Goal: Task Accomplishment & Management: Complete application form

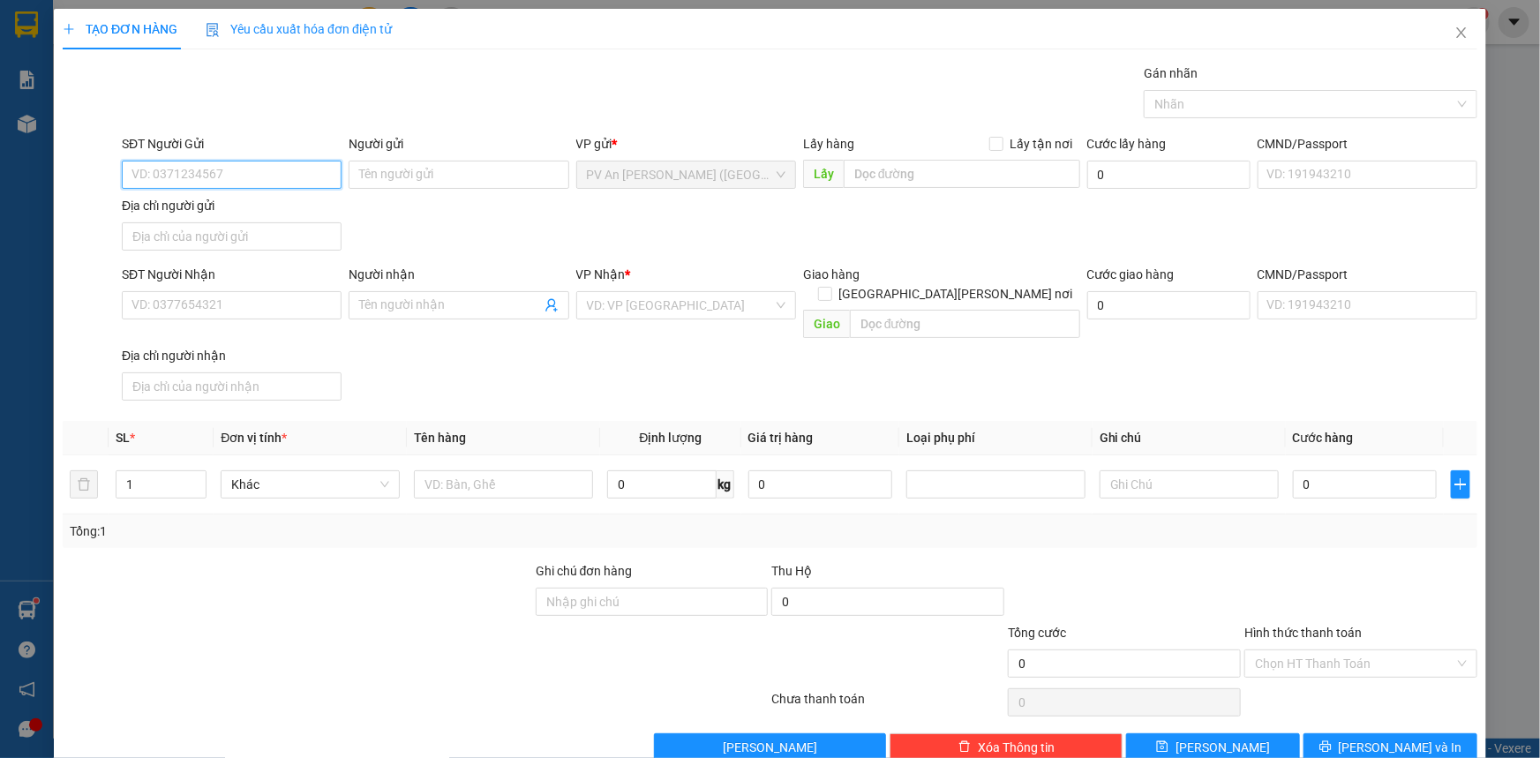
click at [268, 161] on input "SĐT Người Gửi" at bounding box center [232, 175] width 220 height 28
click at [286, 193] on div "0906247920 0906247920 - C [PERSON_NAME]" at bounding box center [230, 209] width 218 height 35
click at [286, 203] on div "Địa chỉ người gửi" at bounding box center [232, 205] width 220 height 19
click at [286, 222] on input "Địa chỉ người gửi" at bounding box center [232, 236] width 220 height 28
click at [280, 169] on input "0906247" at bounding box center [232, 175] width 220 height 28
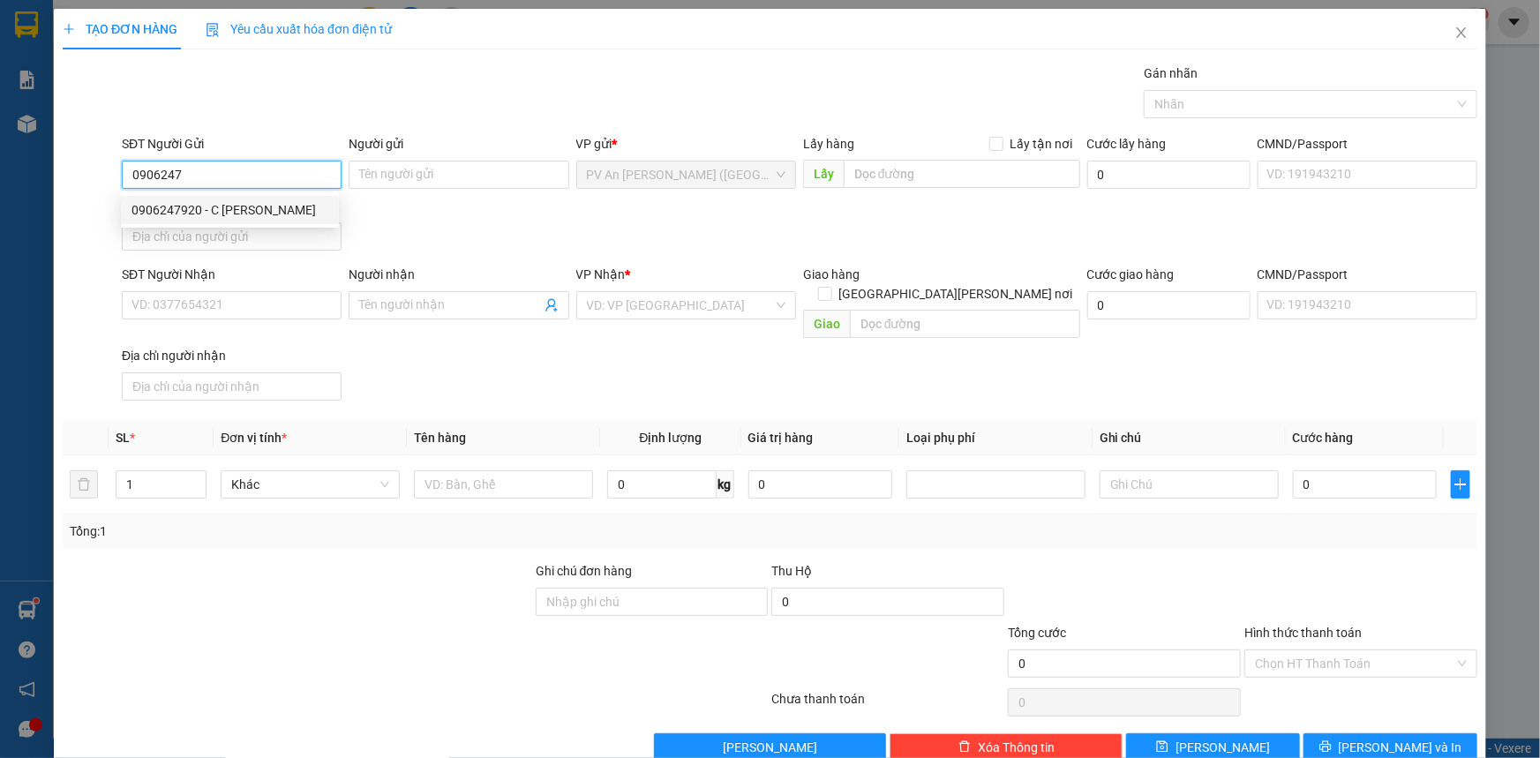
click at [281, 214] on div "0906247920 - C [PERSON_NAME]" at bounding box center [229, 209] width 197 height 19
type input "0906247920"
type input "C PHƯỢNG"
type input "0358035180"
type input "[PERSON_NAME]"
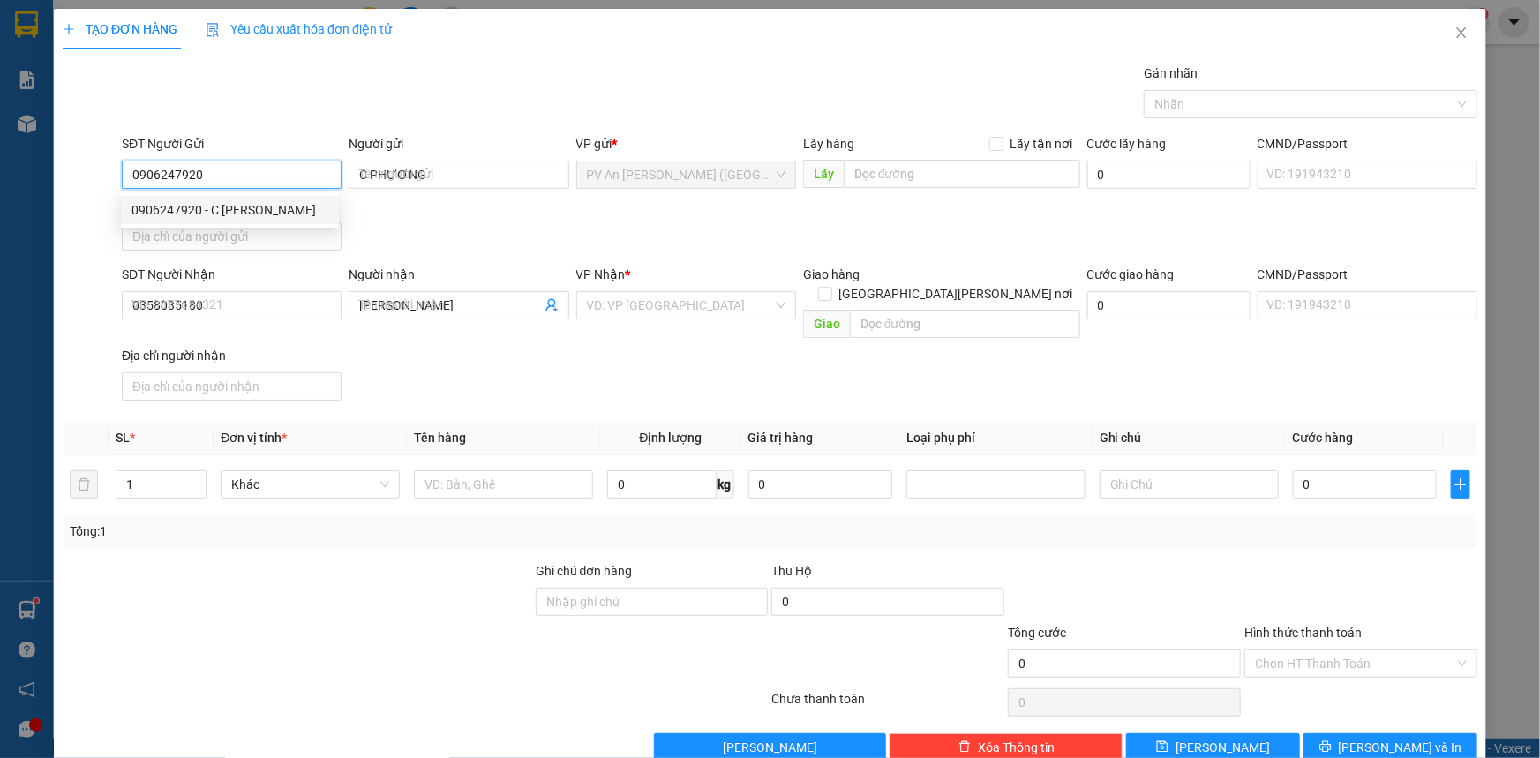
type input "20.000"
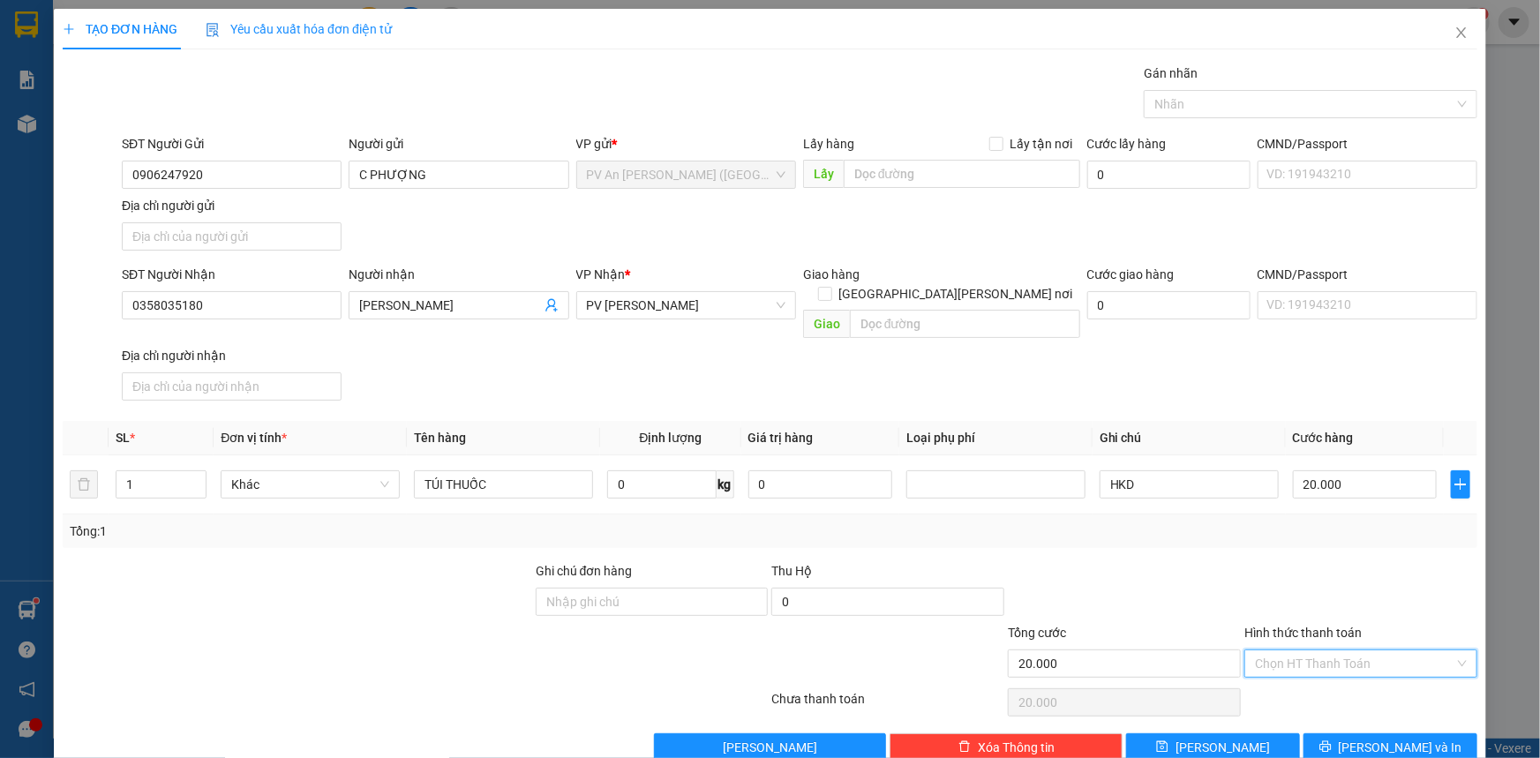
click at [1313, 650] on input "Hình thức thanh toán" at bounding box center [1354, 663] width 199 height 26
click at [1306, 674] on div "Tại văn phòng" at bounding box center [1350, 677] width 210 height 19
type input "0"
click at [1330, 733] on button "[PERSON_NAME] và In" at bounding box center [1390, 747] width 174 height 28
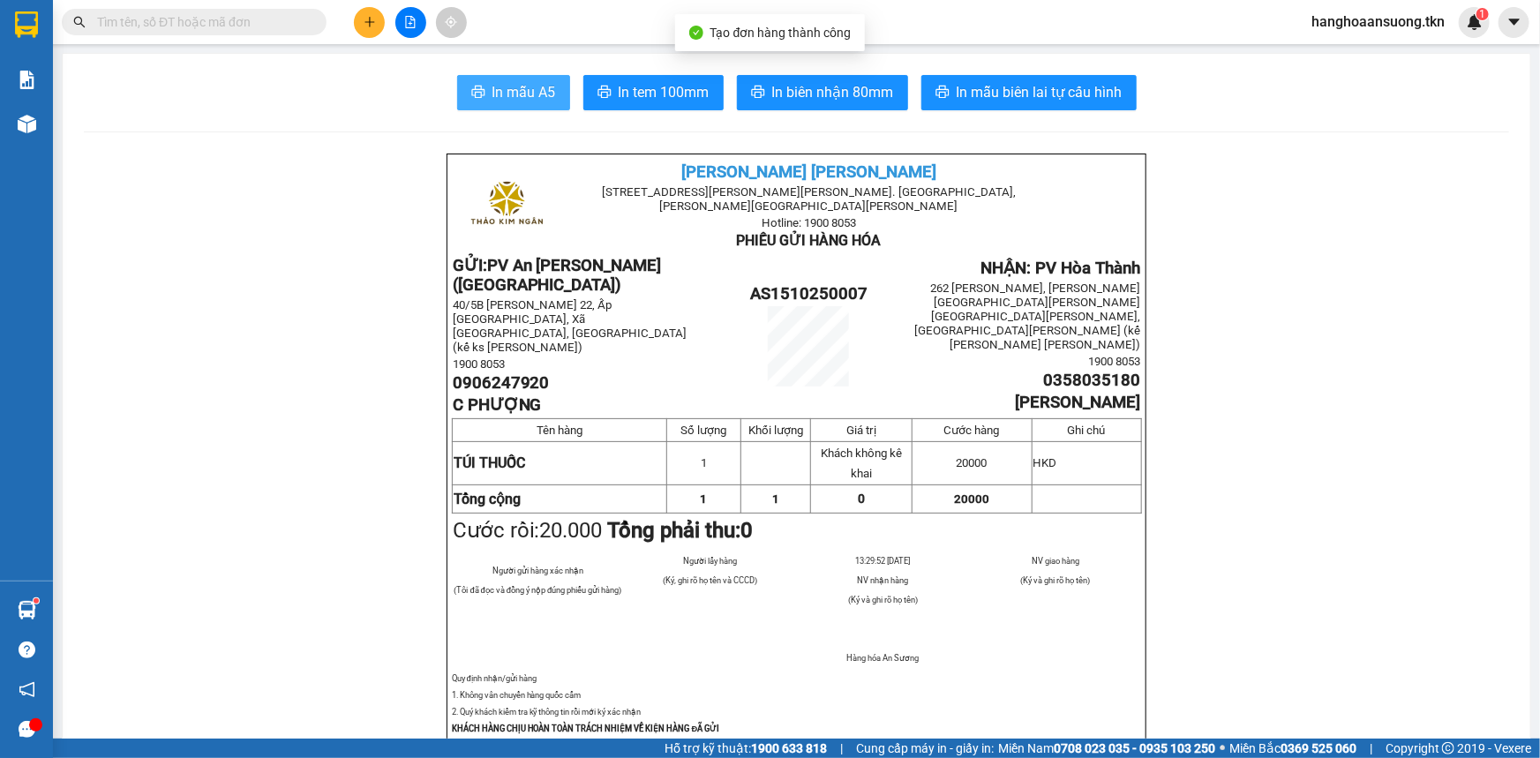
click at [518, 89] on span "In mẫu A5" at bounding box center [524, 92] width 64 height 22
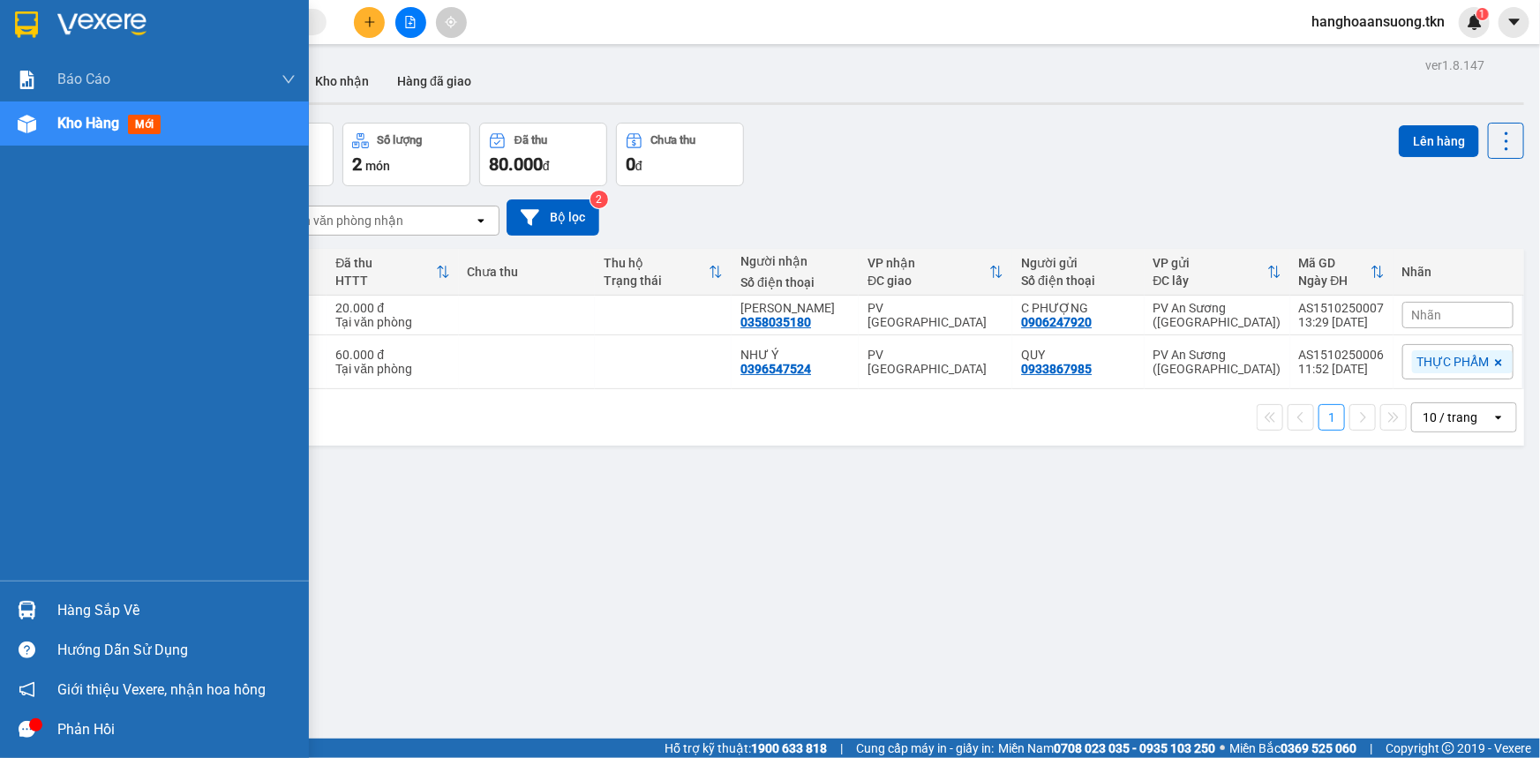
click at [91, 607] on div "Hàng sắp về" at bounding box center [176, 610] width 238 height 26
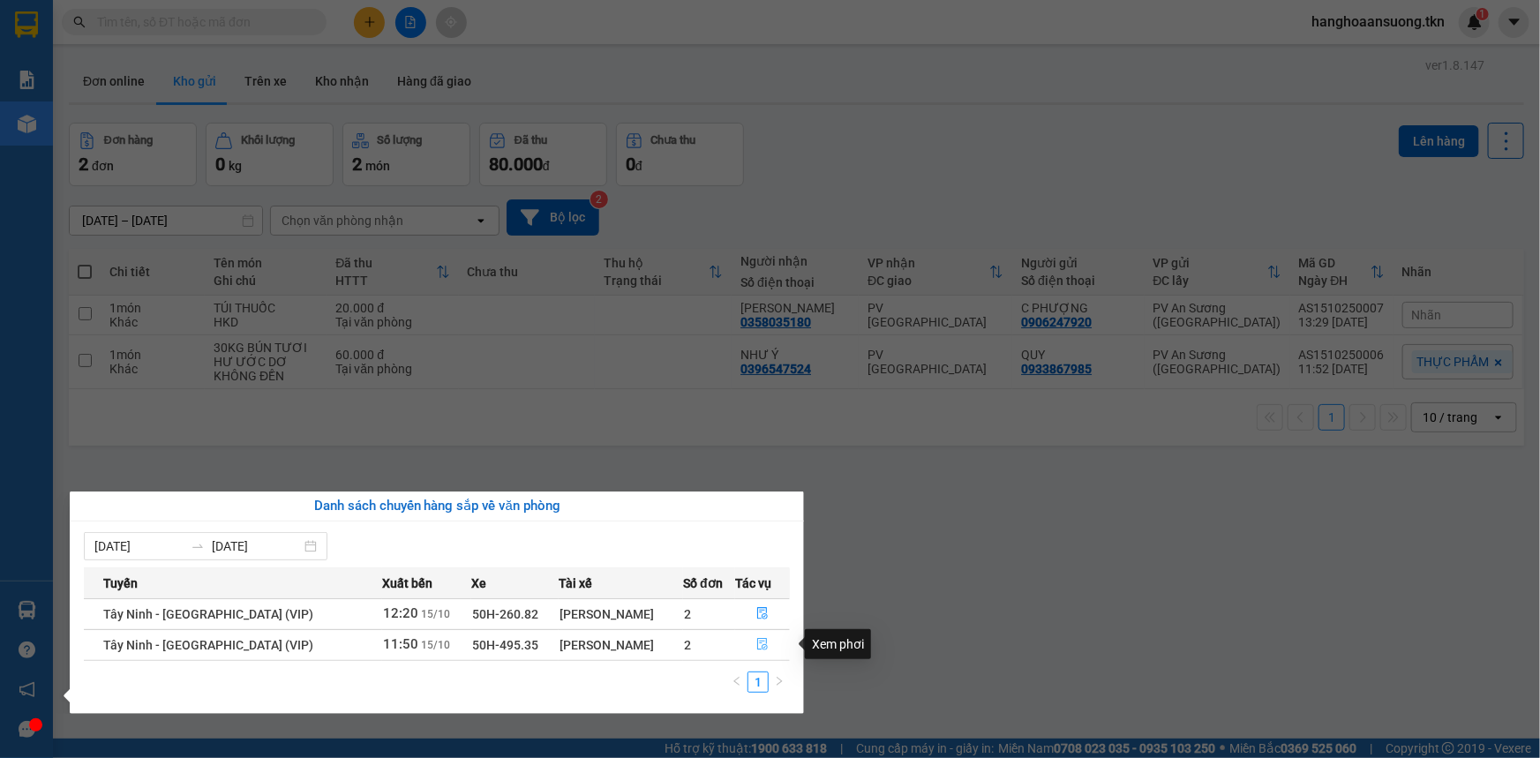
click at [760, 644] on icon "file-done" at bounding box center [762, 644] width 11 height 12
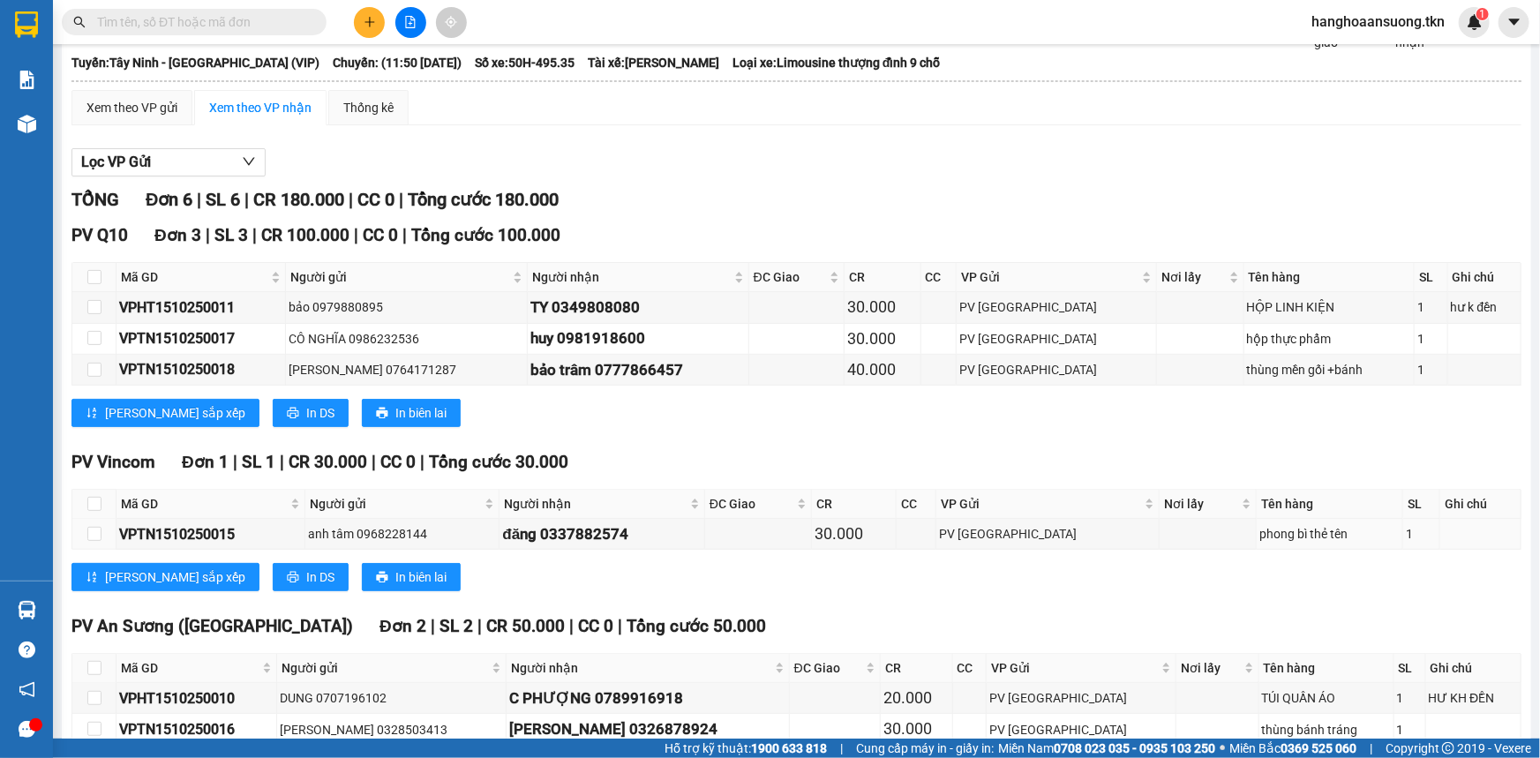
scroll to position [160, 0]
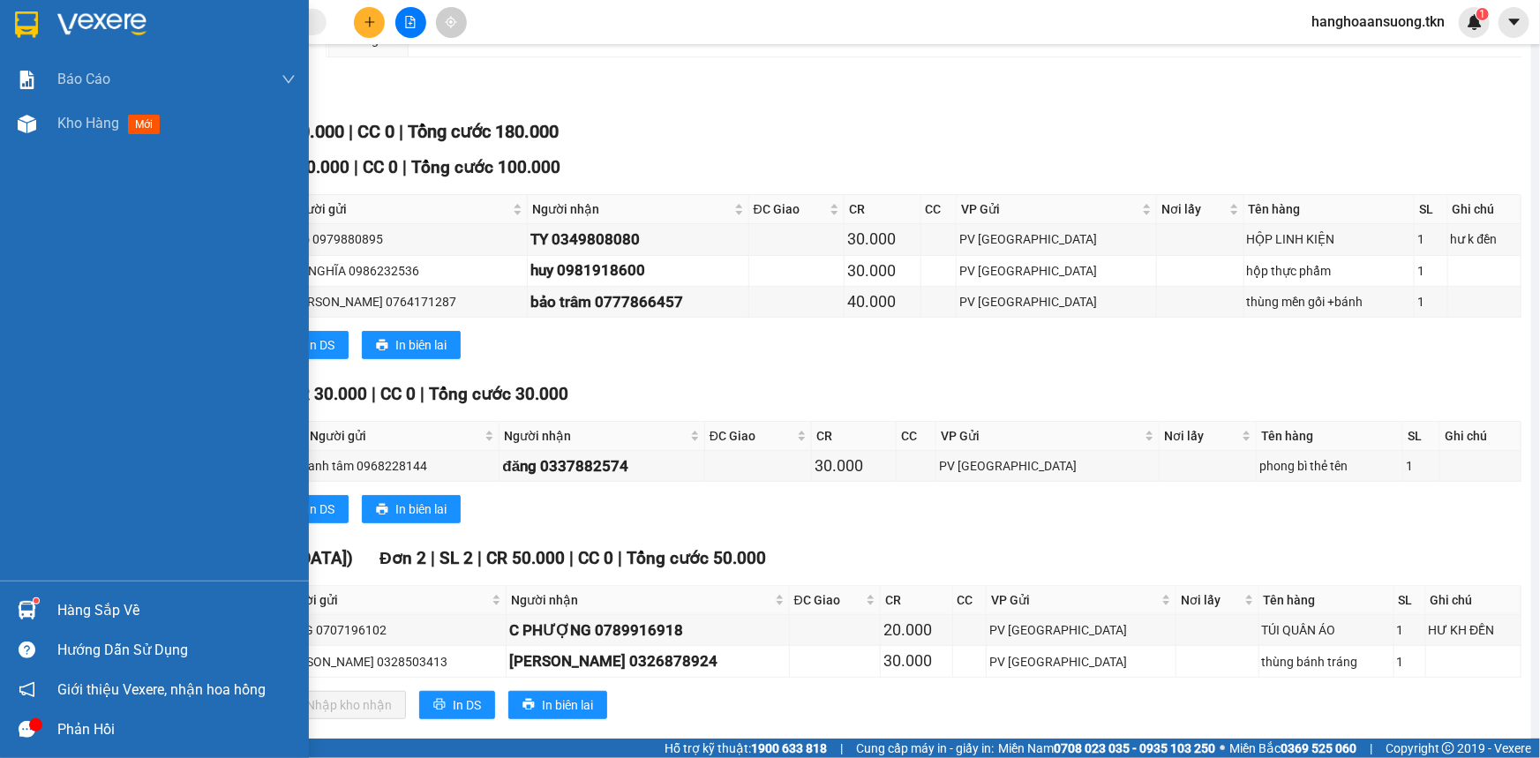
click at [18, 25] on img at bounding box center [26, 24] width 23 height 26
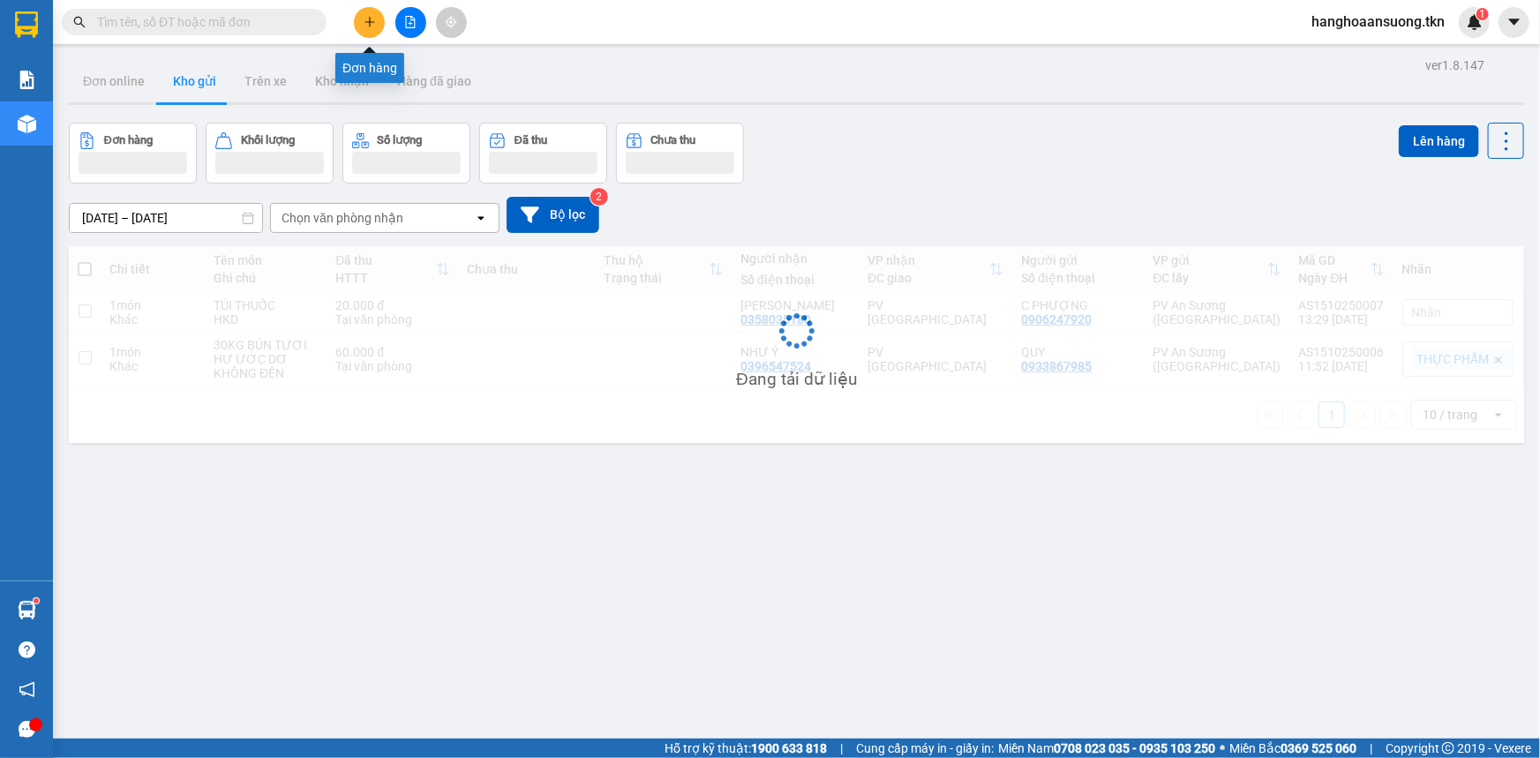
click at [373, 23] on icon "plus" at bounding box center [370, 22] width 12 height 12
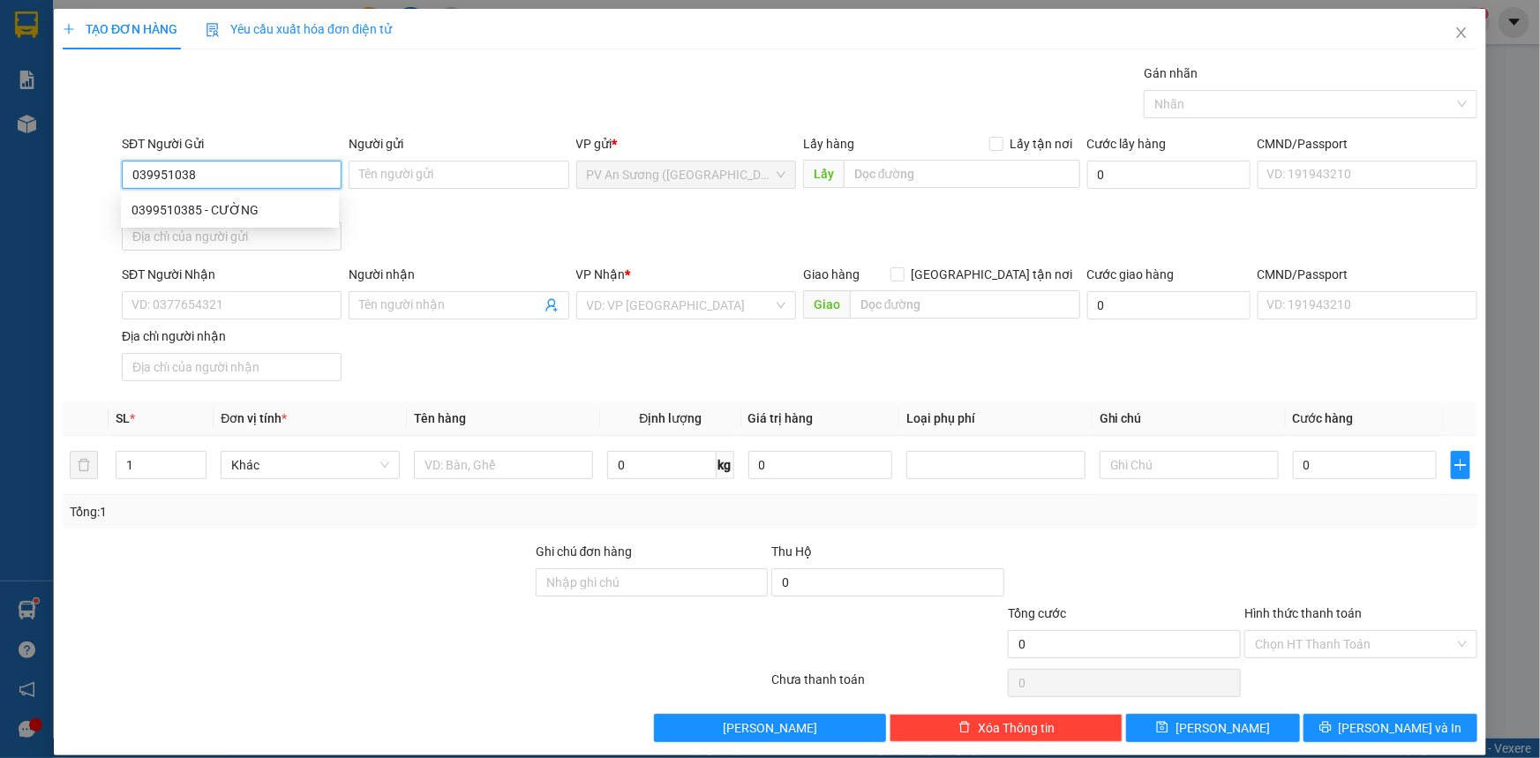
type input "0399510385"
click at [235, 216] on div "0399510385 - CƯỜNG" at bounding box center [229, 209] width 197 height 19
type input "CƯỜNG"
type input "0987500902"
type input "tiến"
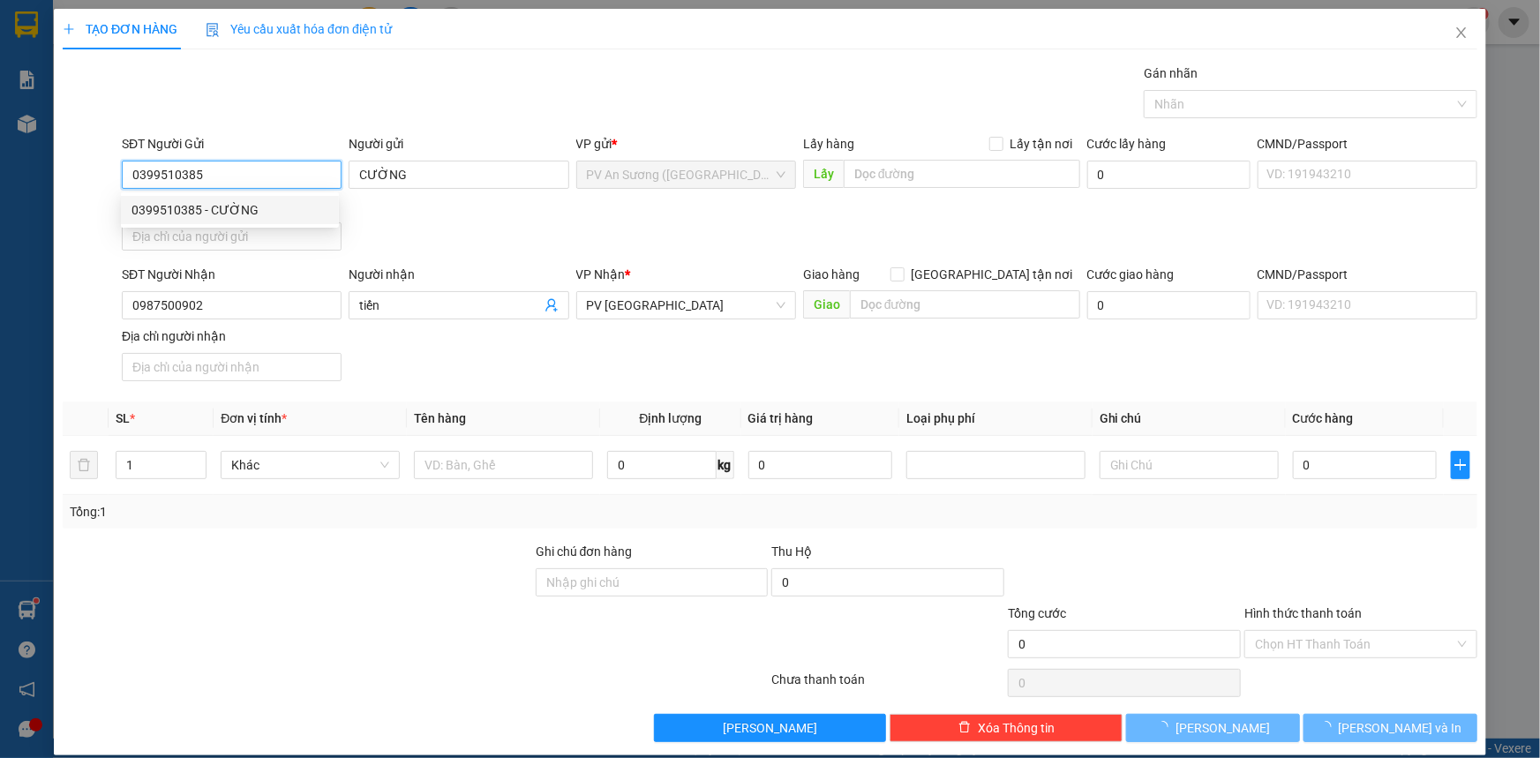
type input "30.000"
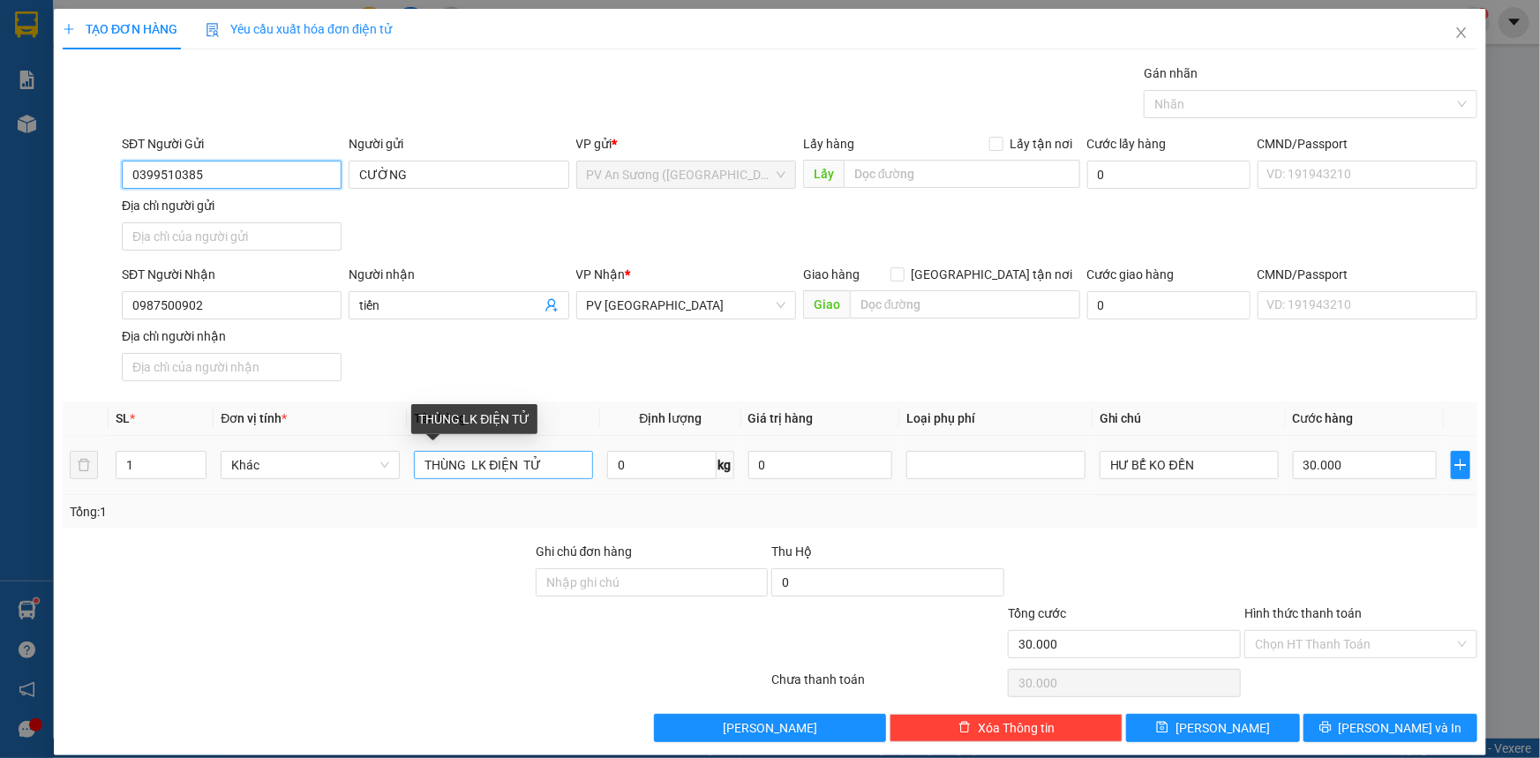
type input "0399510385"
click at [469, 472] on input "THÙNG LK ĐIỆN TỬ" at bounding box center [503, 465] width 179 height 28
click at [432, 471] on input "LK ĐIỆN TỬ" at bounding box center [503, 465] width 179 height 28
type input "LINH KIỆN ĐIỆN TỬ"
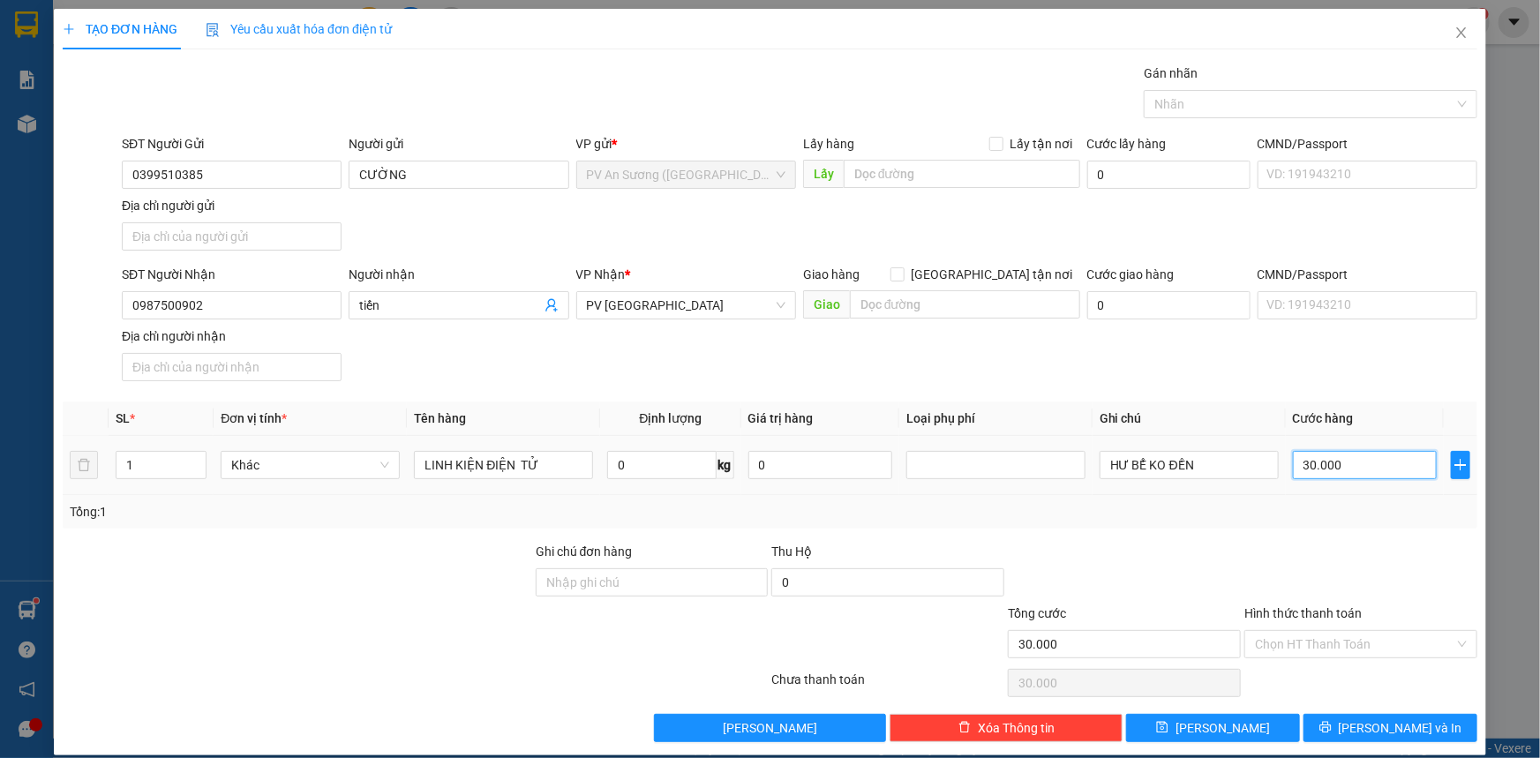
click at [1336, 474] on input "30.000" at bounding box center [1365, 465] width 144 height 28
type input "00.004"
type input "4"
type input "00.000.040"
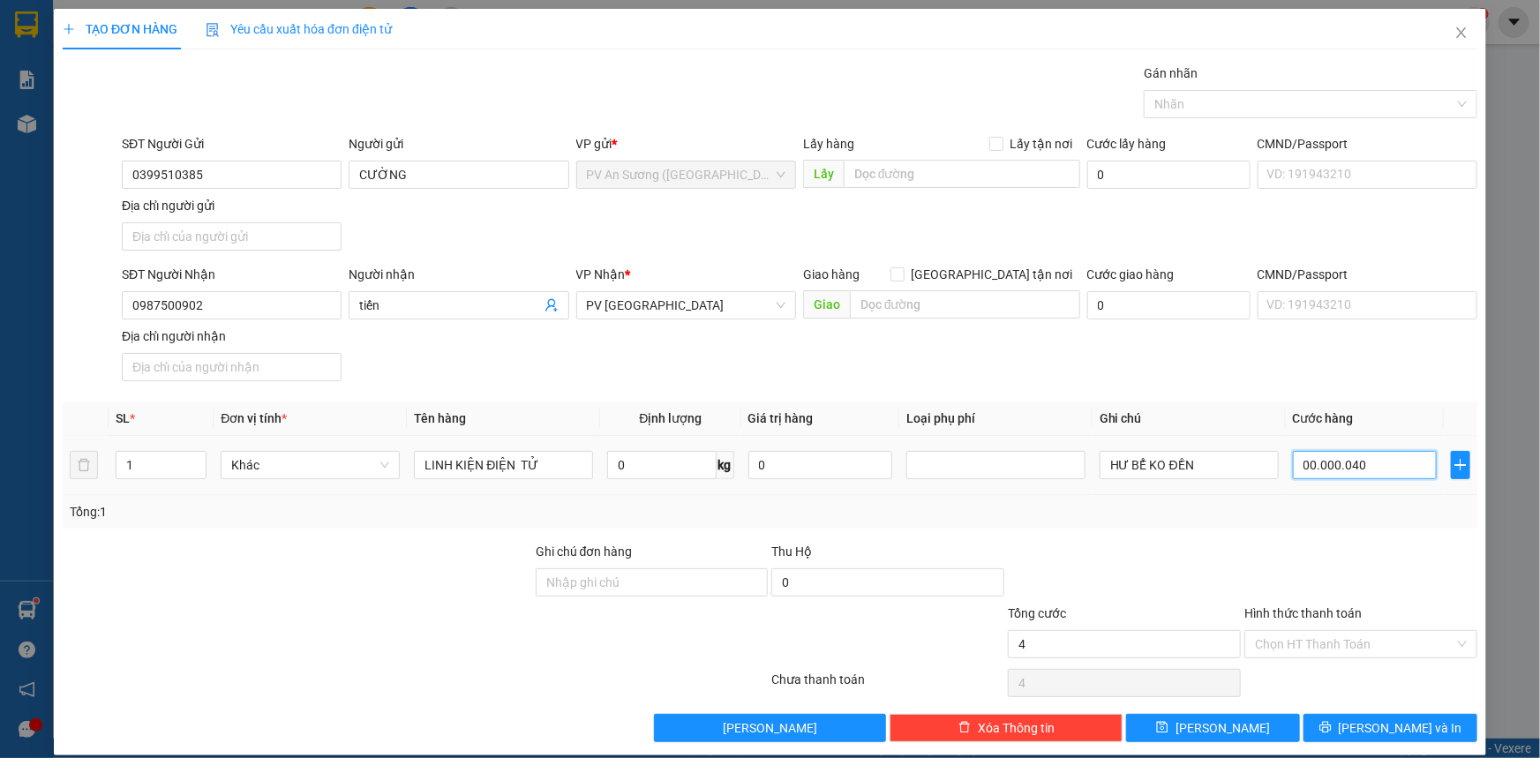
type input "40"
type input "00.000.040"
type input "40.000"
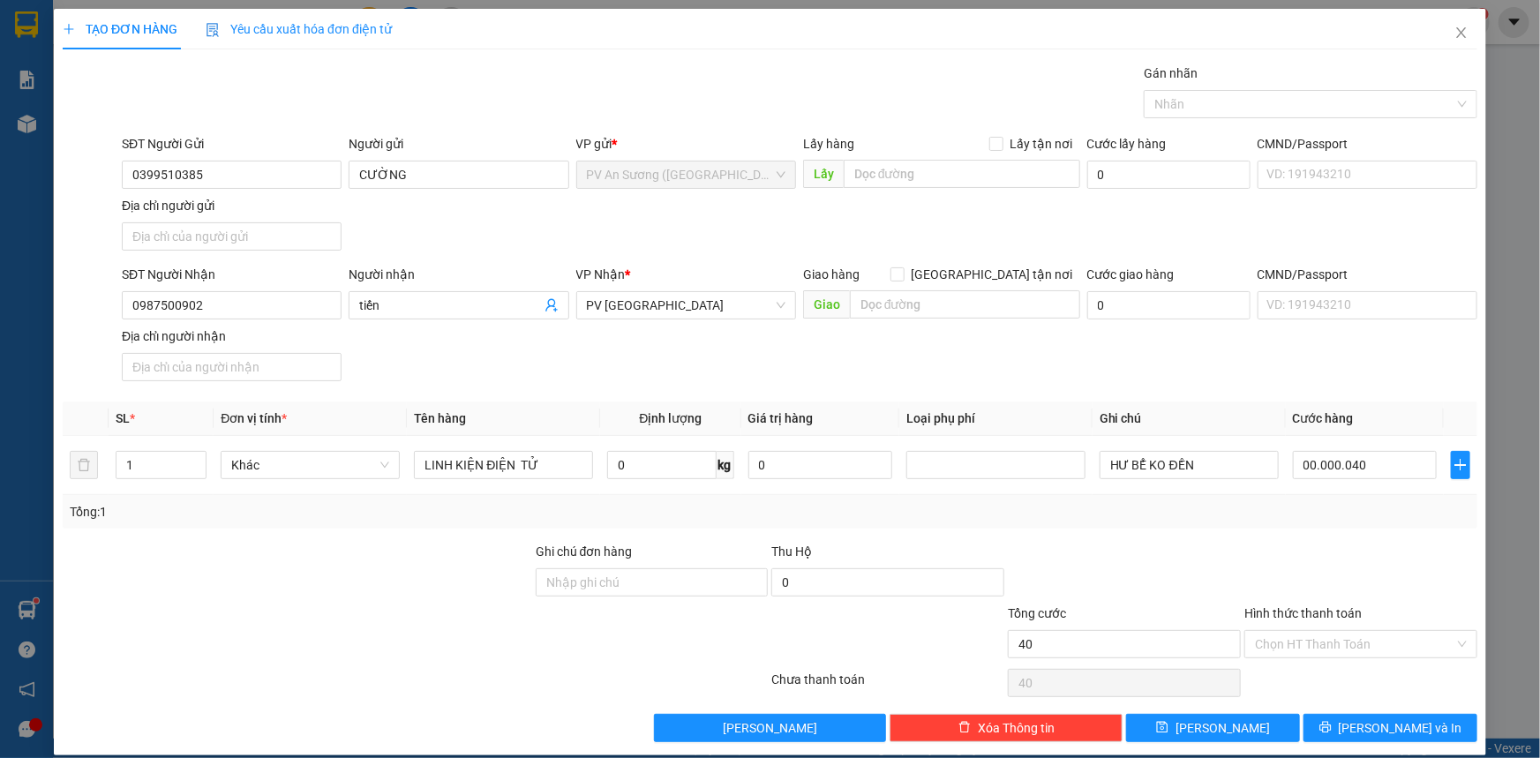
type input "40.000"
click at [1367, 506] on div "Tổng: 1" at bounding box center [770, 511] width 1400 height 19
click at [1352, 645] on input "Hình thức thanh toán" at bounding box center [1354, 644] width 199 height 26
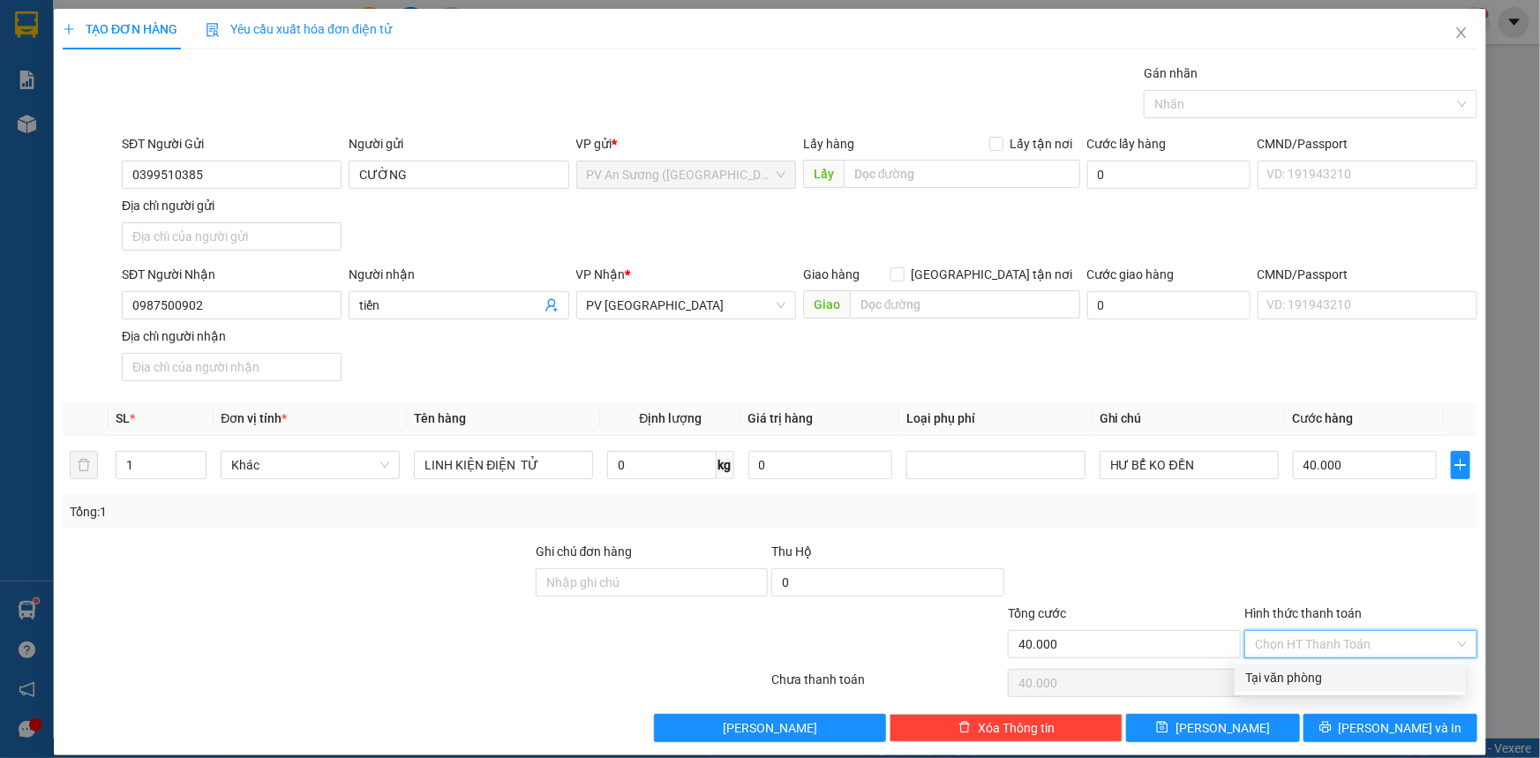
click at [1325, 679] on div "Tại văn phòng" at bounding box center [1350, 677] width 210 height 19
type input "0"
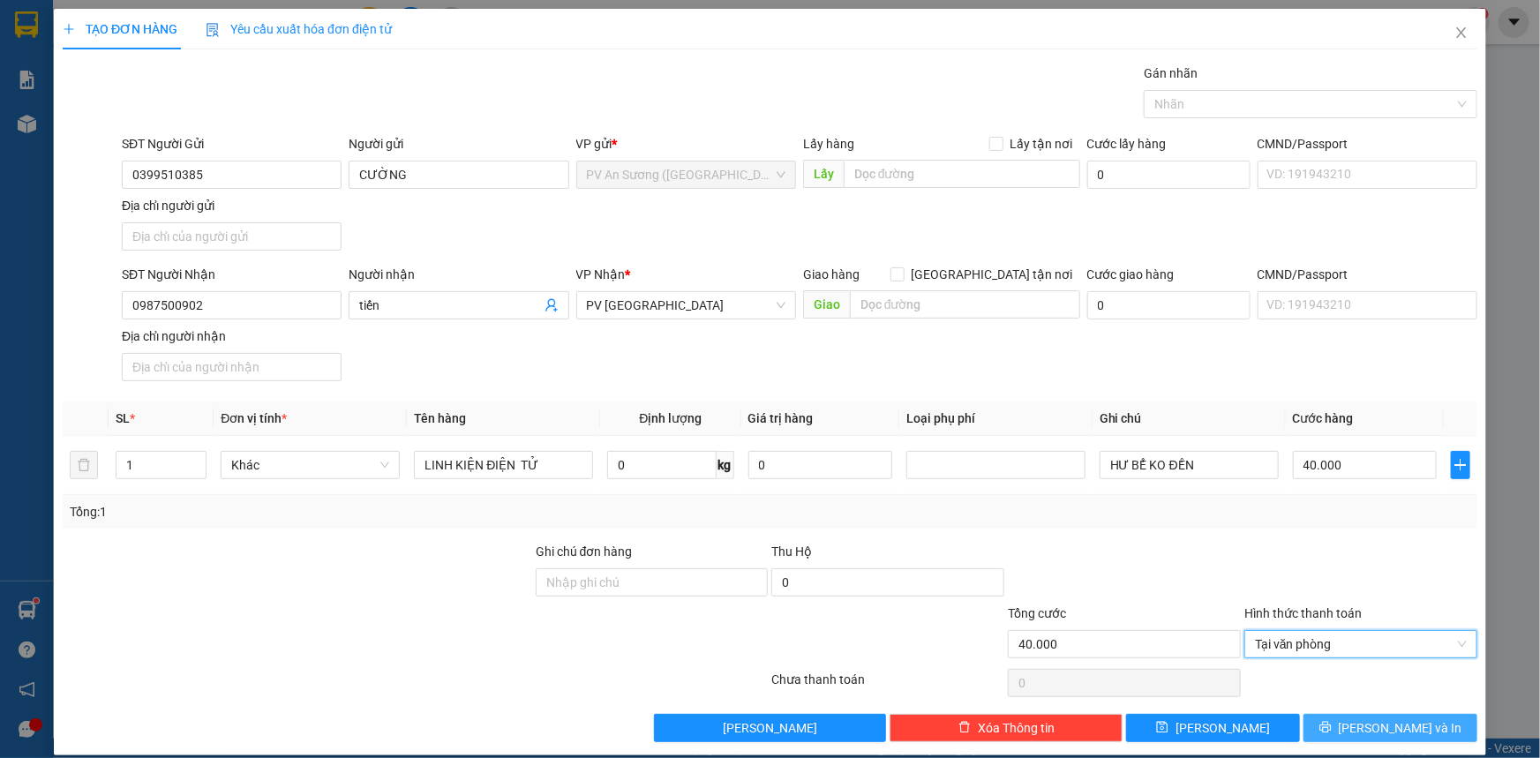
click at [1332, 724] on button "[PERSON_NAME] và In" at bounding box center [1390, 728] width 174 height 28
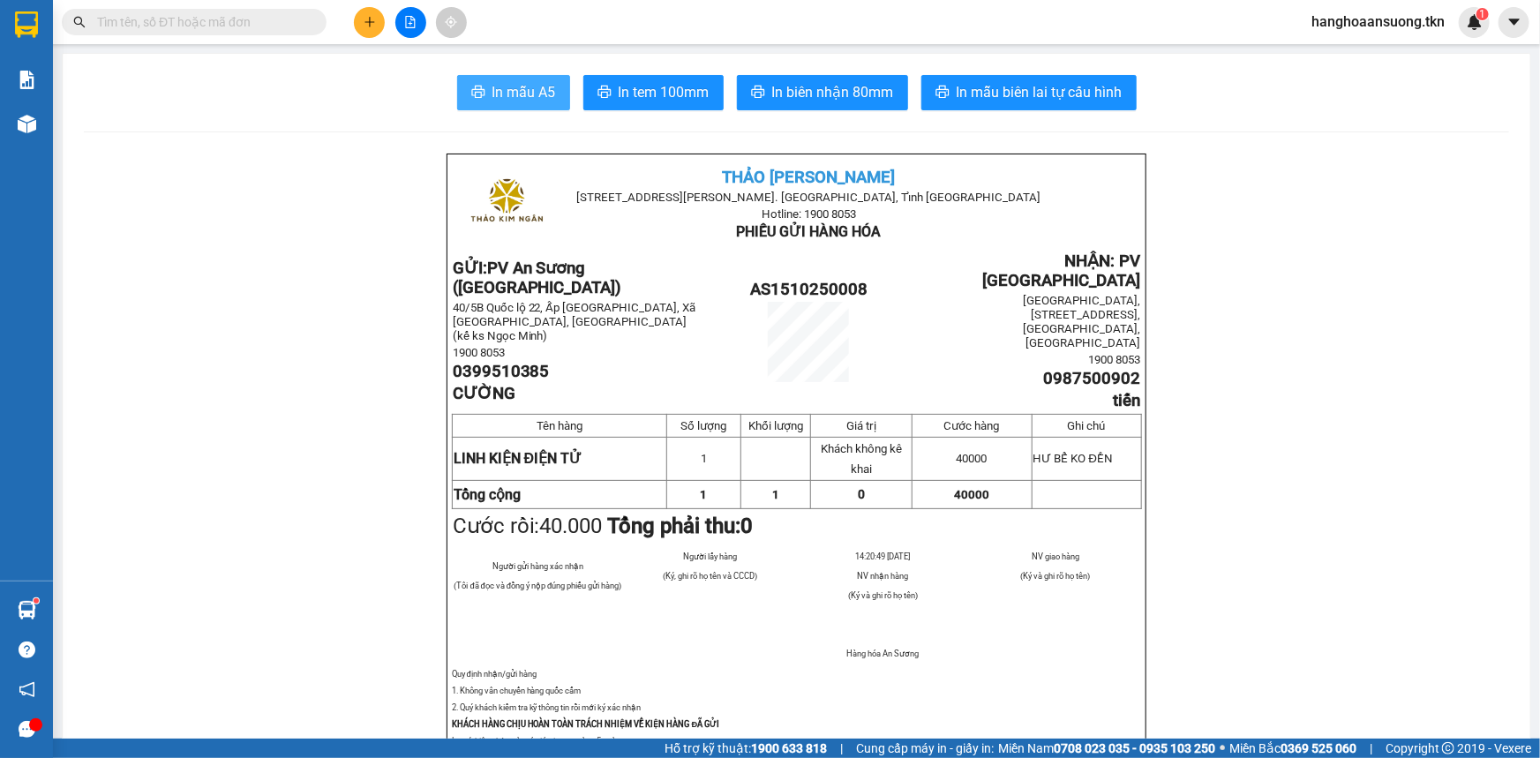
click at [479, 86] on icon "printer" at bounding box center [478, 92] width 14 height 14
click at [164, 21] on input "text" at bounding box center [201, 21] width 208 height 19
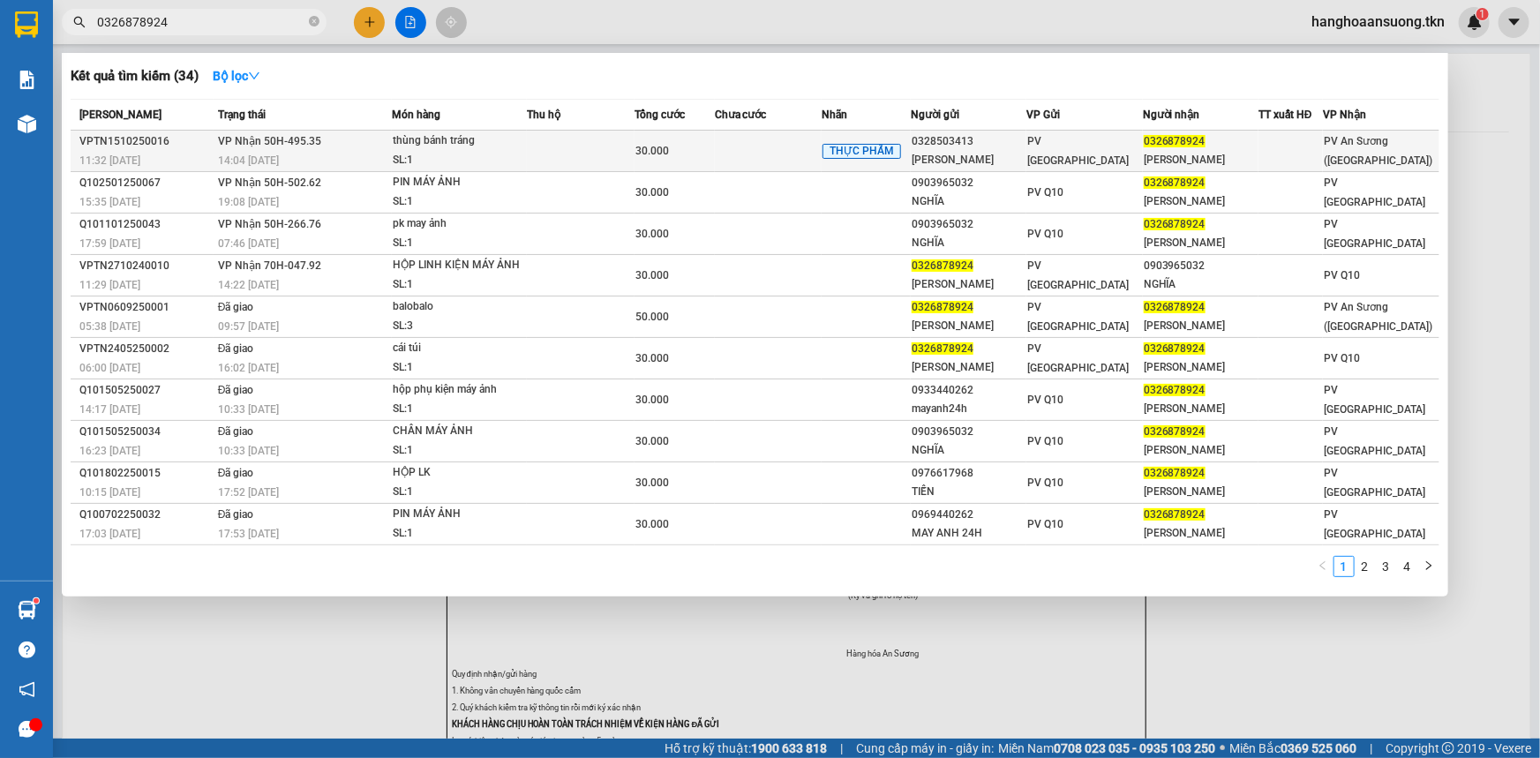
type input "0326878924"
click at [419, 144] on div "thùng bánh tráng" at bounding box center [459, 140] width 132 height 19
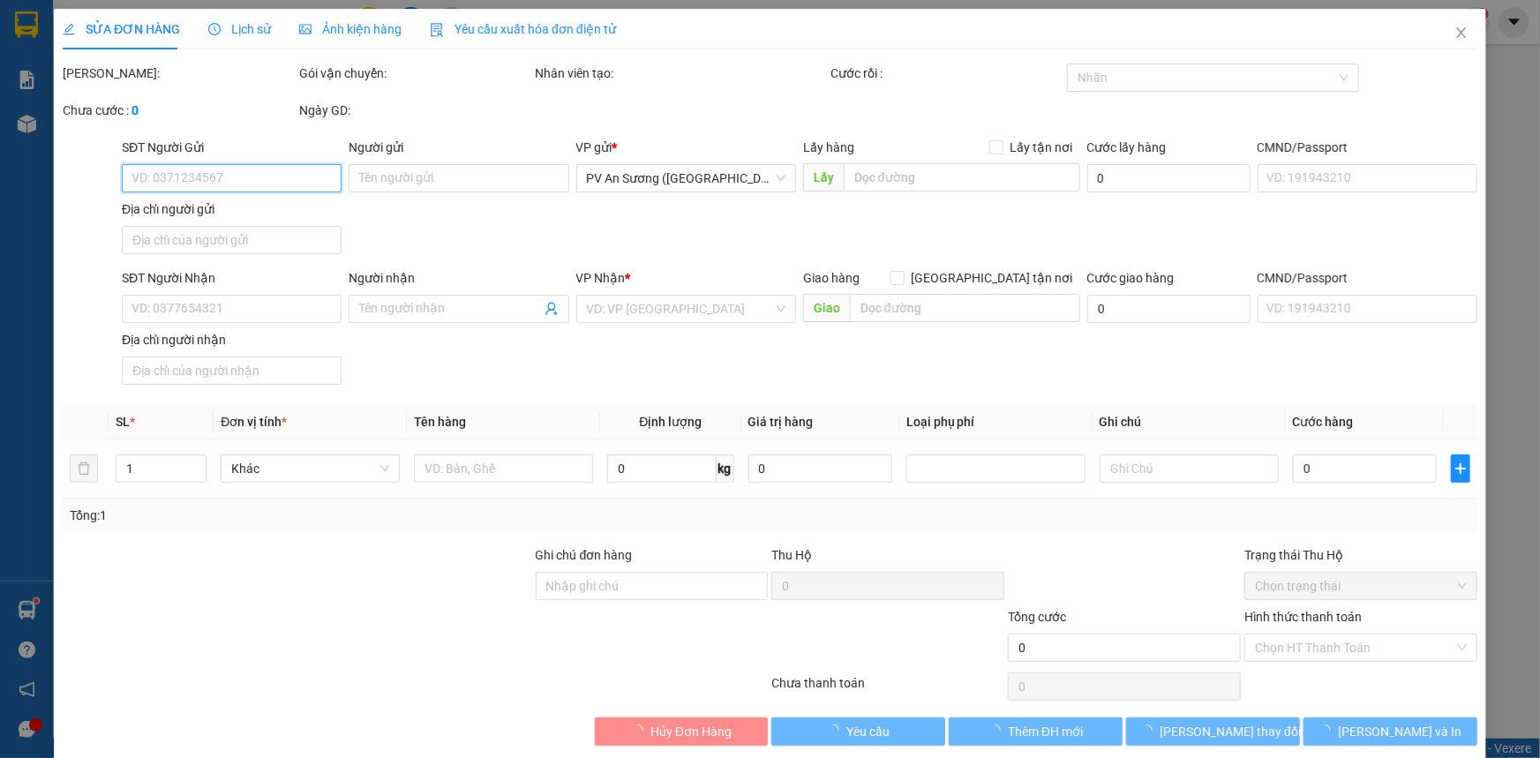
type input "0328503413"
type input "kim duy"
type input "0326878924"
type input "minh thanh"
type input "30.000"
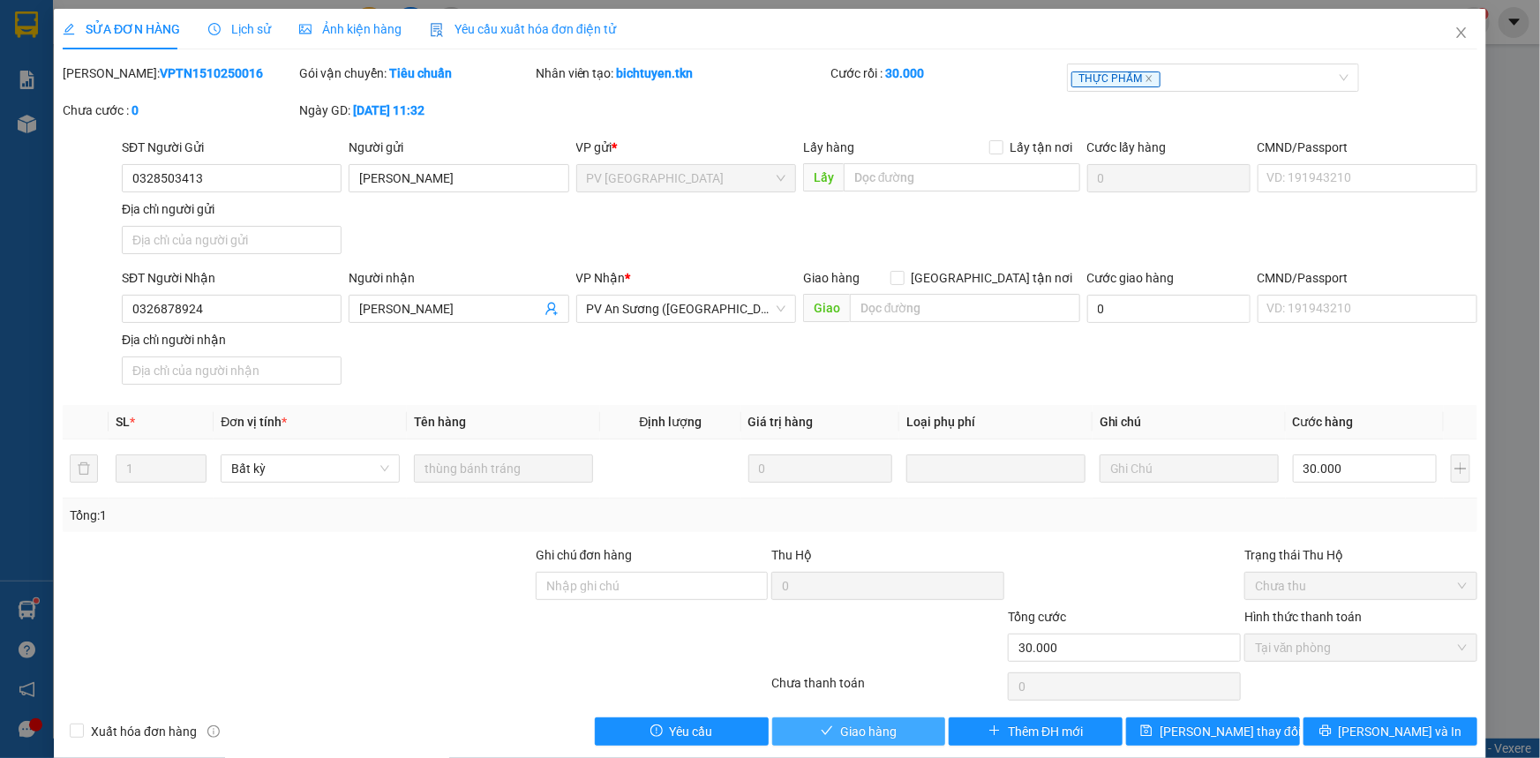
click at [893, 734] on button "Giao hàng" at bounding box center [859, 731] width 174 height 28
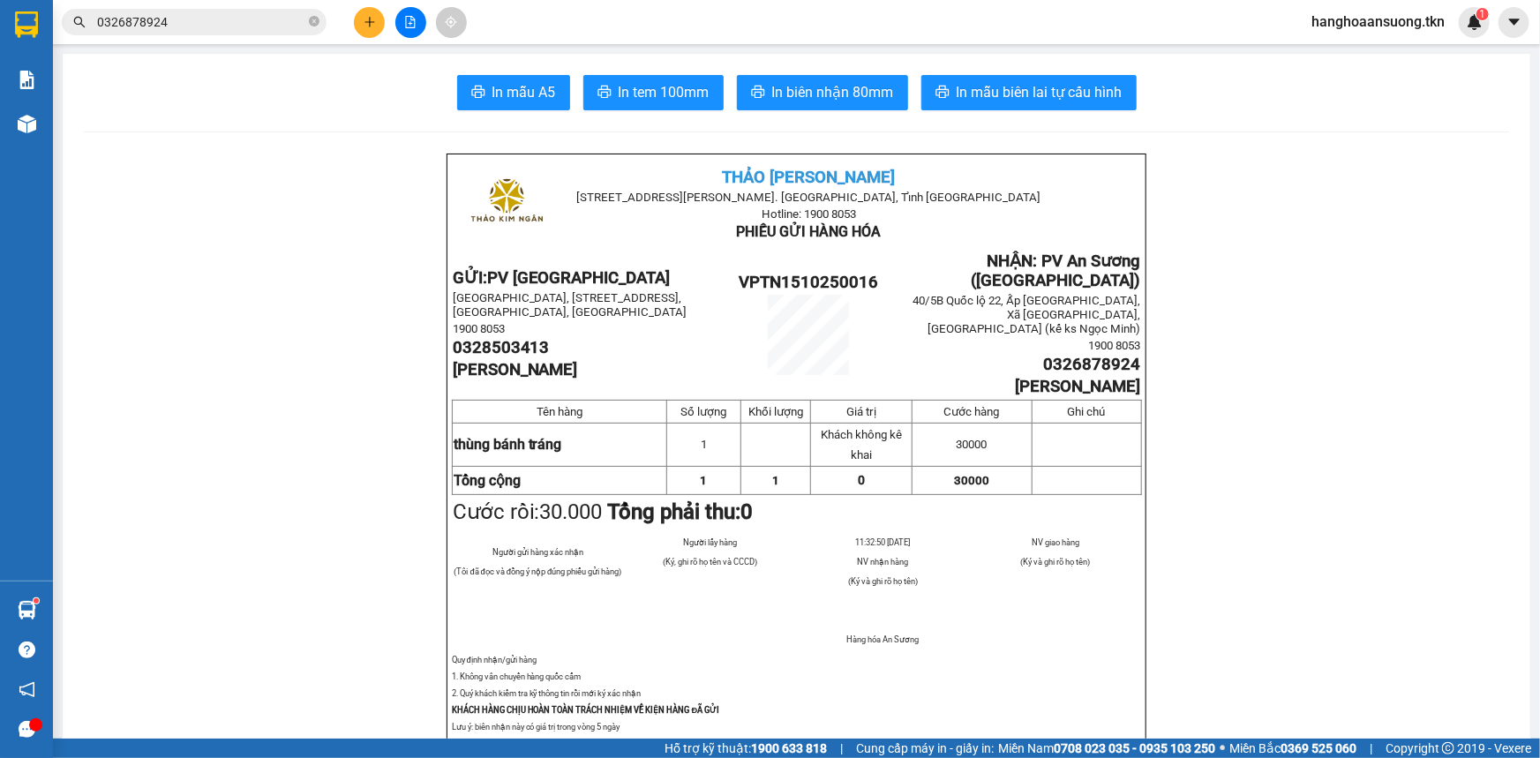
click at [1252, 48] on main "In mẫu A5 In tem 100mm In biên nhận 80mm In mẫu biên lai tự cấu hình THẢO KIM N…" at bounding box center [770, 369] width 1540 height 739
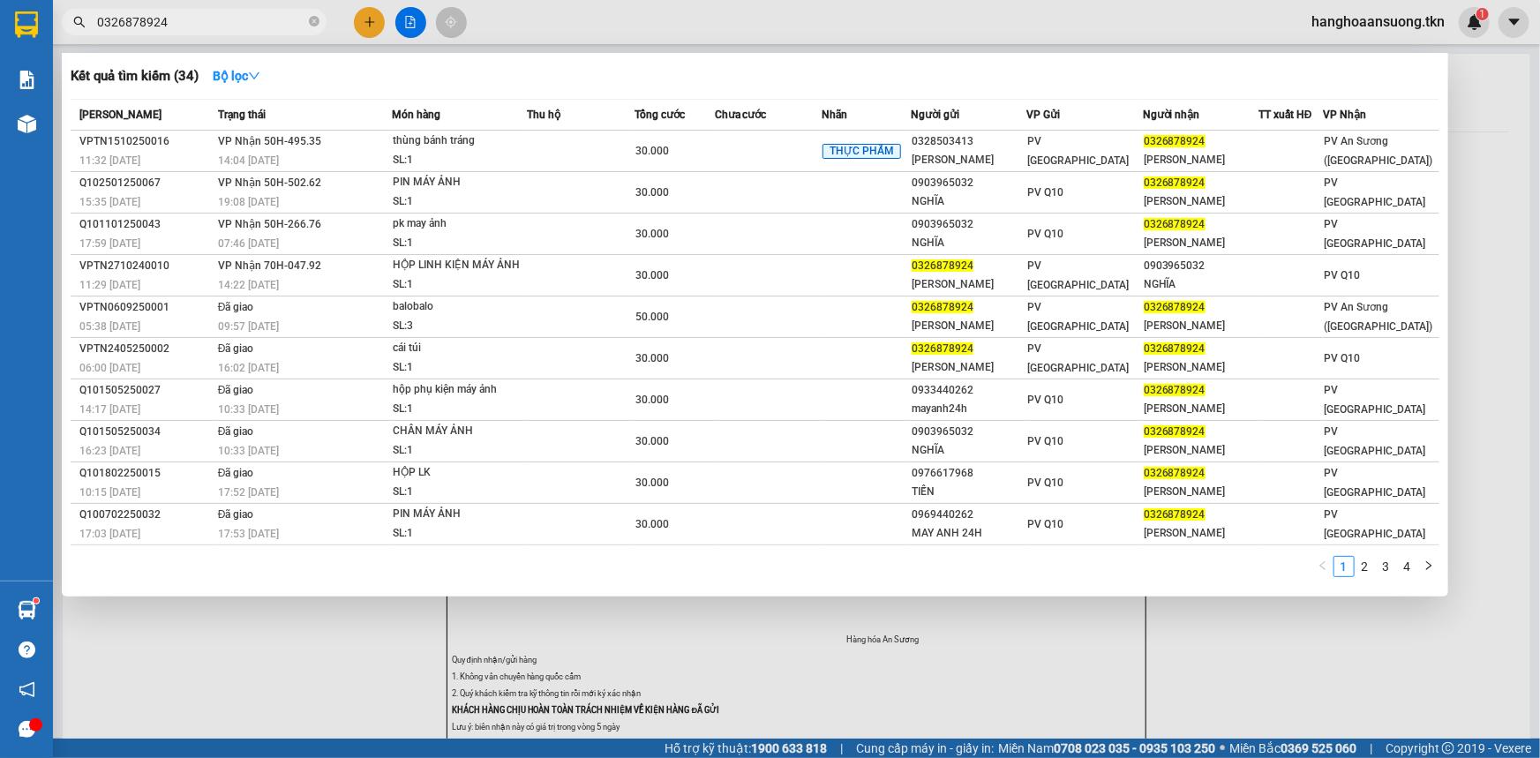
click at [179, 20] on input "0326878924" at bounding box center [201, 21] width 208 height 19
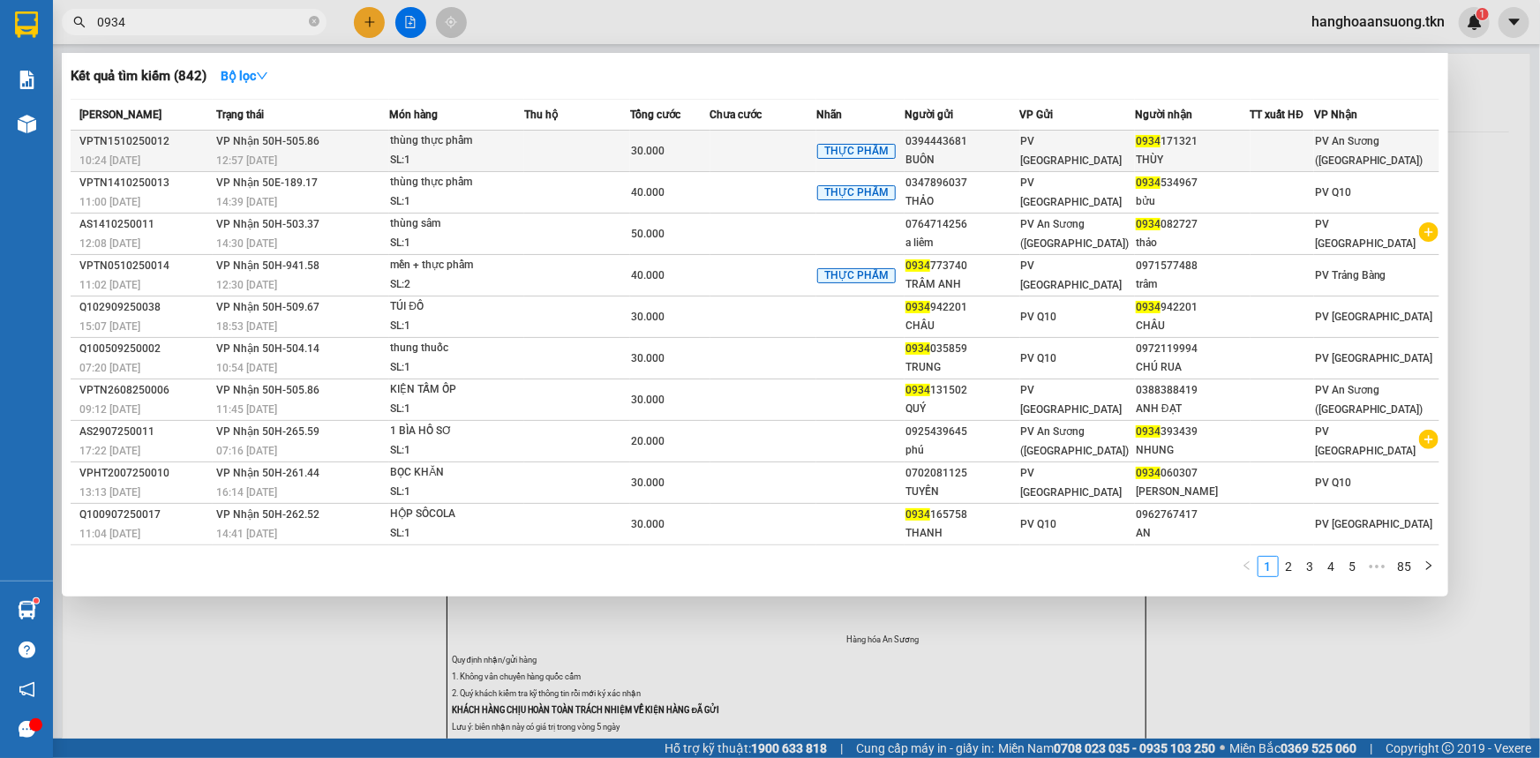
type input "0934"
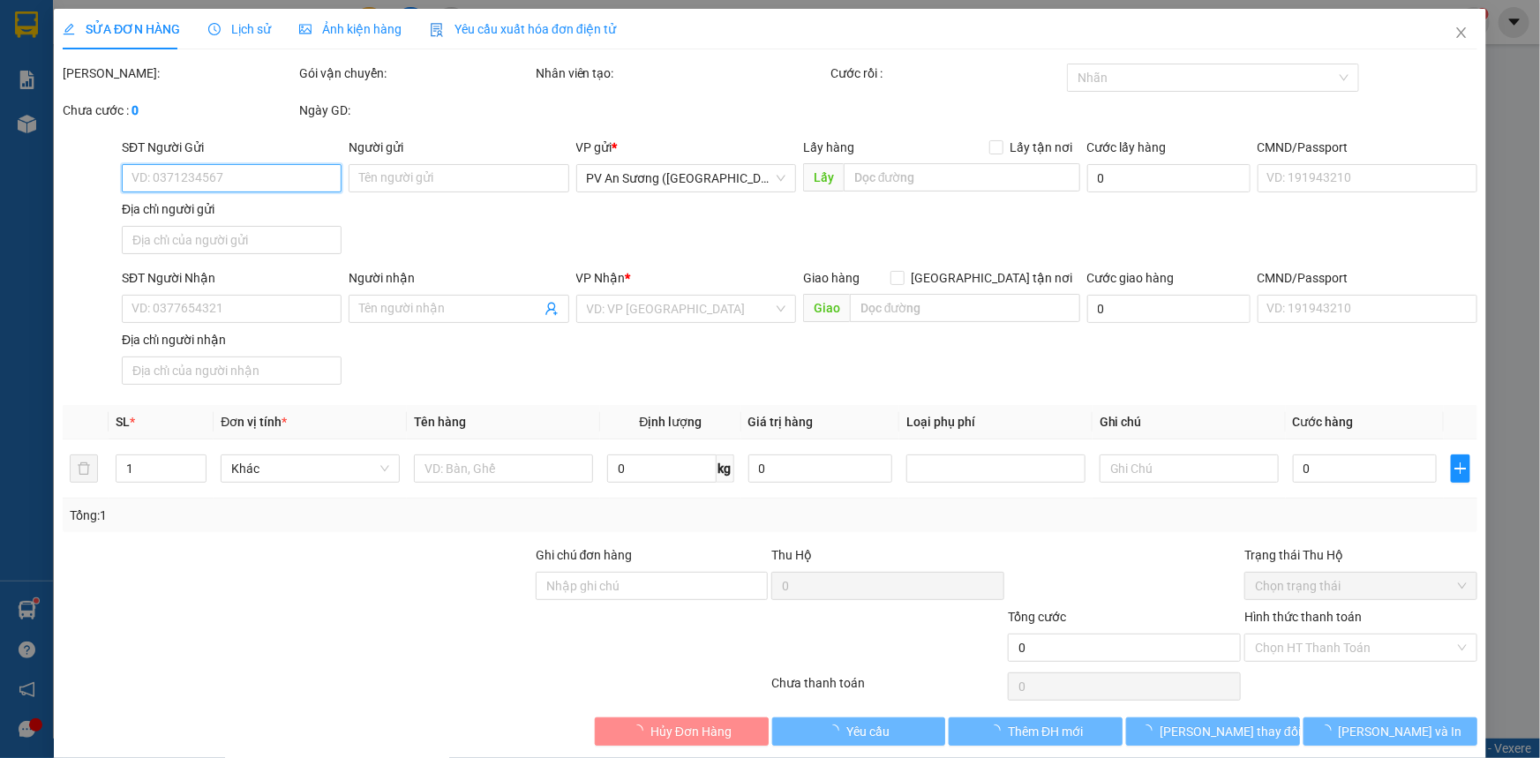
type input "0394443681"
type input "BUÔN"
type input "0934171321"
type input "THÙY"
type input "30.000"
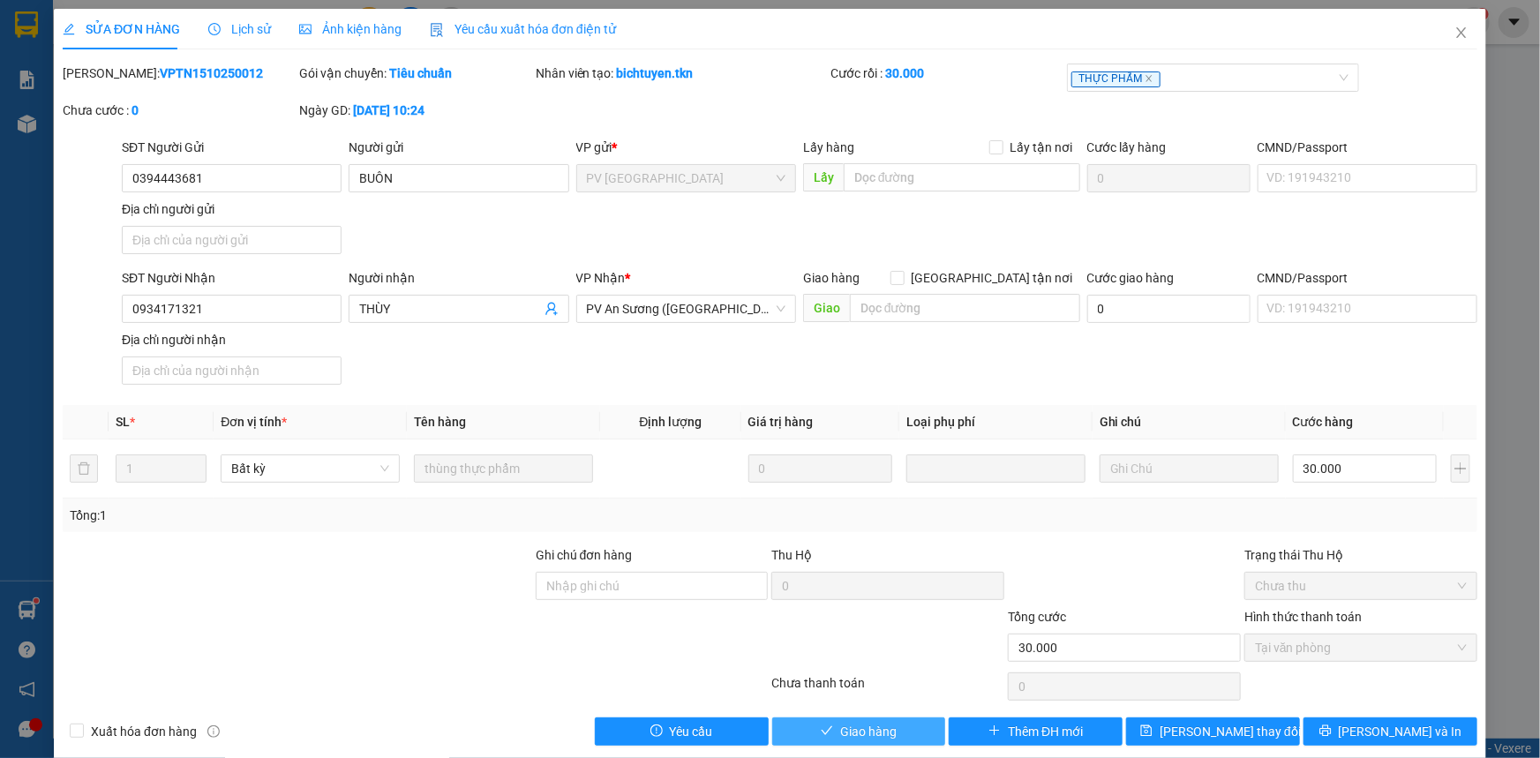
click at [862, 731] on span "Giao hàng" at bounding box center [868, 731] width 56 height 19
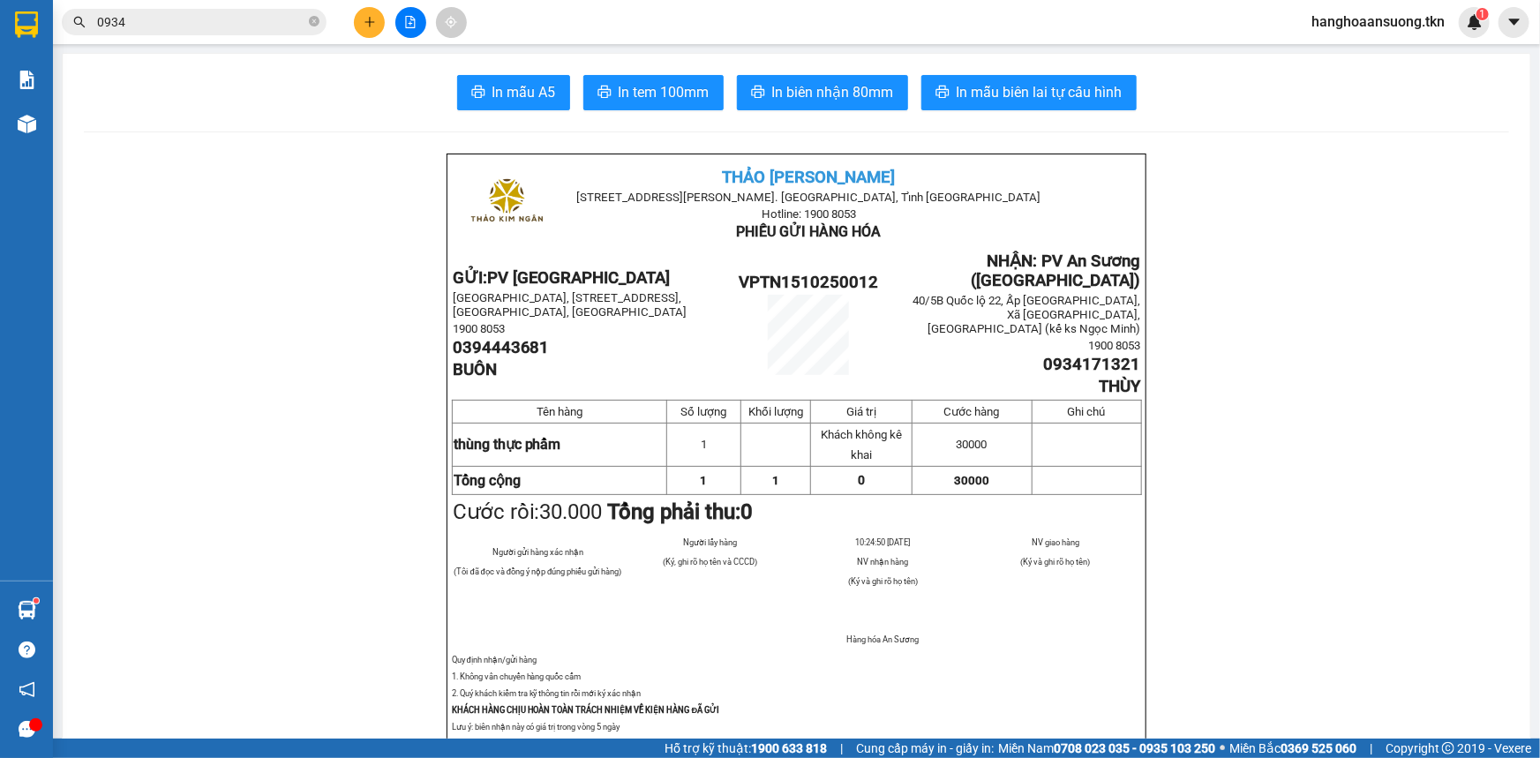
click at [372, 18] on icon "plus" at bounding box center [370, 22] width 12 height 12
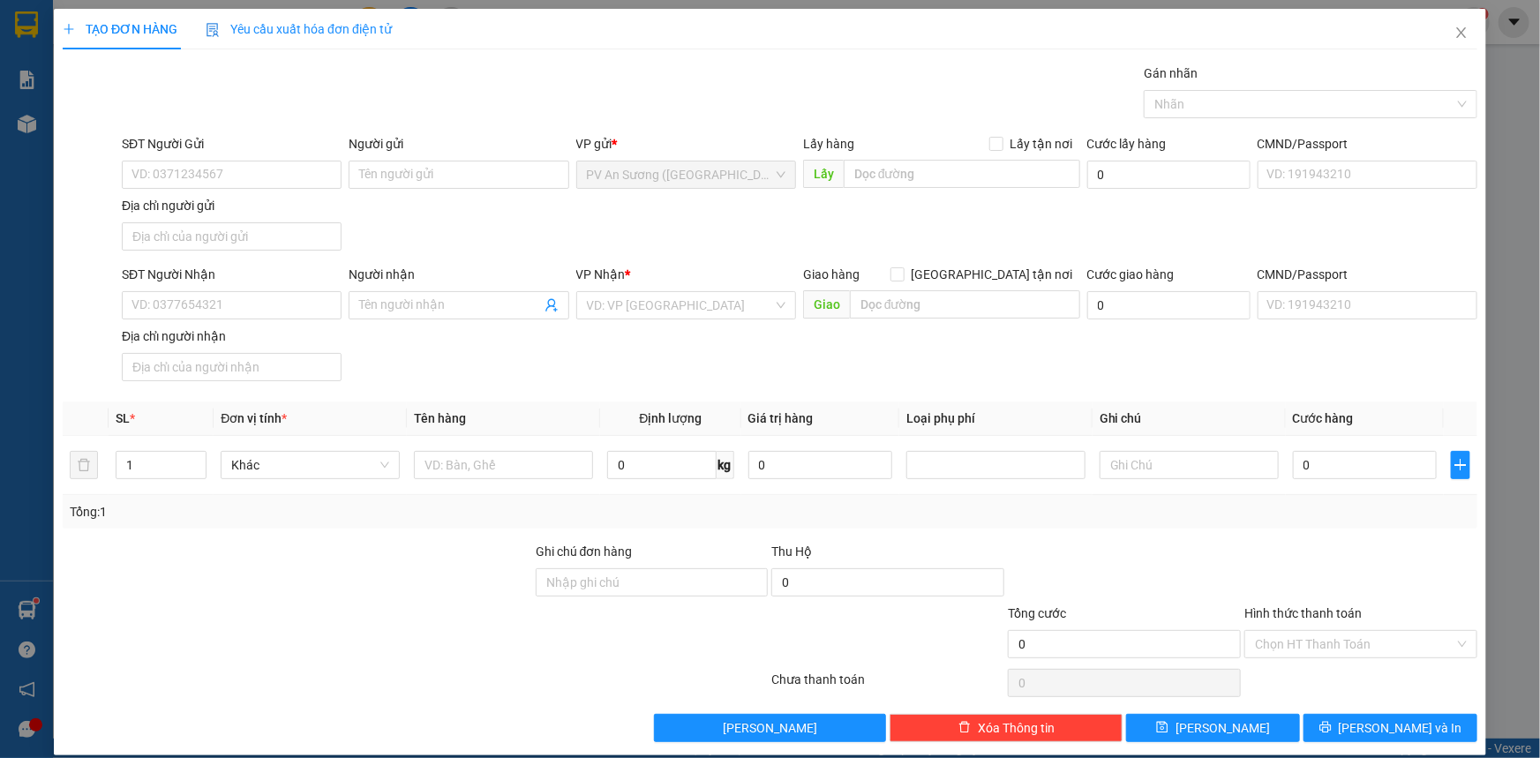
click at [294, 156] on div "SĐT Người Gửi" at bounding box center [232, 147] width 220 height 26
click at [296, 173] on input "SĐT Người Gửi" at bounding box center [232, 175] width 220 height 28
type input "0357487164"
click at [446, 169] on input "Người gửi" at bounding box center [459, 175] width 220 height 28
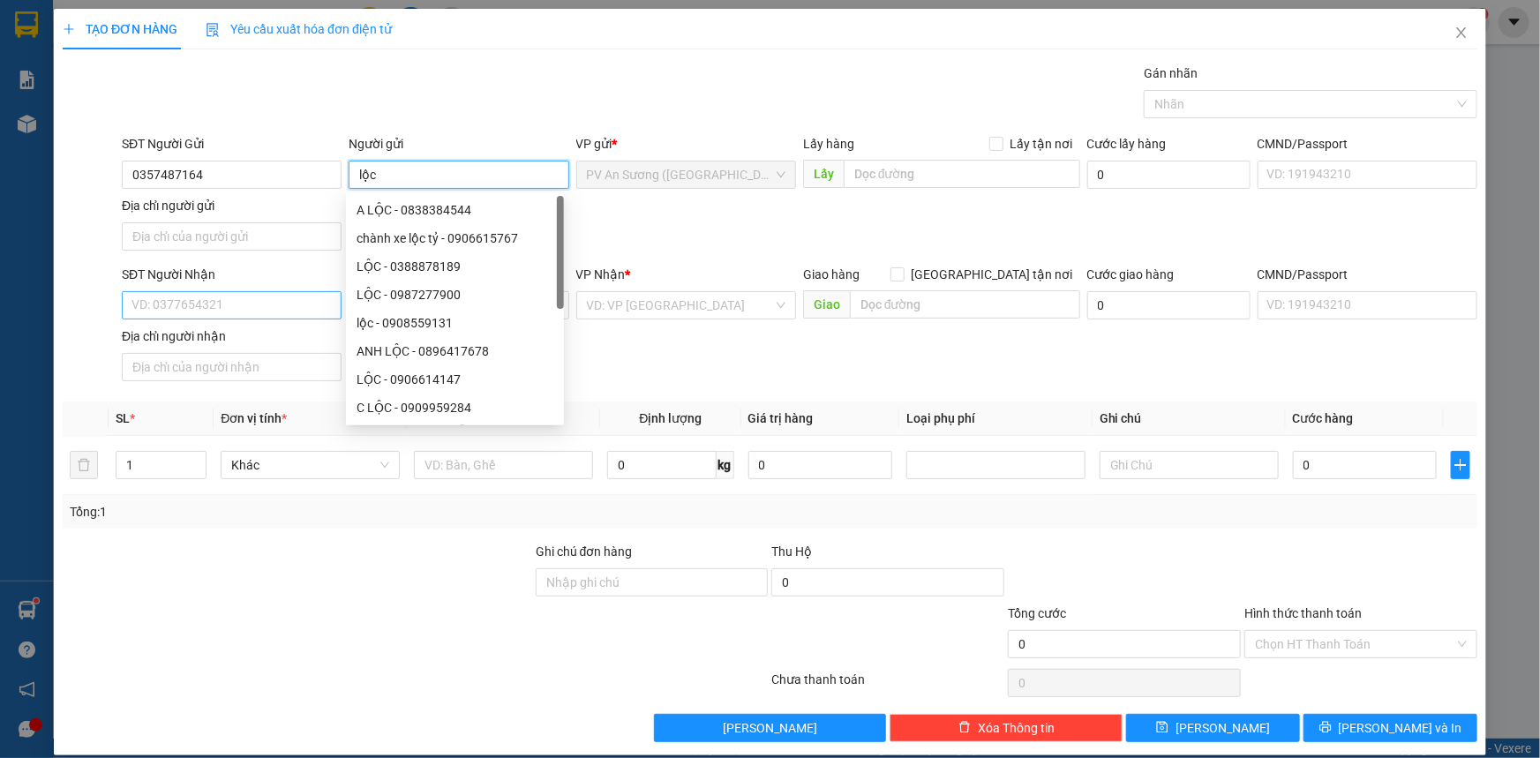
type input "lộc"
click at [201, 300] on input "SĐT Người Nhận" at bounding box center [232, 305] width 220 height 28
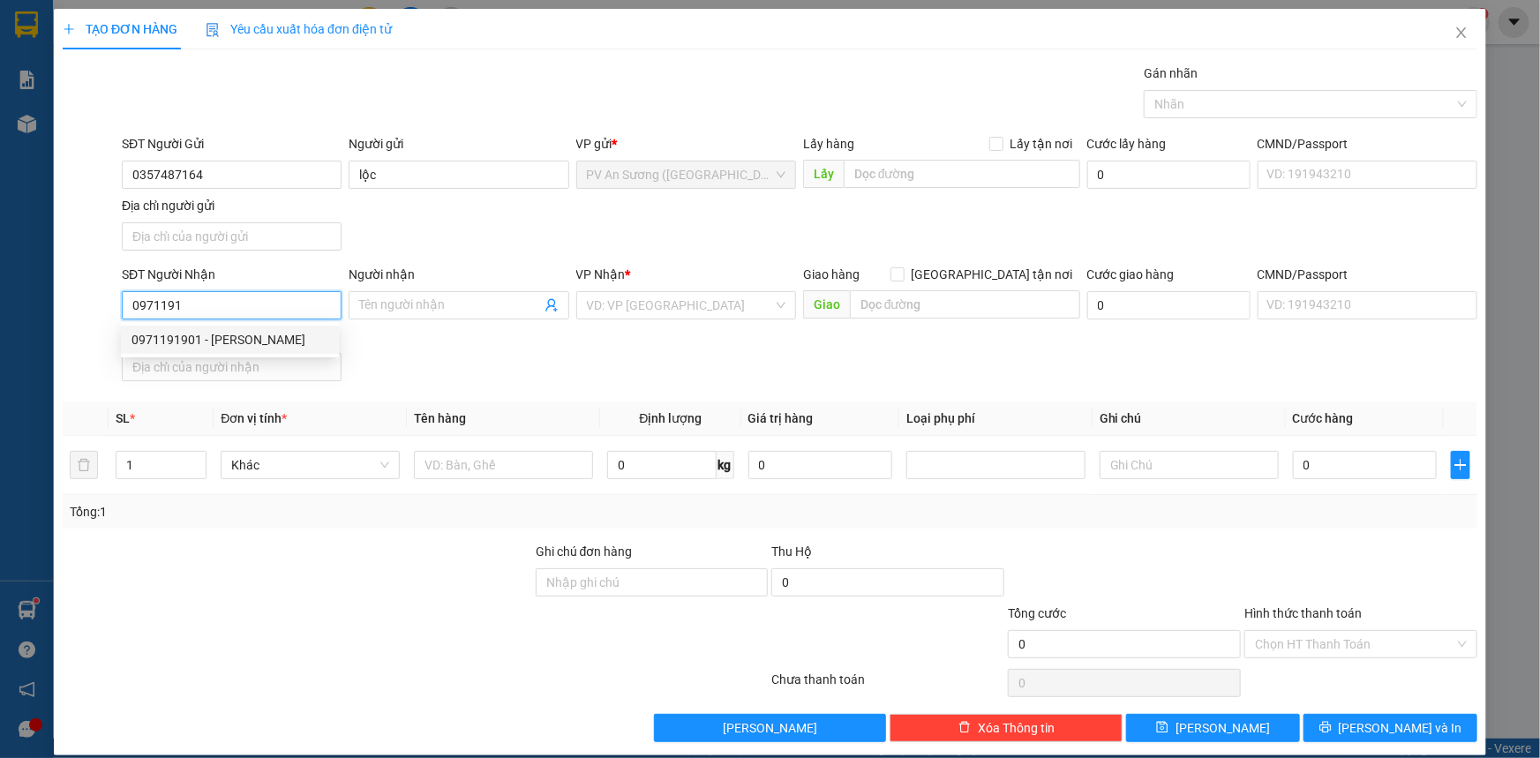
click at [242, 328] on div "0971191901 - HOÀNG ANH" at bounding box center [230, 340] width 218 height 28
type input "0971191901"
type input "HOÀNG ANH"
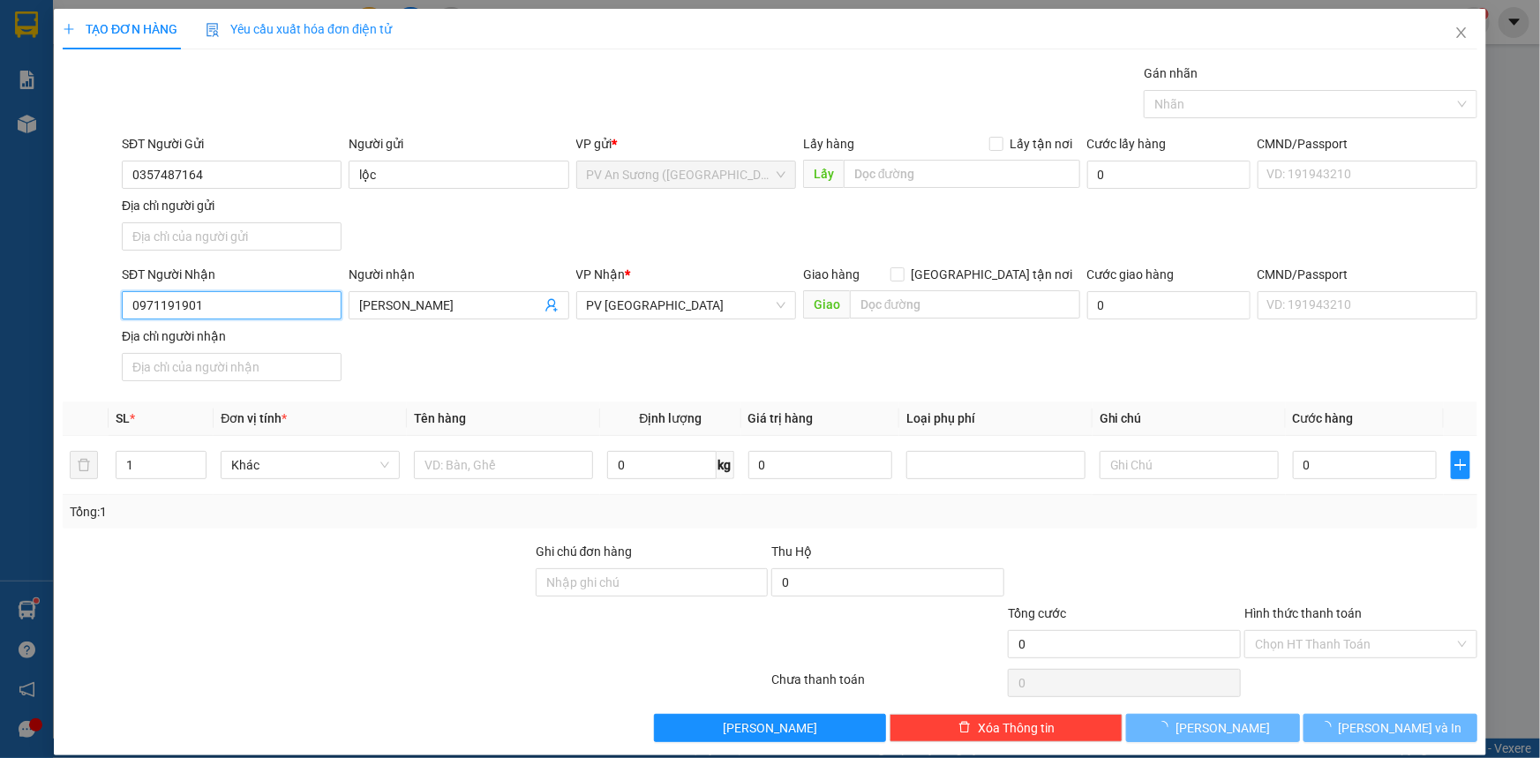
type input "500.000"
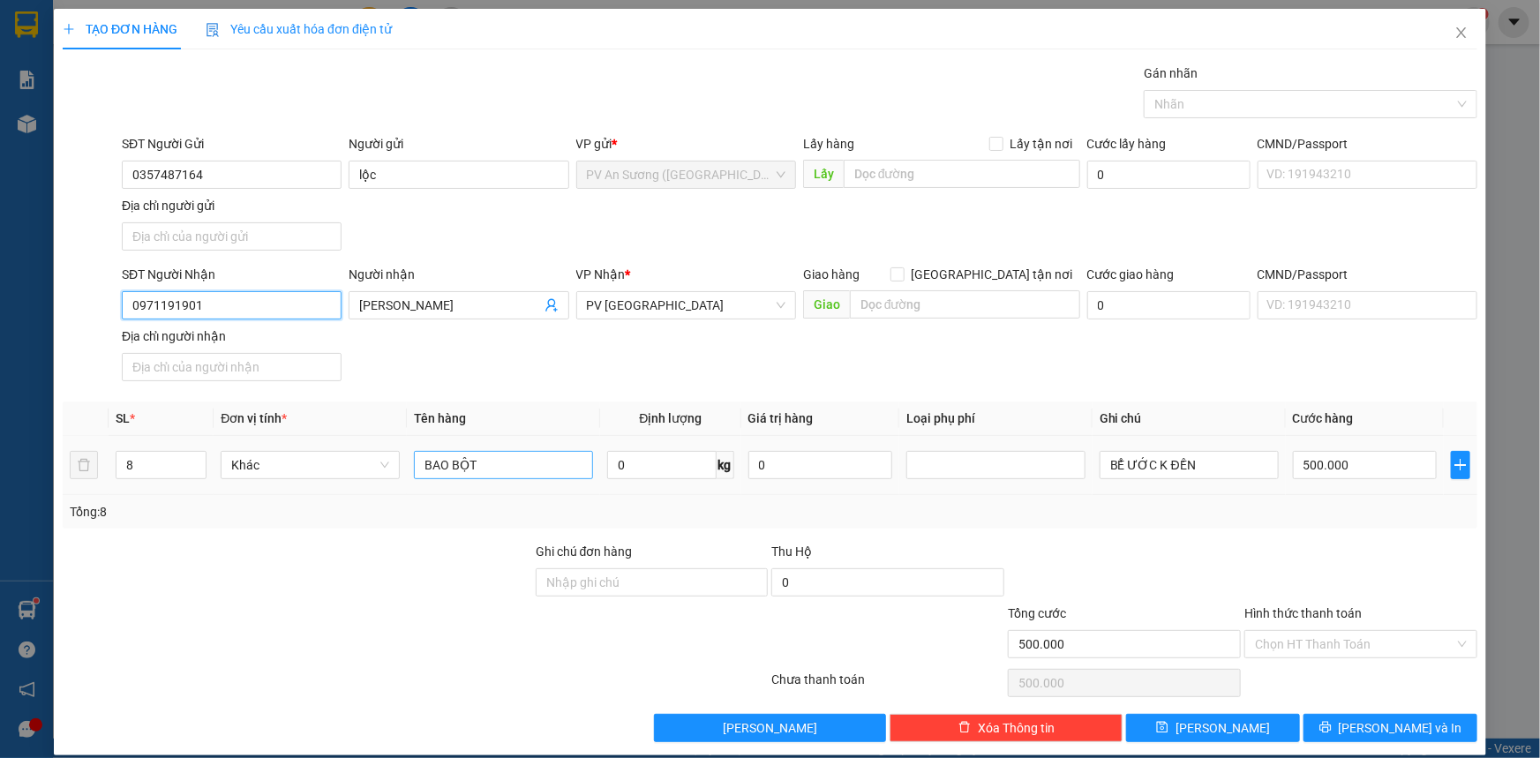
type input "0971191901"
click at [499, 465] on input "BAO BỘT" at bounding box center [503, 465] width 179 height 28
drag, startPoint x: 499, startPoint y: 465, endPoint x: 204, endPoint y: 505, distance: 298.3
click at [205, 506] on div "SL * Đơn vị tính * Tên hàng Định lượng Giá trị hàng Loại phụ phí Ghi chú Cước h…" at bounding box center [770, 464] width 1414 height 127
type input "set quà"
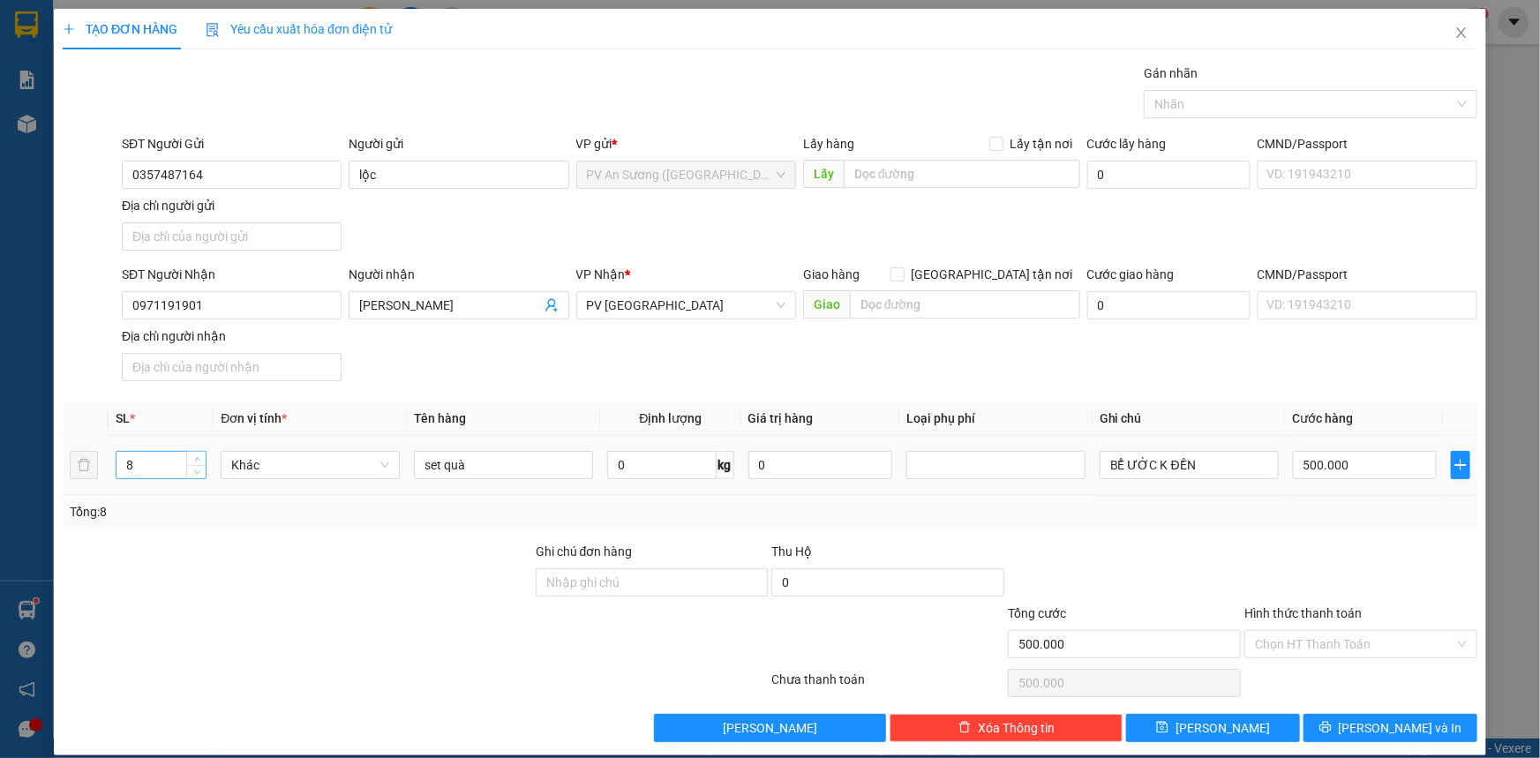
click at [201, 476] on div "8" at bounding box center [161, 465] width 91 height 28
drag, startPoint x: 168, startPoint y: 466, endPoint x: 86, endPoint y: 469, distance: 82.1
click at [97, 469] on tr "8 Khác set quà 0 kg 0 BỂ ƯỚC K ĐỀN 500.000" at bounding box center [770, 465] width 1414 height 59
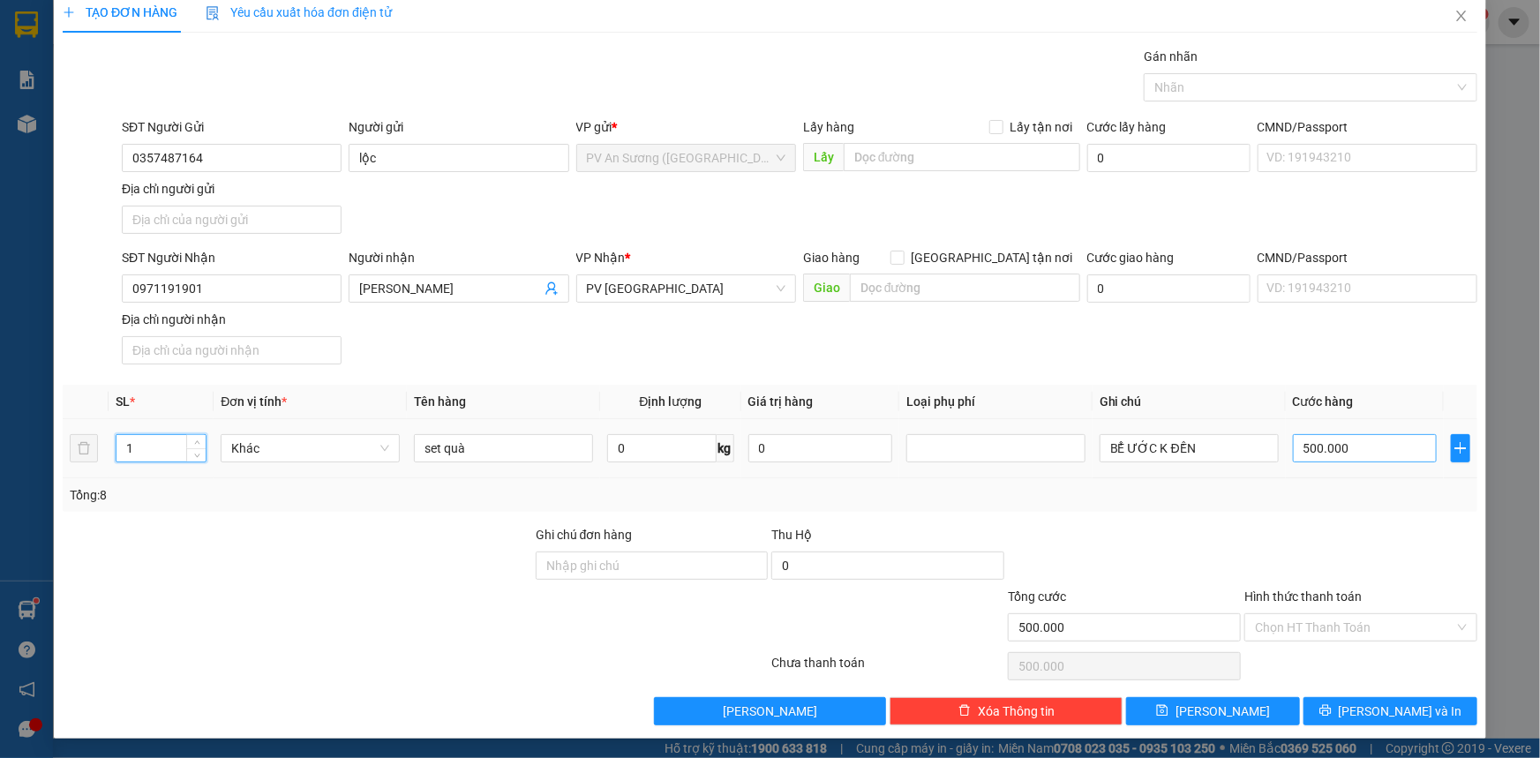
type input "1"
click at [1367, 438] on input "500.000" at bounding box center [1365, 448] width 144 height 28
type input "0"
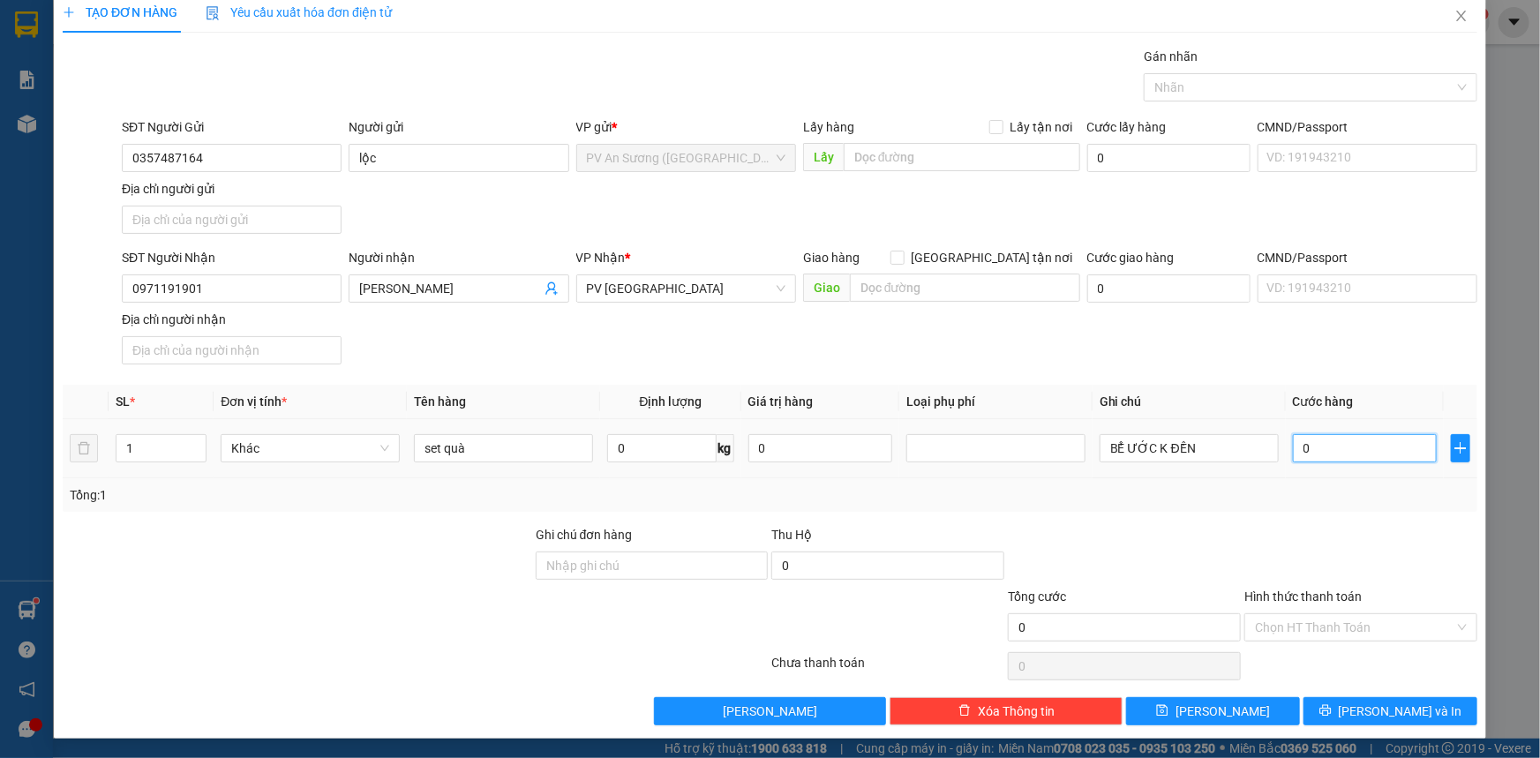
type input "3"
type input "003"
type input "30"
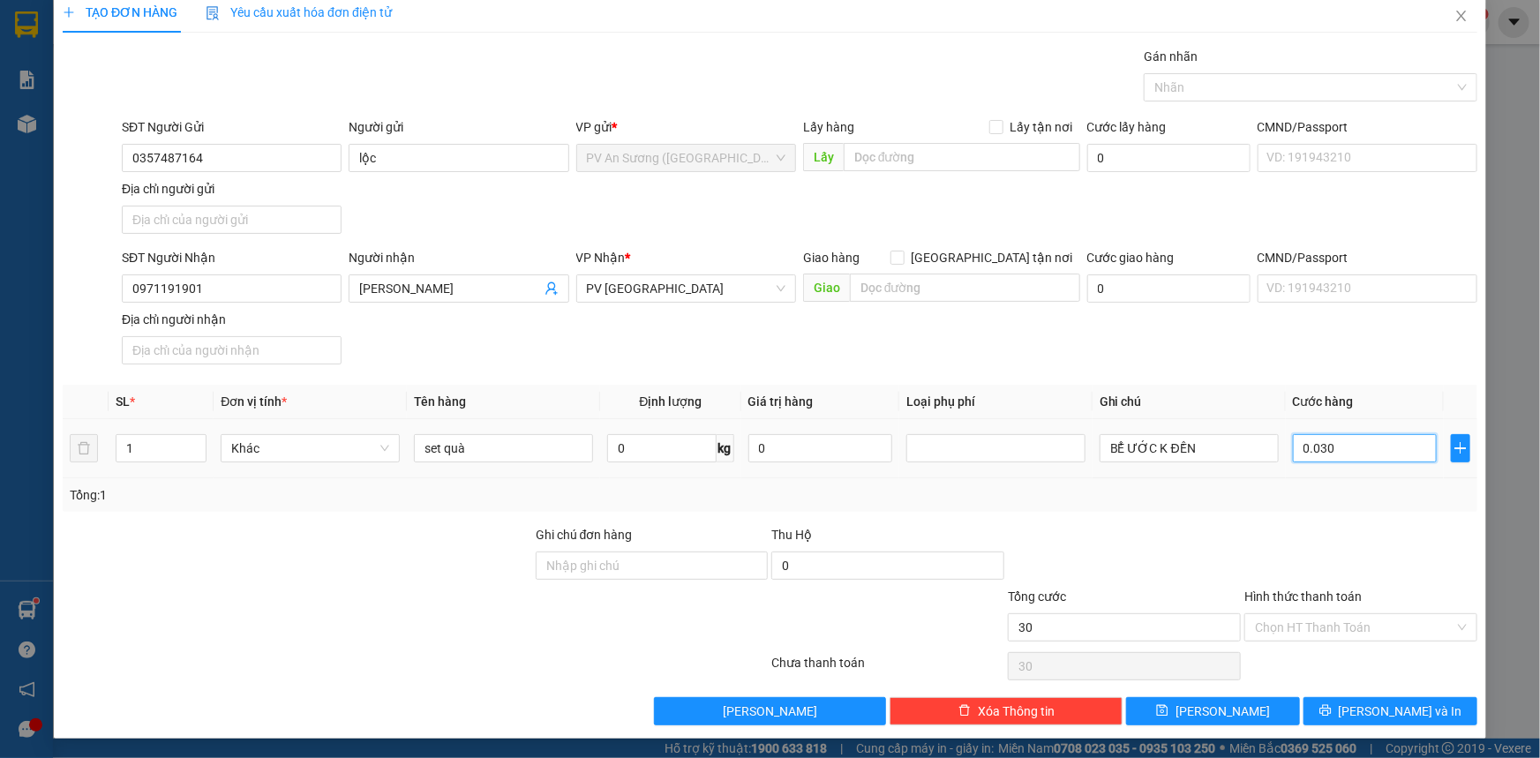
type input "0.030"
click at [1341, 544] on div at bounding box center [1360, 556] width 236 height 62
type input "30.000"
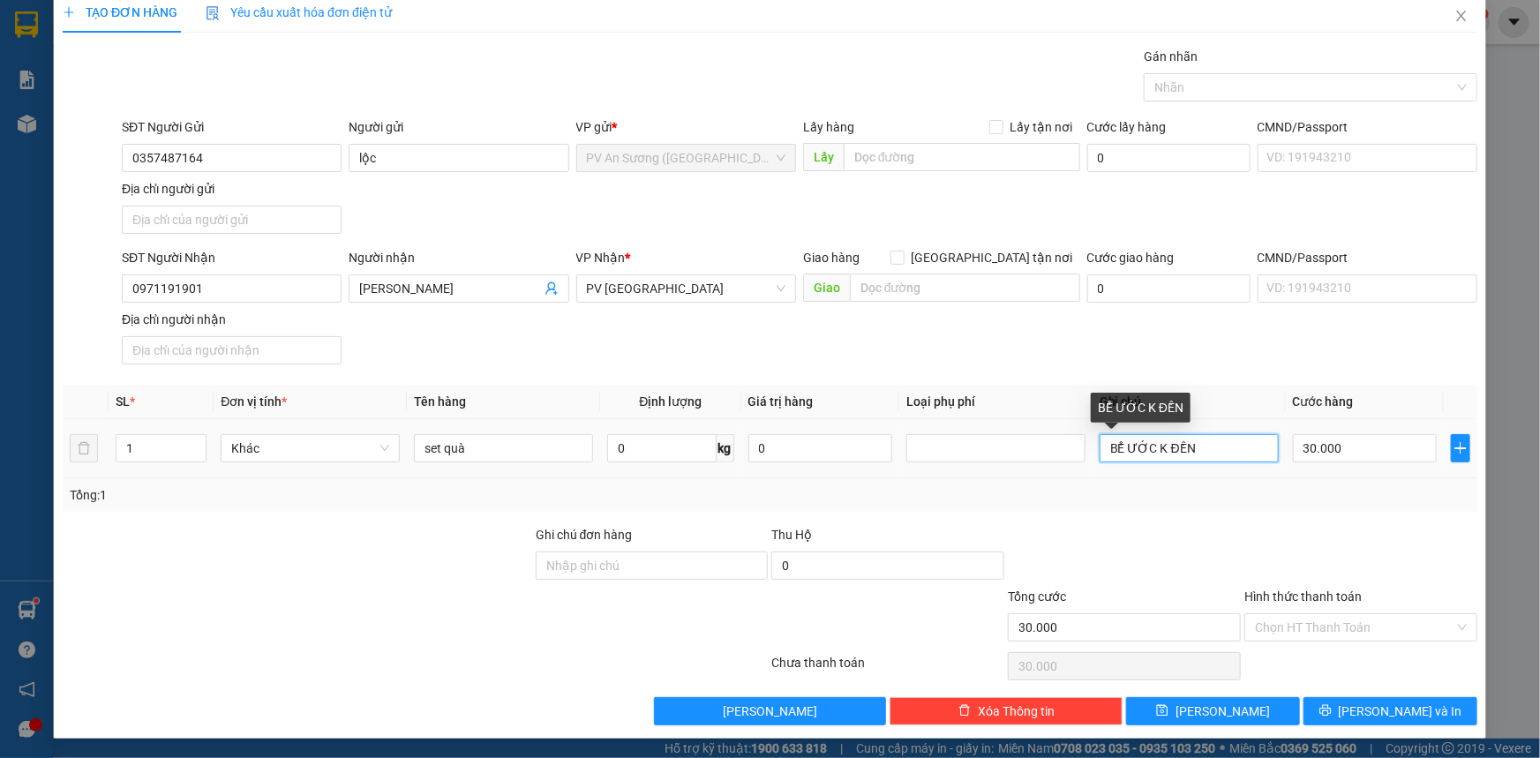
click at [1113, 440] on input "BỂ ƯỚC K ĐỀN" at bounding box center [1188, 448] width 179 height 28
drag, startPoint x: 1141, startPoint y: 444, endPoint x: 782, endPoint y: 484, distance: 361.3
click at [909, 481] on div "SL * Đơn vị tính * Tên hàng Định lượng Giá trị hàng Loại phụ phí Ghi chú Cước h…" at bounding box center [770, 448] width 1414 height 127
type input "hư K ĐỀN"
click at [1319, 622] on input "Hình thức thanh toán" at bounding box center [1354, 627] width 199 height 26
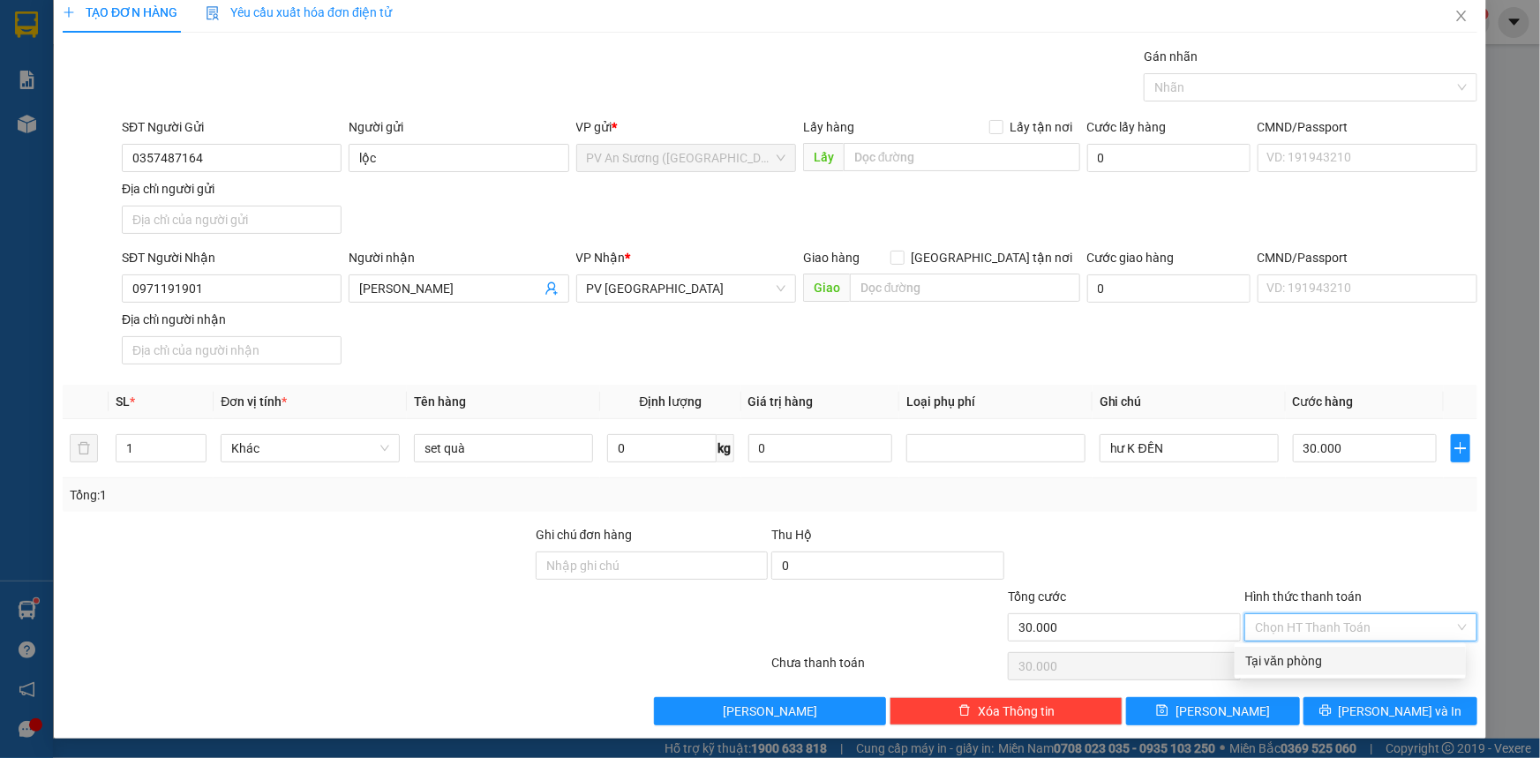
drag, startPoint x: 1302, startPoint y: 654, endPoint x: 1314, endPoint y: 586, distance: 68.9
click at [1301, 656] on div "Tại văn phòng" at bounding box center [1350, 660] width 210 height 19
type input "0"
click at [1339, 459] on input "30.000" at bounding box center [1365, 448] width 144 height 28
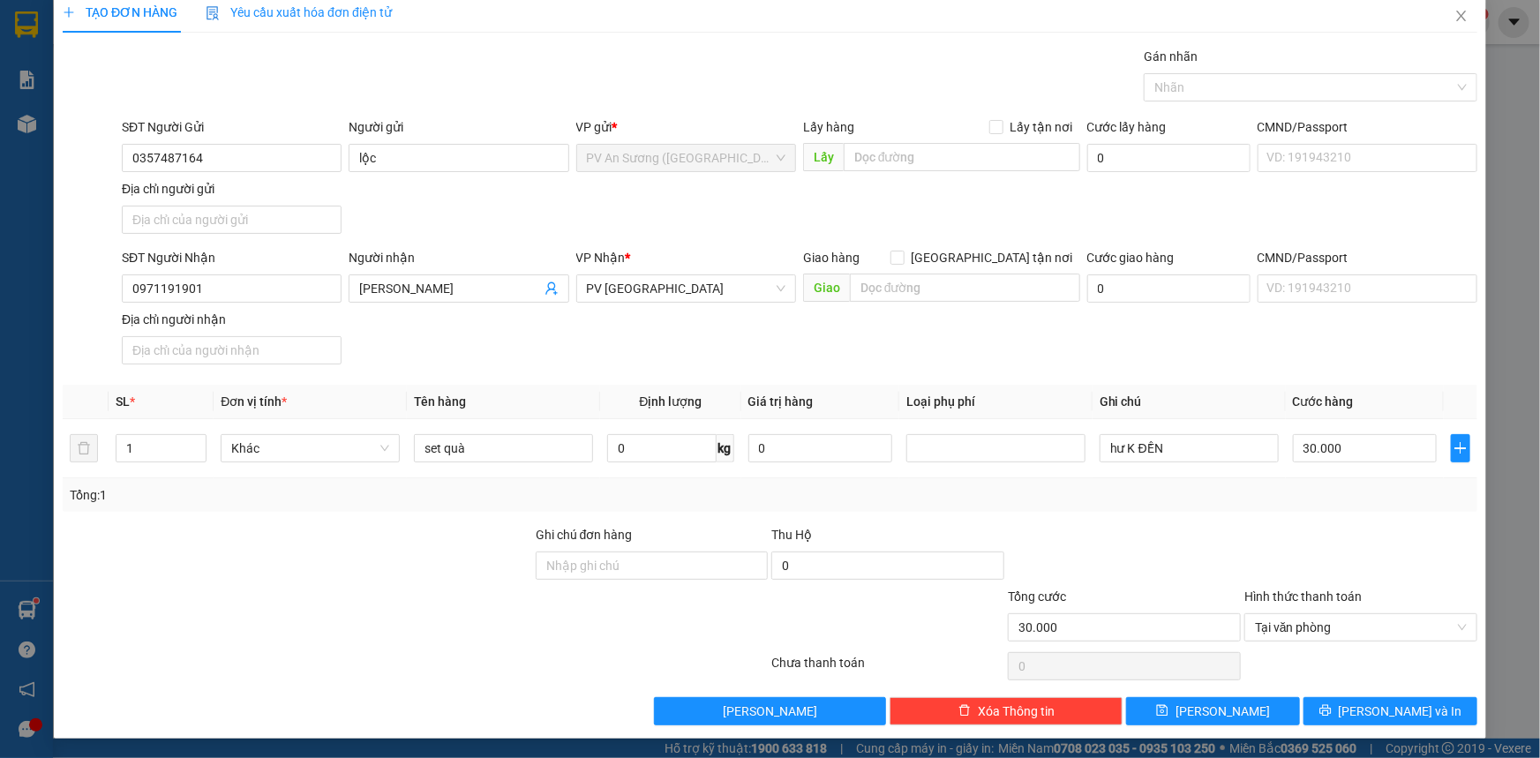
click at [1434, 559] on div at bounding box center [1360, 556] width 236 height 62
click at [1362, 705] on button "[PERSON_NAME] và In" at bounding box center [1390, 711] width 174 height 28
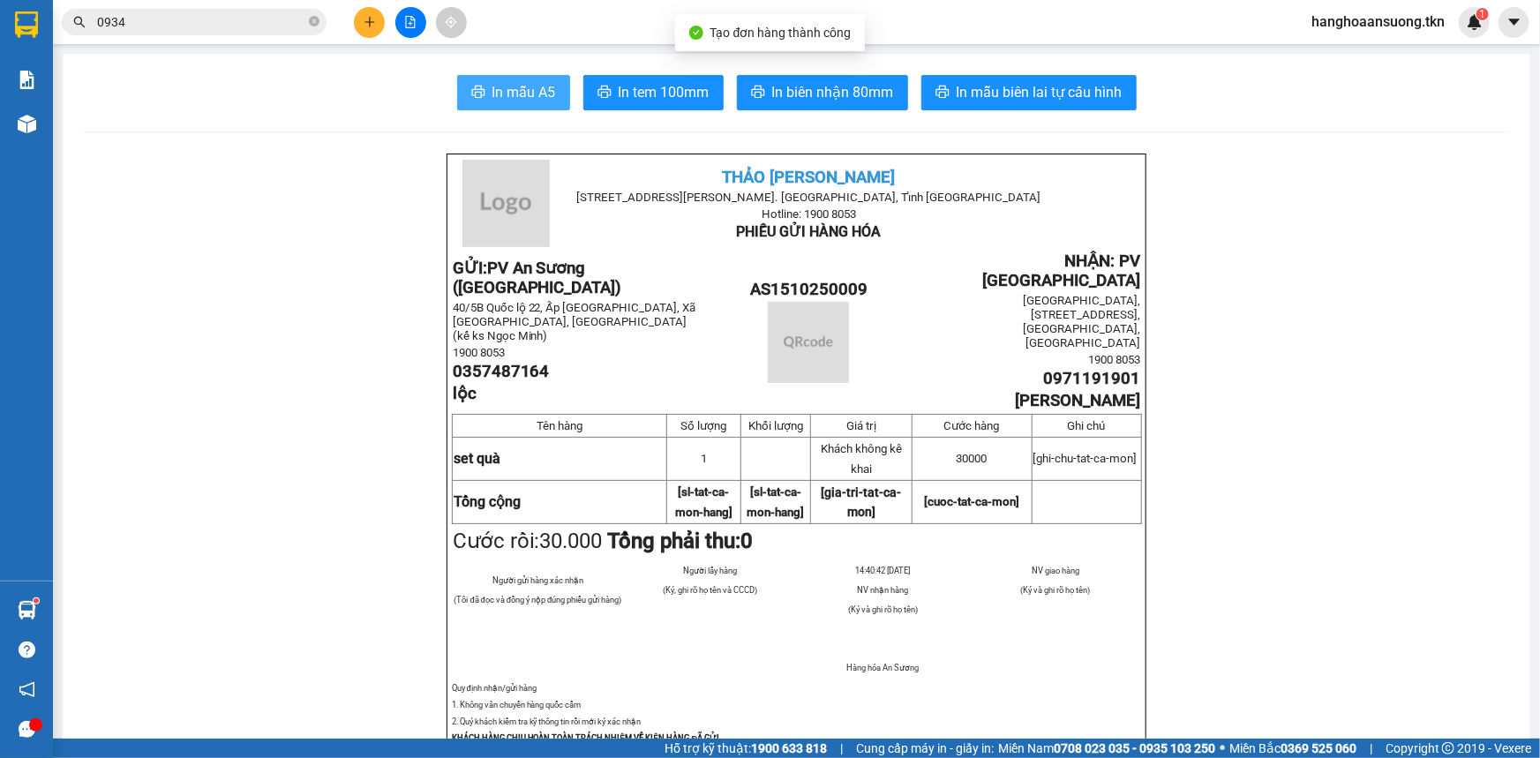
click at [492, 96] on span "In mẫu A5" at bounding box center [524, 92] width 64 height 22
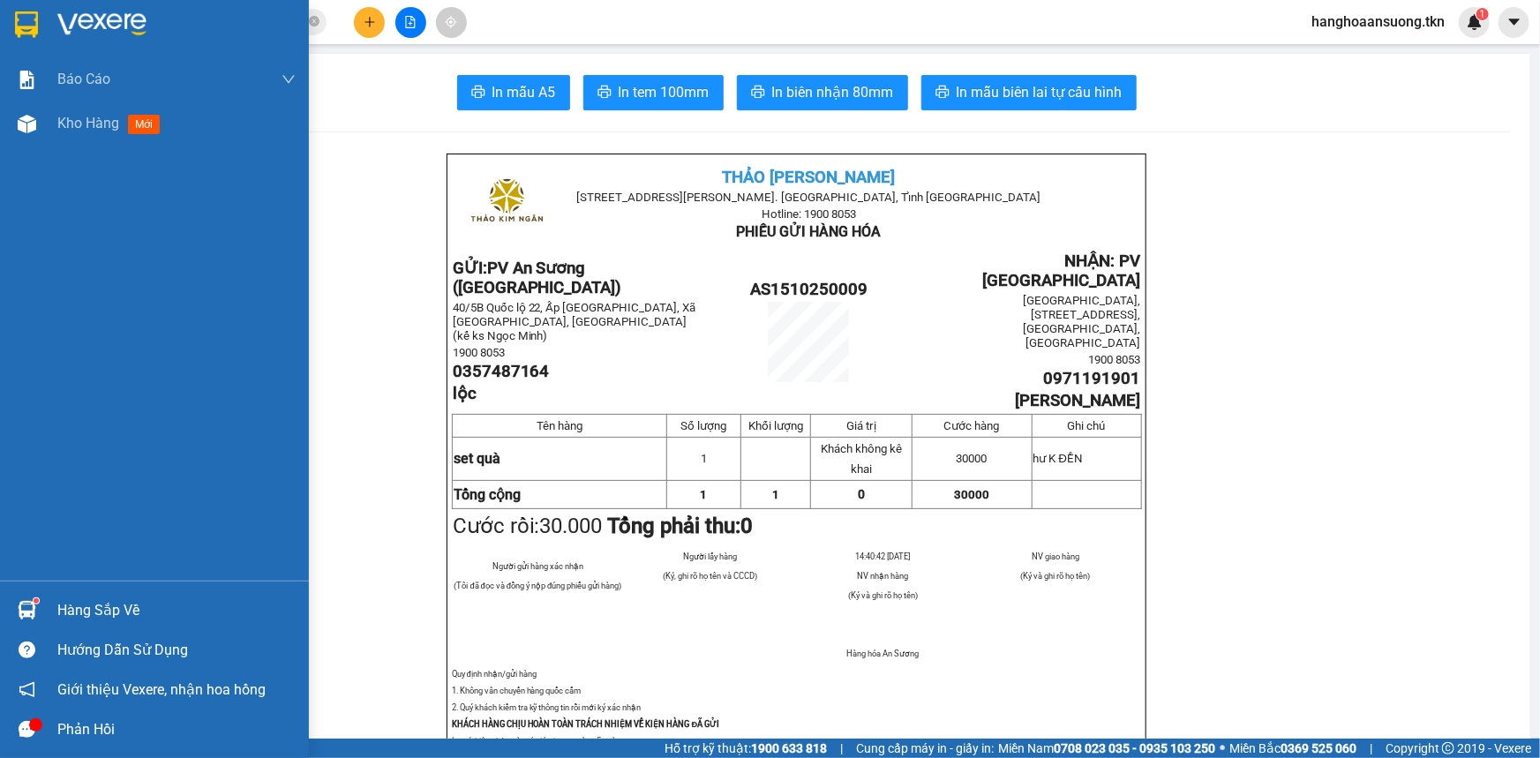
drag, startPoint x: 18, startPoint y: 139, endPoint x: 218, endPoint y: 153, distance: 200.8
click at [19, 139] on div "Kho hàng mới" at bounding box center [154, 123] width 309 height 44
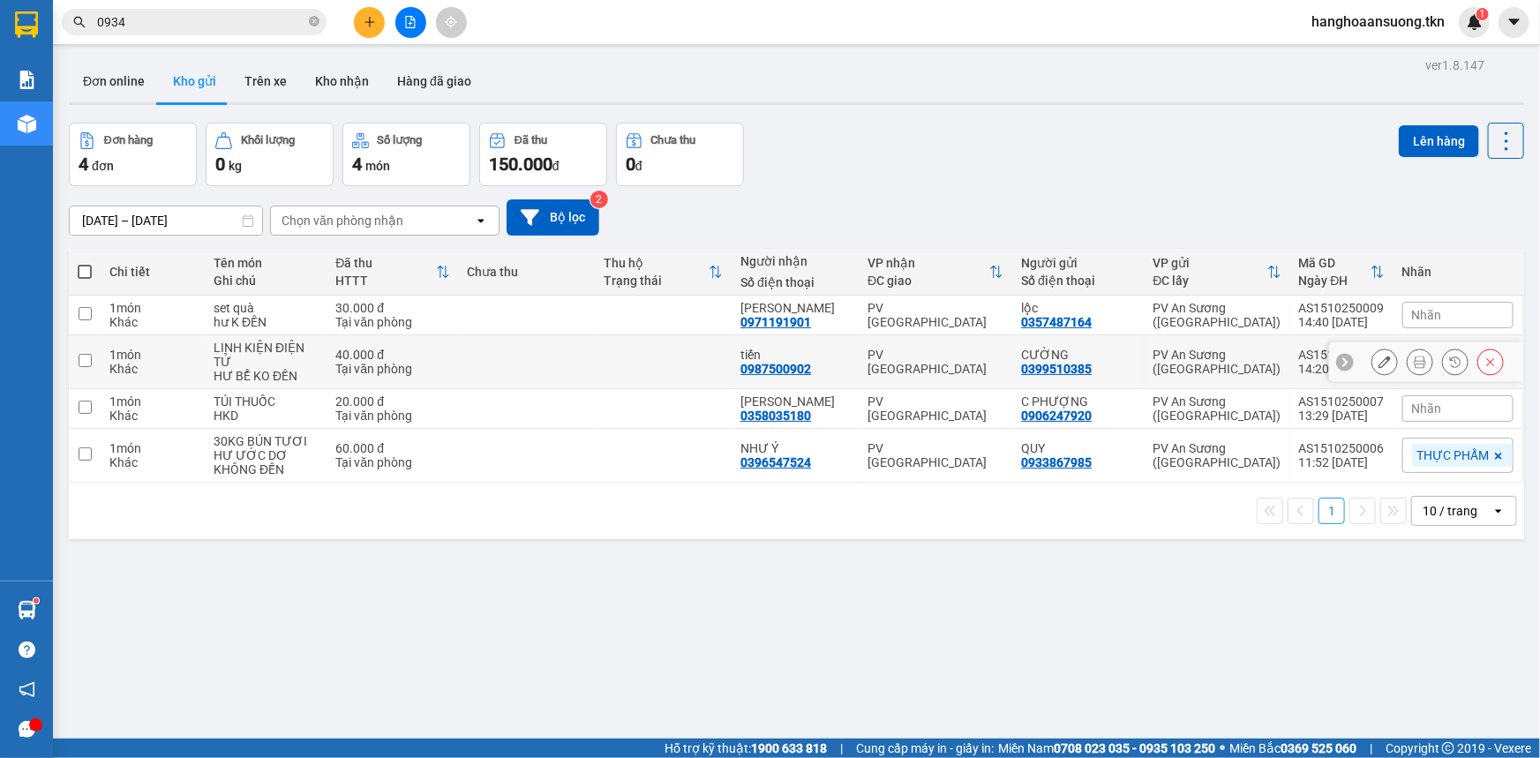
click at [281, 369] on div "HƯ BỂ KO ĐỀN" at bounding box center [266, 376] width 104 height 14
checkbox input "true"
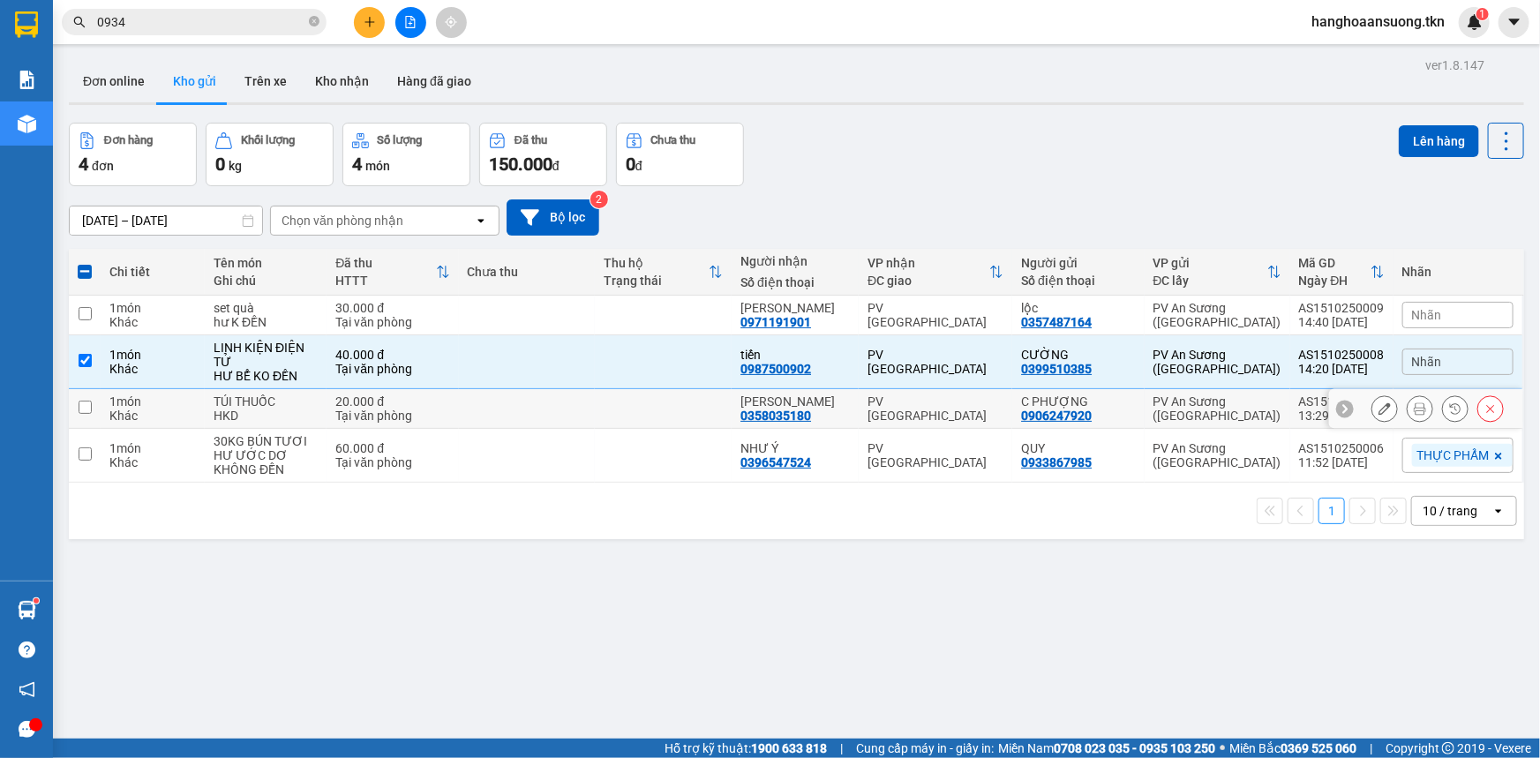
click at [282, 409] on div "HKD" at bounding box center [266, 416] width 104 height 14
checkbox input "true"
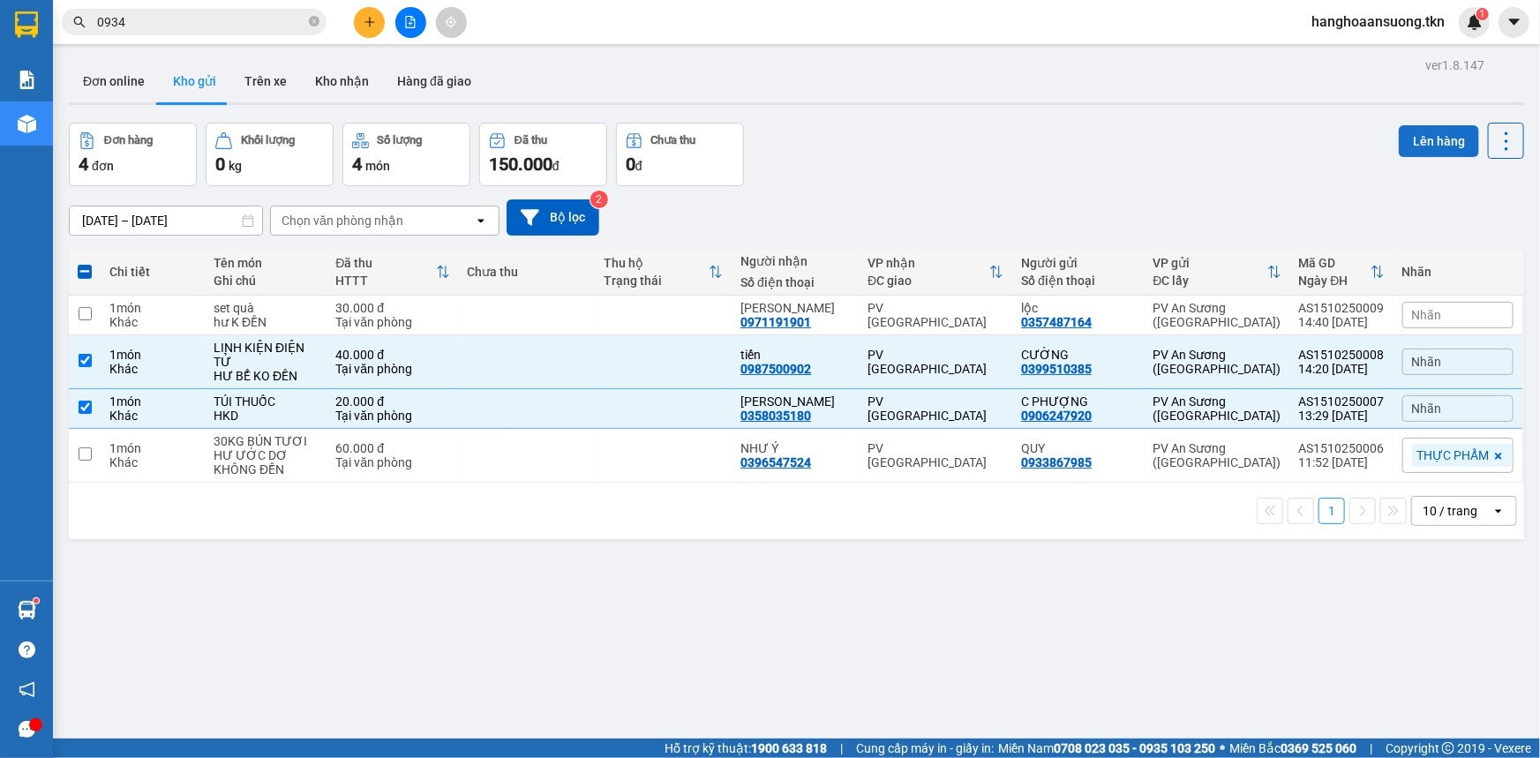
click at [1424, 135] on button "Lên hàng" at bounding box center [1439, 141] width 80 height 32
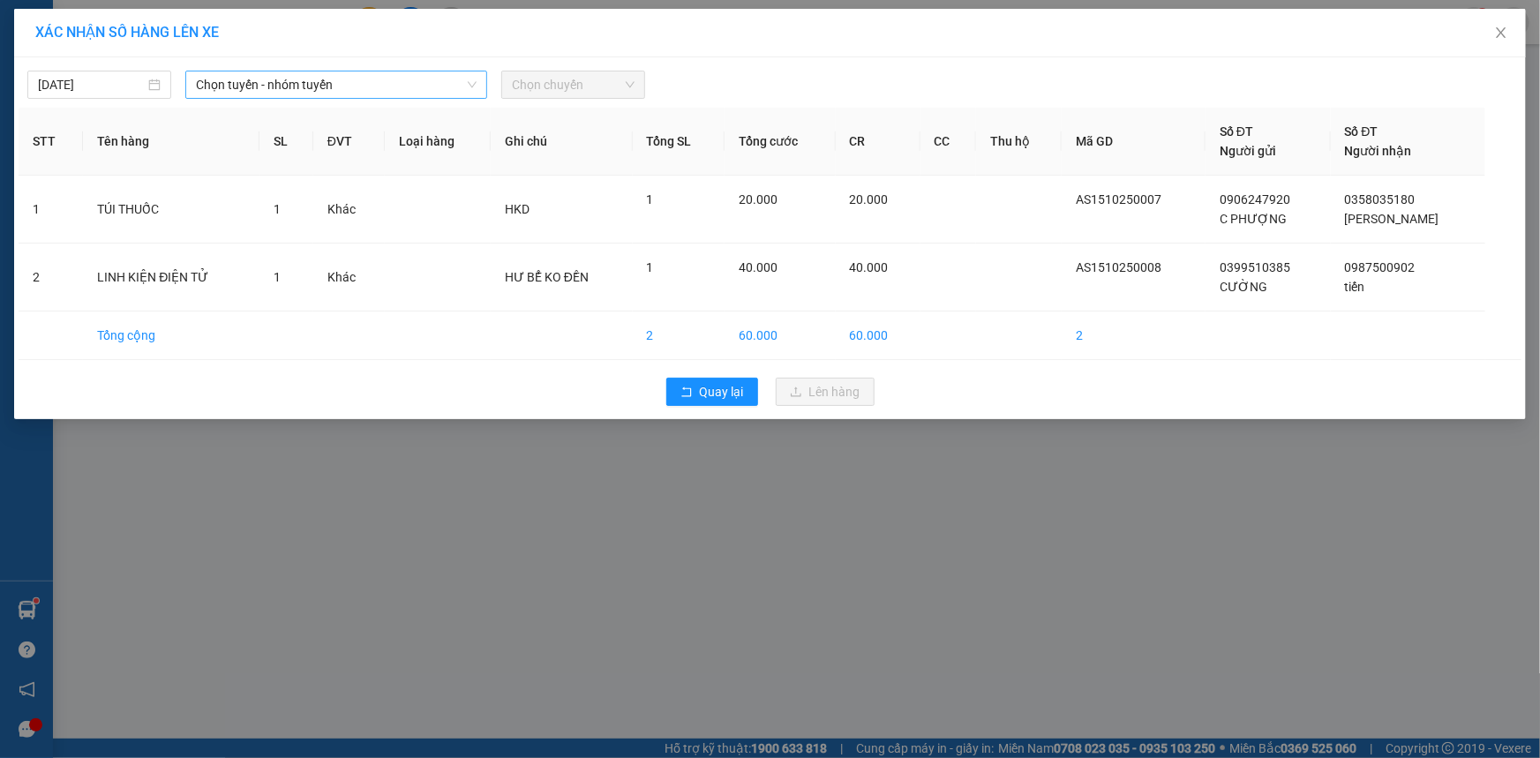
click at [338, 77] on span "Chọn tuyến - nhóm tuyến" at bounding box center [336, 84] width 281 height 26
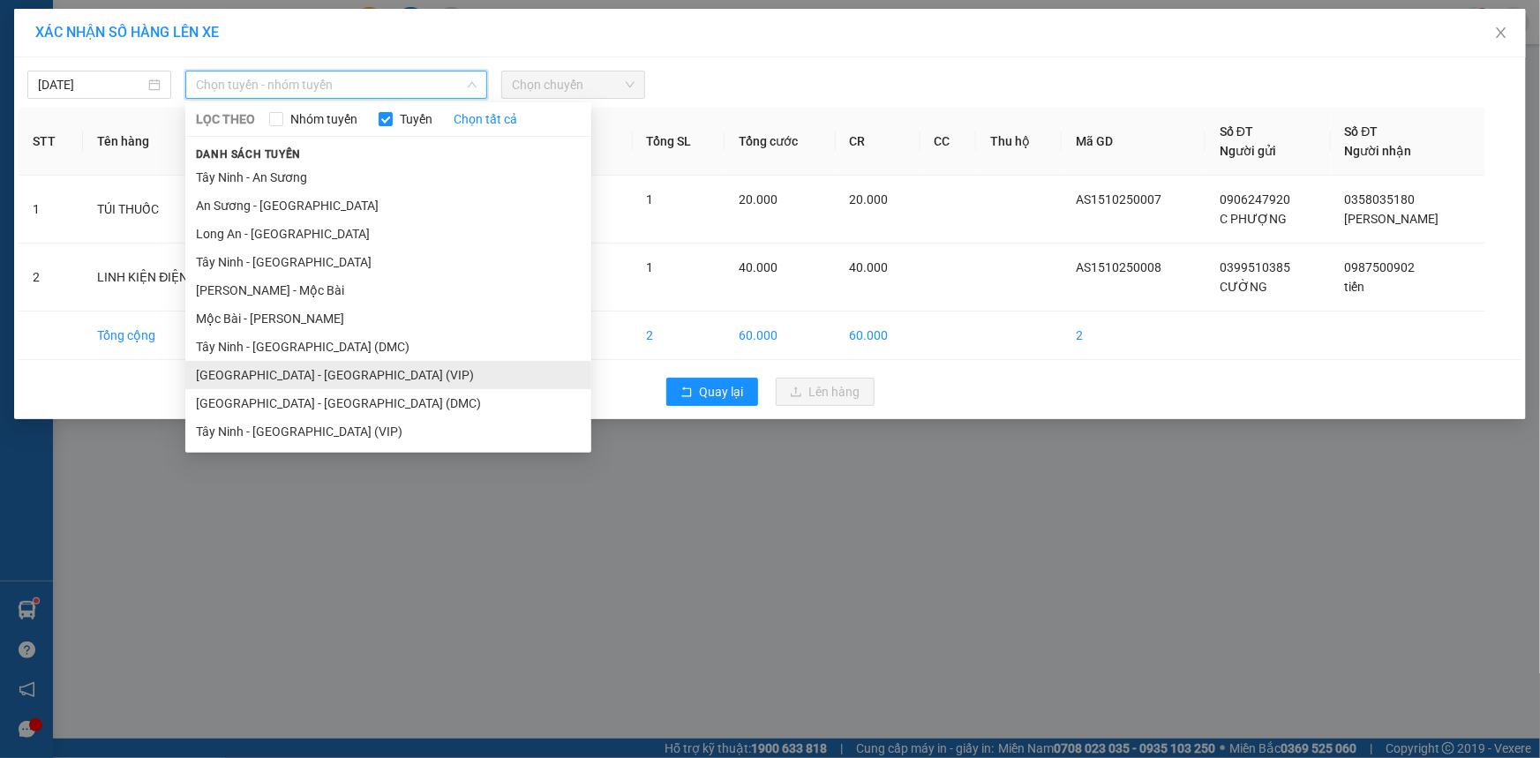
click at [262, 370] on li "Sài Gòn - Tây Ninh (VIP)" at bounding box center [388, 375] width 406 height 28
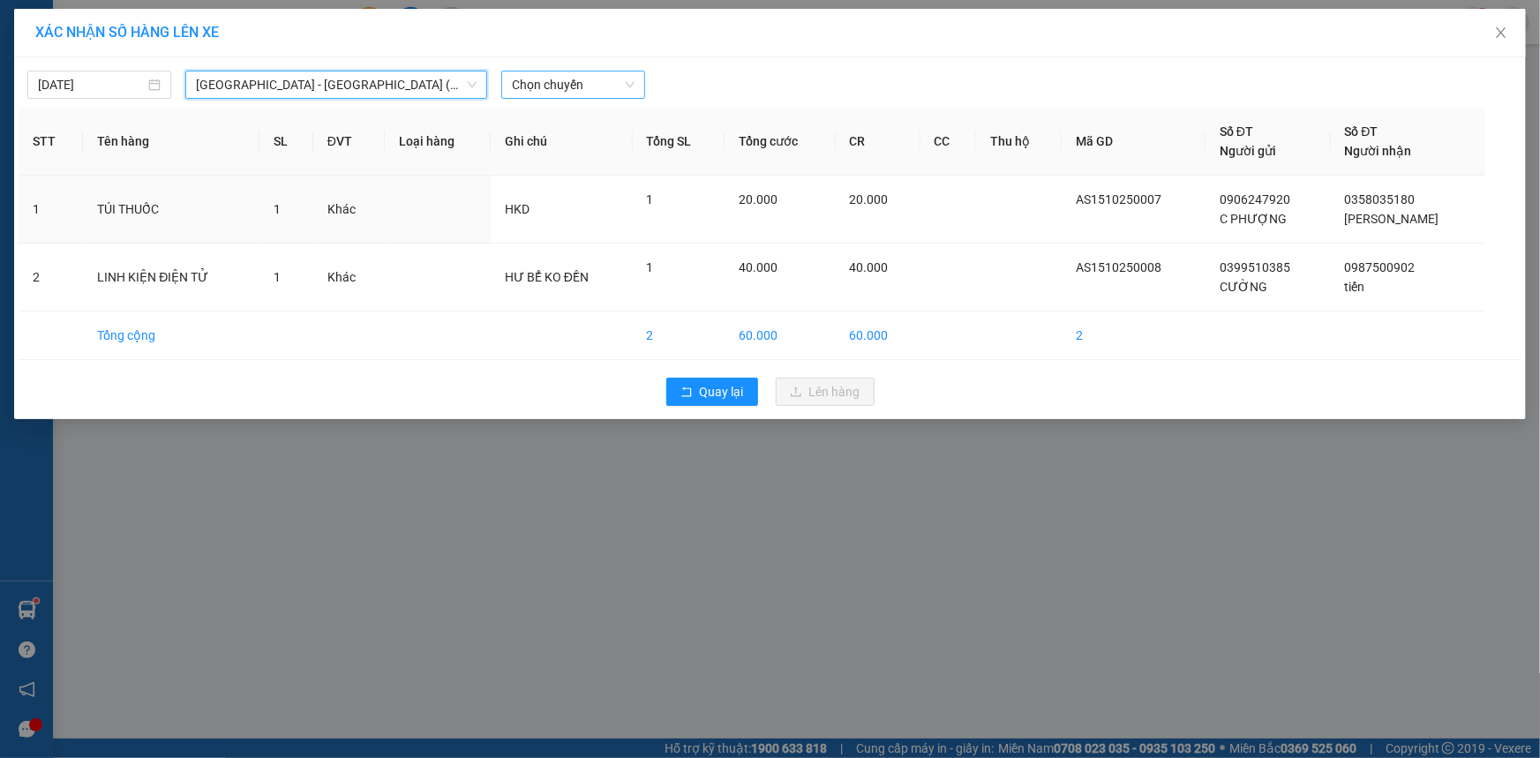
click at [581, 83] on span "Chọn chuyến" at bounding box center [573, 84] width 123 height 26
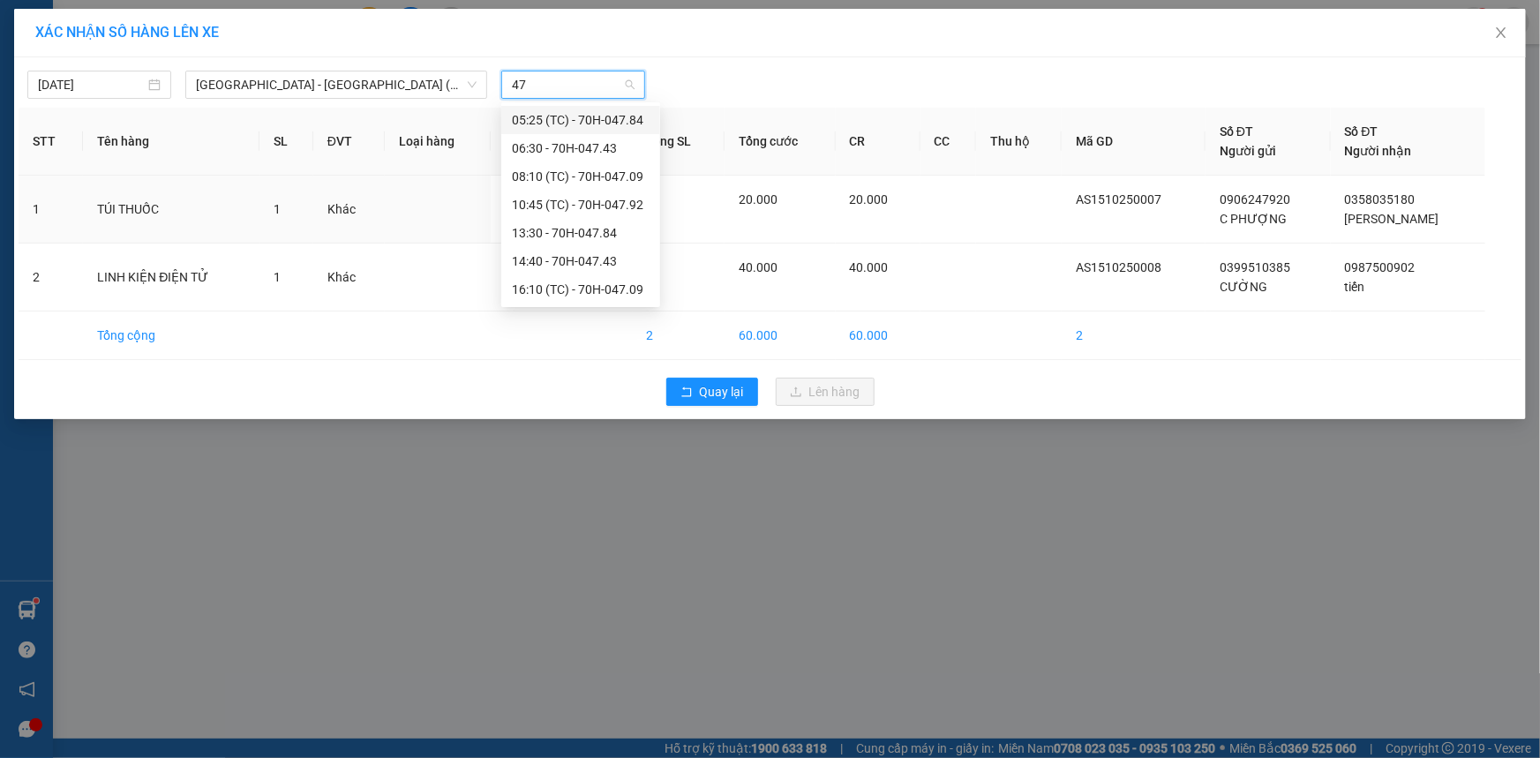
type input "478"
click at [611, 149] on div "13:30 - 70H-047.84" at bounding box center [581, 148] width 138 height 19
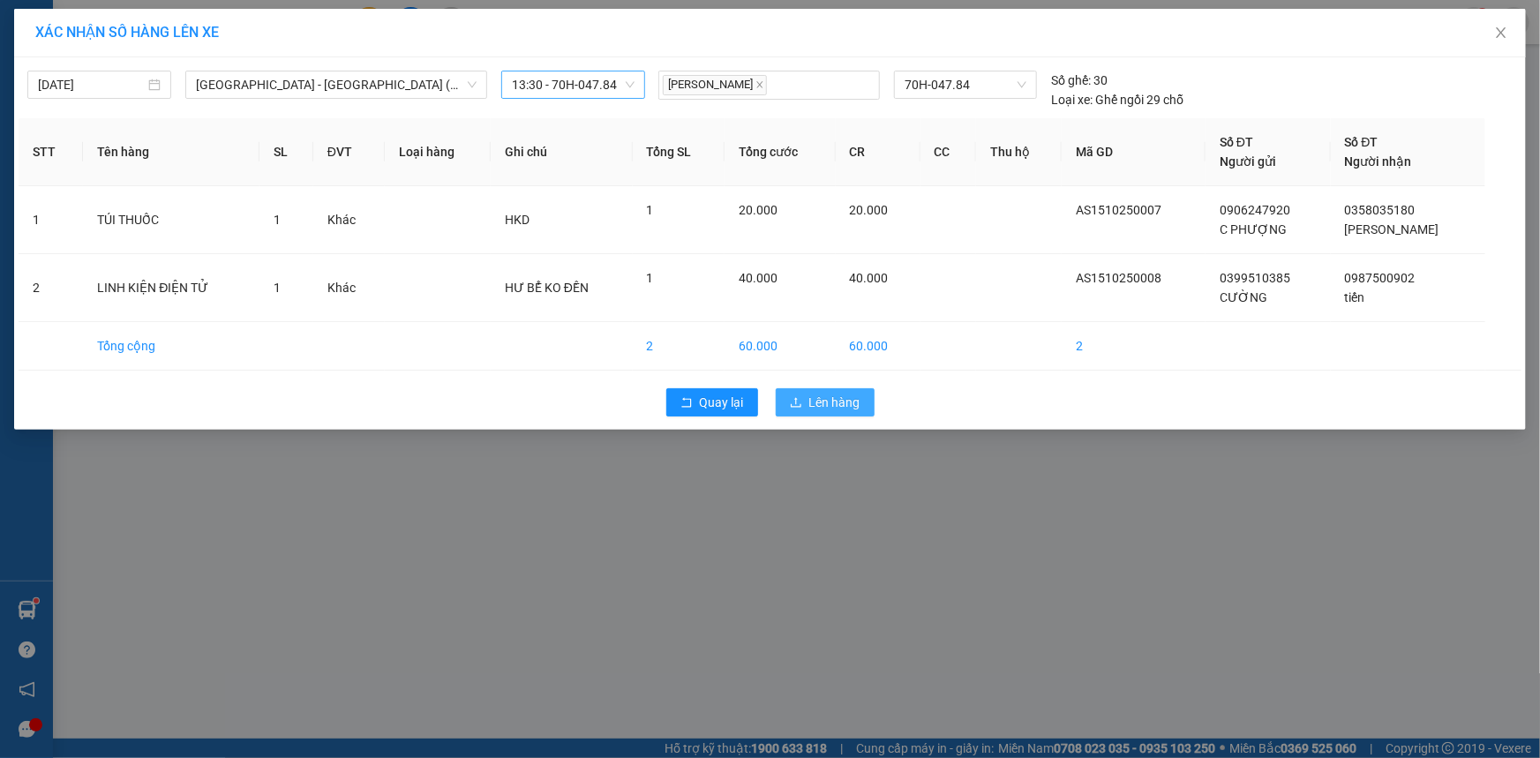
click at [844, 408] on span "Lên hàng" at bounding box center [834, 402] width 51 height 19
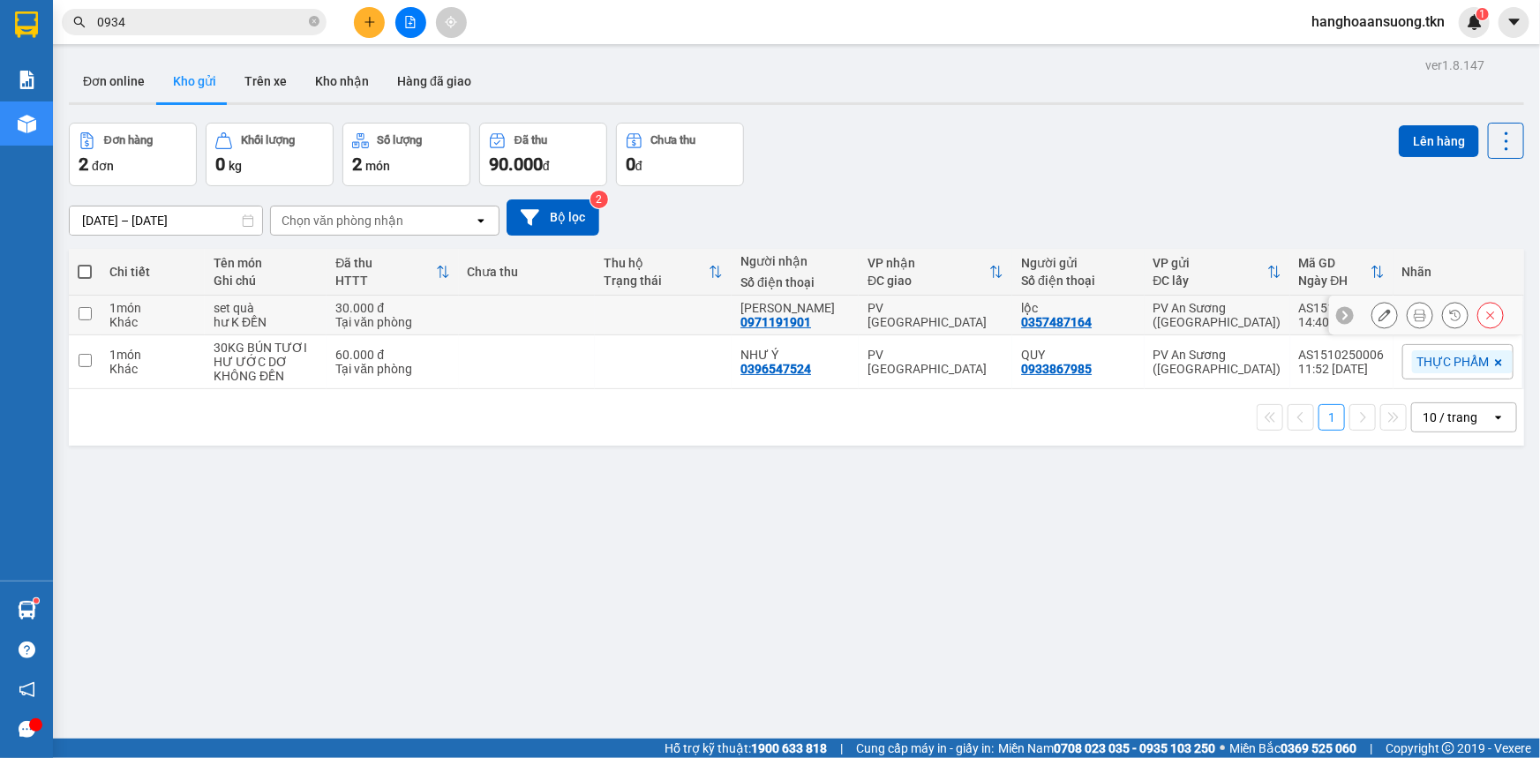
click at [535, 330] on td at bounding box center [527, 316] width 137 height 40
checkbox input "true"
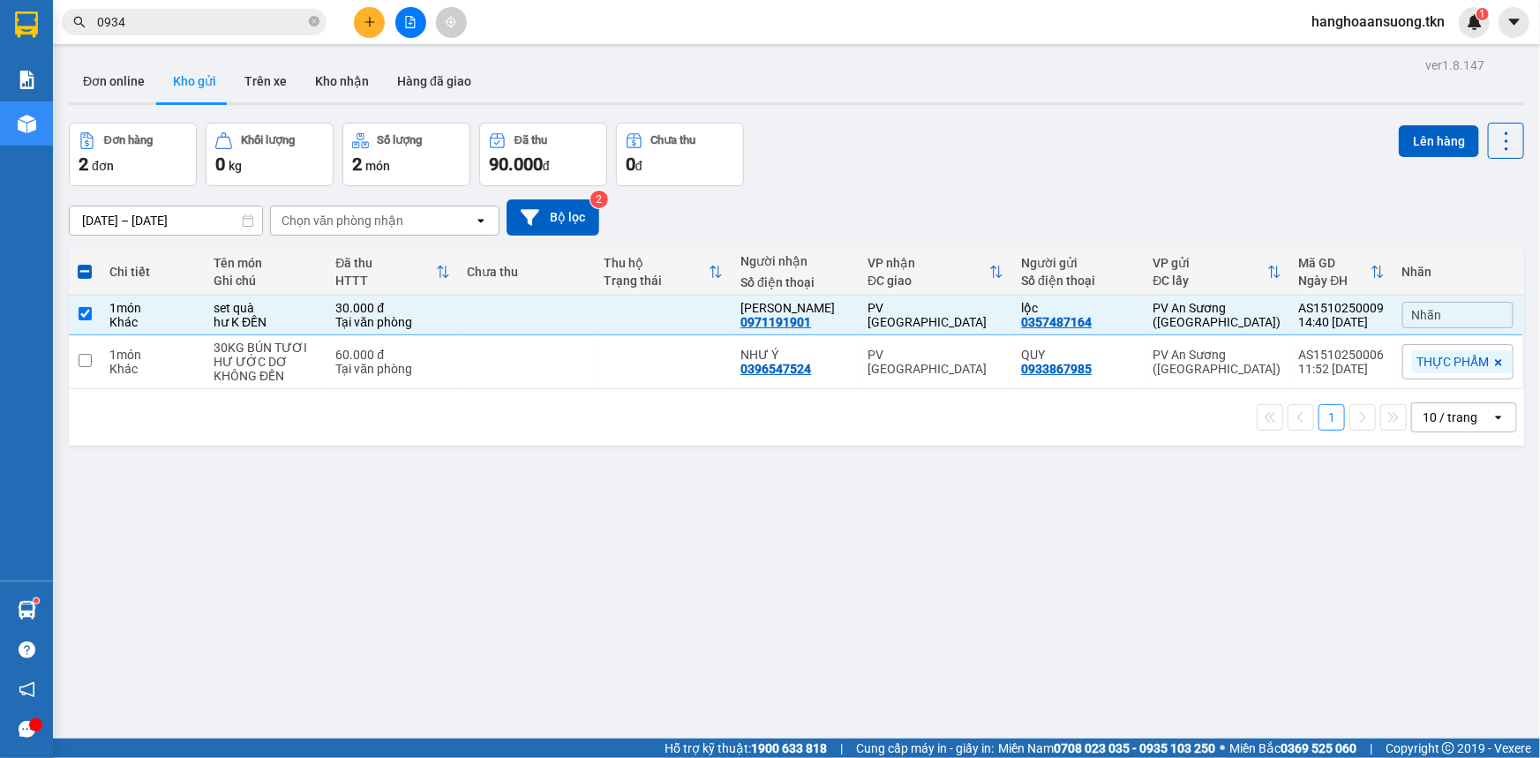
click at [1382, 152] on div "Đơn hàng 2 đơn Khối lượng 0 kg Số lượng 2 món Đã thu 90.000 đ Chưa thu 0 đ Lên …" at bounding box center [796, 155] width 1455 height 64
click at [1384, 139] on div "Đơn hàng 2 đơn Khối lượng 0 kg Số lượng 2 món Đã thu 90.000 đ Chưa thu 0 đ Lên …" at bounding box center [796, 155] width 1455 height 64
click at [1399, 149] on button "Lên hàng" at bounding box center [1439, 141] width 80 height 32
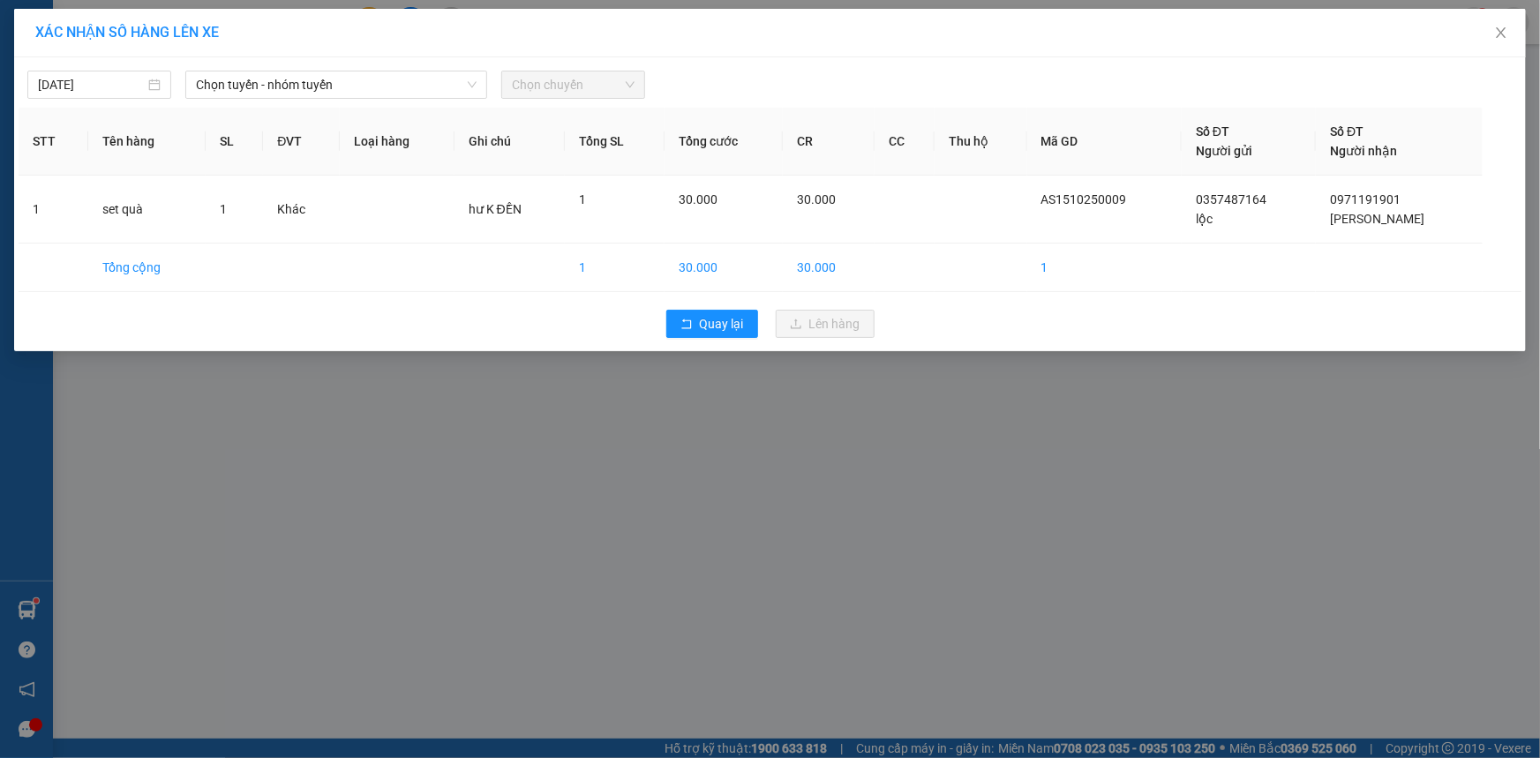
click at [301, 101] on div "15/10/2025 Chọn tuyến - nhóm tuyến Chọn chuyến STT Tên hàng SL ĐVT Loại hàng Gh…" at bounding box center [770, 204] width 1512 height 294
click at [314, 94] on span "Chọn tuyến - nhóm tuyến" at bounding box center [336, 84] width 281 height 26
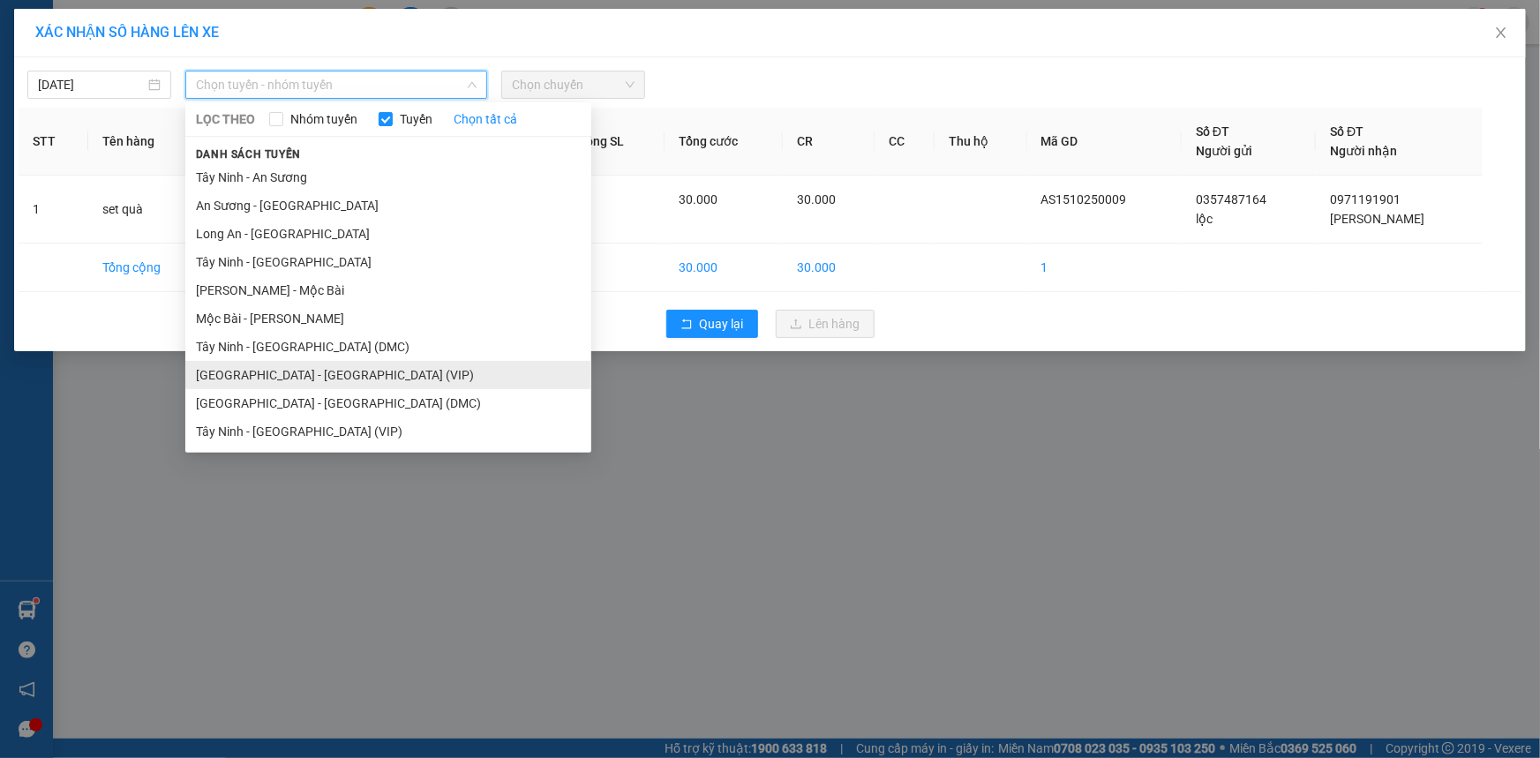
click at [335, 374] on li "Sài Gòn - Tây Ninh (VIP)" at bounding box center [388, 375] width 406 height 28
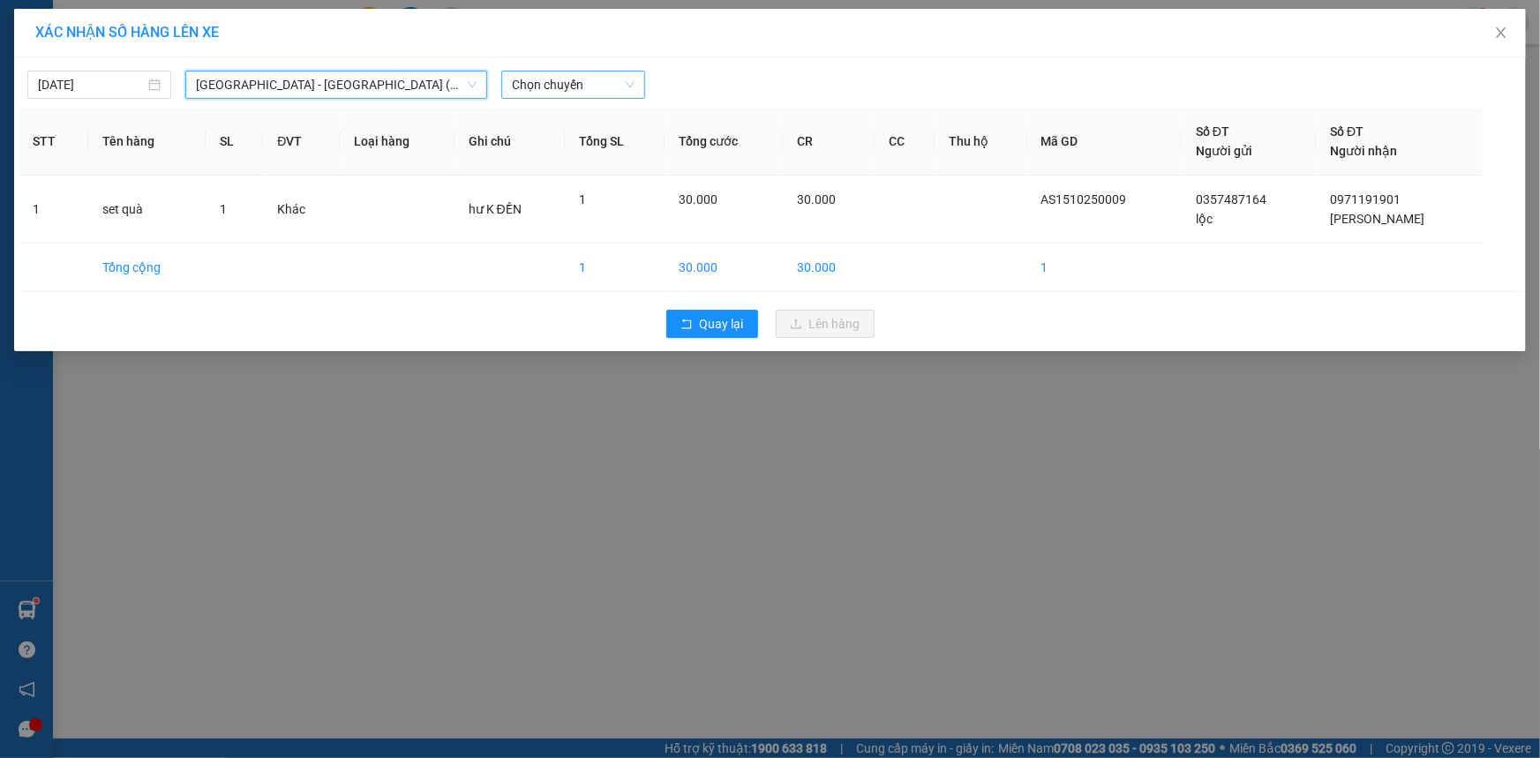
click at [557, 86] on span "Chọn chuyến" at bounding box center [573, 84] width 123 height 26
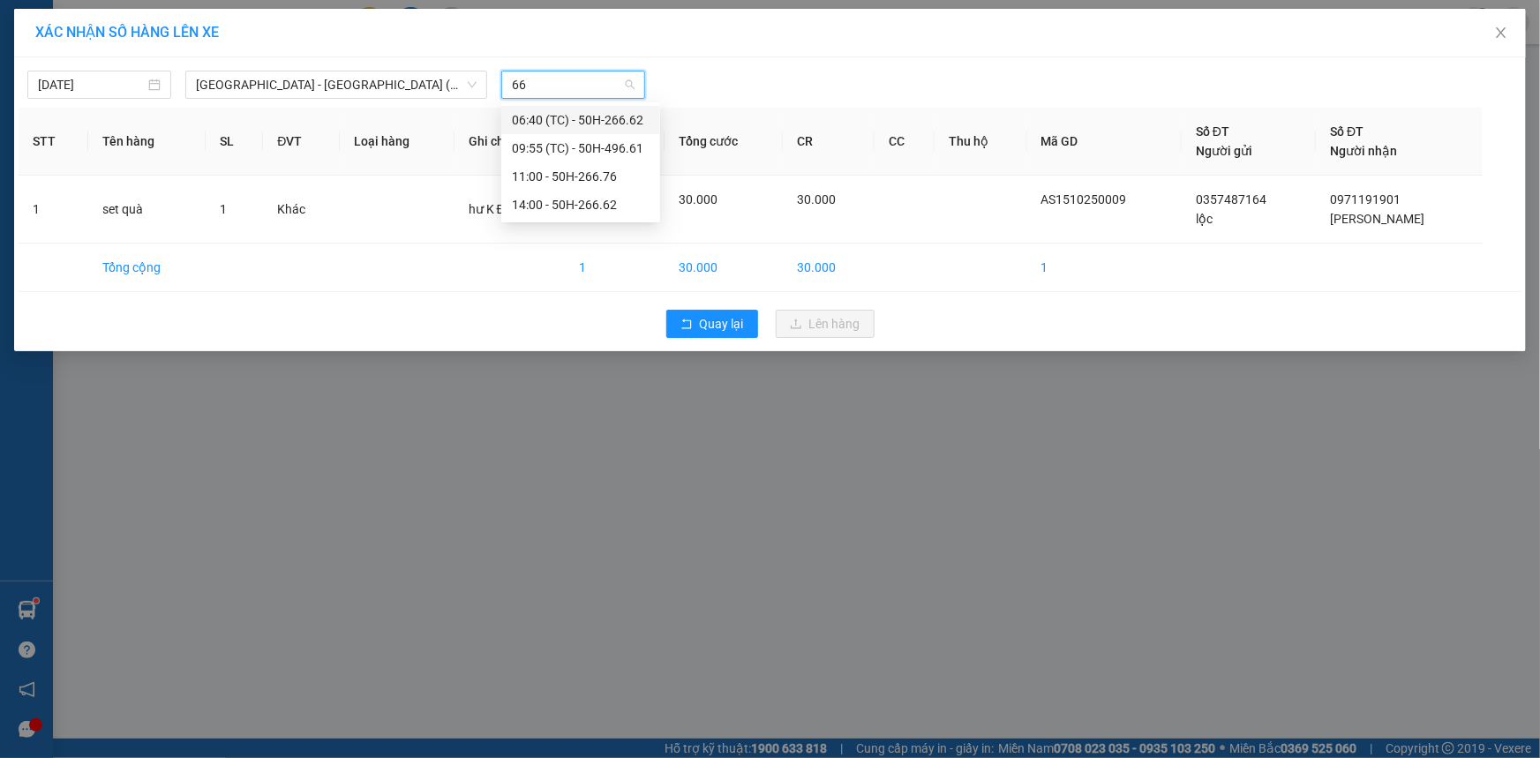
type input "662"
click at [595, 145] on div "14:00 - 50H-266.62" at bounding box center [581, 148] width 138 height 19
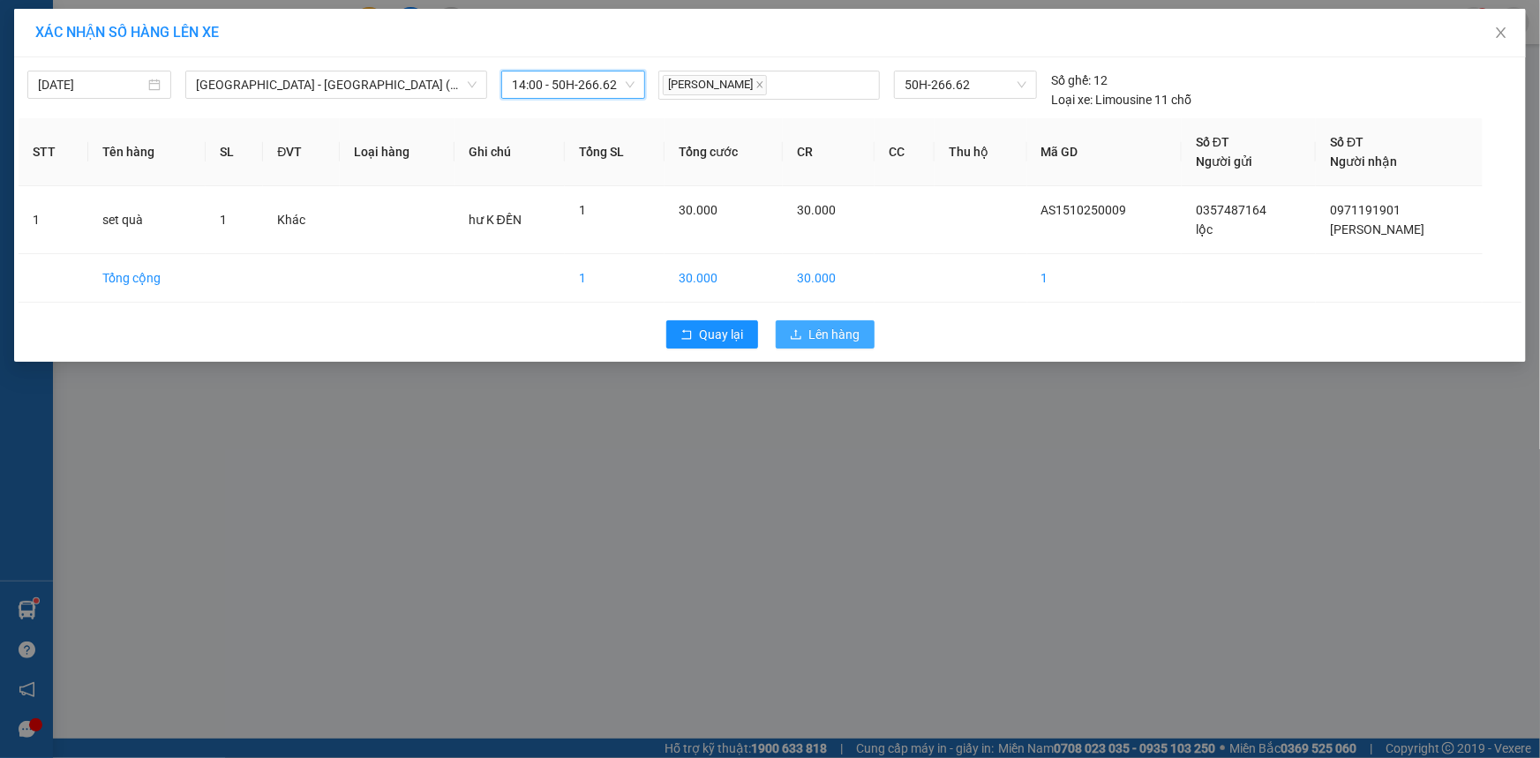
click at [853, 332] on span "Lên hàng" at bounding box center [834, 334] width 51 height 19
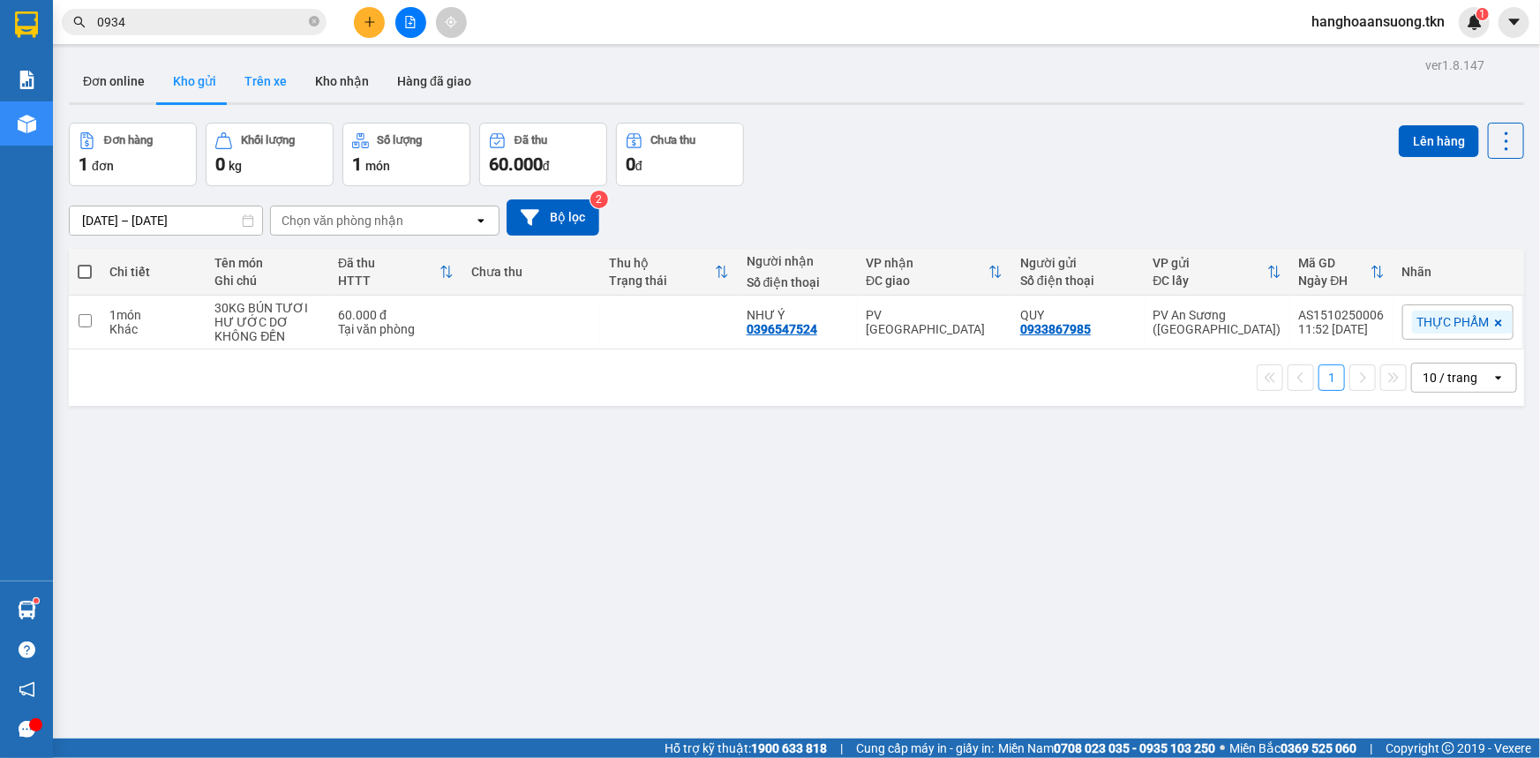
click at [274, 81] on button "Trên xe" at bounding box center [265, 81] width 71 height 42
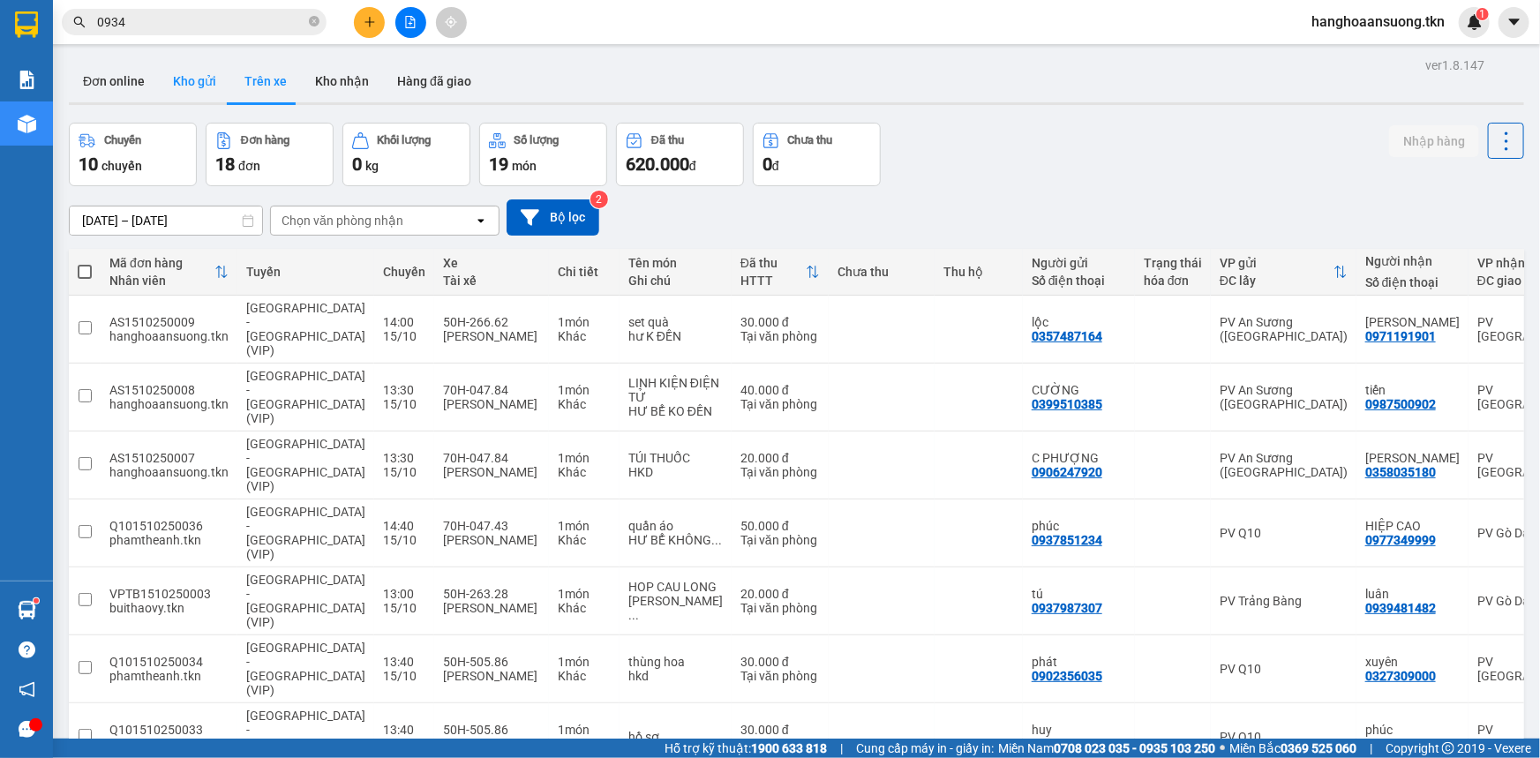
click at [206, 89] on button "Kho gửi" at bounding box center [194, 81] width 71 height 42
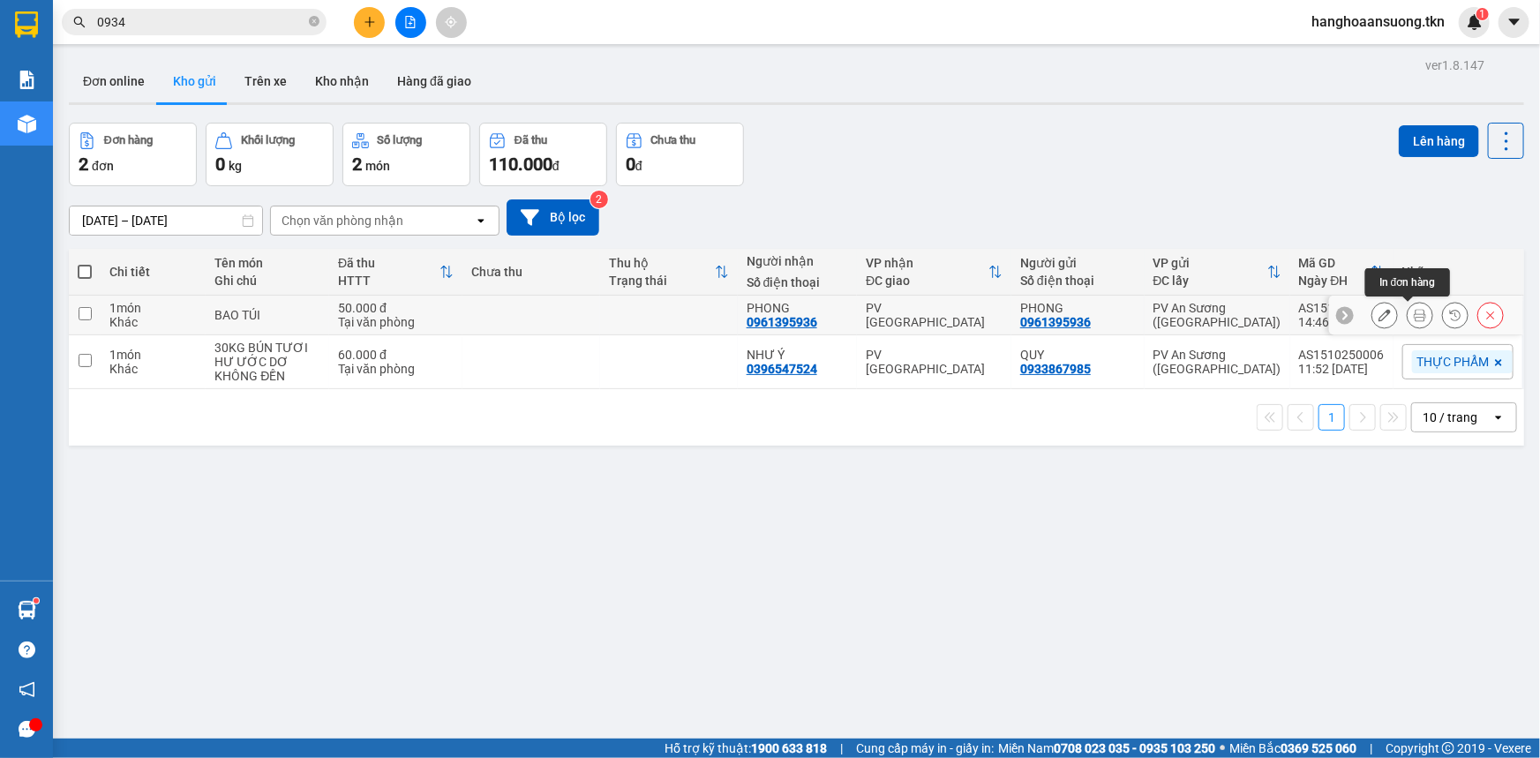
click at [1414, 318] on icon at bounding box center [1420, 315] width 12 height 12
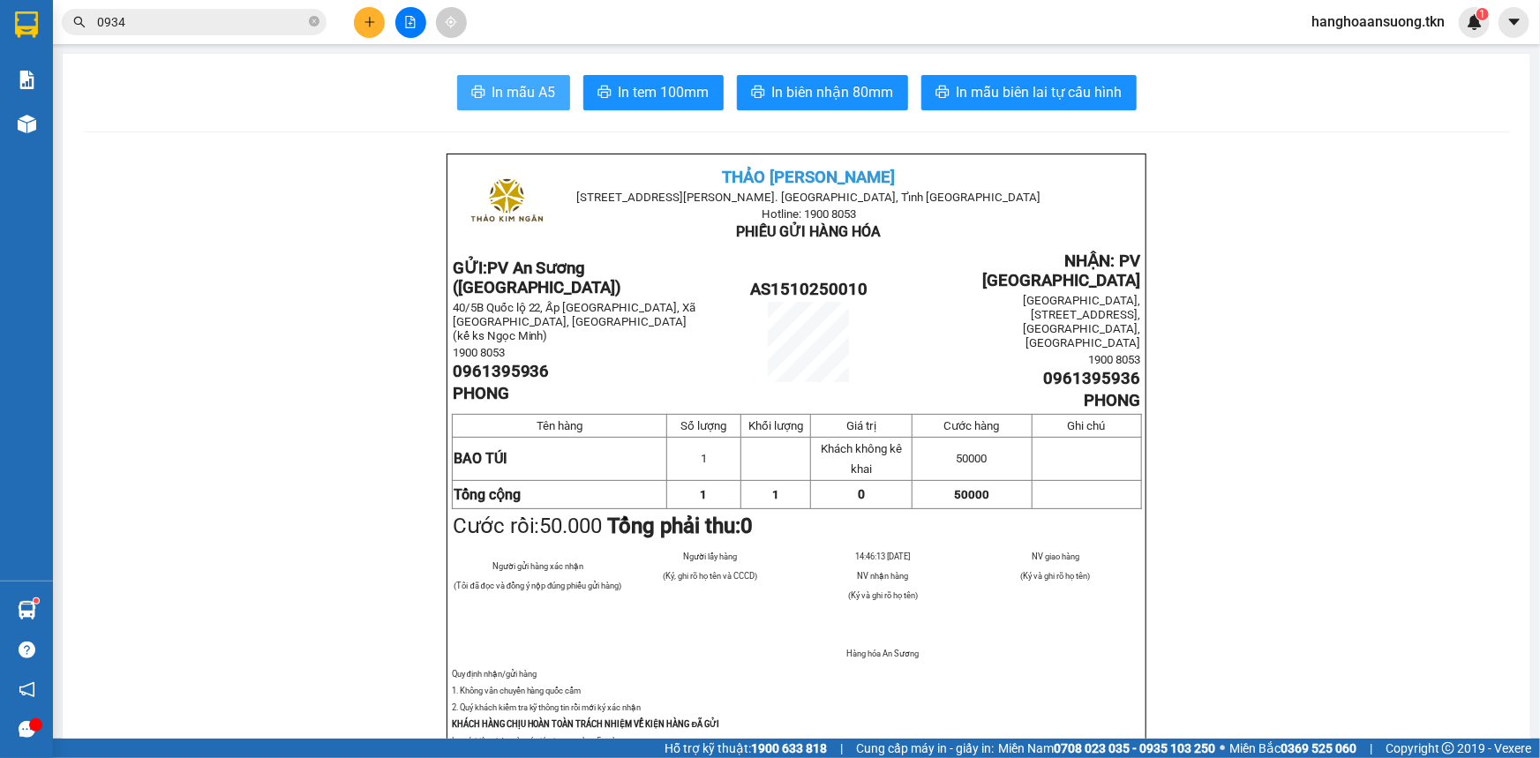
click at [552, 100] on button "In mẫu A5" at bounding box center [513, 92] width 113 height 35
click at [52, 131] on main "In mẫu A5 In tem 100mm In biên nhận 80mm In mẫu biên lai tự cấu hình THẢO KIM N…" at bounding box center [770, 369] width 1540 height 739
click at [2, 116] on div "Kho hàng mới" at bounding box center [26, 123] width 53 height 44
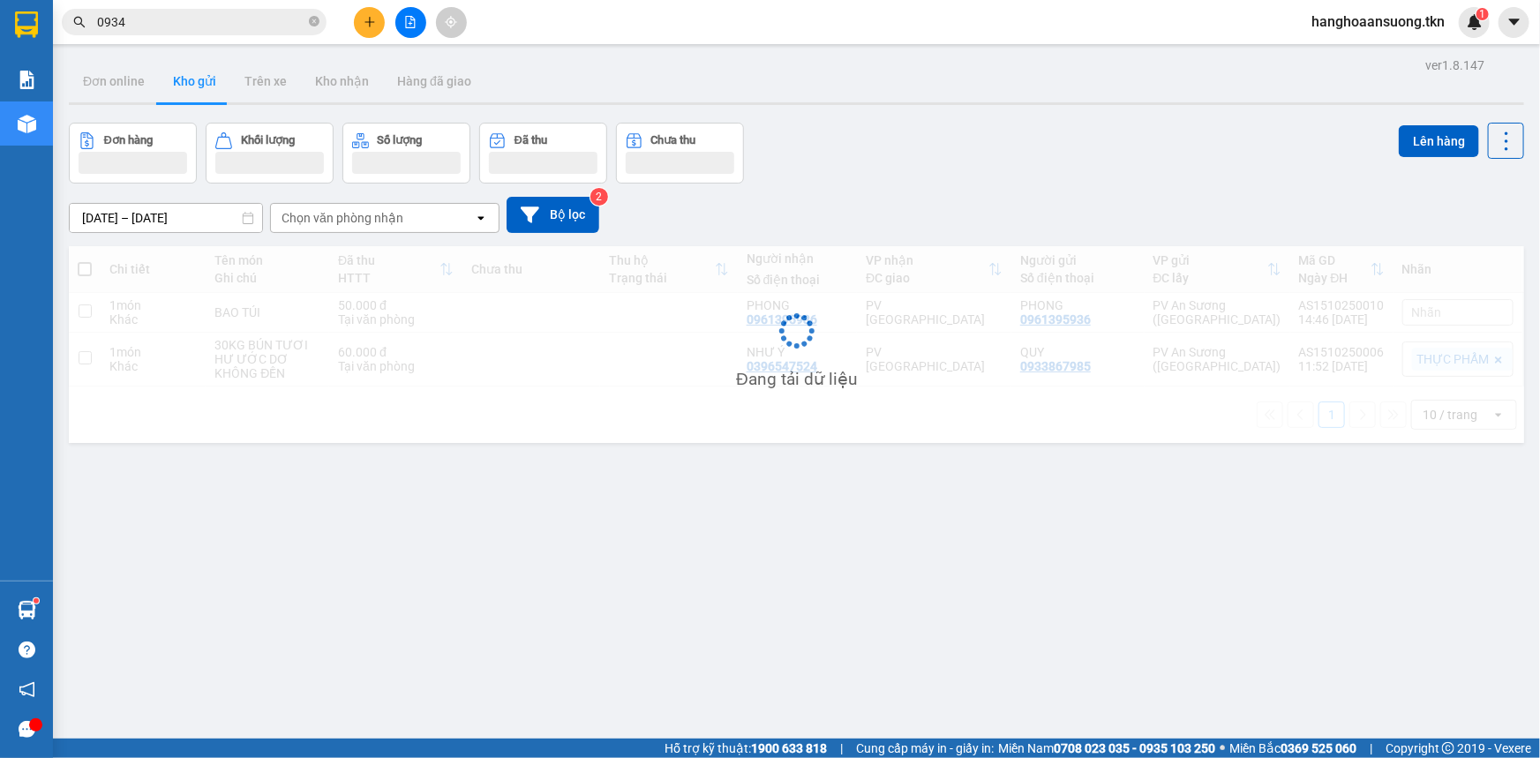
click at [489, 312] on td at bounding box center [531, 313] width 138 height 40
checkbox input "true"
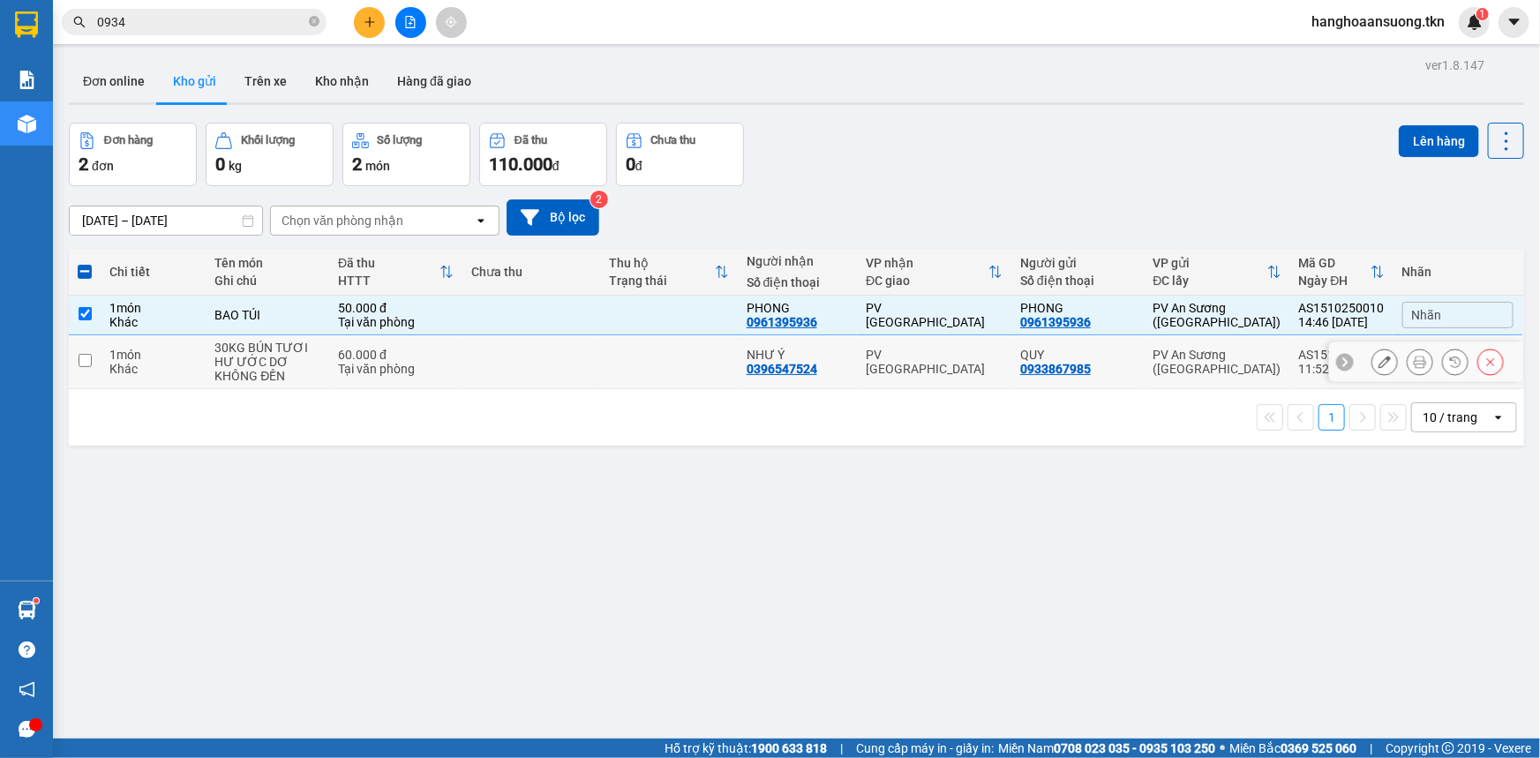
click at [471, 364] on td at bounding box center [531, 362] width 138 height 54
checkbox input "true"
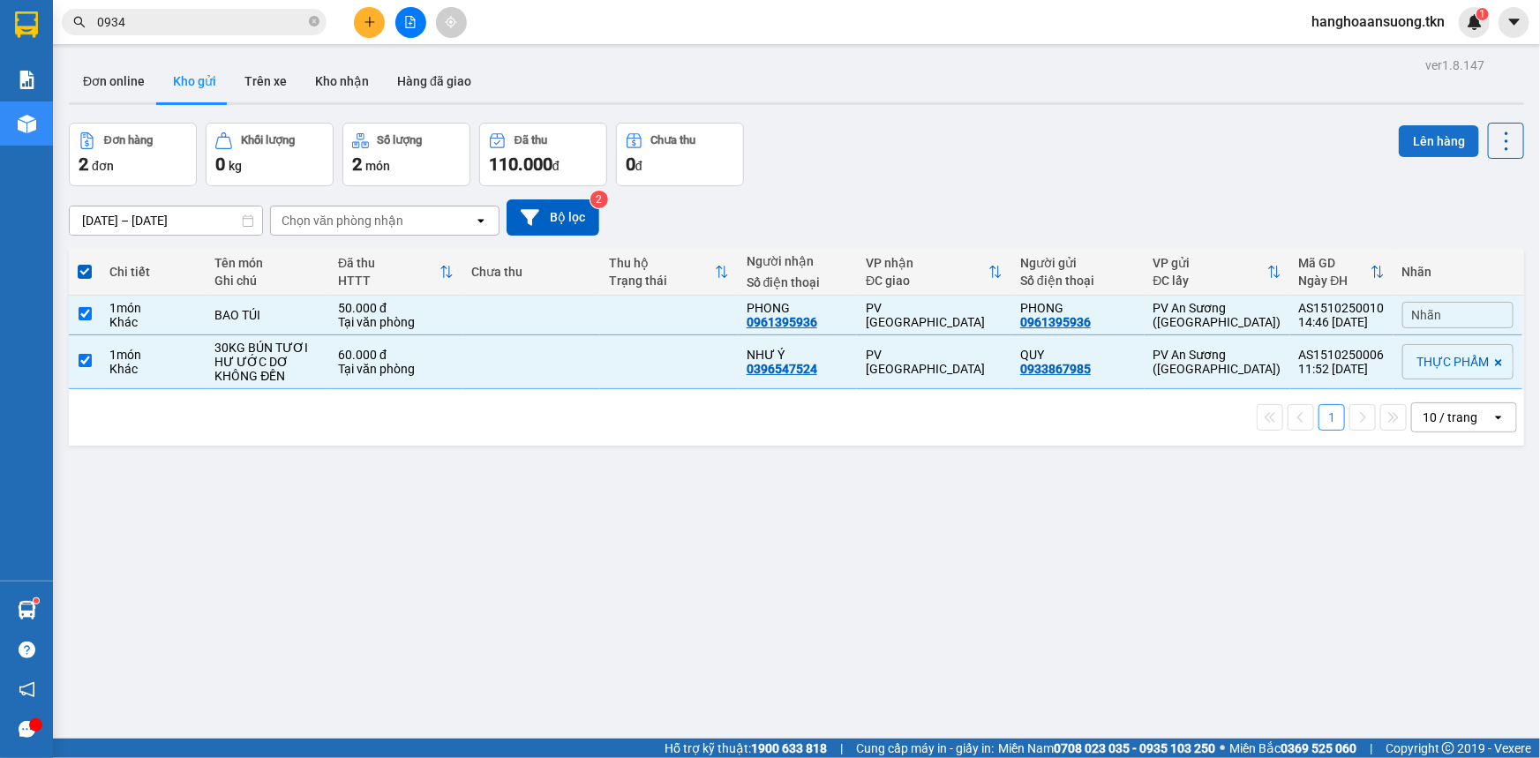
click at [1437, 150] on button "Lên hàng" at bounding box center [1439, 141] width 80 height 32
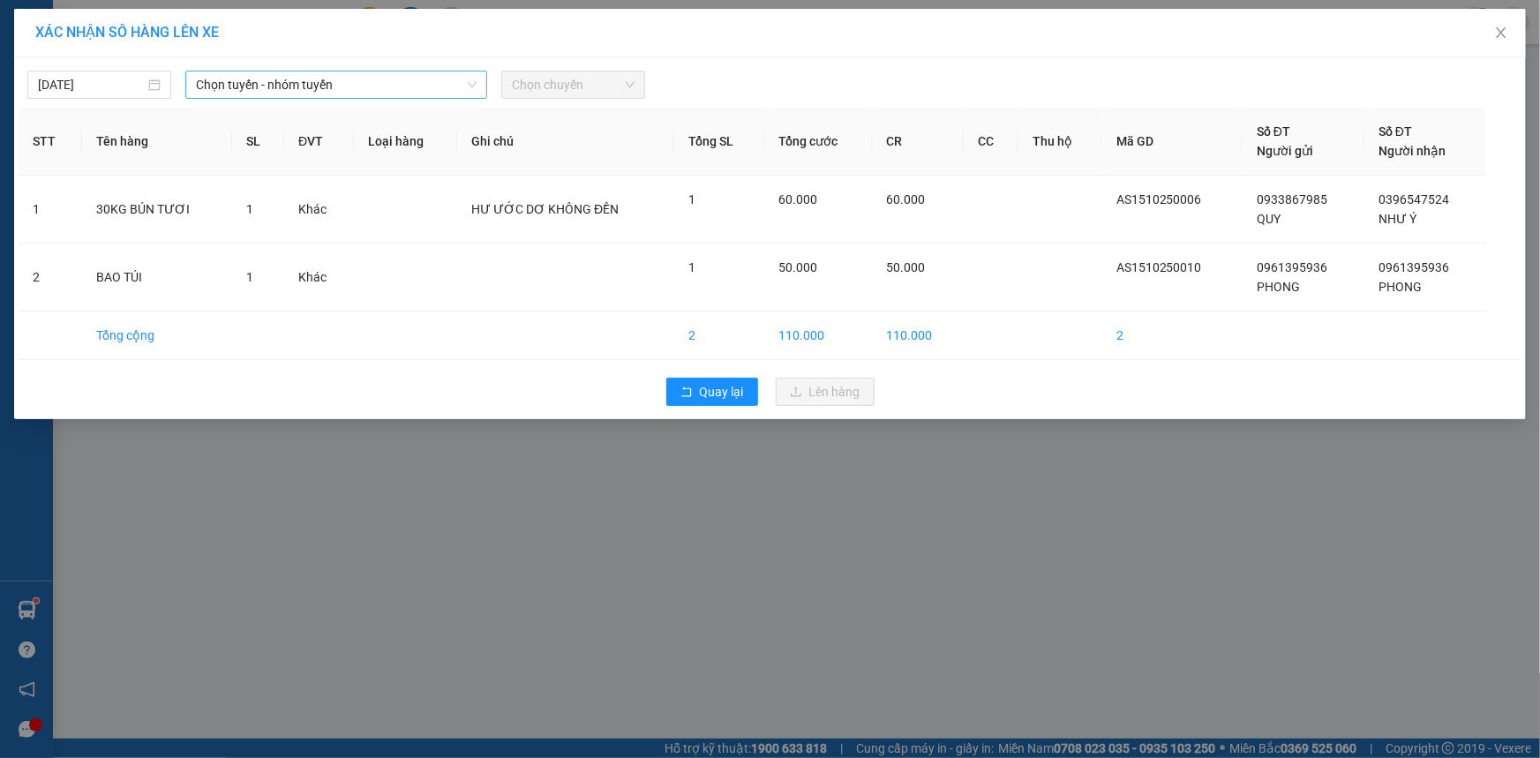
click at [353, 89] on span "Chọn tuyến - nhóm tuyến" at bounding box center [336, 84] width 281 height 26
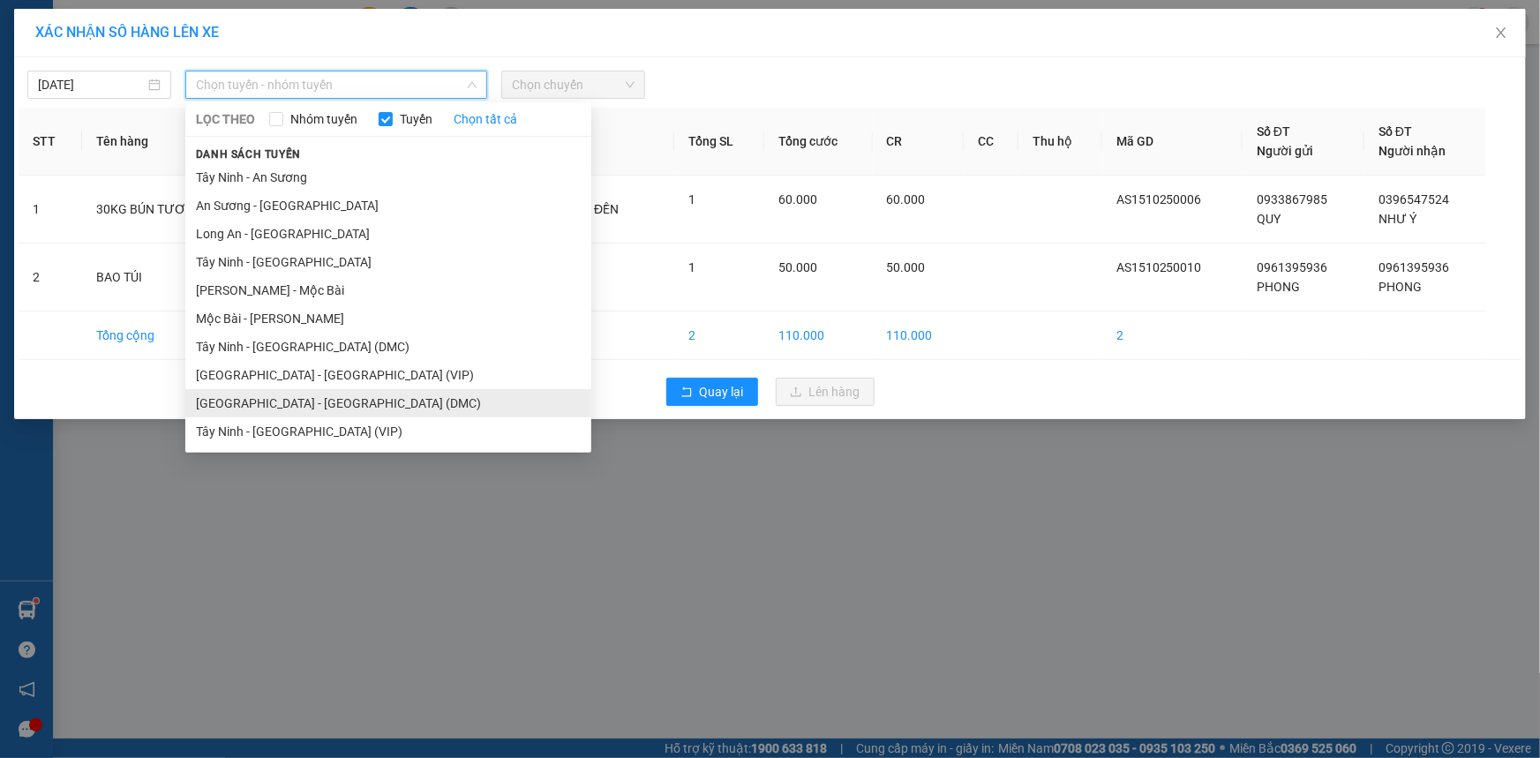
click at [271, 401] on li "Sài Gòn - Tây Ninh (DMC)" at bounding box center [388, 403] width 406 height 28
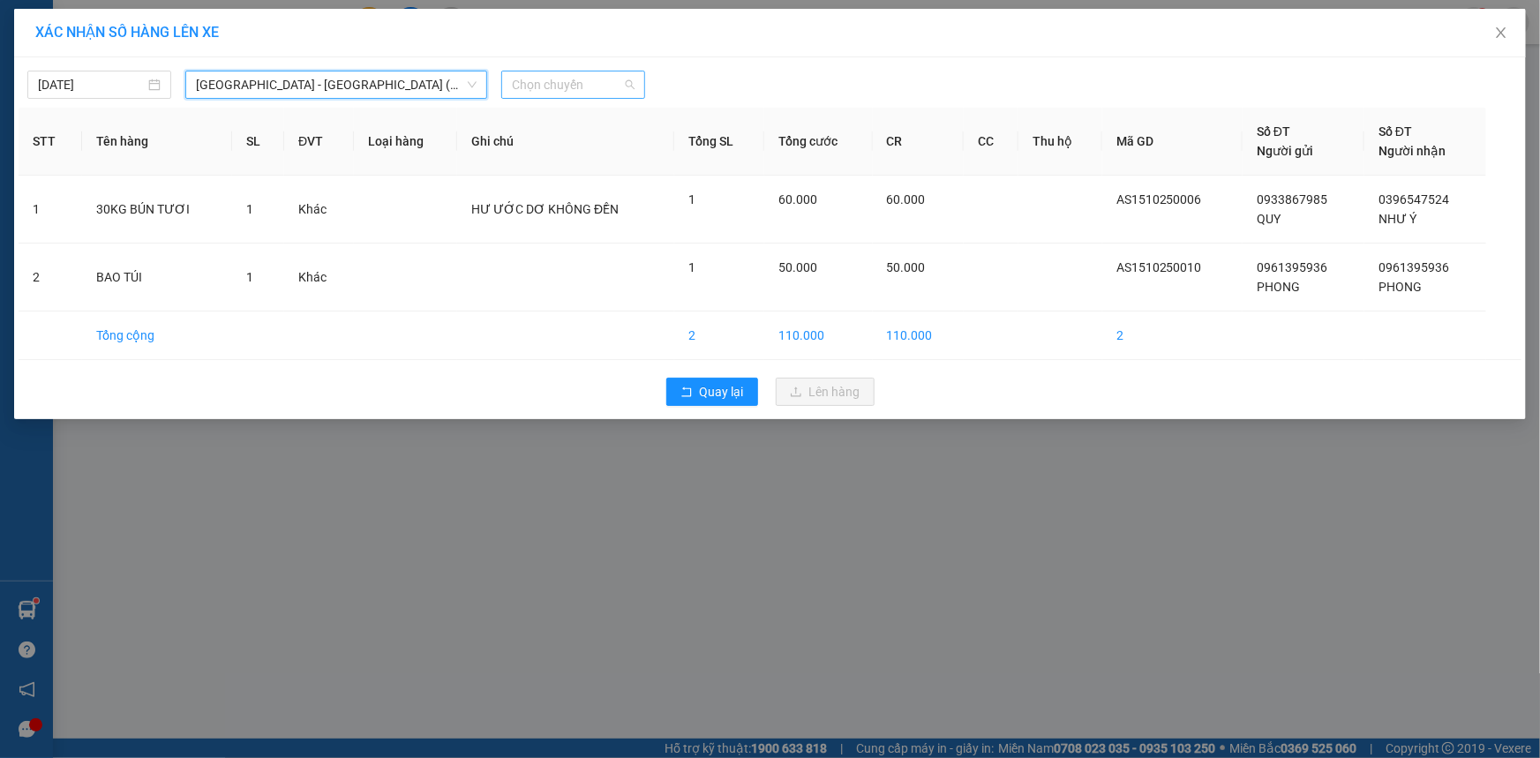
click at [556, 94] on span "Chọn chuyến" at bounding box center [573, 84] width 123 height 26
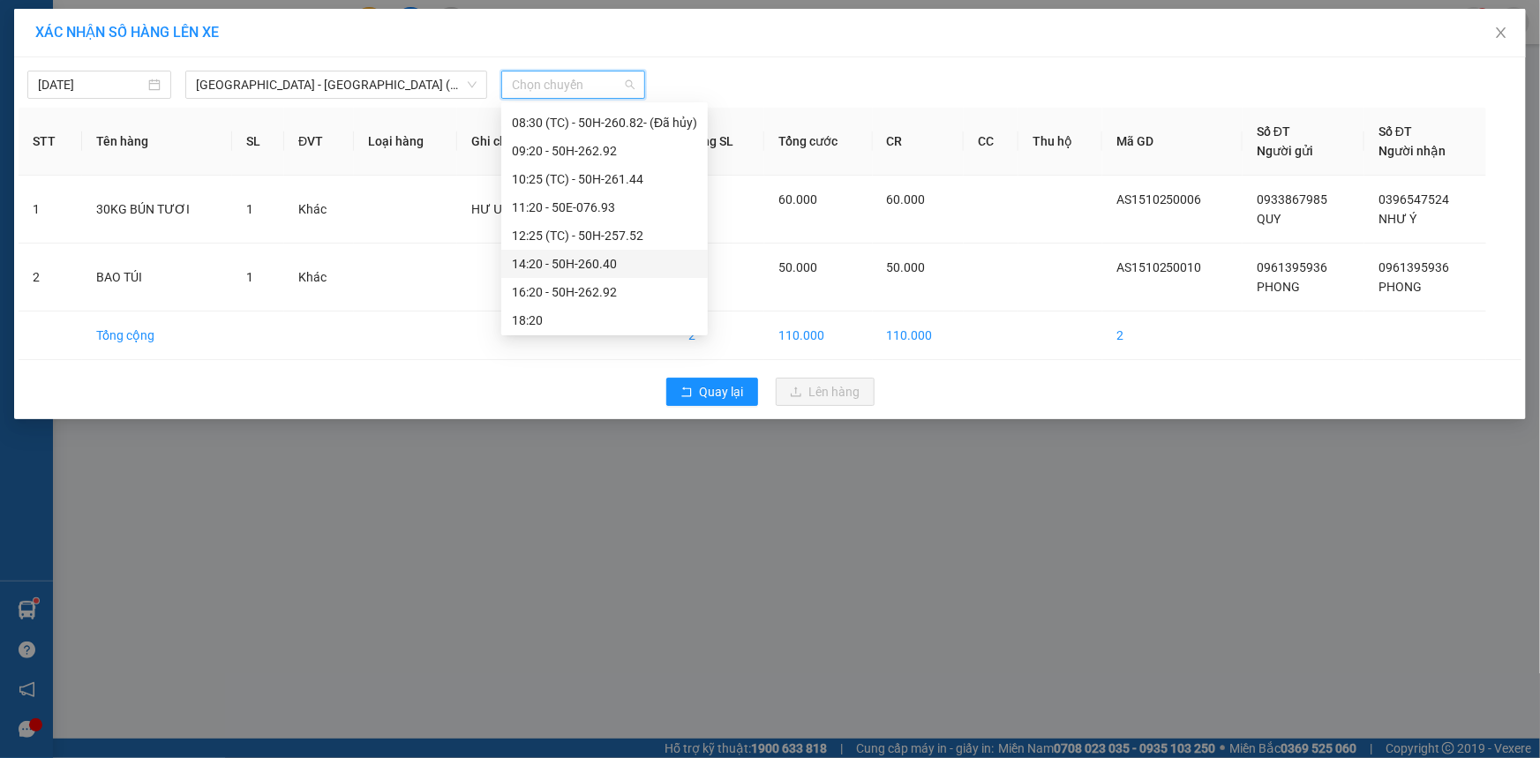
scroll to position [84, 0]
click at [638, 273] on div "14:20 - 50H-260.40" at bounding box center [604, 262] width 206 height 28
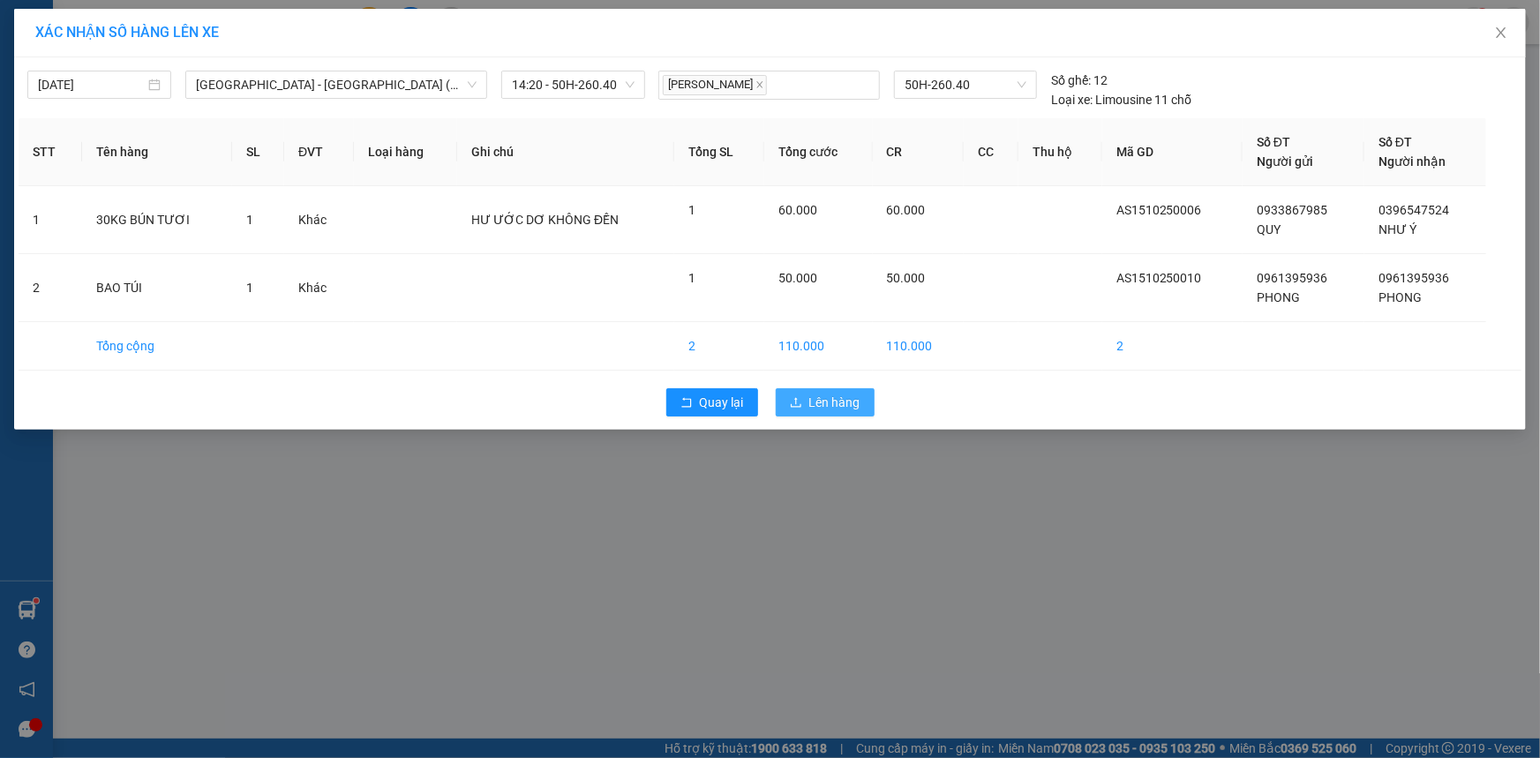
click at [836, 409] on span "Lên hàng" at bounding box center [834, 402] width 51 height 19
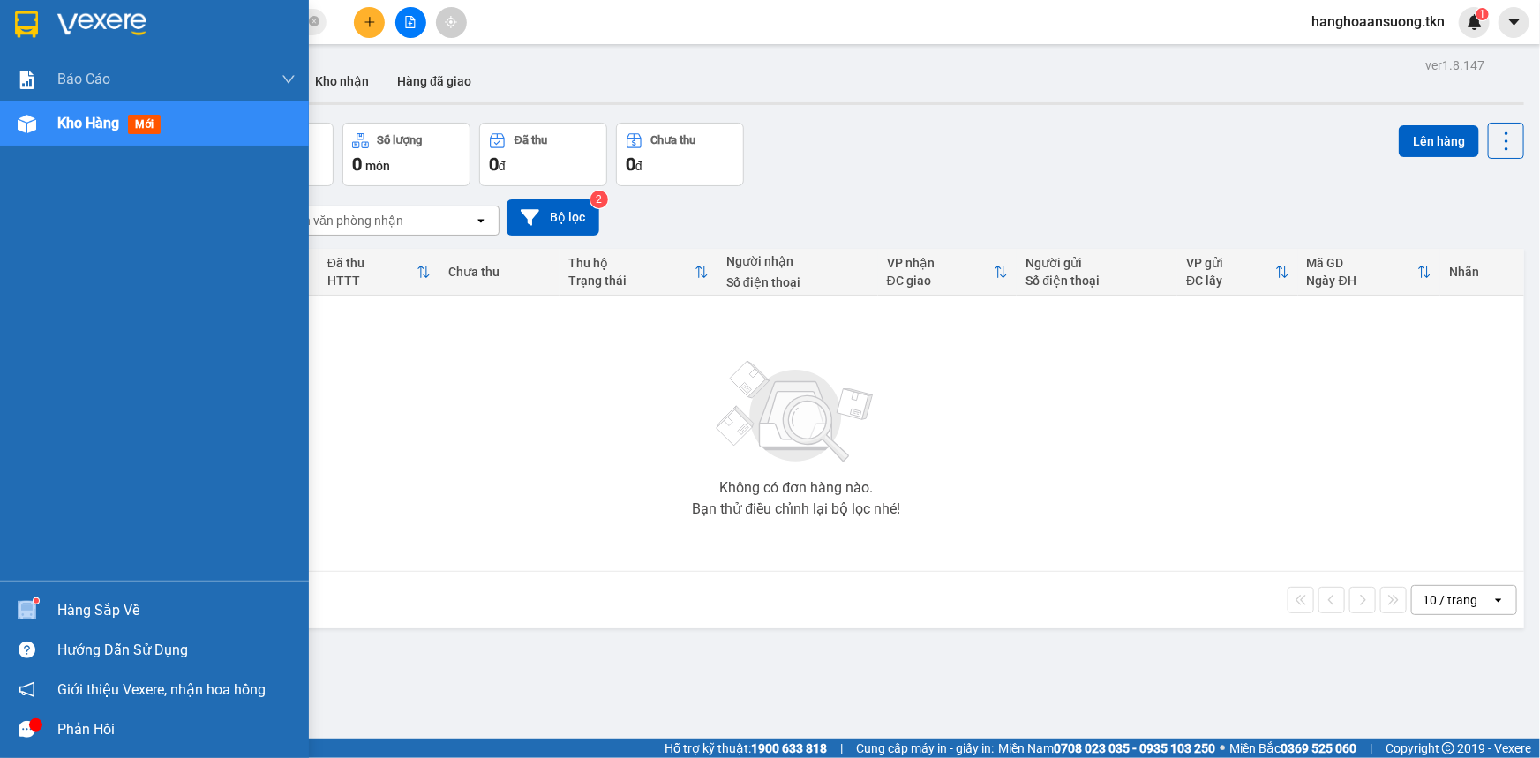
click at [57, 607] on div "Hàng sắp về" at bounding box center [154, 610] width 309 height 40
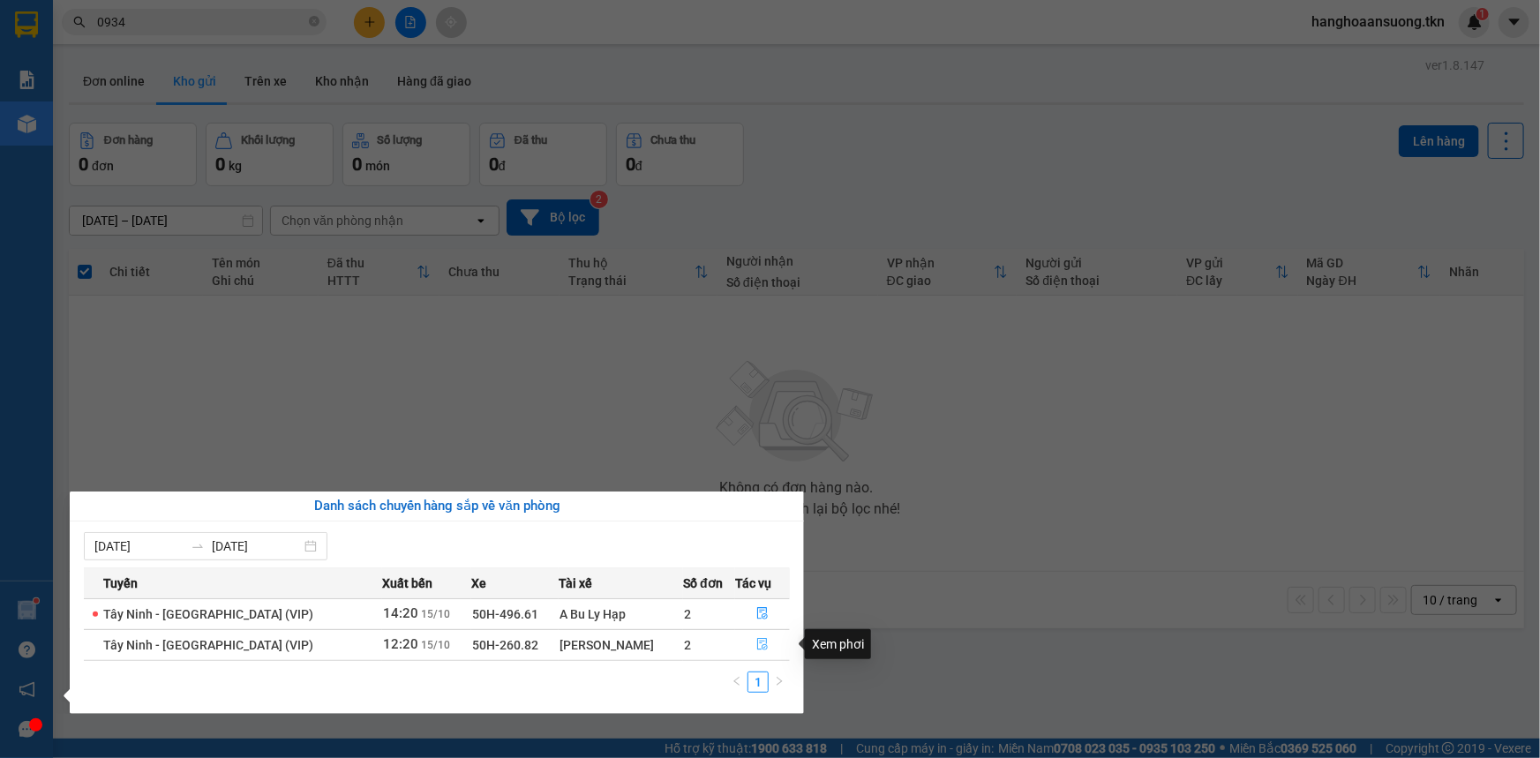
click at [755, 653] on button "button" at bounding box center [762, 645] width 53 height 28
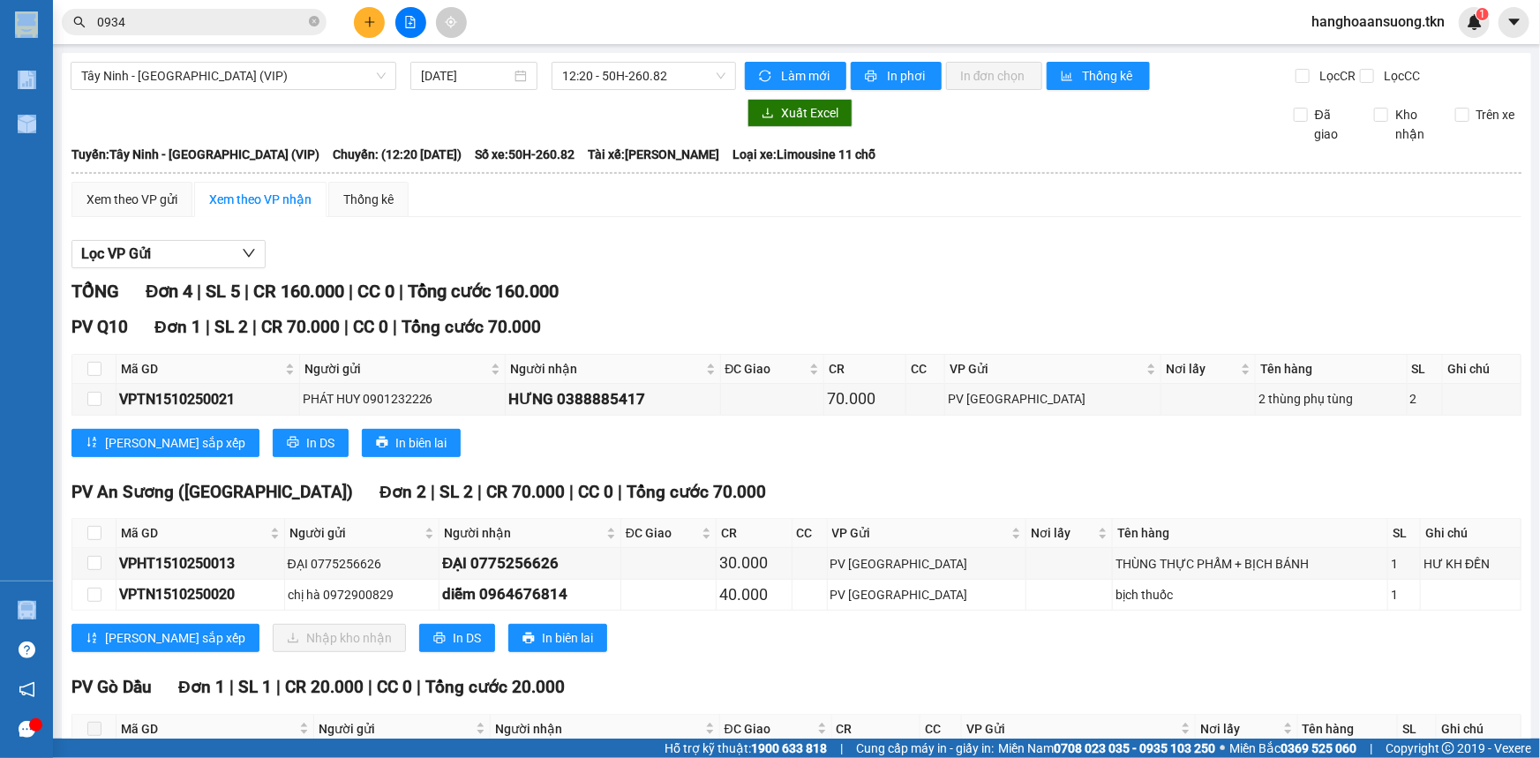
click at [376, 16] on button at bounding box center [369, 22] width 31 height 31
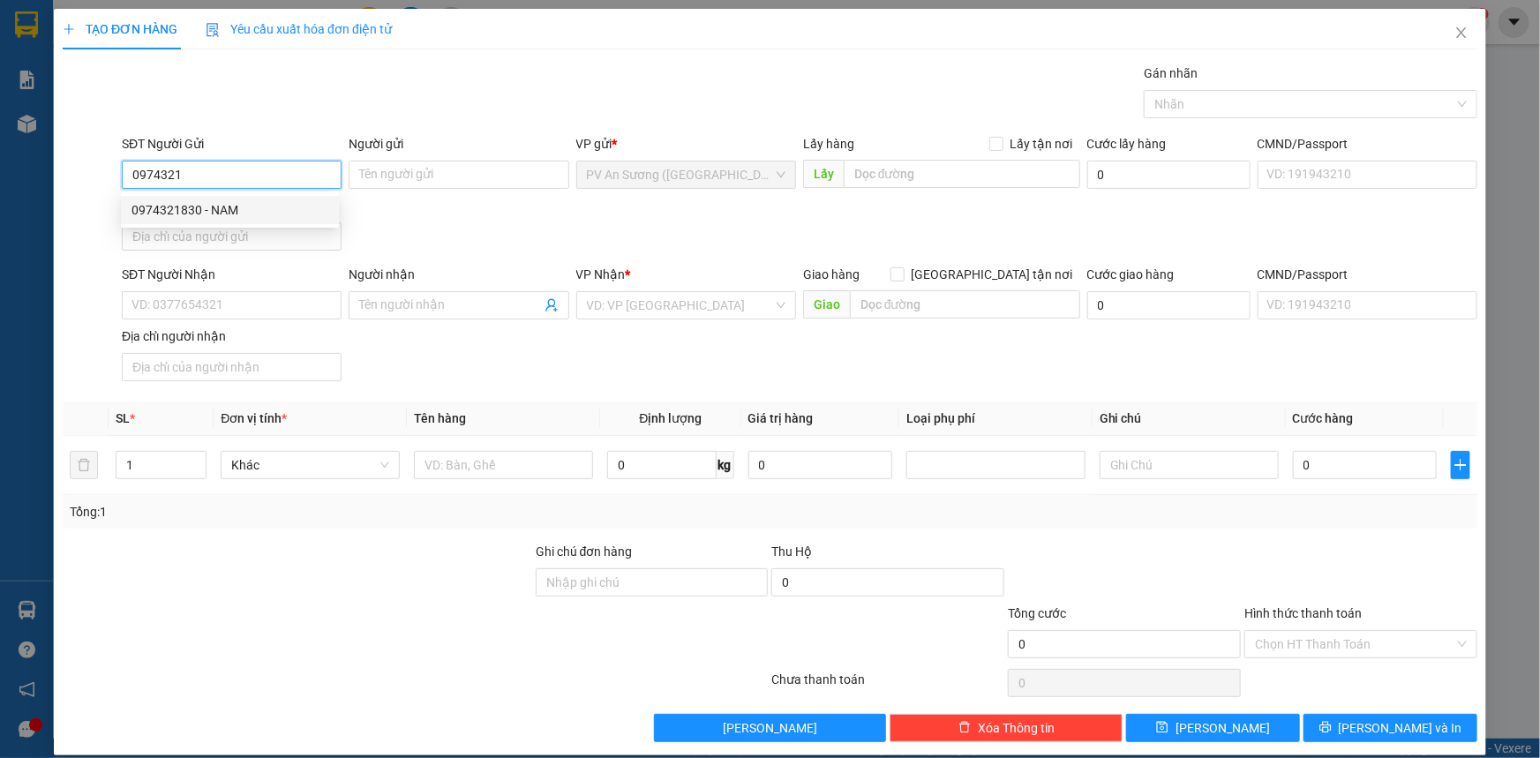
click at [230, 211] on div "0974321830 - NAM" at bounding box center [229, 209] width 197 height 19
type input "0974321830"
type input "NAM"
type input "0945868343"
type input "Tú"
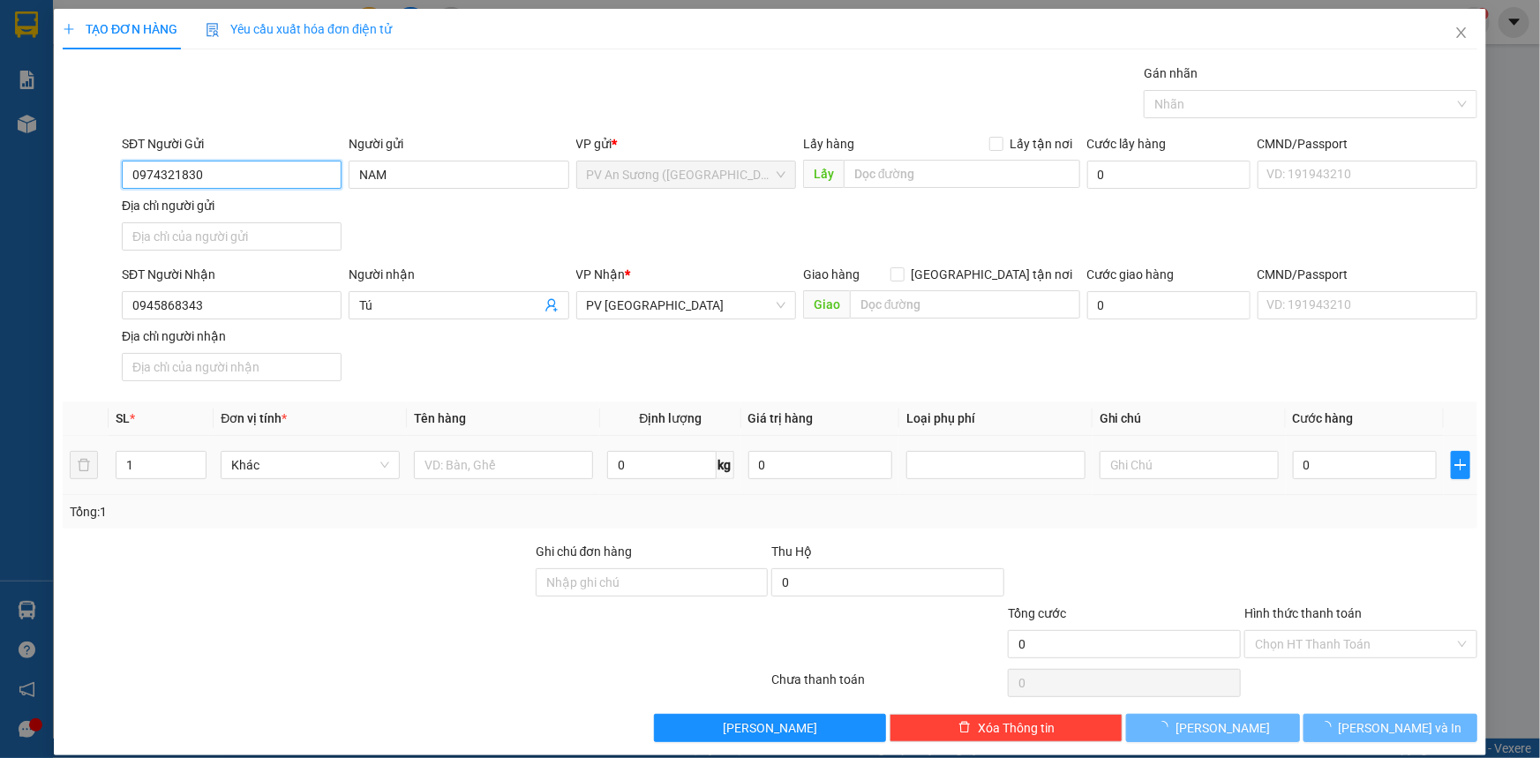
type input "280.000"
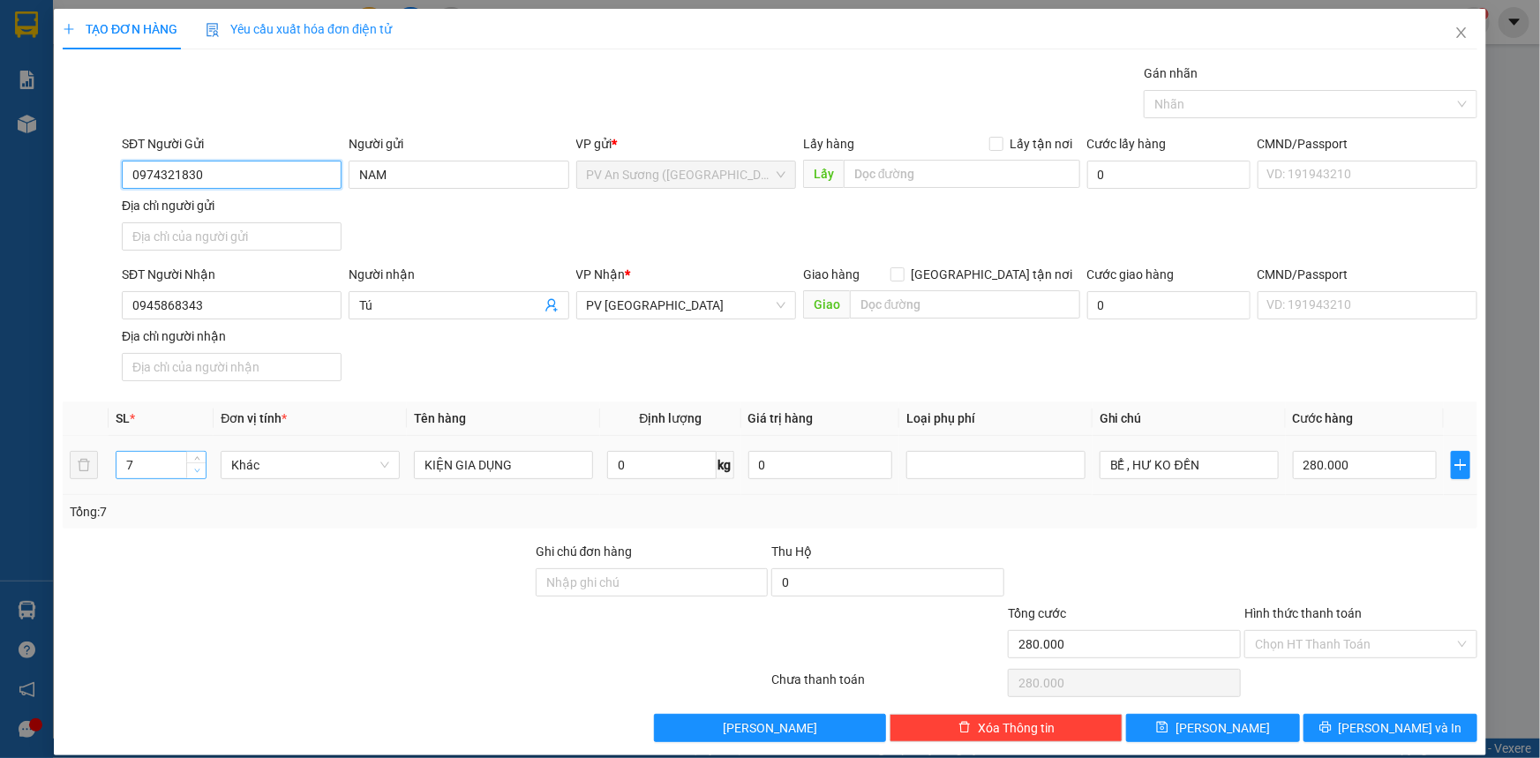
type input "0974321830"
click at [191, 469] on span "down" at bounding box center [196, 471] width 11 height 11
type input "5"
click at [191, 468] on span "down" at bounding box center [196, 471] width 11 height 11
click at [415, 459] on input "KIỆN GIA DỤNG" at bounding box center [503, 465] width 179 height 28
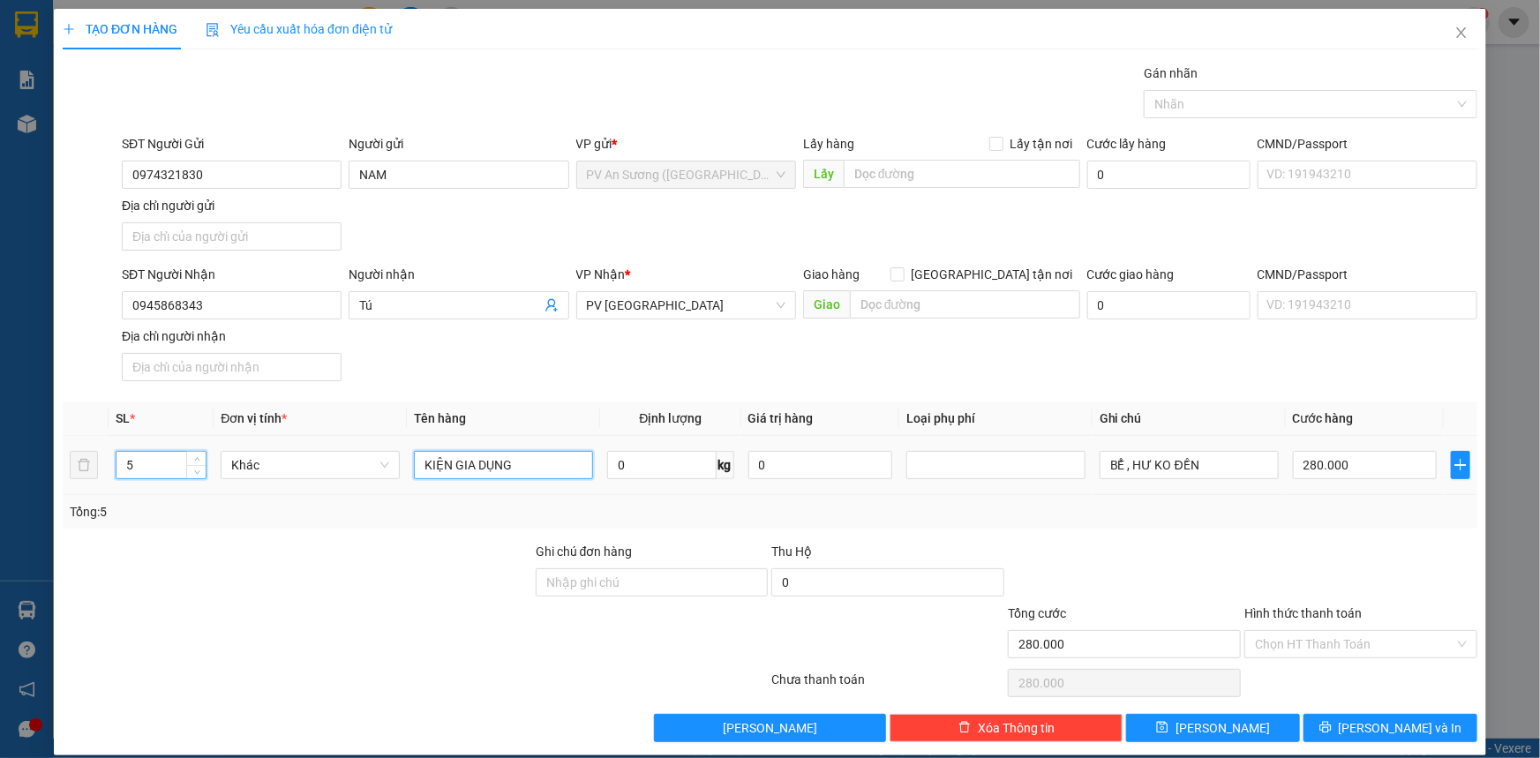
type input "0"
type input "5 KIỆN GIA DỤNG"
click at [1373, 464] on input "0" at bounding box center [1365, 465] width 144 height 28
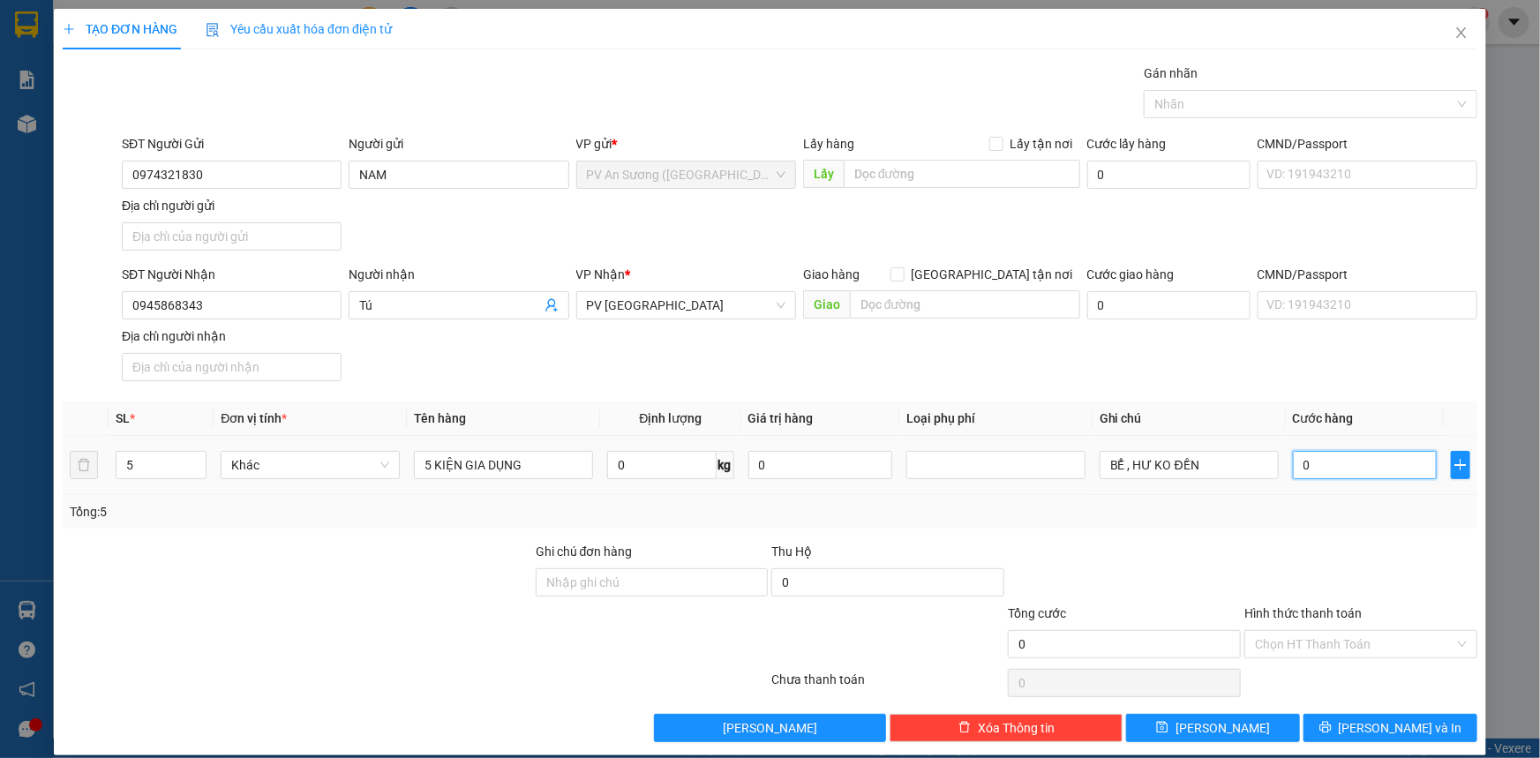
type input "001"
type input "1"
type input "13"
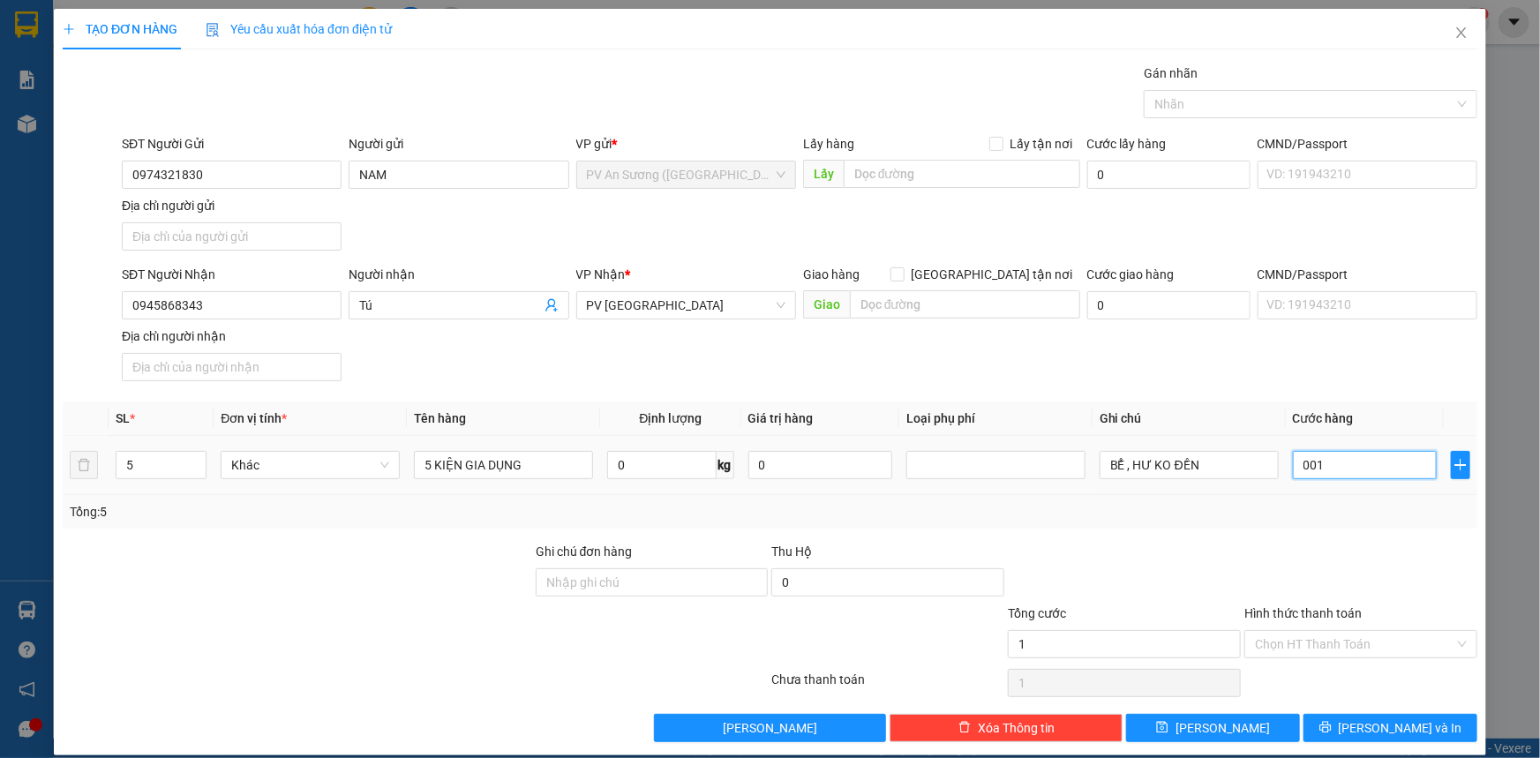
type input "0.013"
type input "130"
type input "00.130"
click at [1377, 554] on div at bounding box center [1360, 573] width 236 height 62
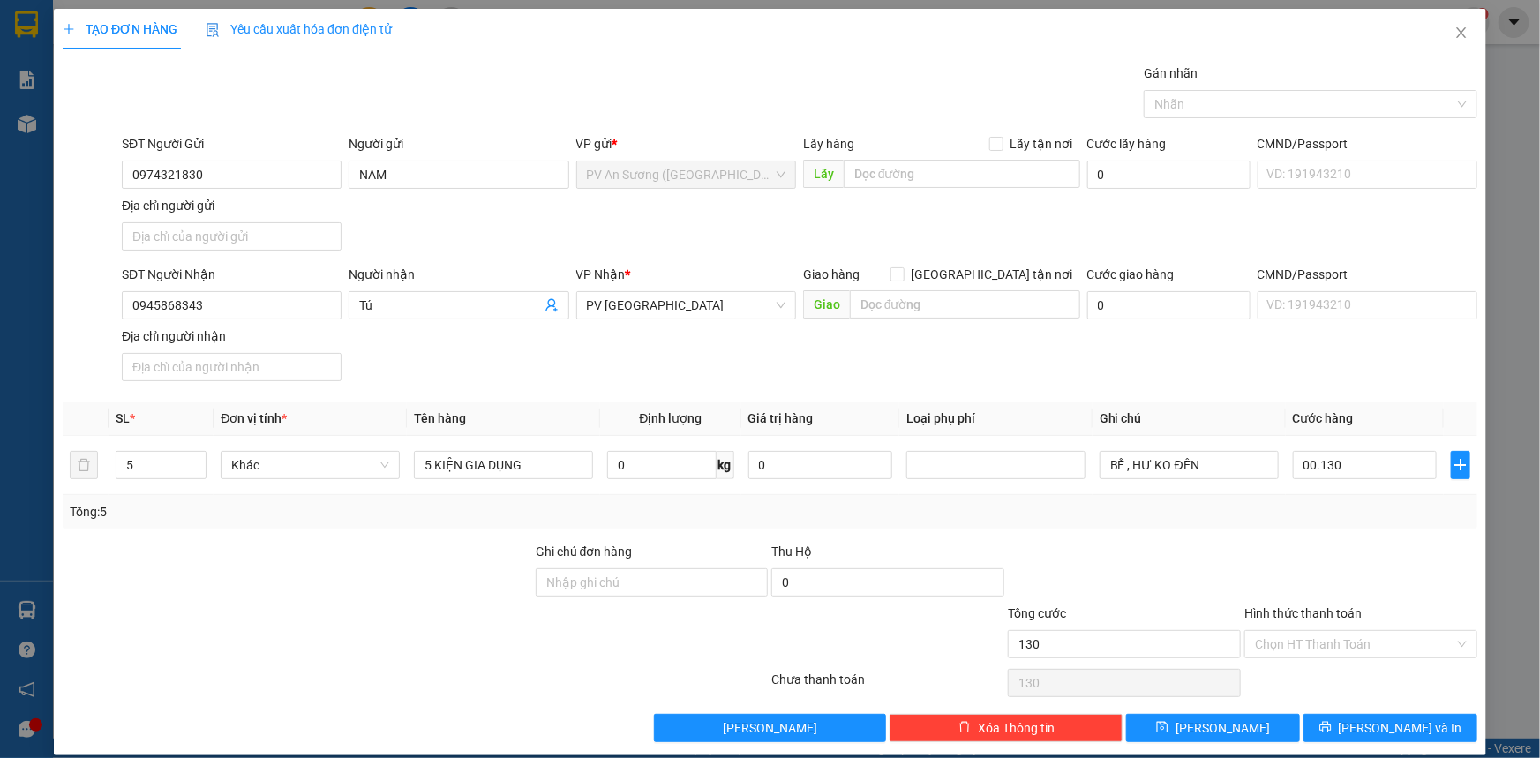
type input "130.000"
click at [1392, 646] on input "Hình thức thanh toán" at bounding box center [1354, 644] width 199 height 26
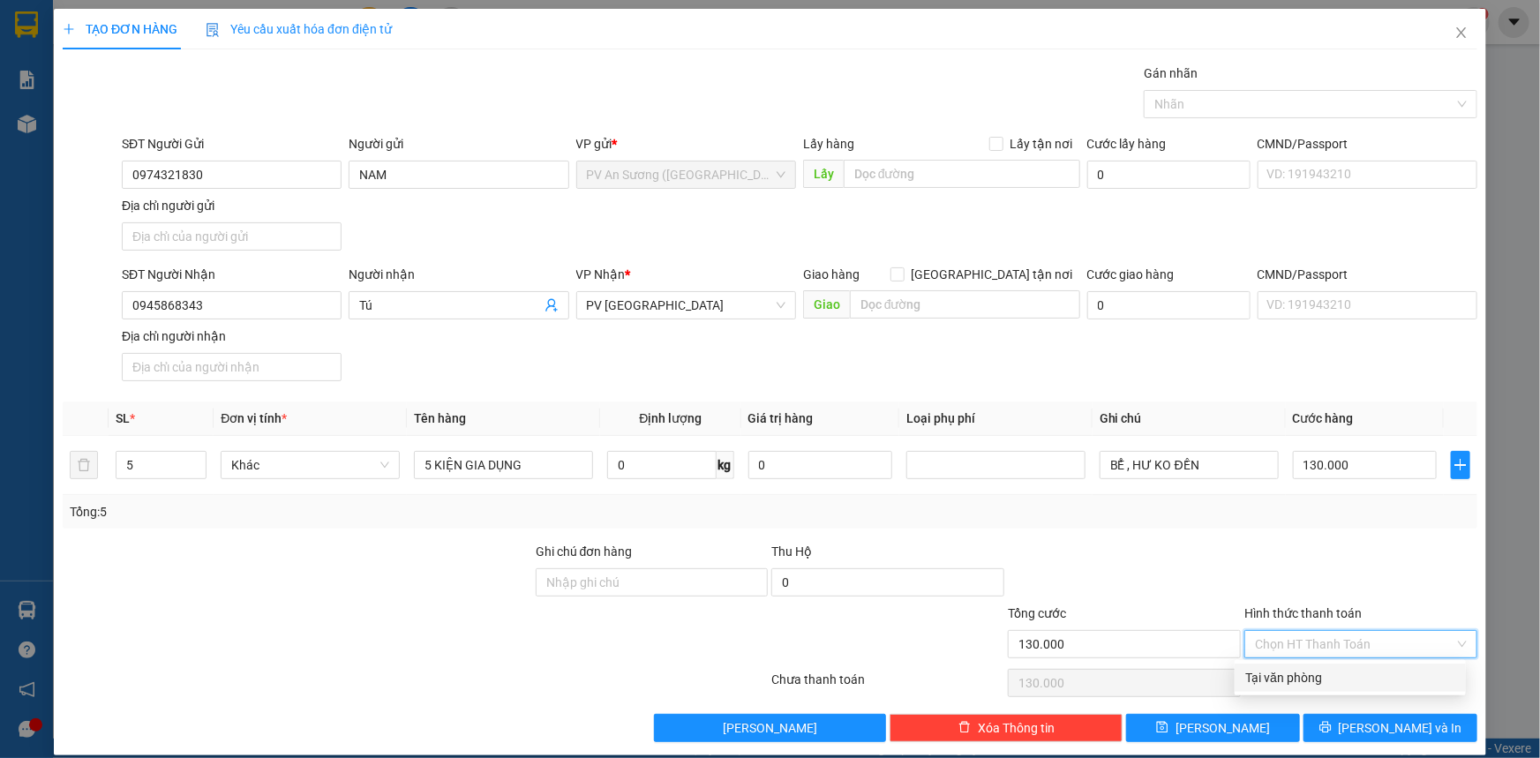
click at [1336, 676] on div "Tại văn phòng" at bounding box center [1350, 677] width 210 height 19
type input "0"
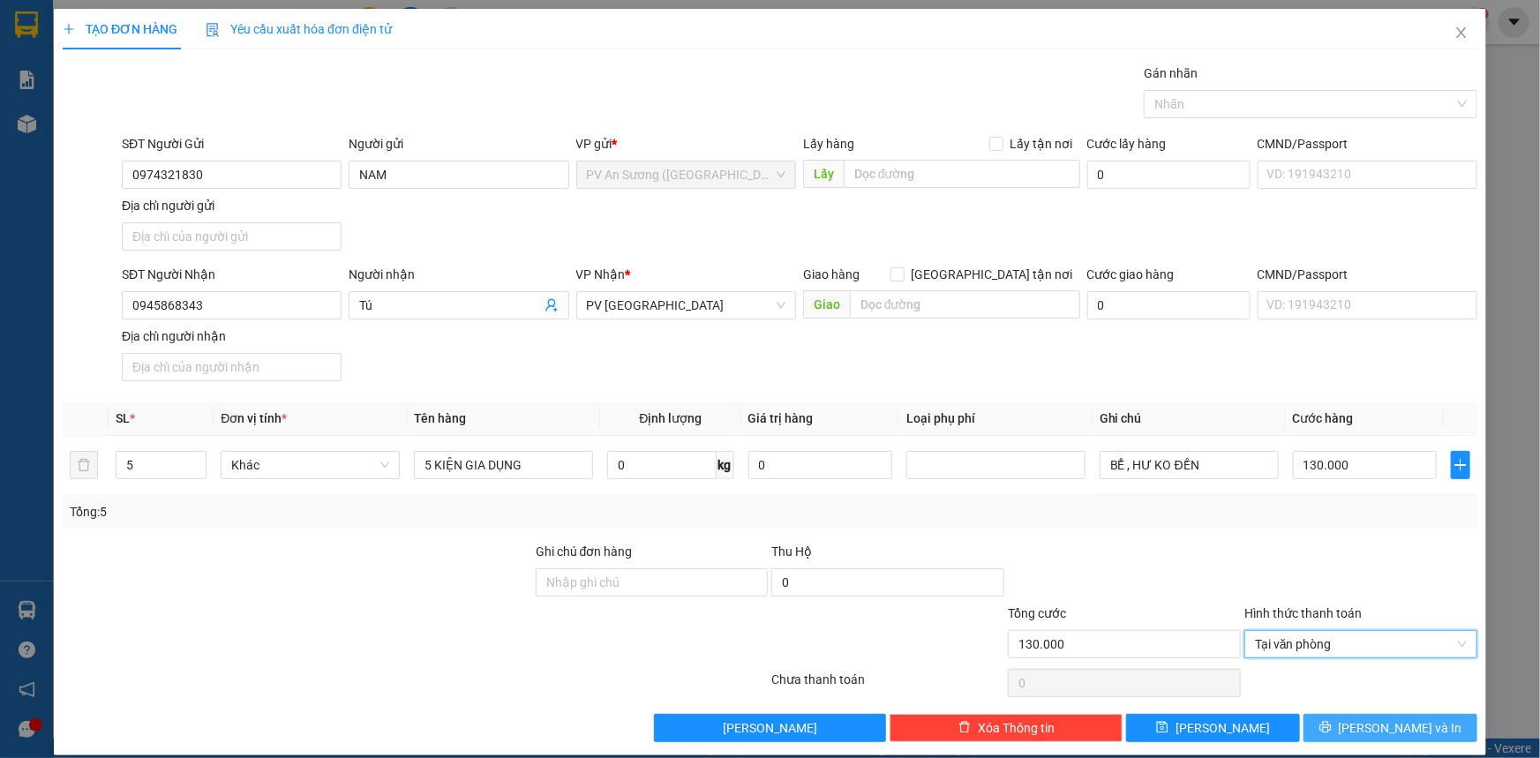
click at [1350, 716] on button "[PERSON_NAME] và In" at bounding box center [1390, 728] width 174 height 28
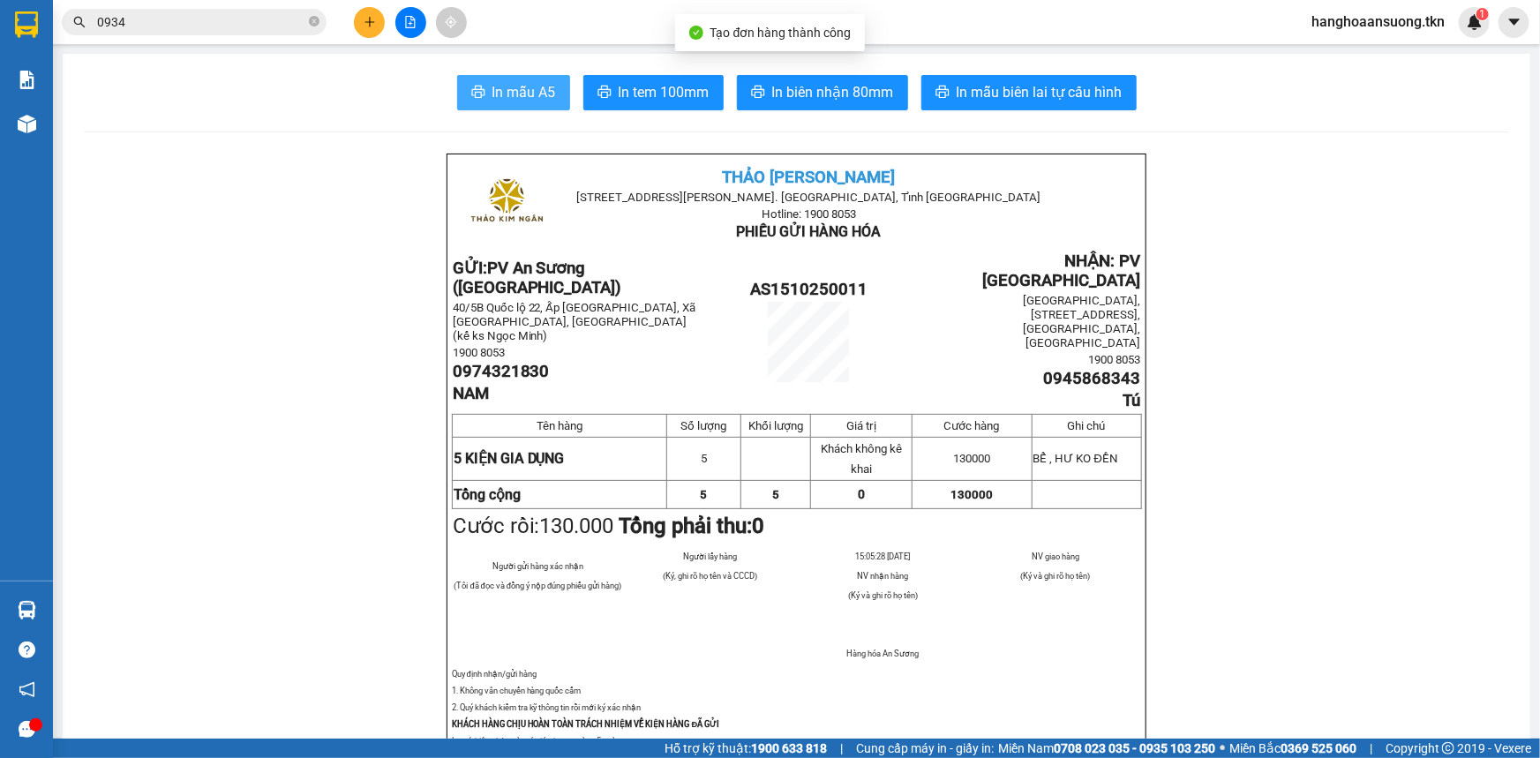
click at [506, 92] on span "In mẫu A5" at bounding box center [524, 92] width 64 height 22
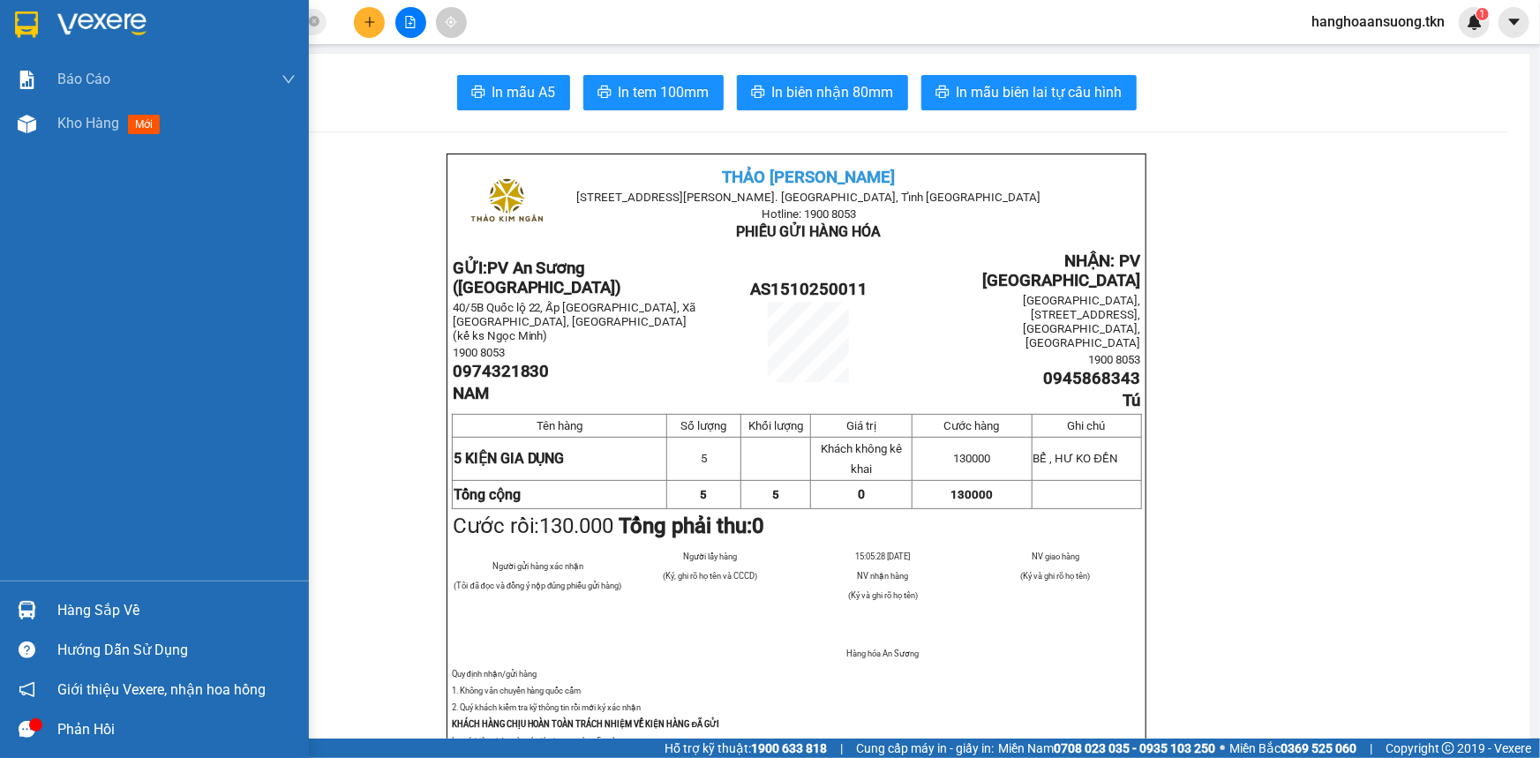
click at [18, 605] on img at bounding box center [27, 610] width 19 height 19
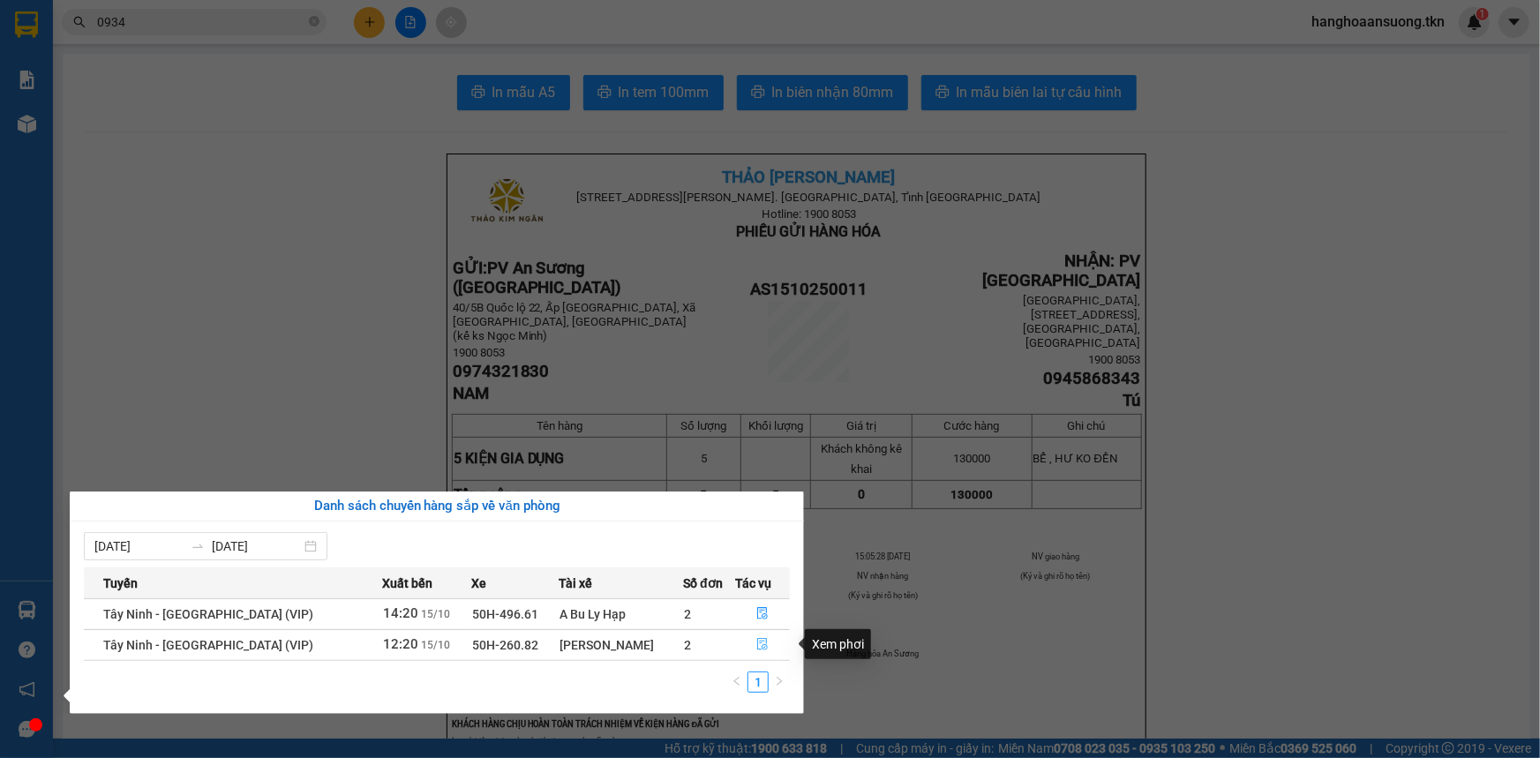
click at [764, 644] on button "button" at bounding box center [762, 645] width 53 height 28
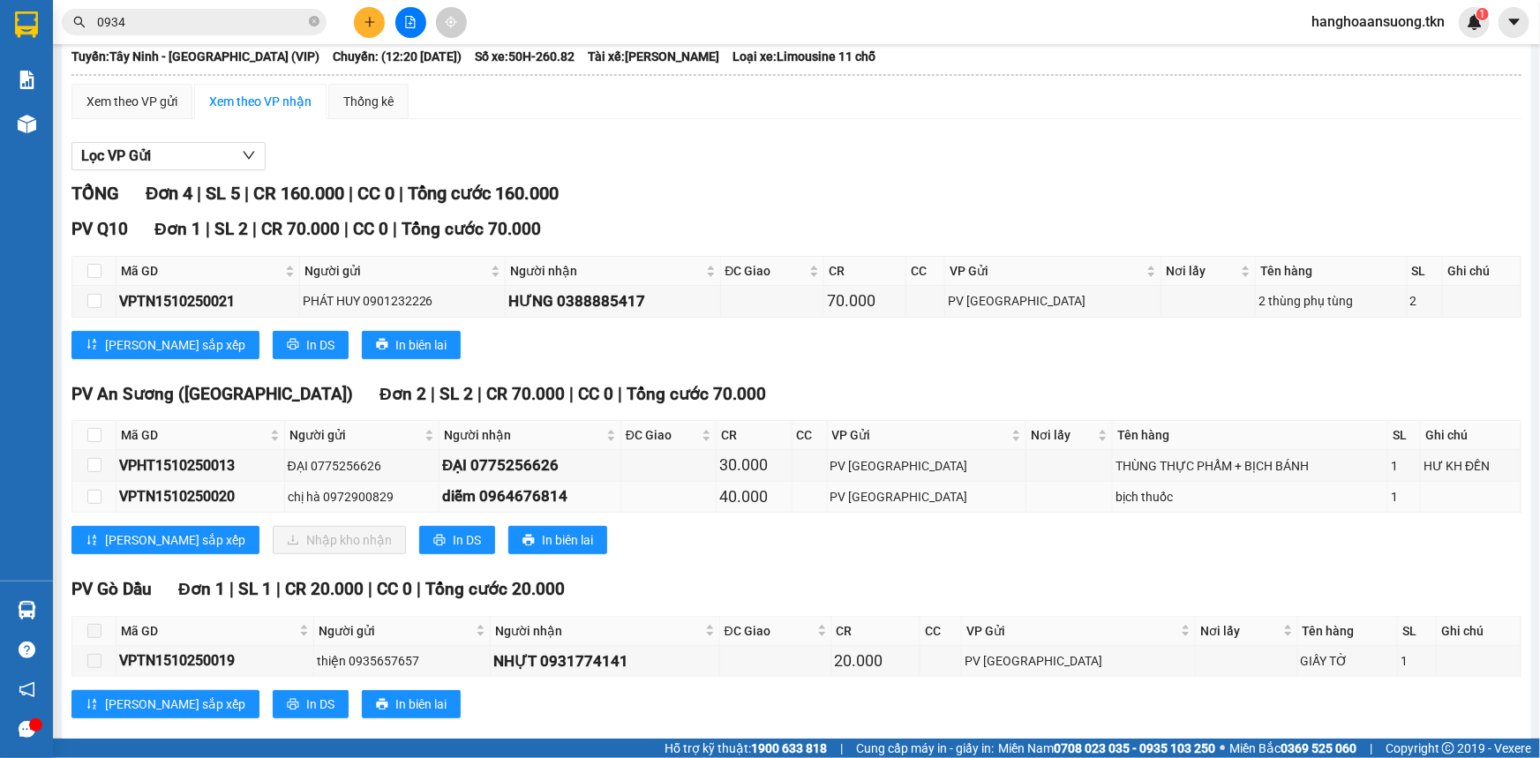
scroll to position [125, 0]
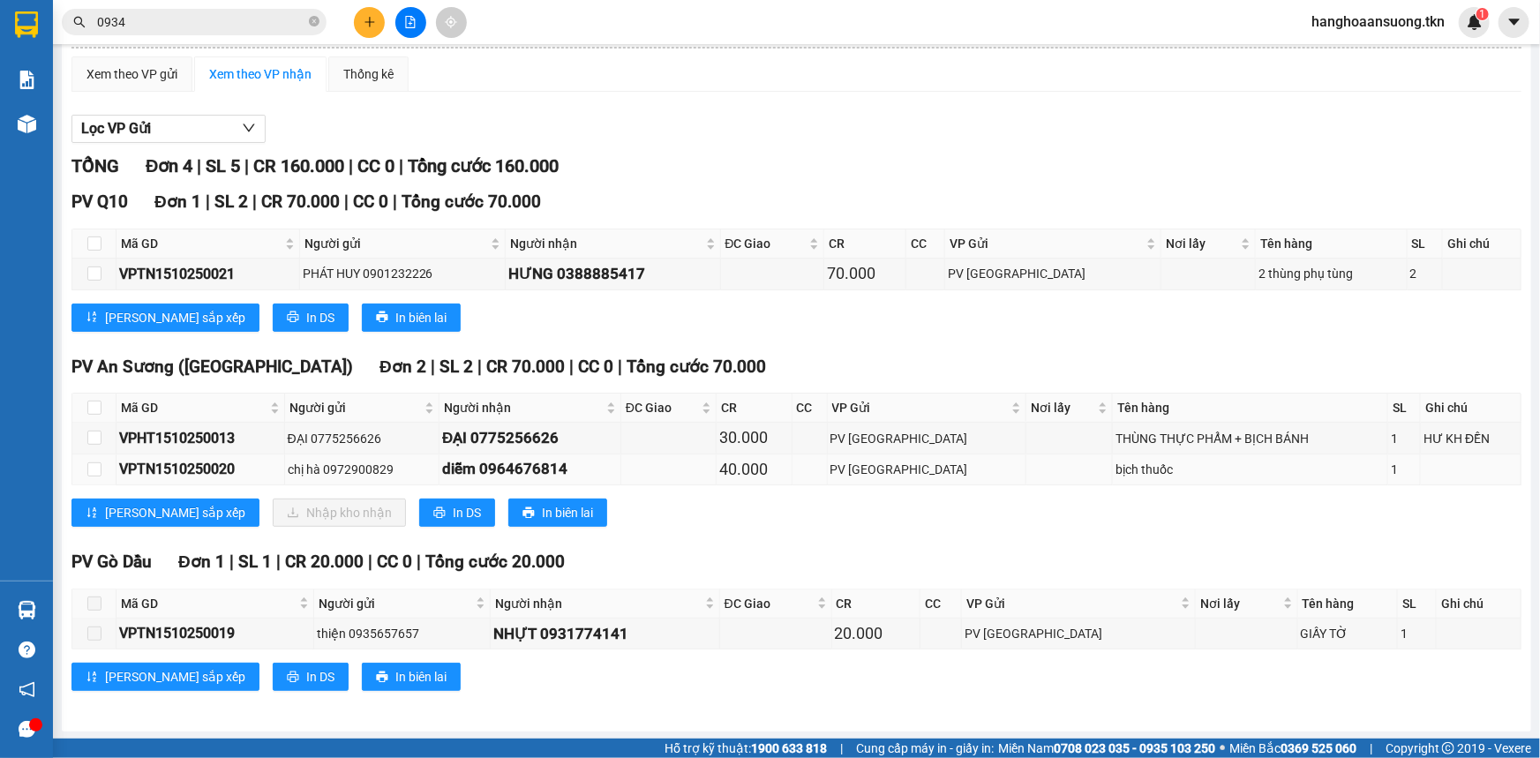
click at [96, 479] on td at bounding box center [94, 469] width 44 height 31
click at [96, 472] on input "checkbox" at bounding box center [94, 469] width 14 height 14
checkbox input "true"
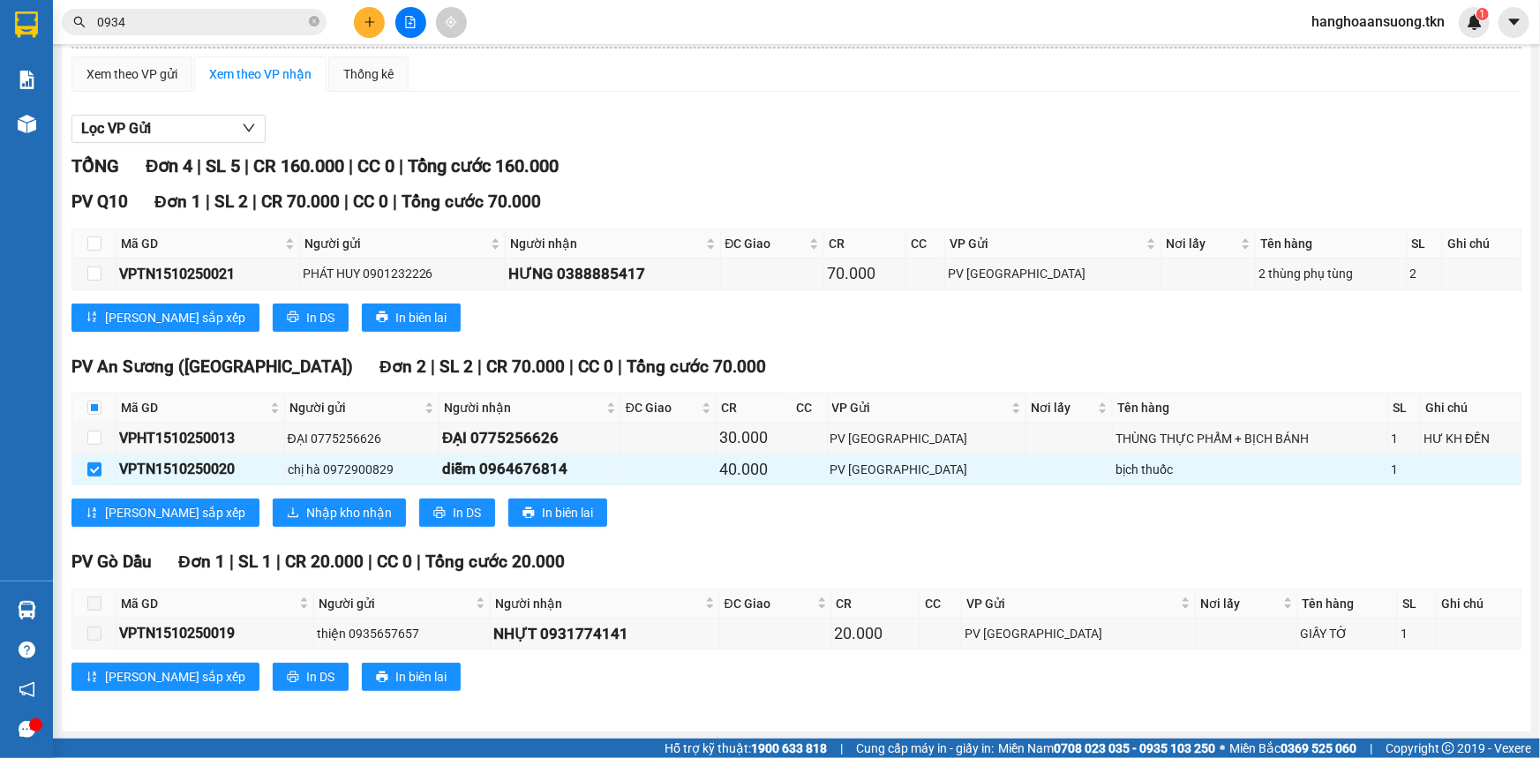
click at [246, 526] on div "PV An Sương (Hàng Hóa) Đơn 2 | SL 2 | CR 70.000 | CC 0 | Tổng cước 70.000 Mã GD…" at bounding box center [796, 447] width 1450 height 186
click at [306, 515] on span "Nhập kho nhận" at bounding box center [349, 512] width 86 height 19
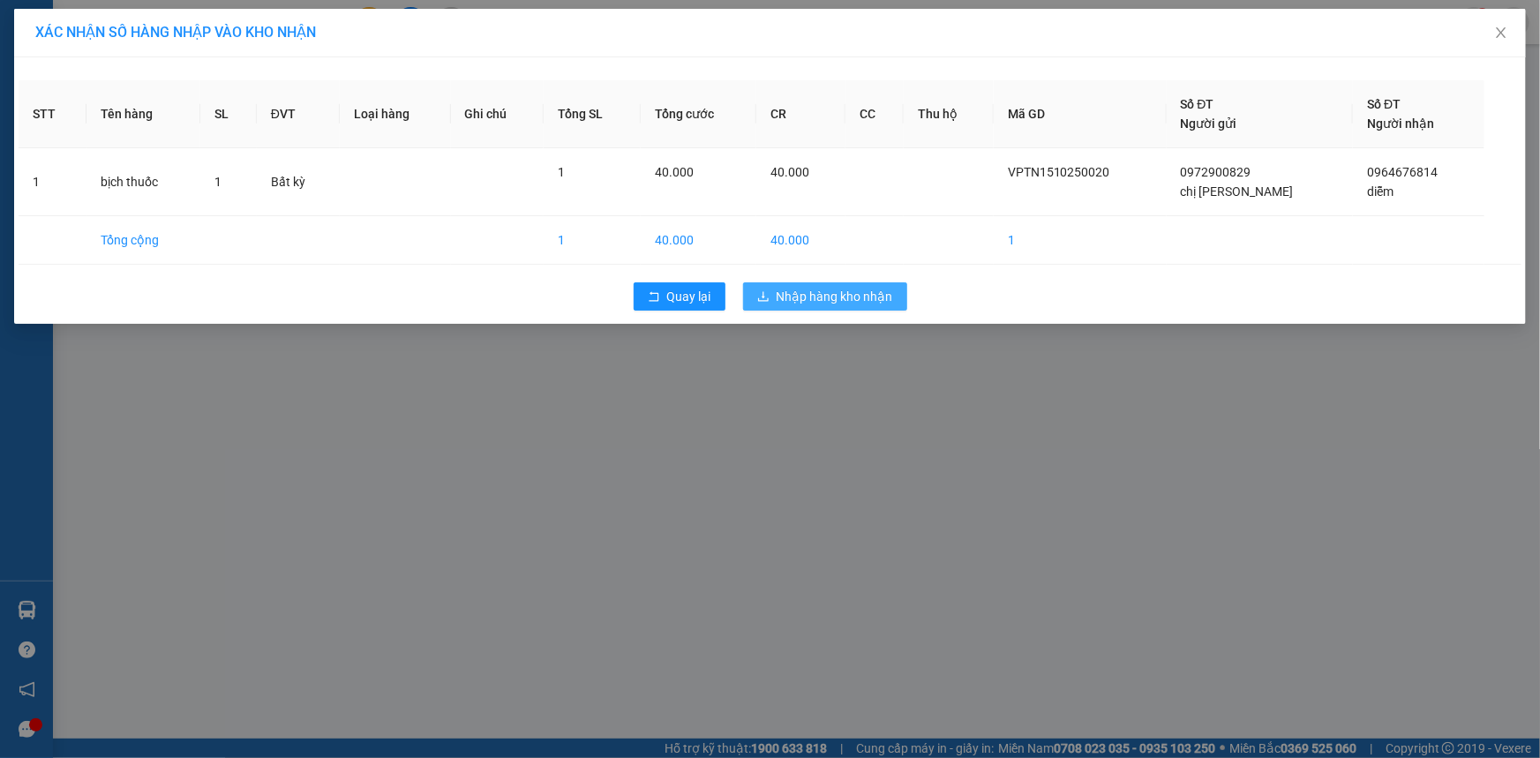
click at [864, 295] on span "Nhập hàng kho nhận" at bounding box center [834, 296] width 116 height 19
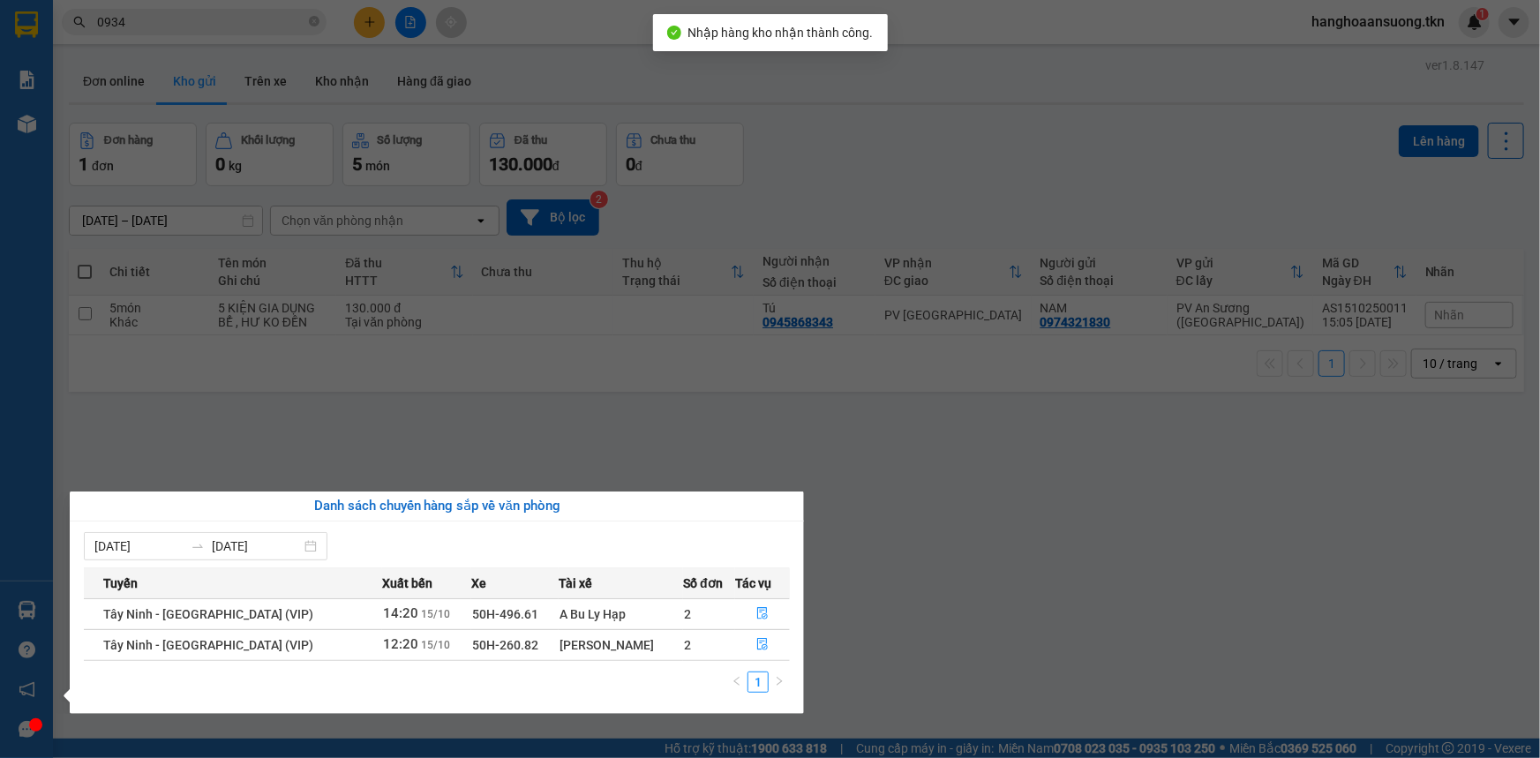
click at [940, 574] on section "Kết quả tìm kiếm ( 842 ) Bộ lọc Mã ĐH Trạng thái Món hàng Thu hộ Tổng cước Chưa…" at bounding box center [770, 379] width 1540 height 758
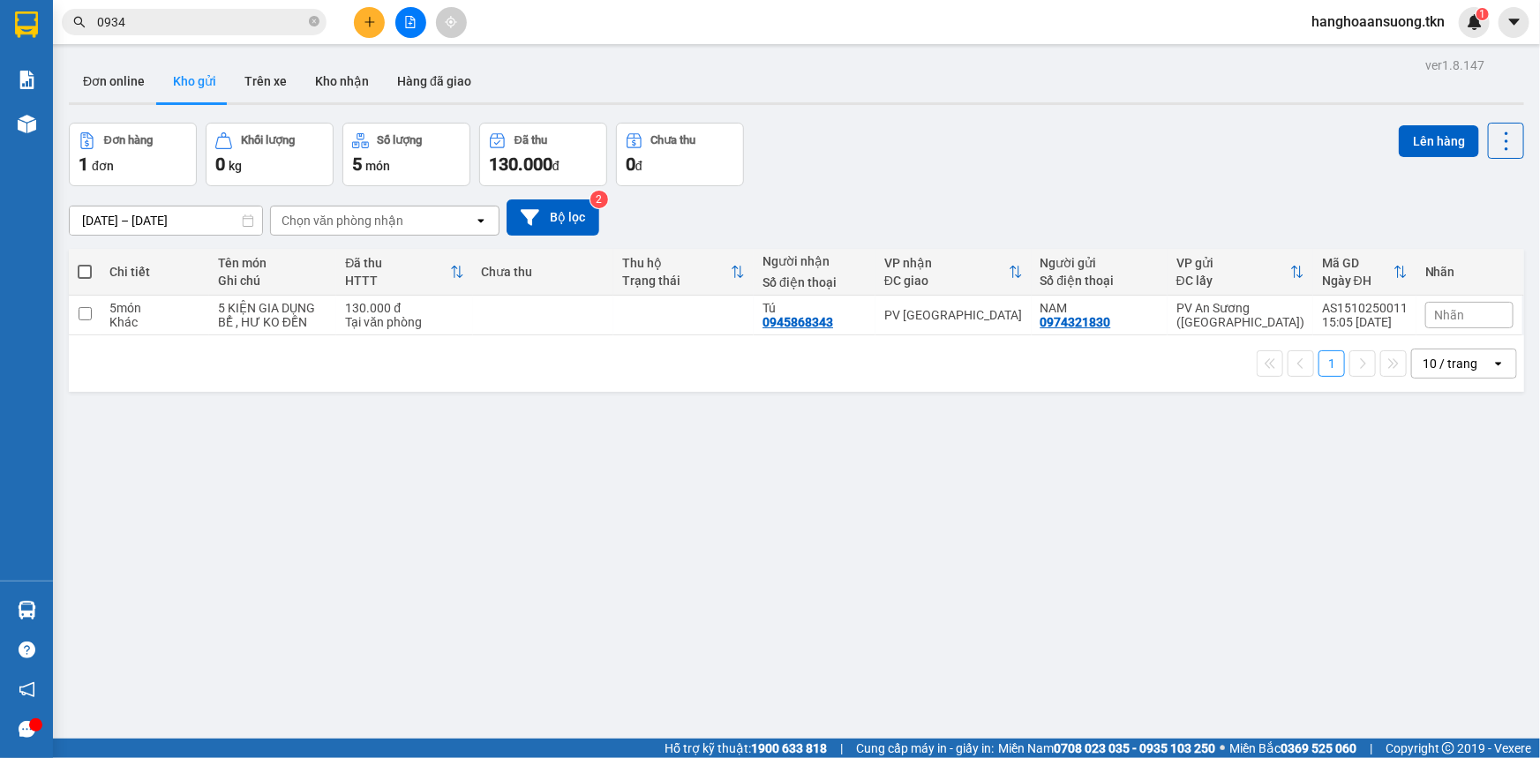
click at [364, 11] on button at bounding box center [369, 22] width 31 height 31
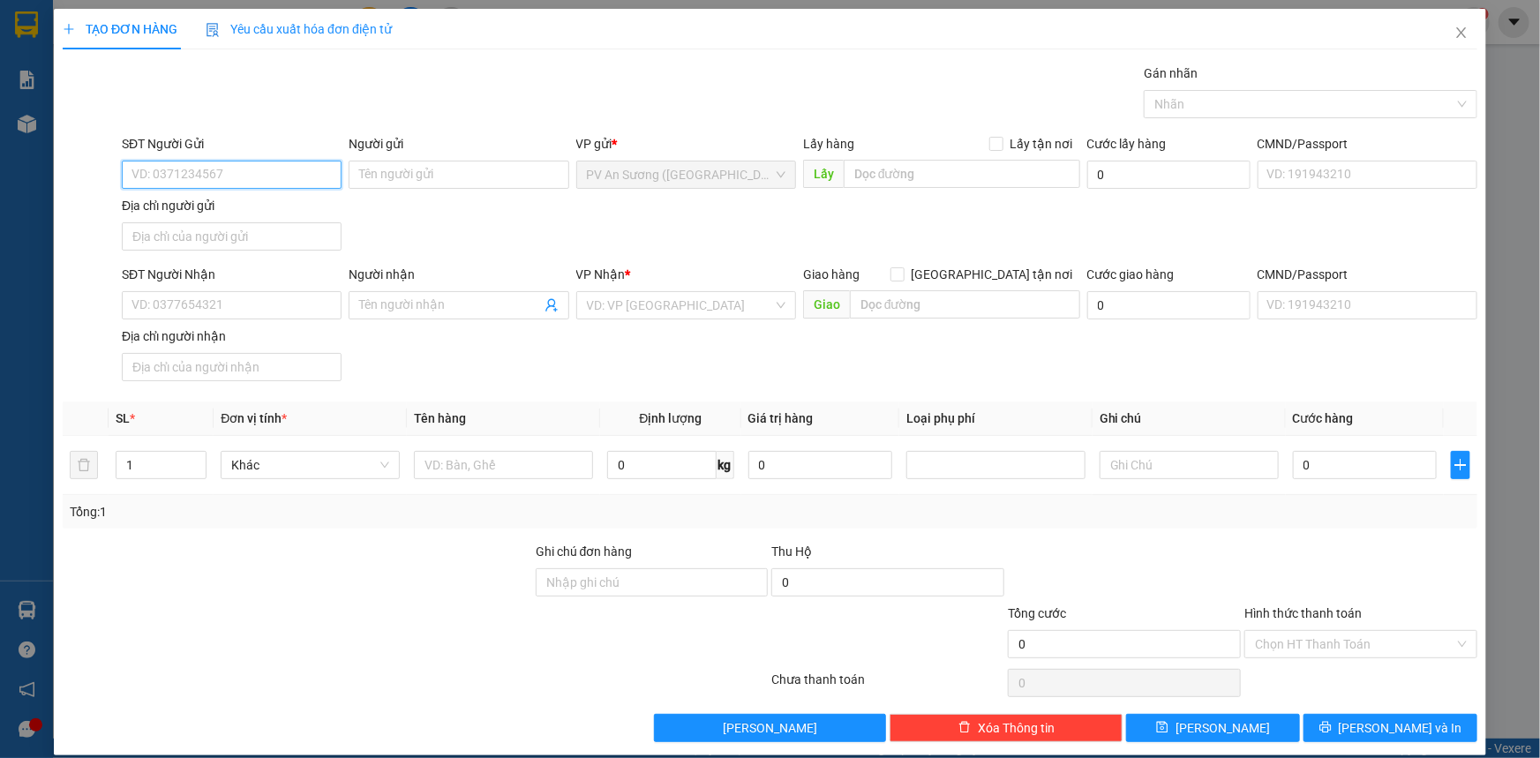
click at [185, 171] on input "SĐT Người Gửi" at bounding box center [232, 175] width 220 height 28
type input "0973719377"
click at [447, 169] on input "Người gửi" at bounding box center [459, 175] width 220 height 28
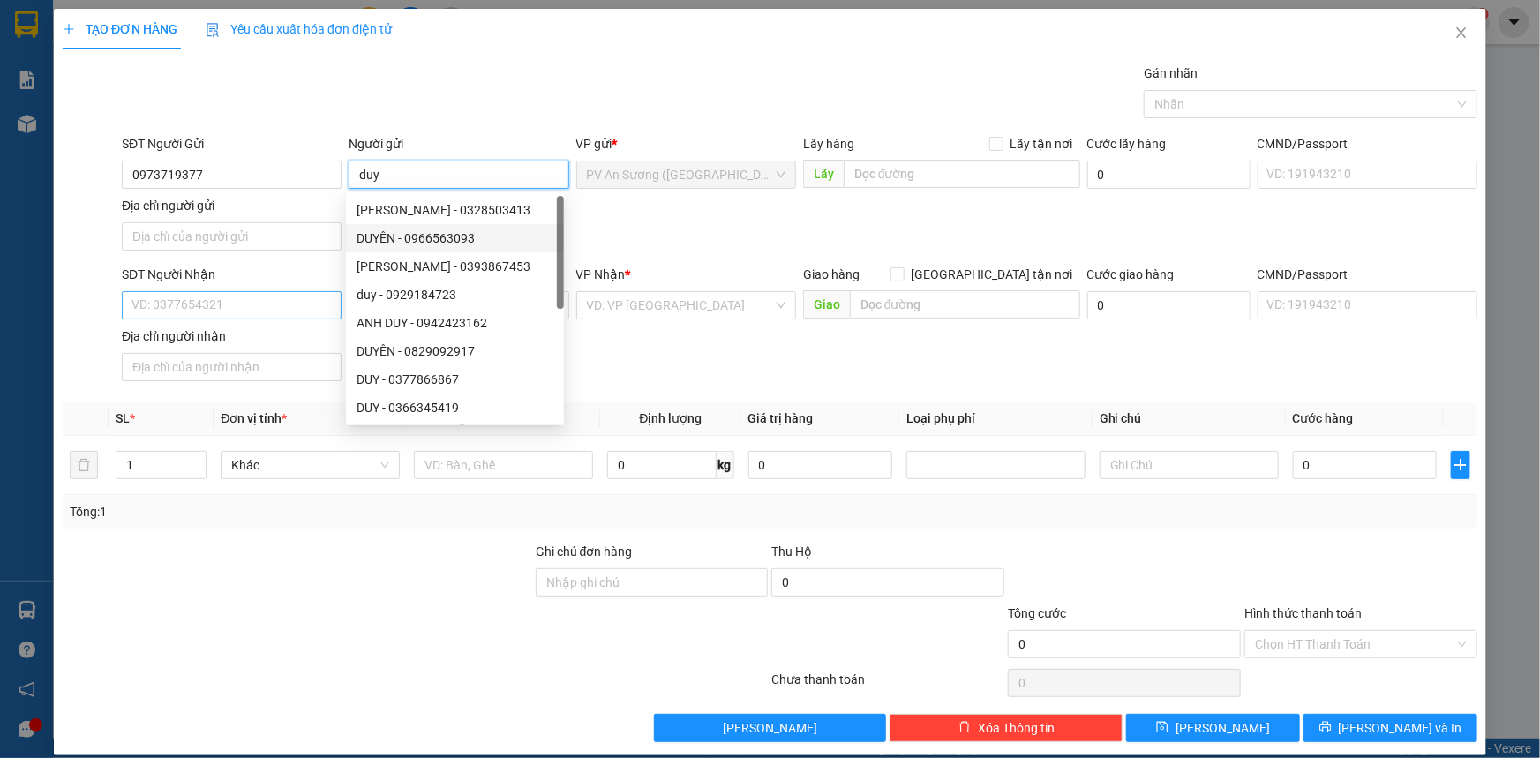
type input "duy"
click at [253, 293] on input "SĐT Người Nhận" at bounding box center [232, 305] width 220 height 28
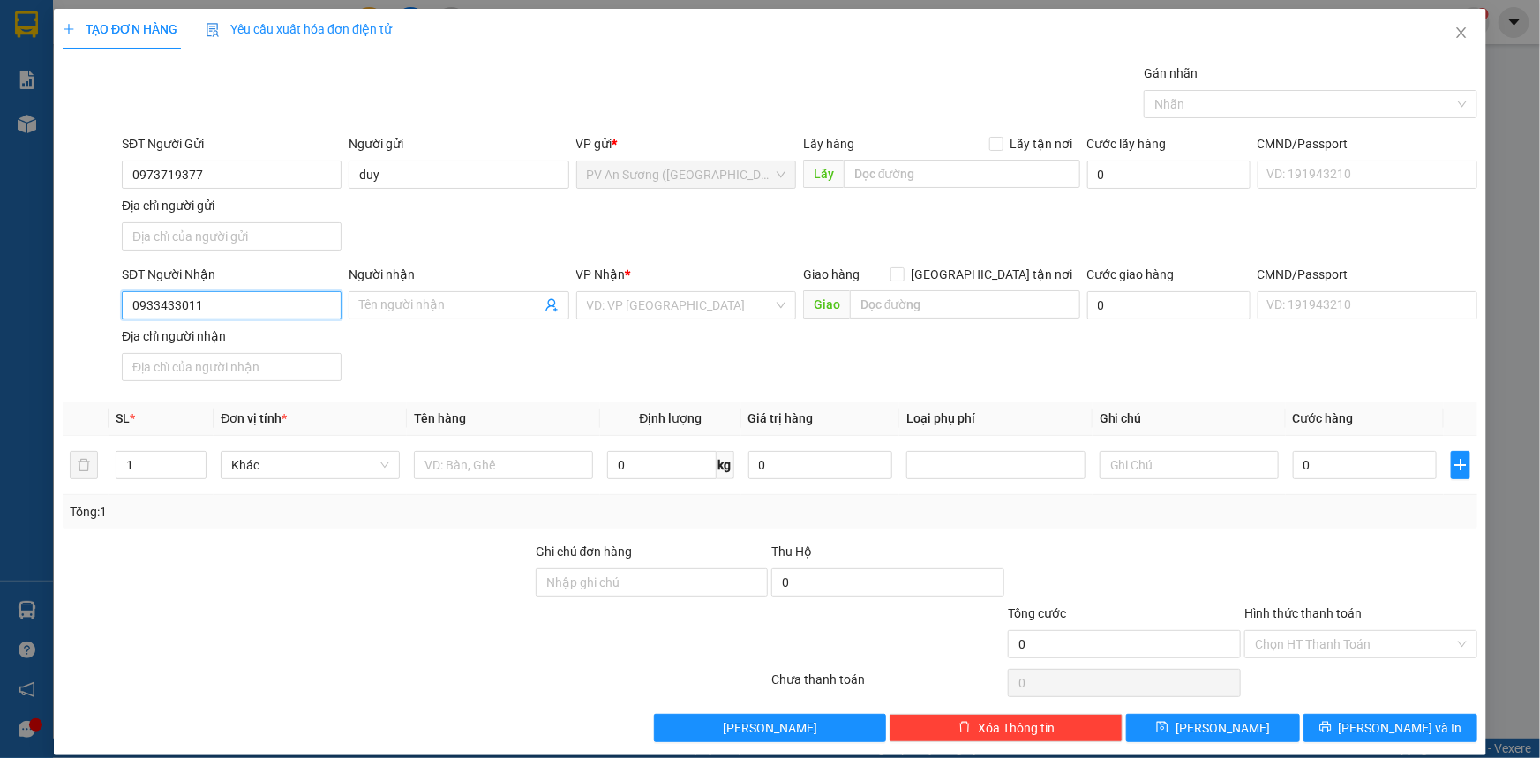
type input "0933433011"
click at [444, 288] on div "Người nhận" at bounding box center [459, 278] width 220 height 26
click at [440, 313] on input "Người nhận" at bounding box center [449, 305] width 181 height 19
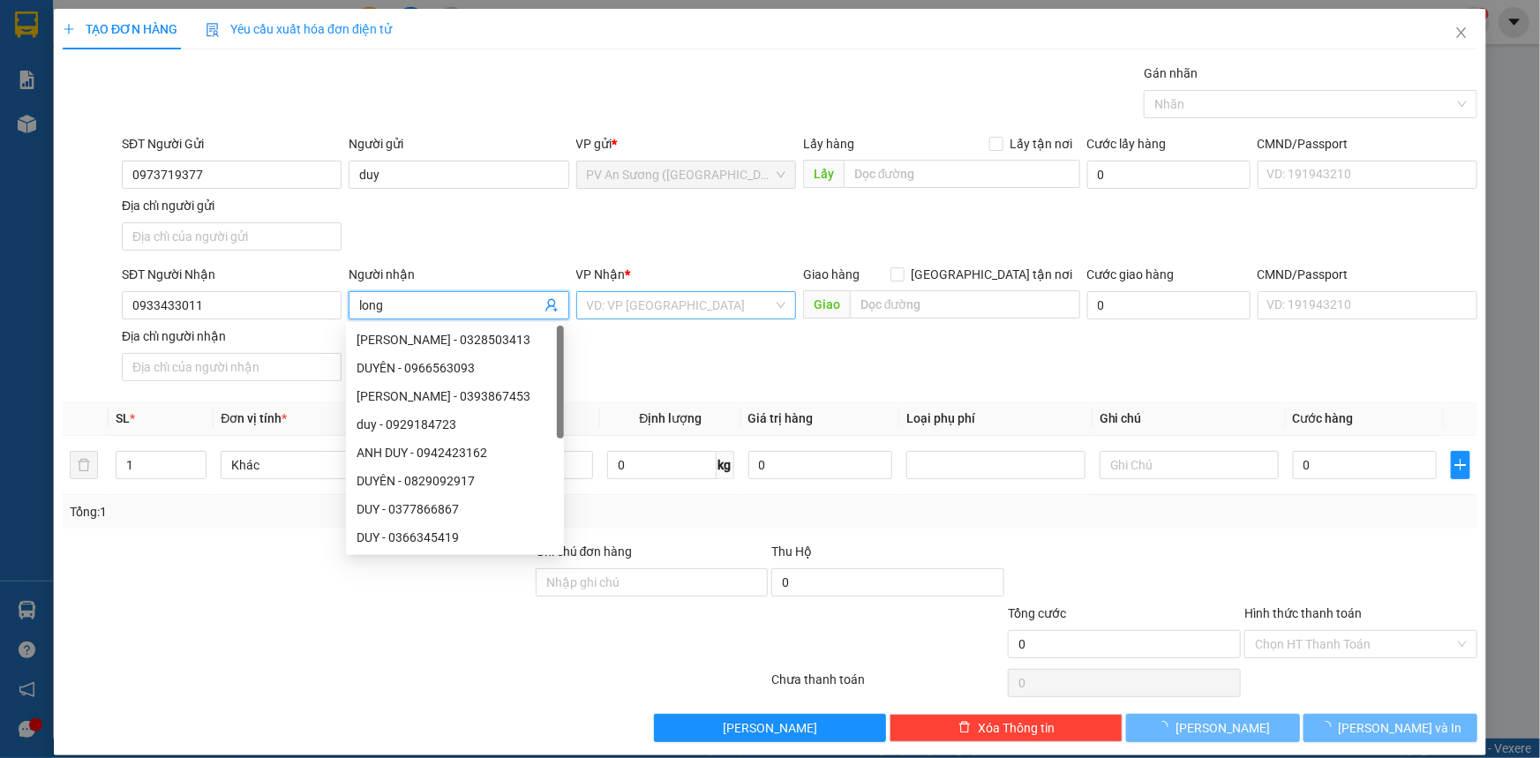
type input "long"
click at [650, 300] on input "search" at bounding box center [680, 305] width 186 height 26
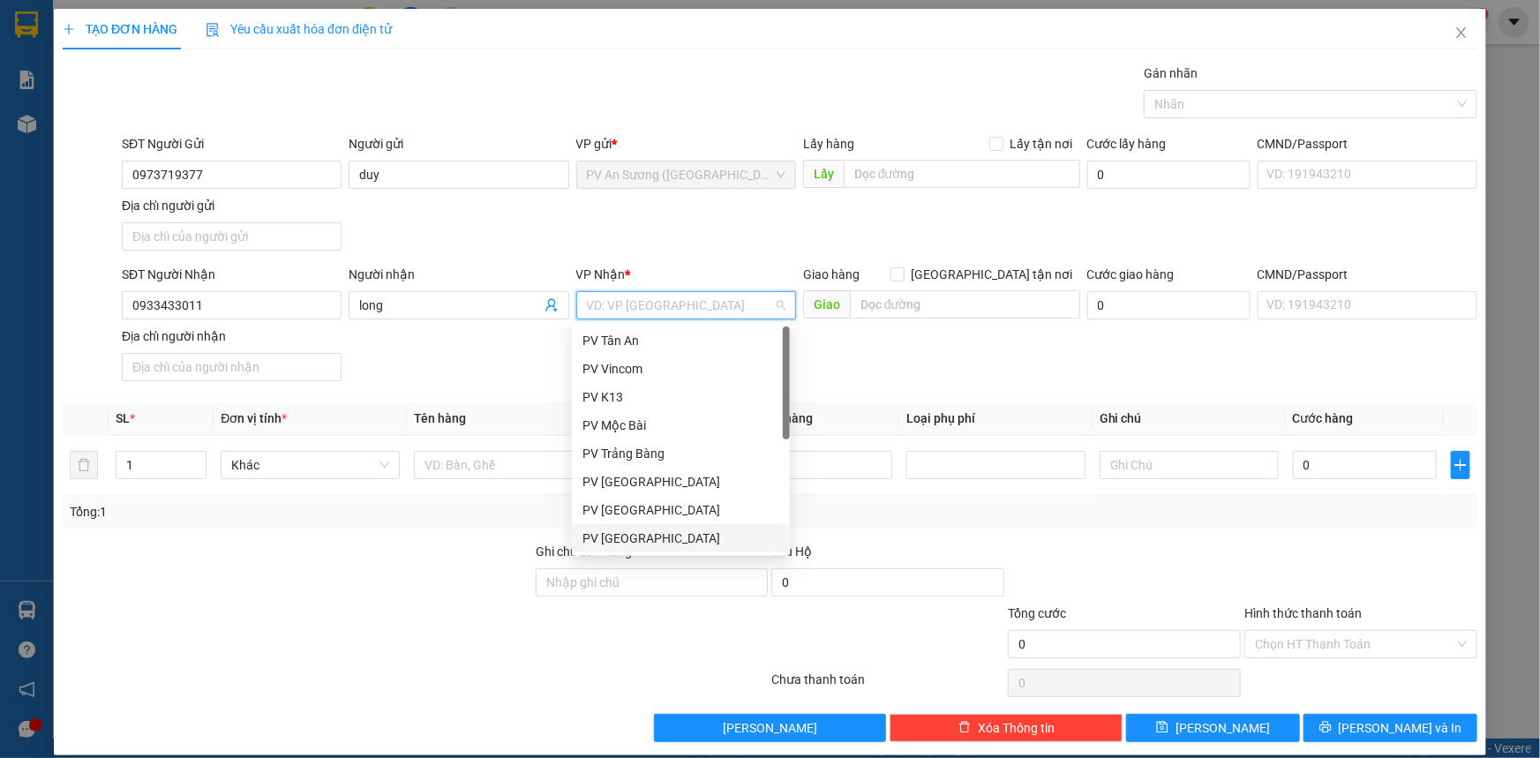
click at [664, 544] on div "PV [GEOGRAPHIC_DATA]" at bounding box center [680, 538] width 197 height 19
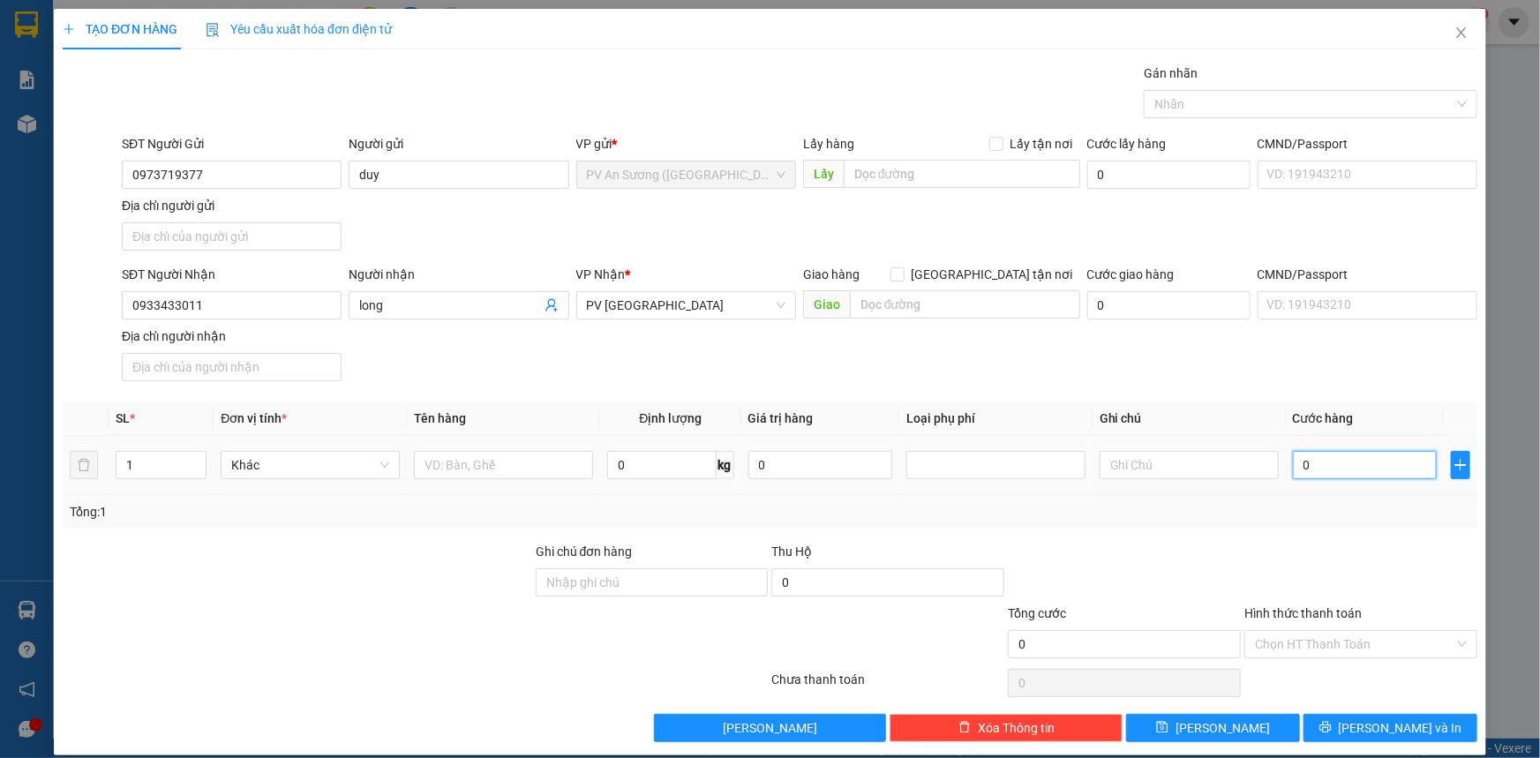
click at [1302, 459] on input "0" at bounding box center [1365, 465] width 144 height 28
type input "002"
type input "2"
type input "0.020"
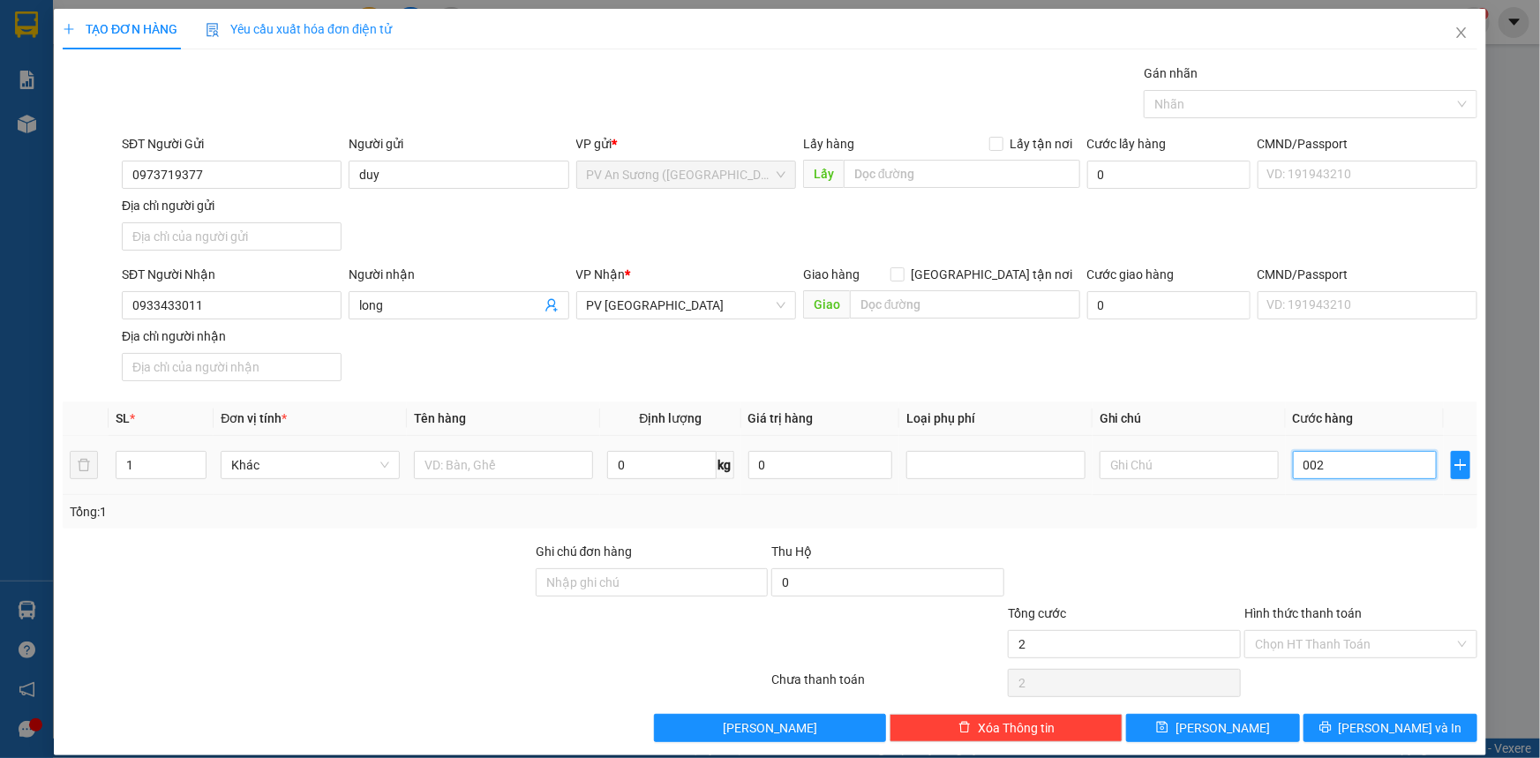
type input "20"
type input "20.000"
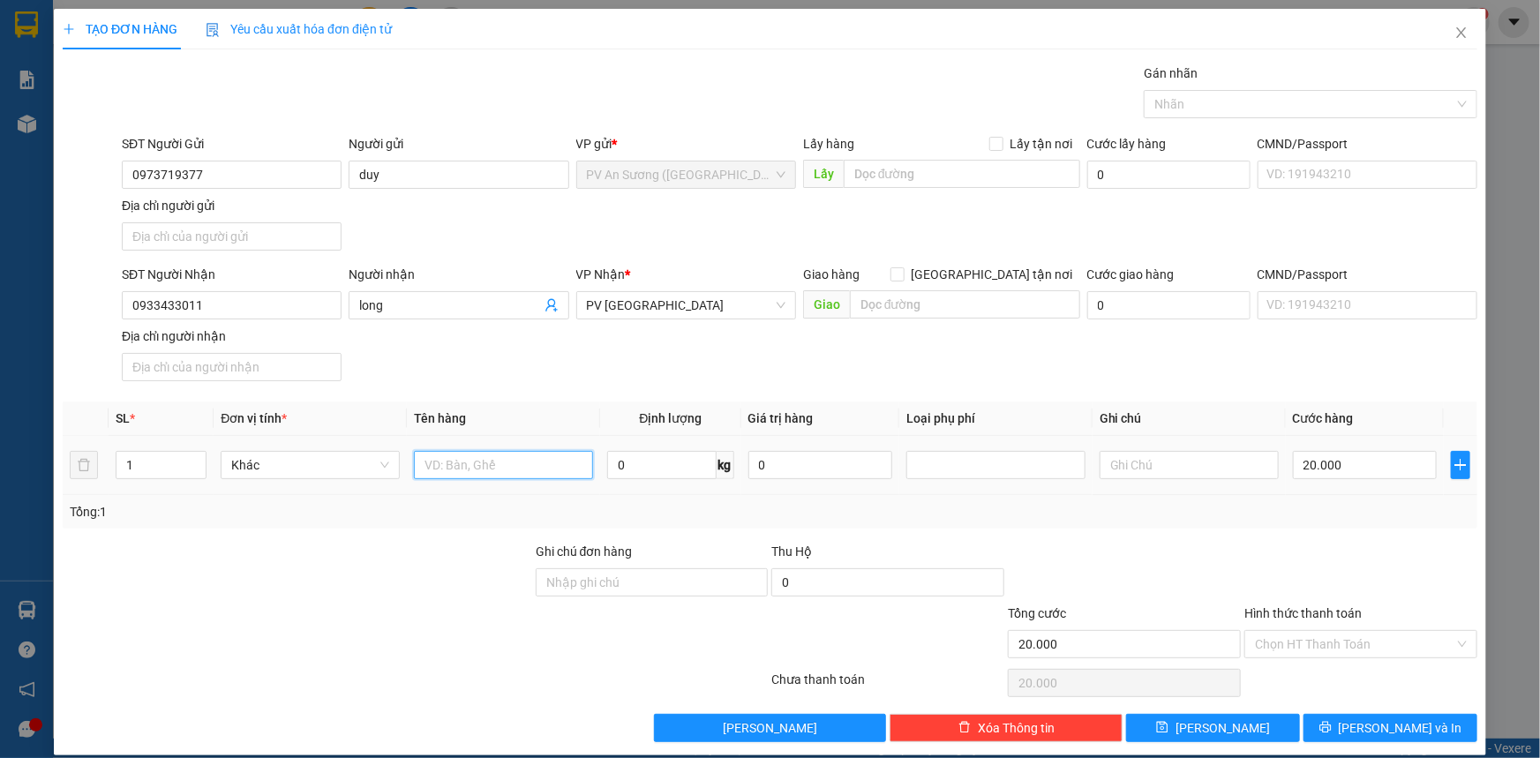
click at [488, 455] on input "text" at bounding box center [503, 465] width 179 height 28
type input "h"
type input "g"
type input "ho so"
click at [1332, 648] on input "Hình thức thanh toán" at bounding box center [1354, 644] width 199 height 26
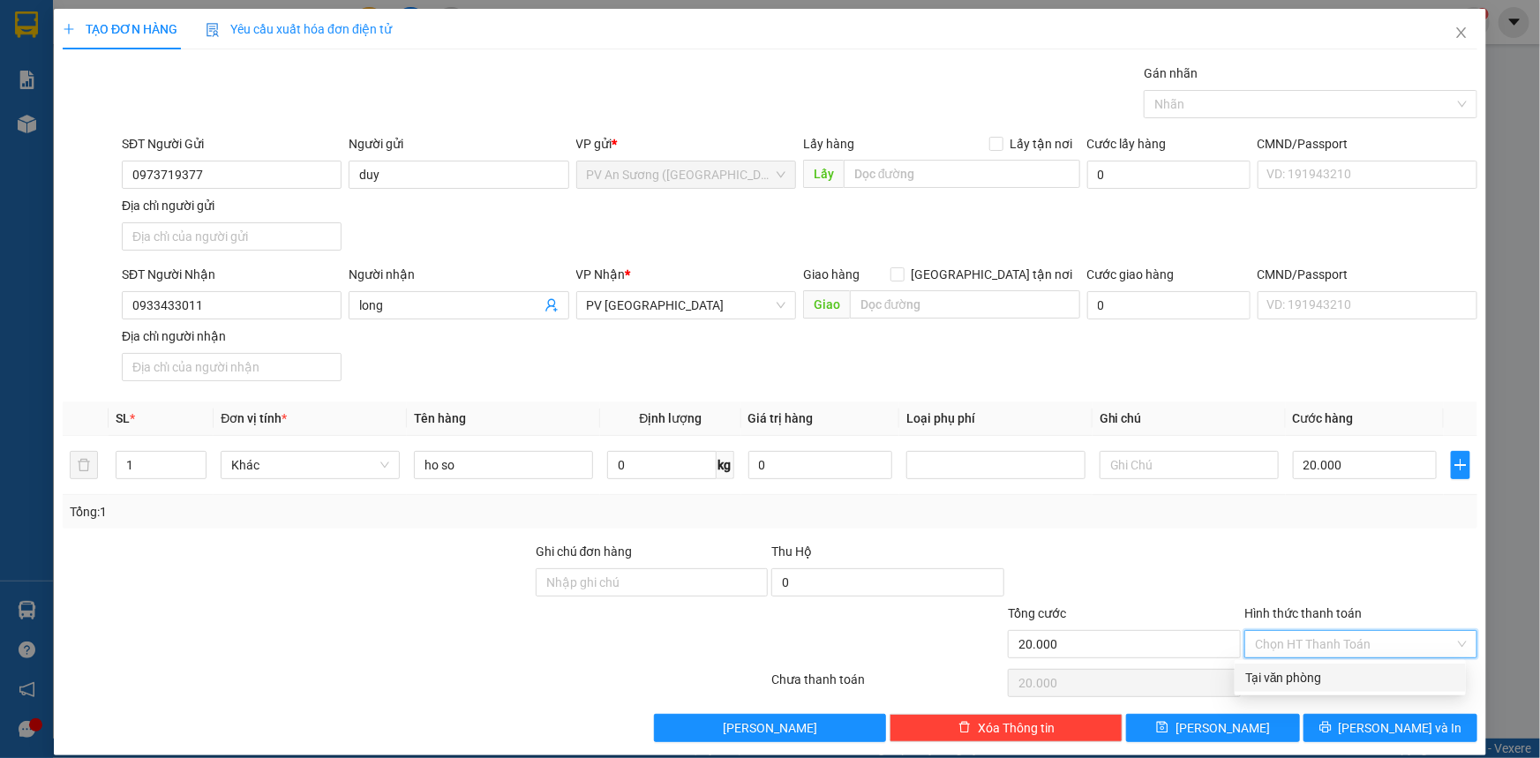
click at [1320, 680] on div "Tại văn phòng" at bounding box center [1350, 677] width 210 height 19
type input "0"
click at [1332, 732] on icon "printer" at bounding box center [1325, 727] width 12 height 12
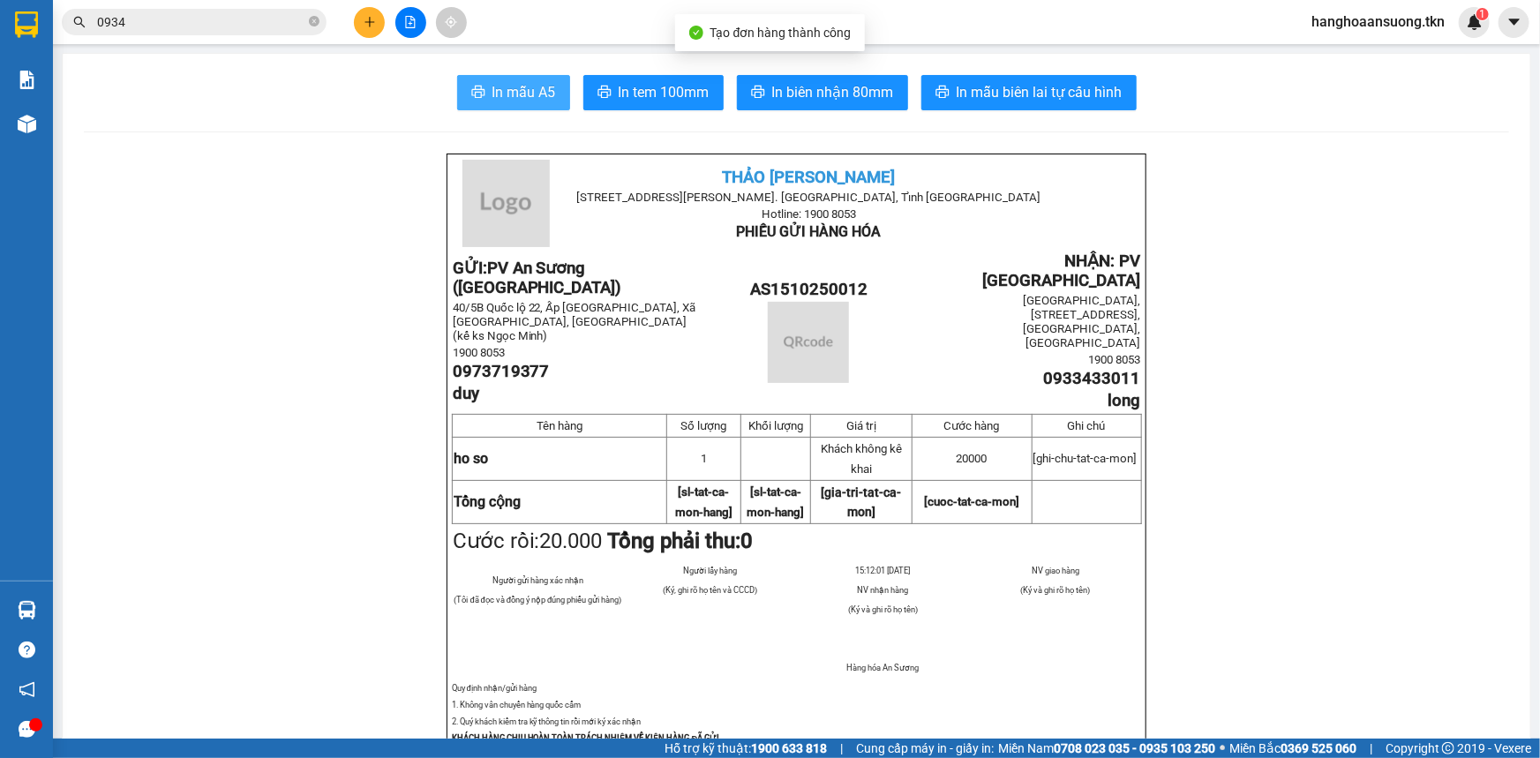
click at [526, 88] on span "In mẫu A5" at bounding box center [524, 92] width 64 height 22
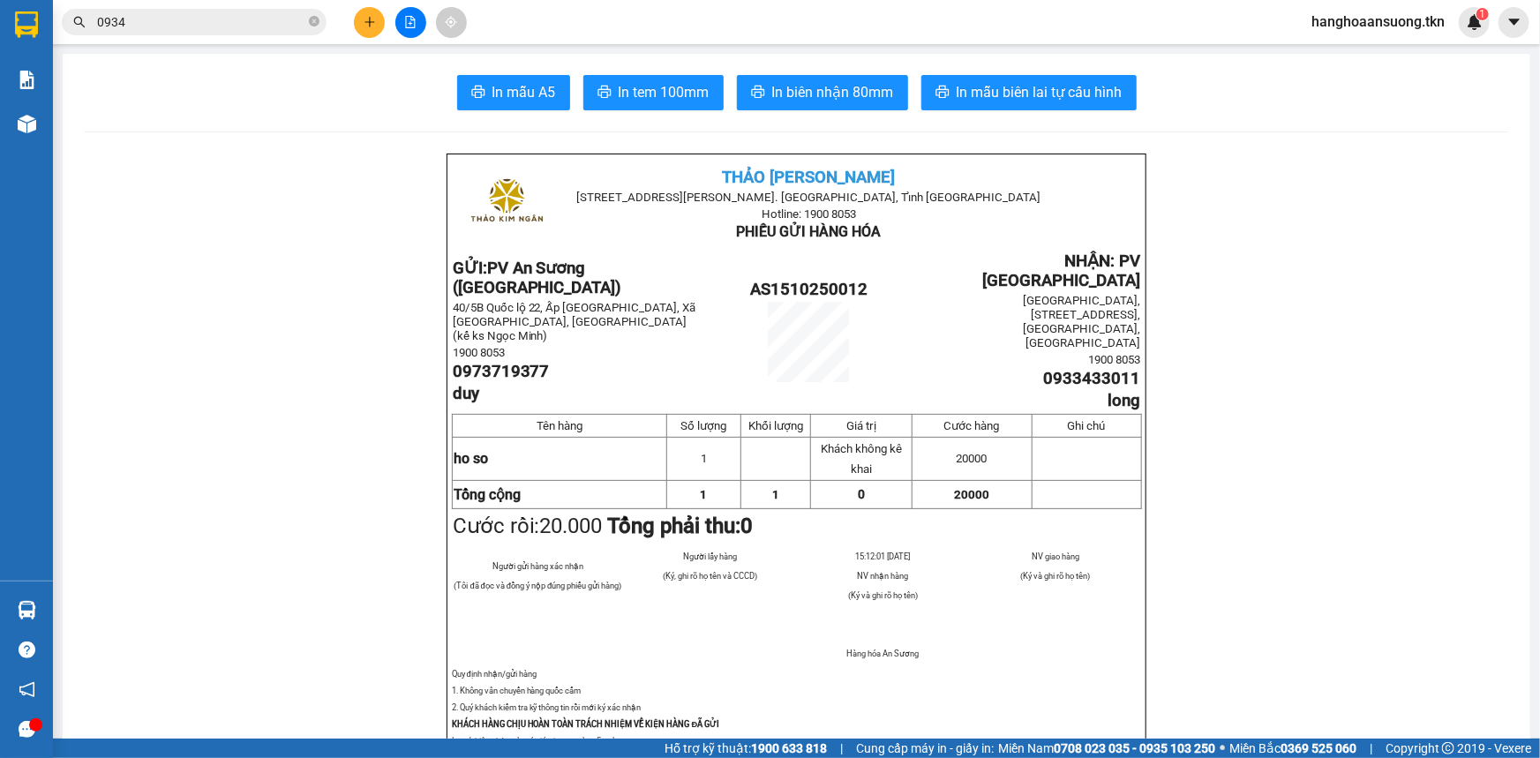
click at [196, 26] on input "0934" at bounding box center [201, 21] width 208 height 19
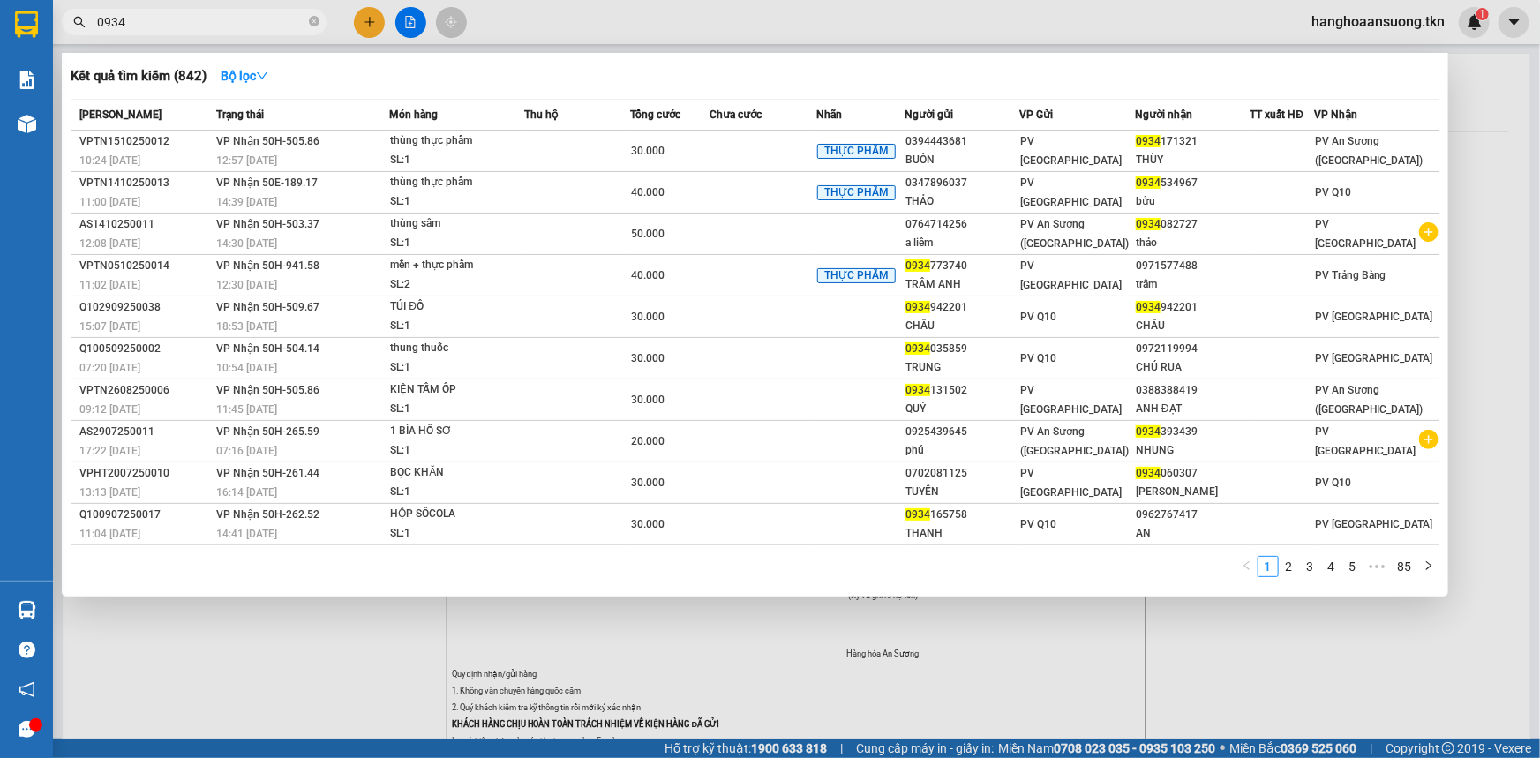
click at [196, 26] on input "0934" at bounding box center [201, 21] width 208 height 19
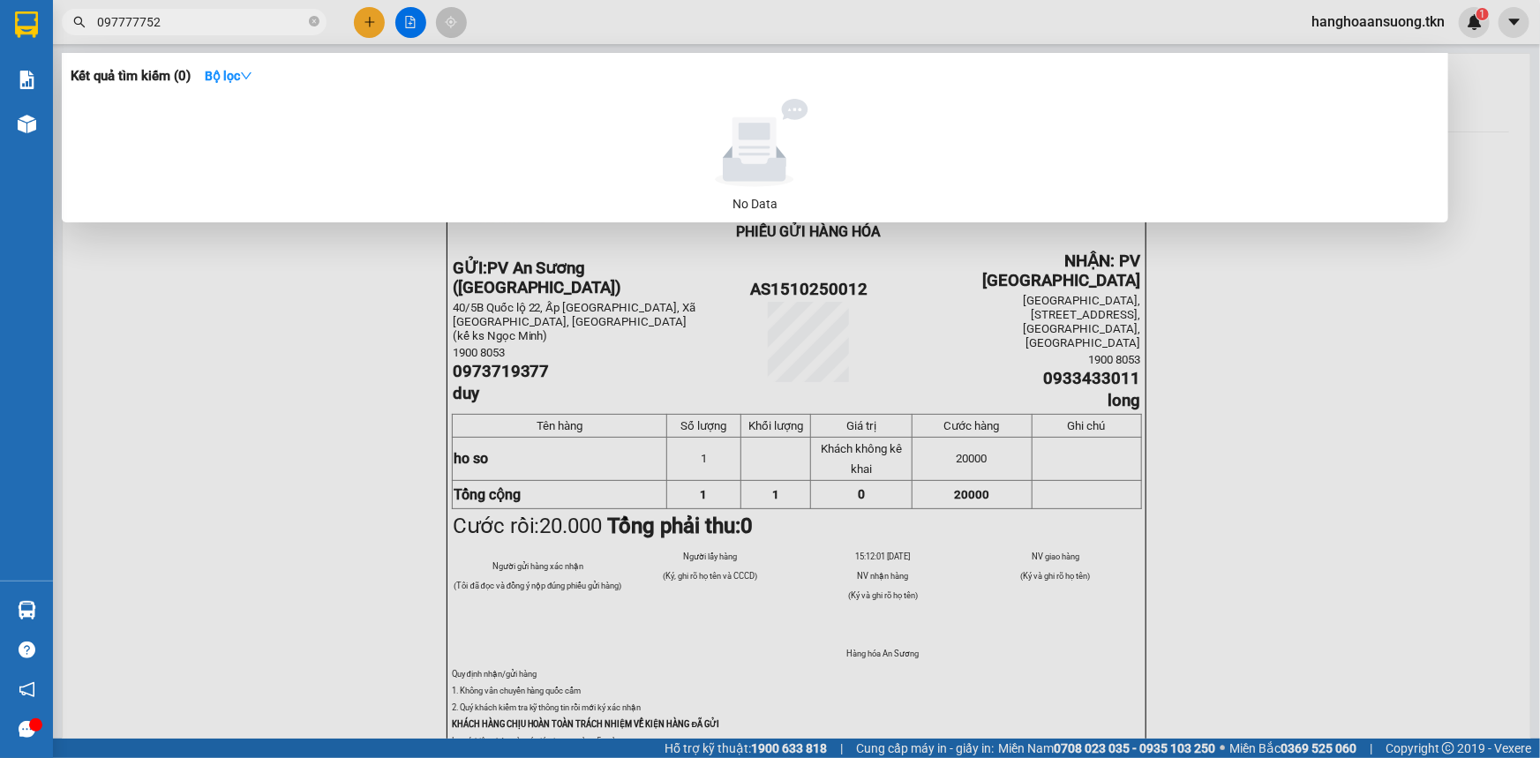
type input "097777752"
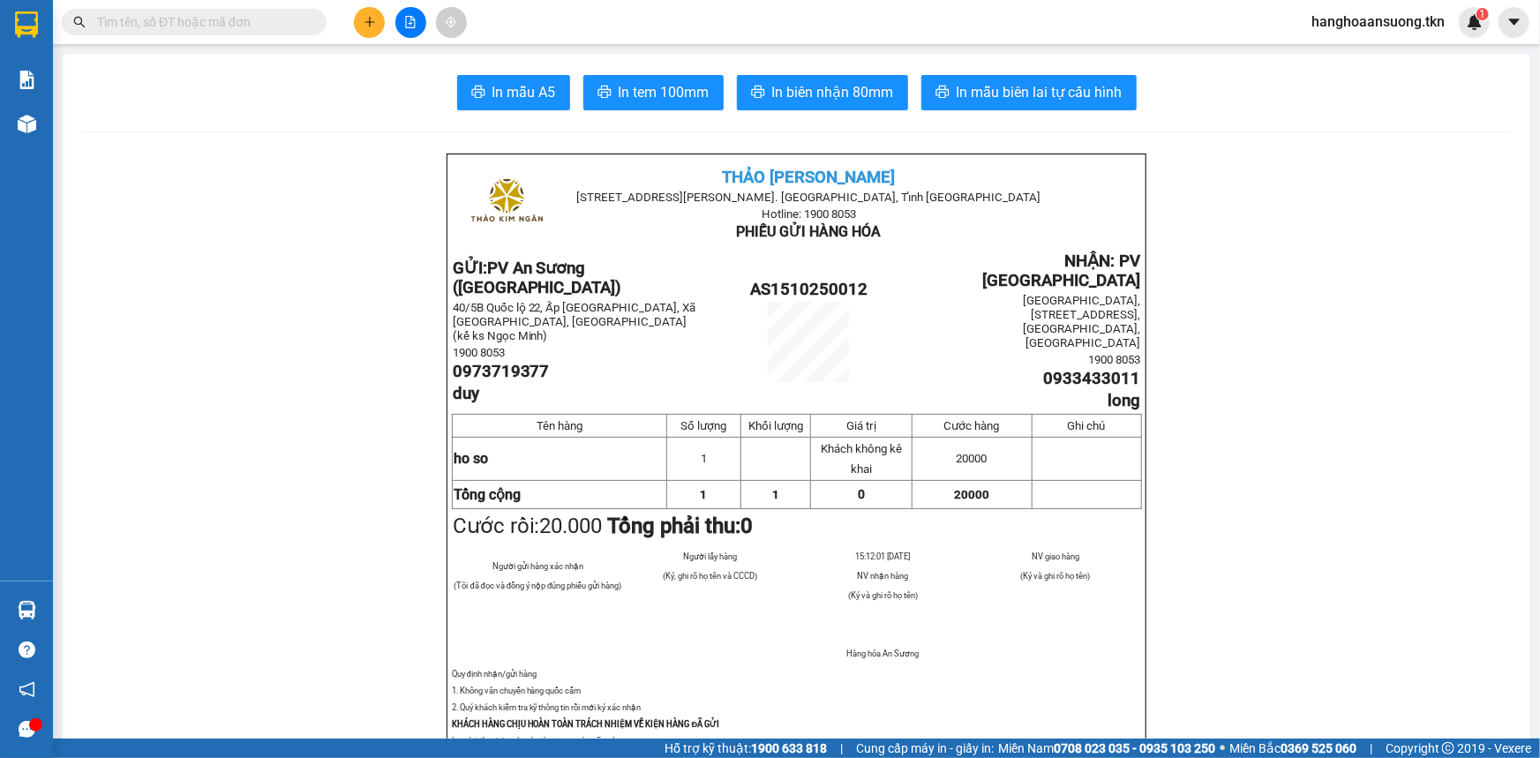
click at [139, 25] on input "text" at bounding box center [201, 21] width 208 height 19
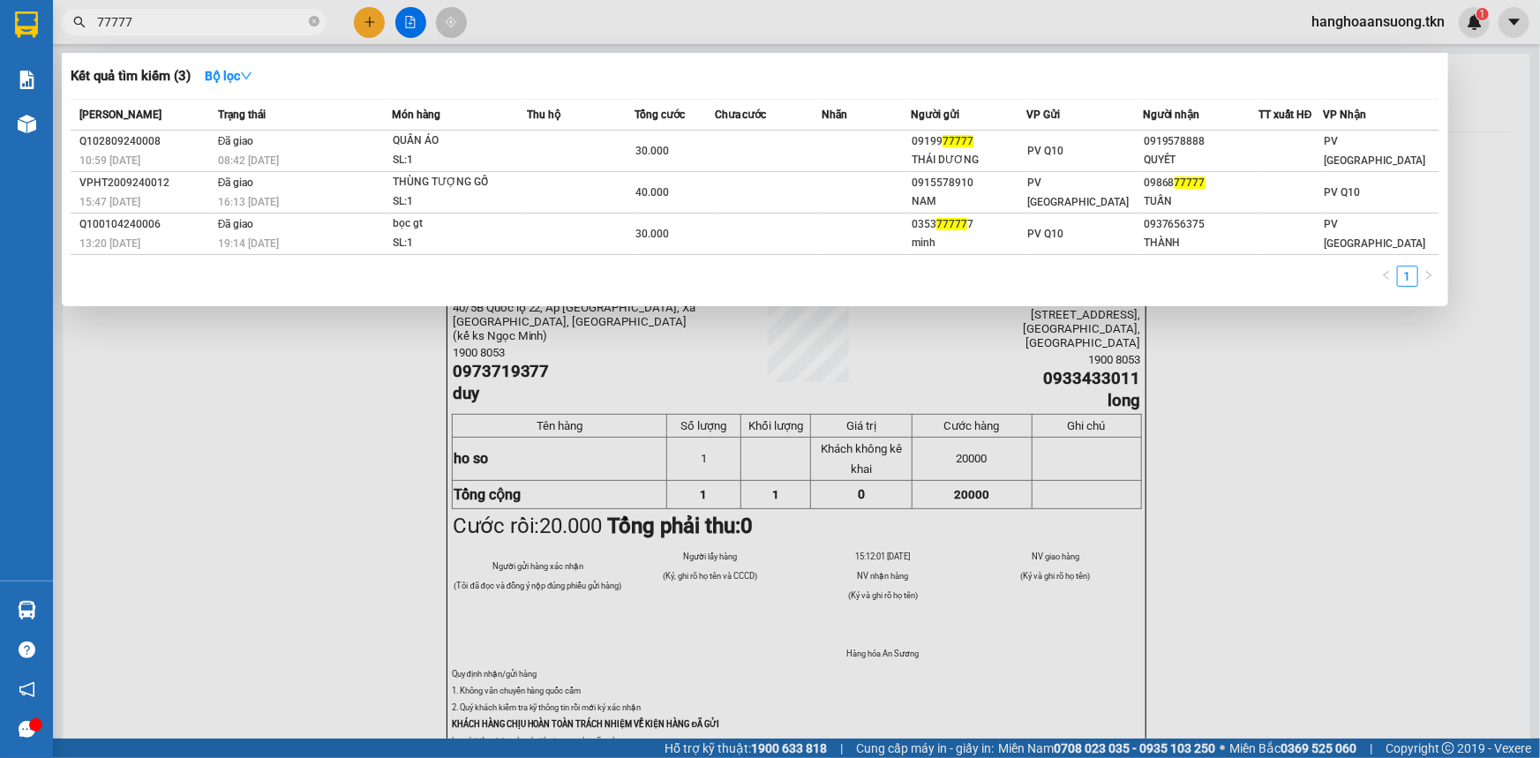
type input "77777"
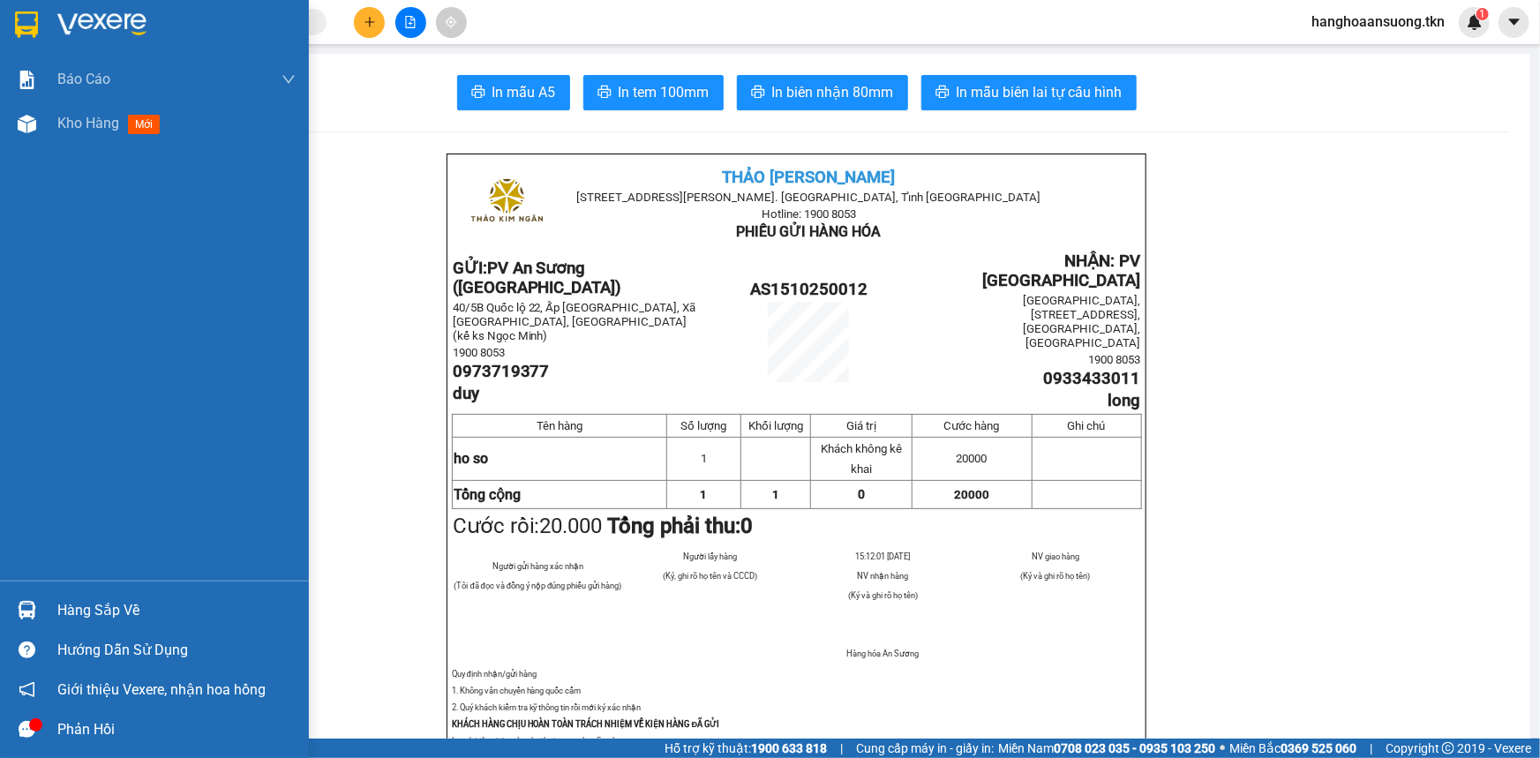
click at [33, 611] on img at bounding box center [27, 610] width 19 height 19
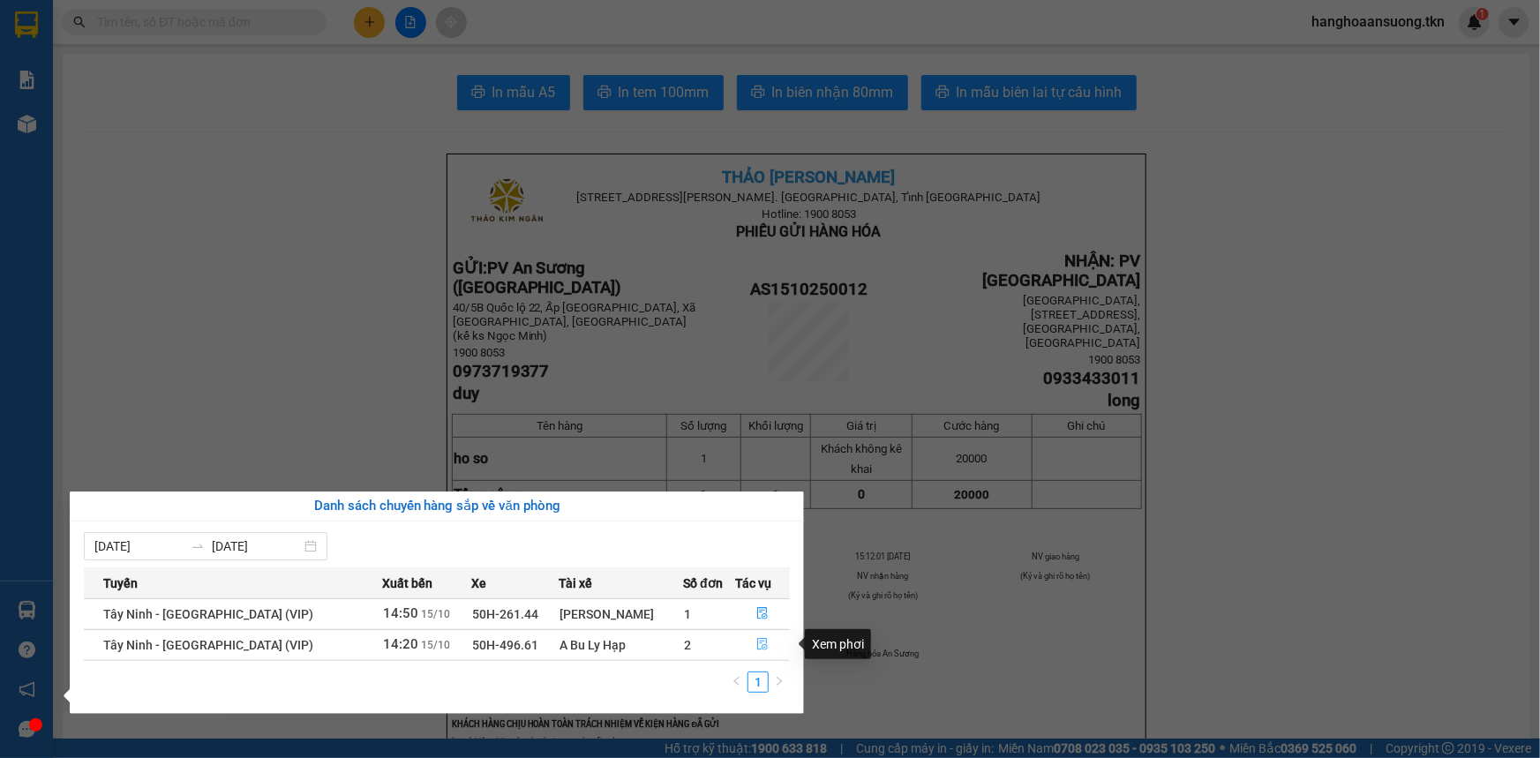
click at [750, 644] on button "button" at bounding box center [762, 645] width 53 height 28
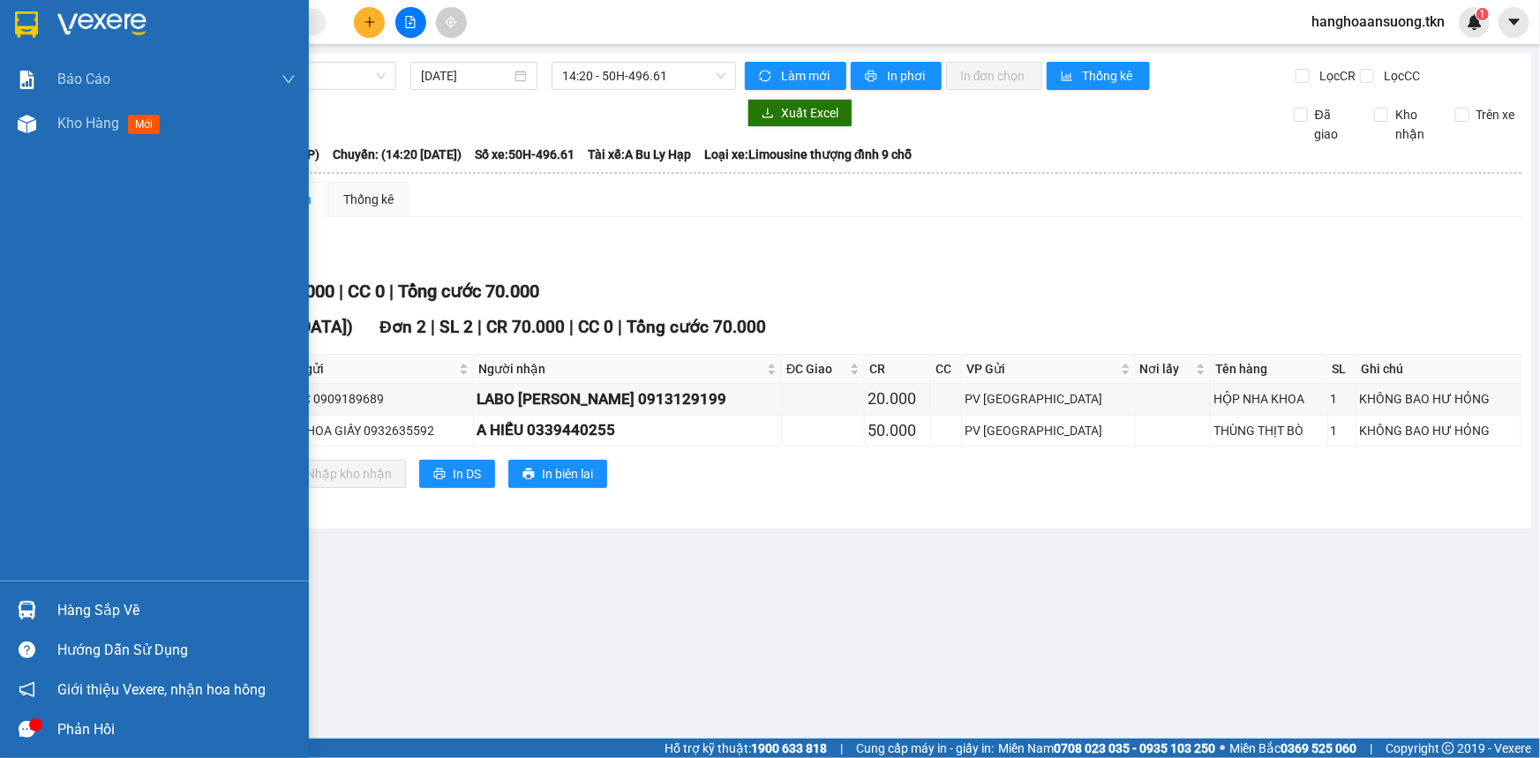
click at [46, 600] on div "Hàng sắp về" at bounding box center [154, 610] width 309 height 40
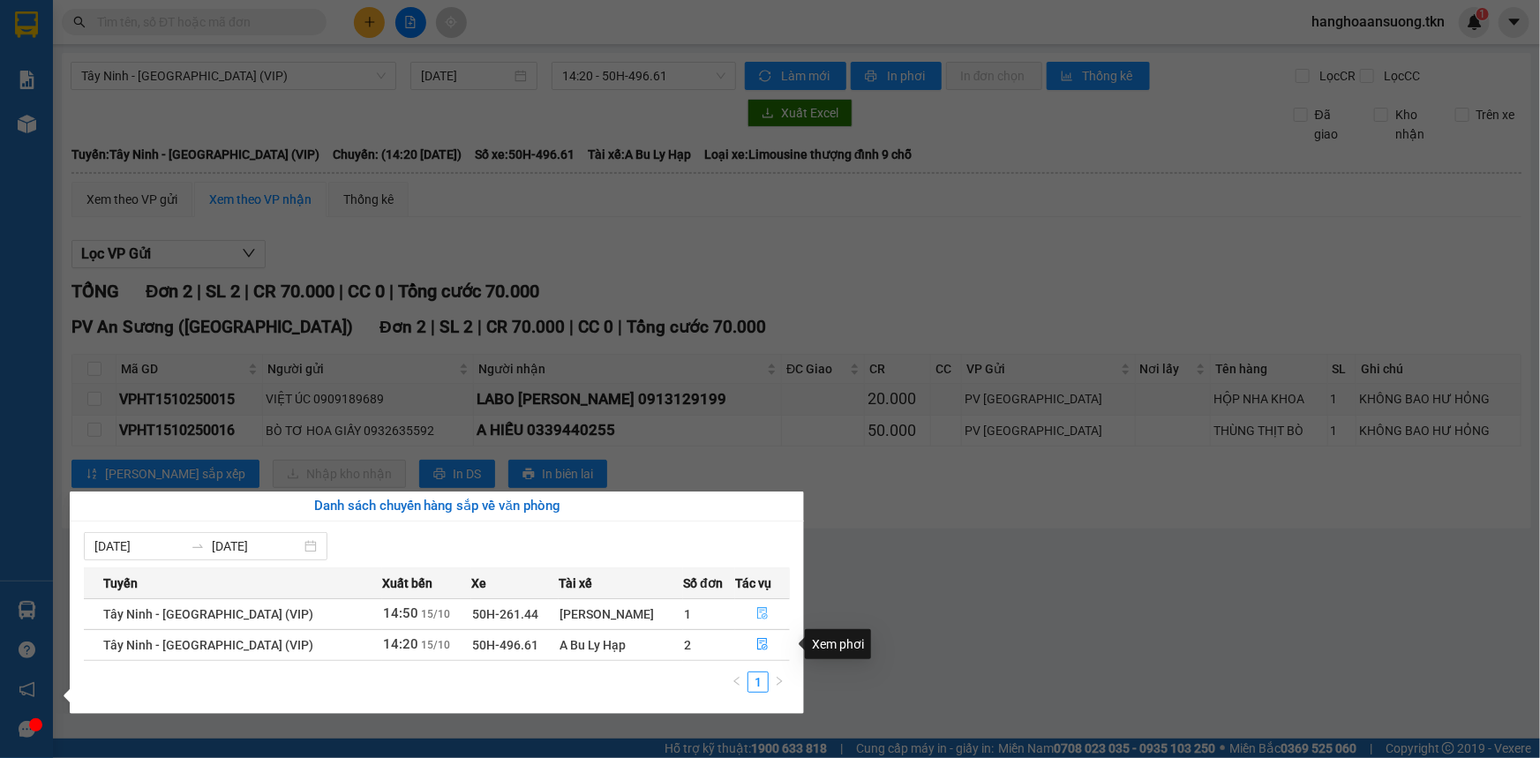
click at [750, 612] on button "button" at bounding box center [762, 614] width 53 height 28
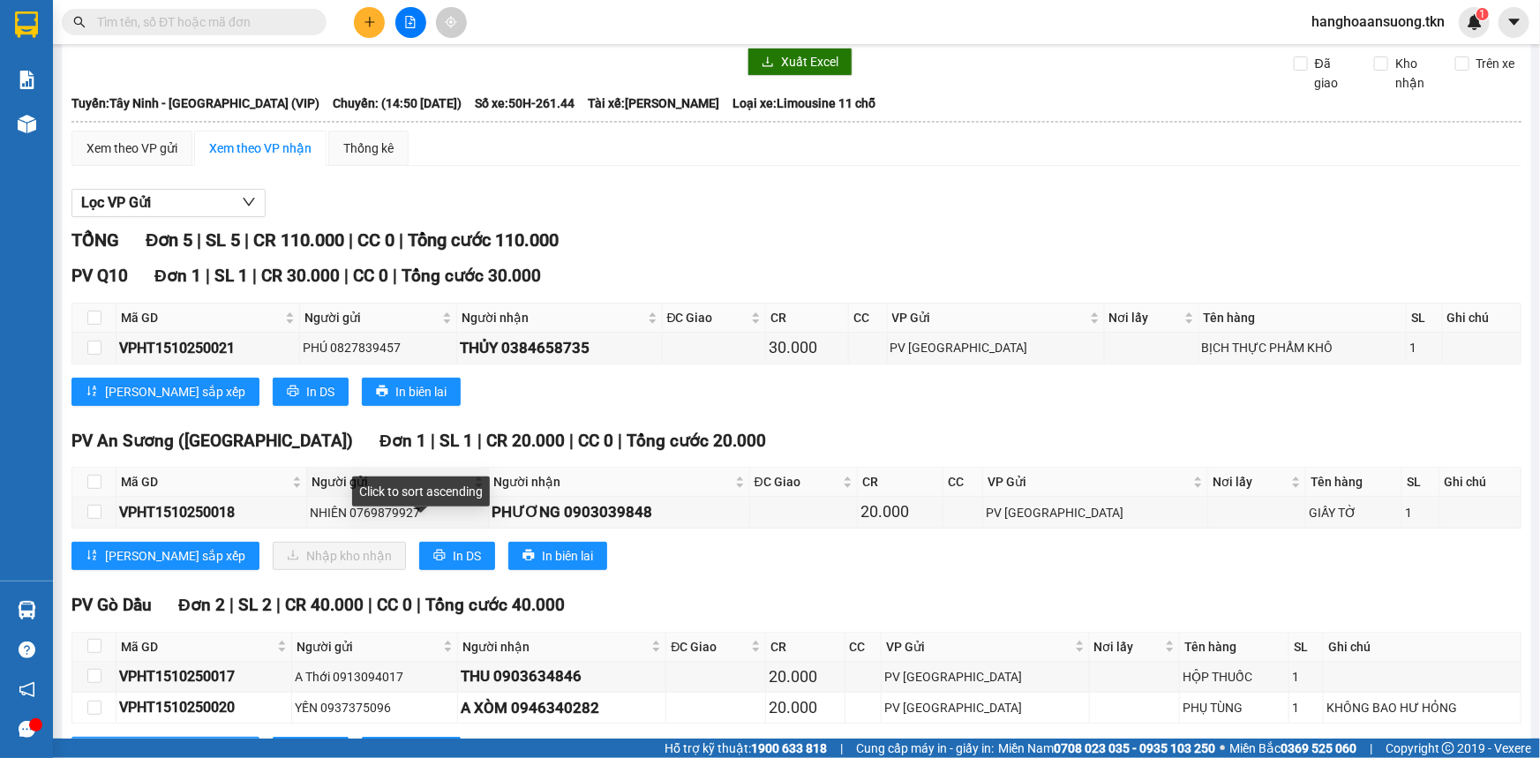
scroll to position [79, 0]
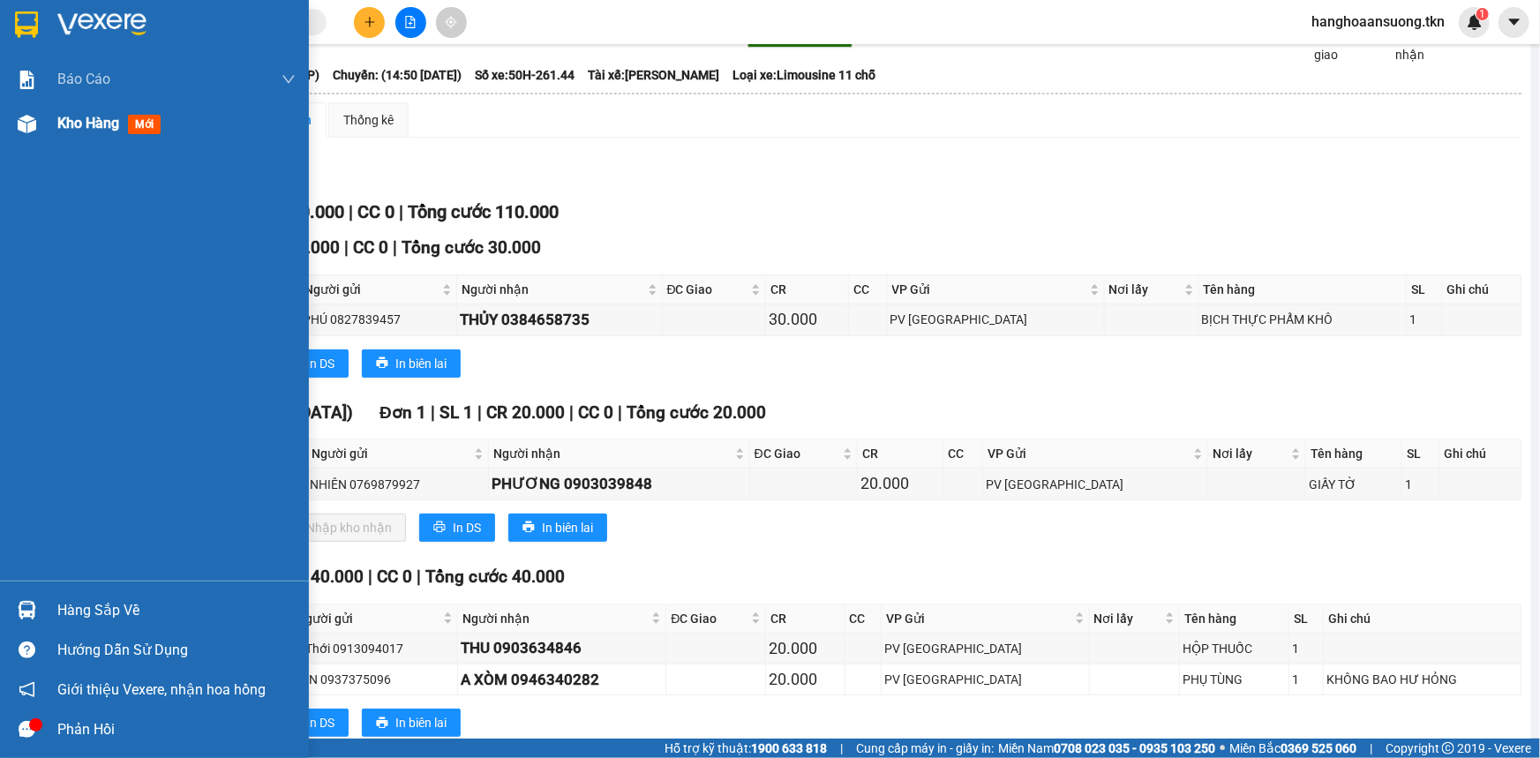
click at [71, 118] on span "Kho hàng" at bounding box center [88, 123] width 62 height 17
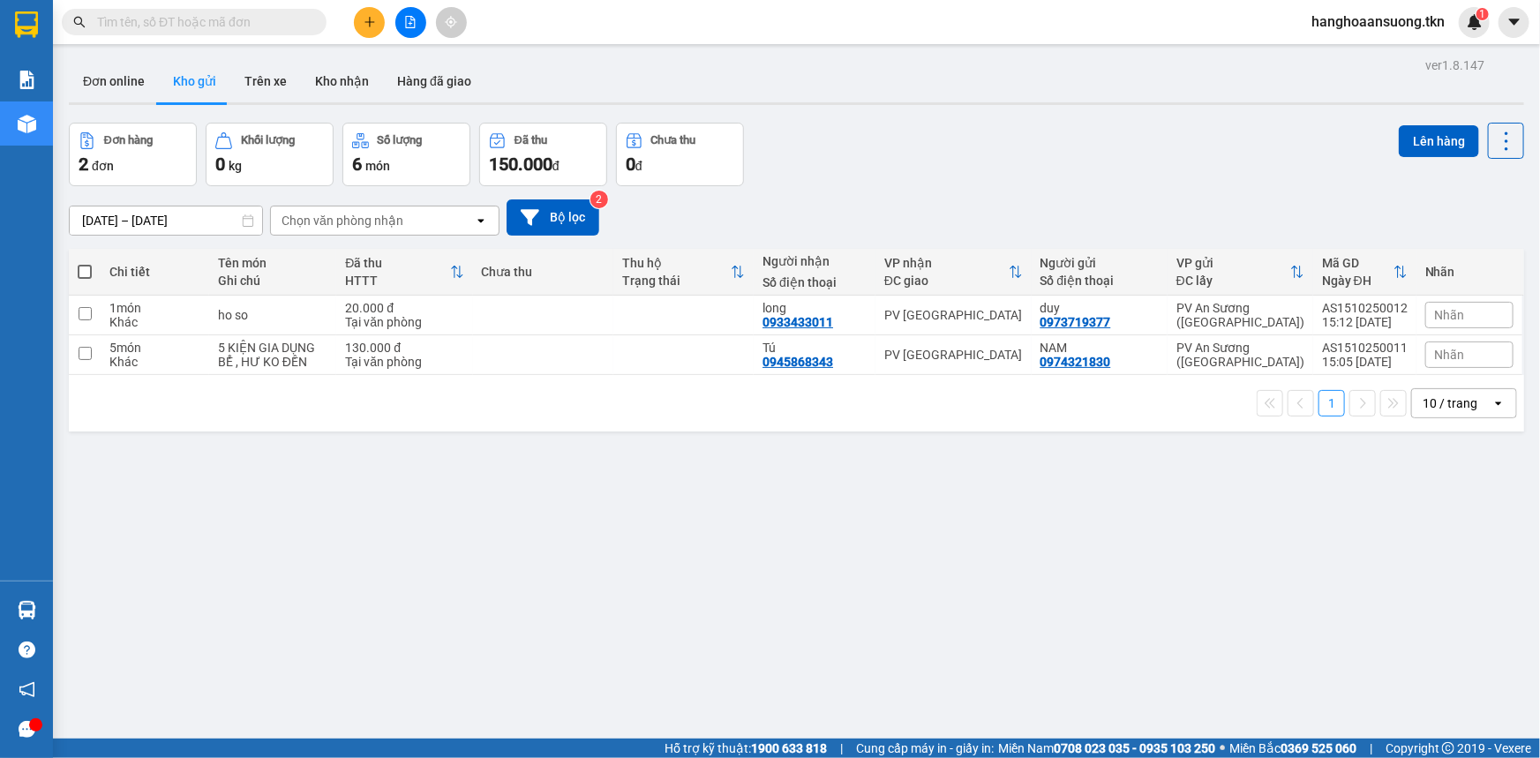
click at [379, 29] on button at bounding box center [369, 22] width 31 height 31
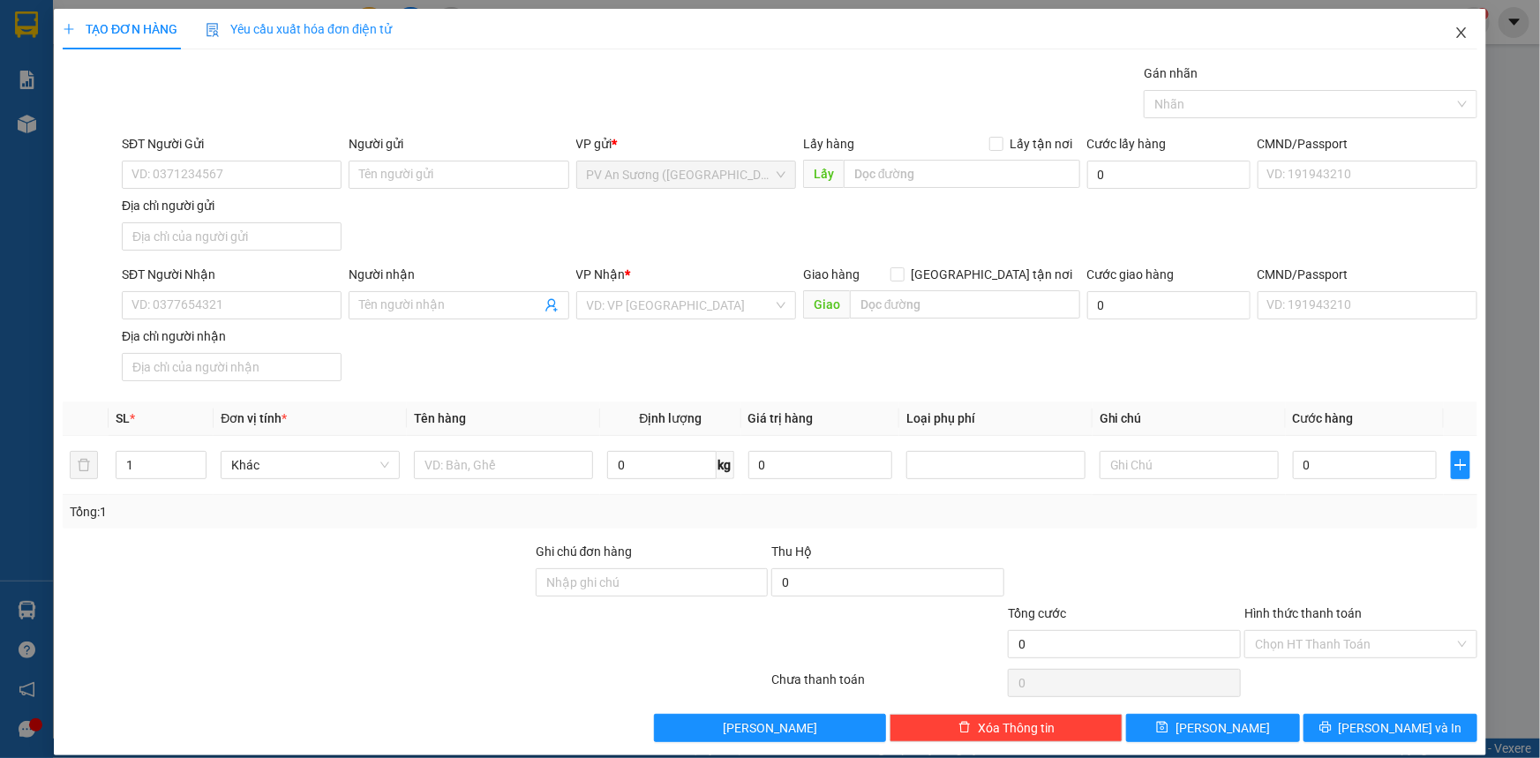
click at [1457, 34] on span "Close" at bounding box center [1461, 33] width 49 height 49
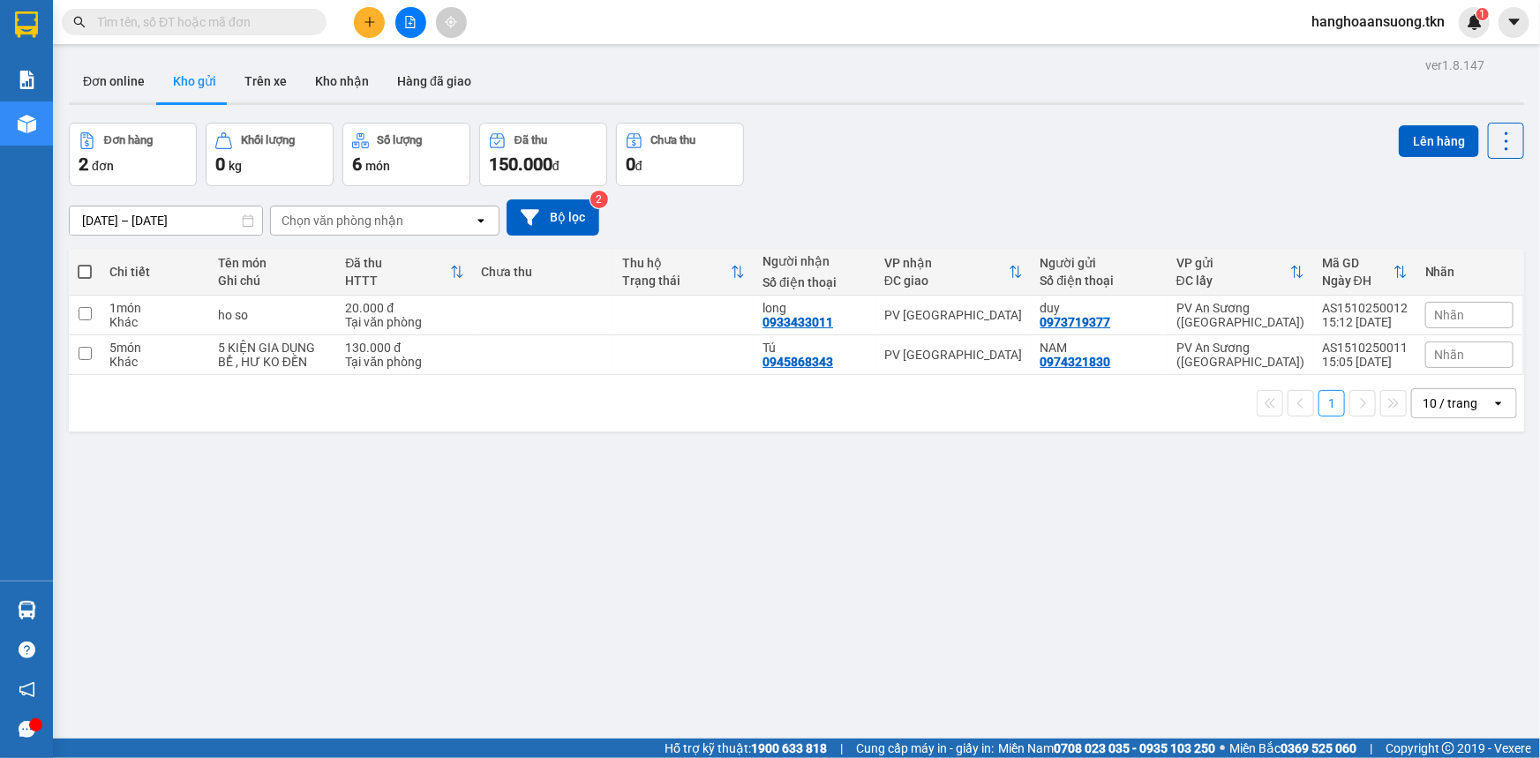
click at [252, 33] on span at bounding box center [194, 22] width 265 height 26
click at [259, 23] on input "text" at bounding box center [201, 21] width 208 height 19
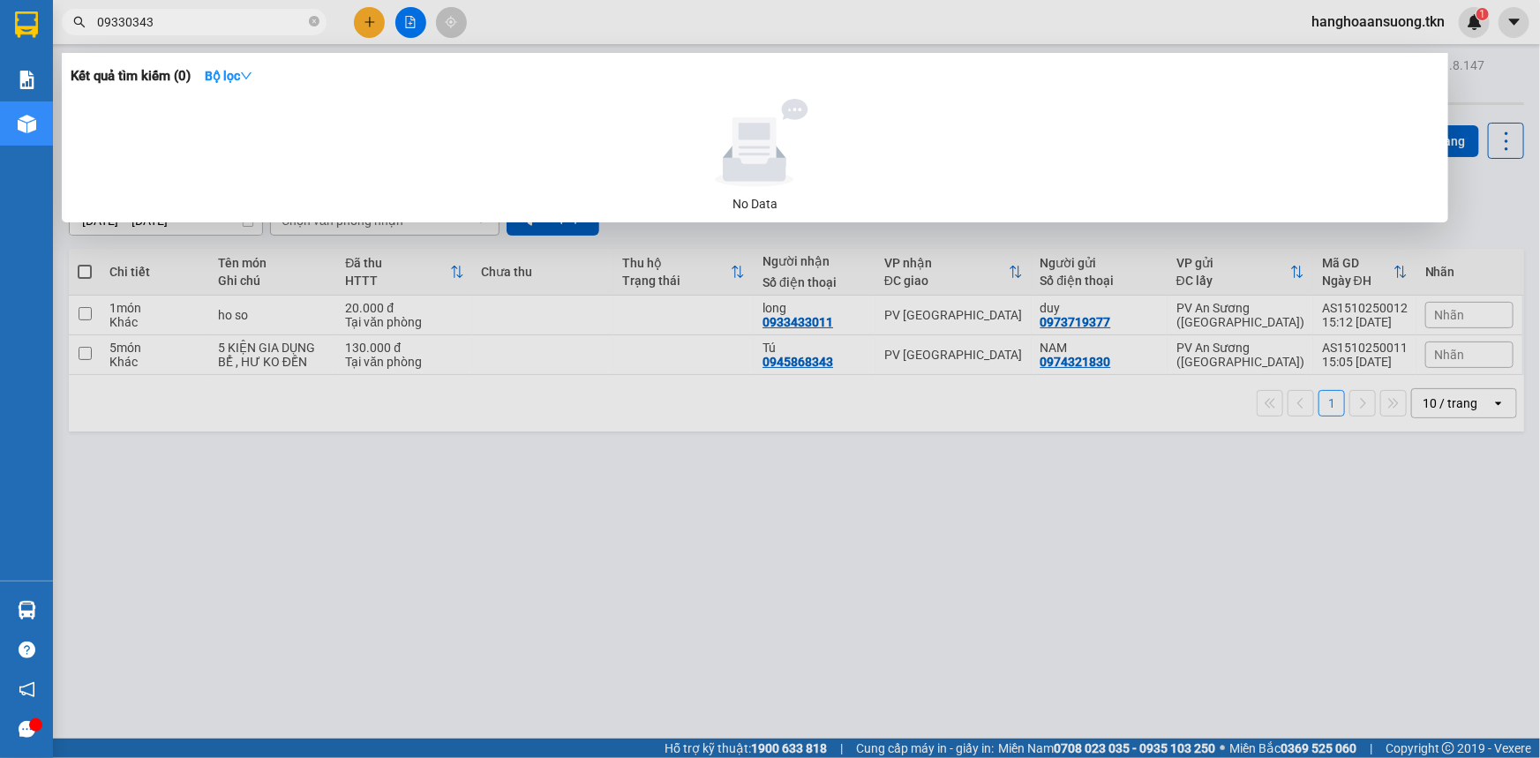
type input "09330343"
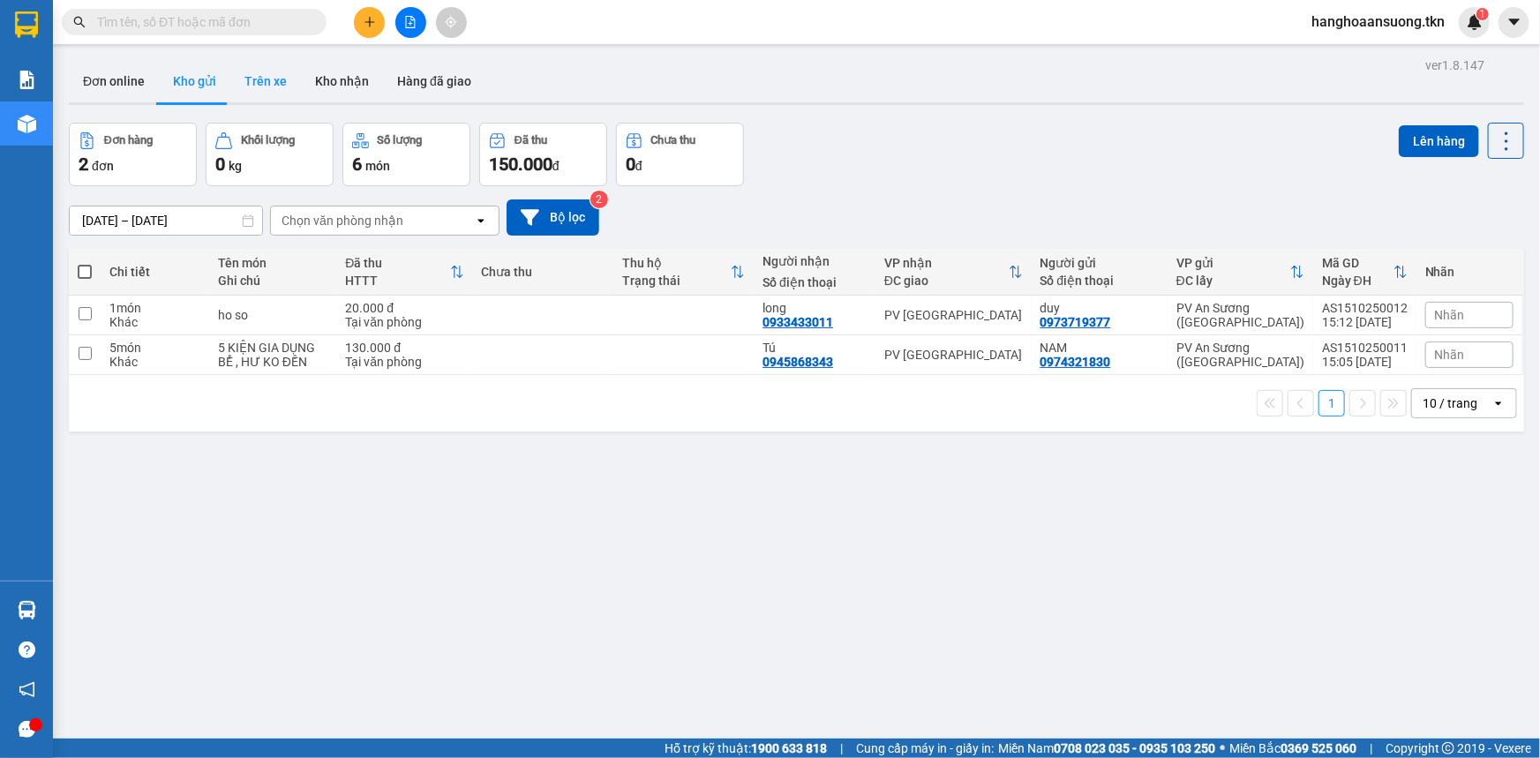
click at [249, 86] on button "Trên xe" at bounding box center [265, 81] width 71 height 42
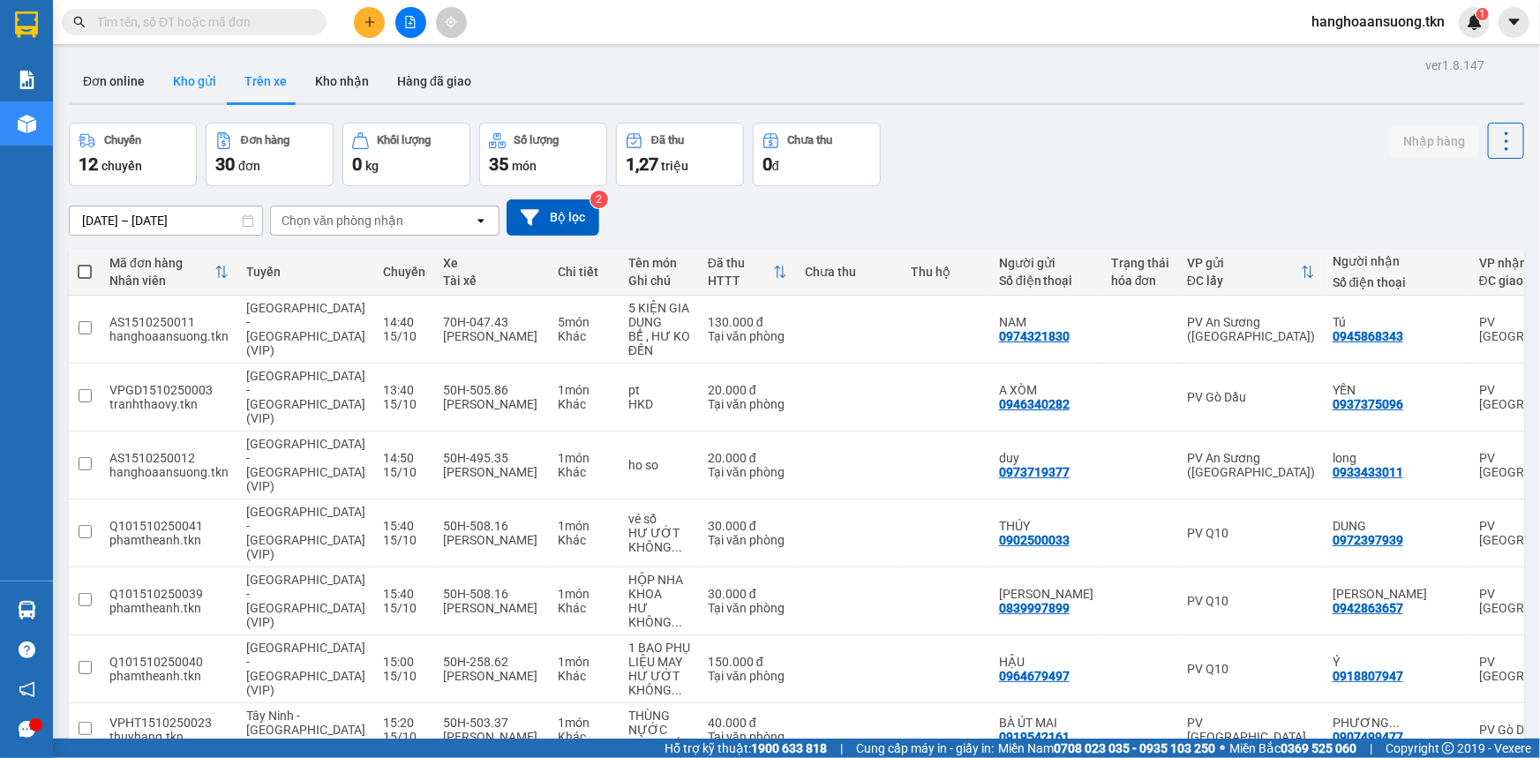
click at [200, 86] on button "Kho gửi" at bounding box center [194, 81] width 71 height 42
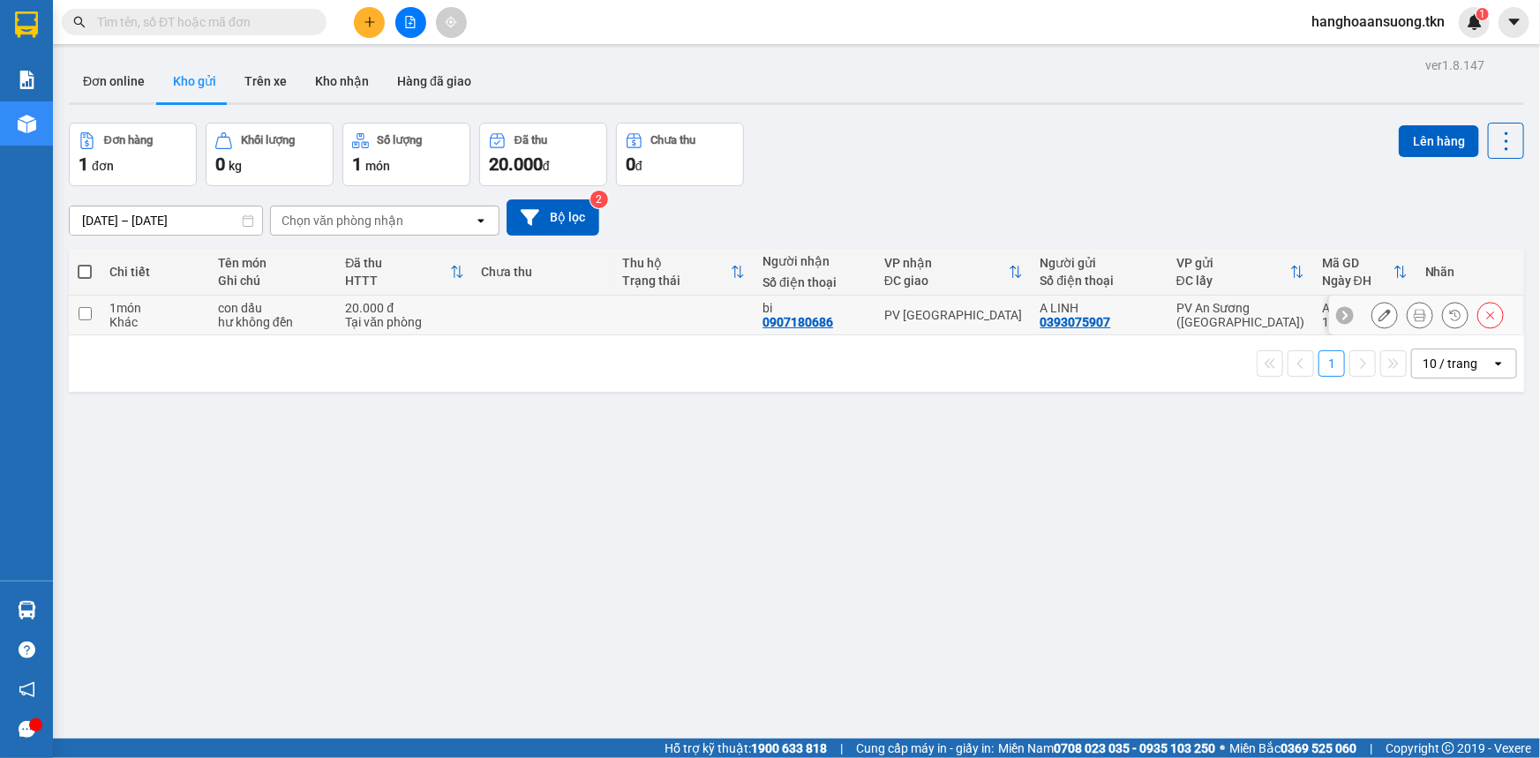
click at [1414, 318] on icon at bounding box center [1420, 315] width 12 height 12
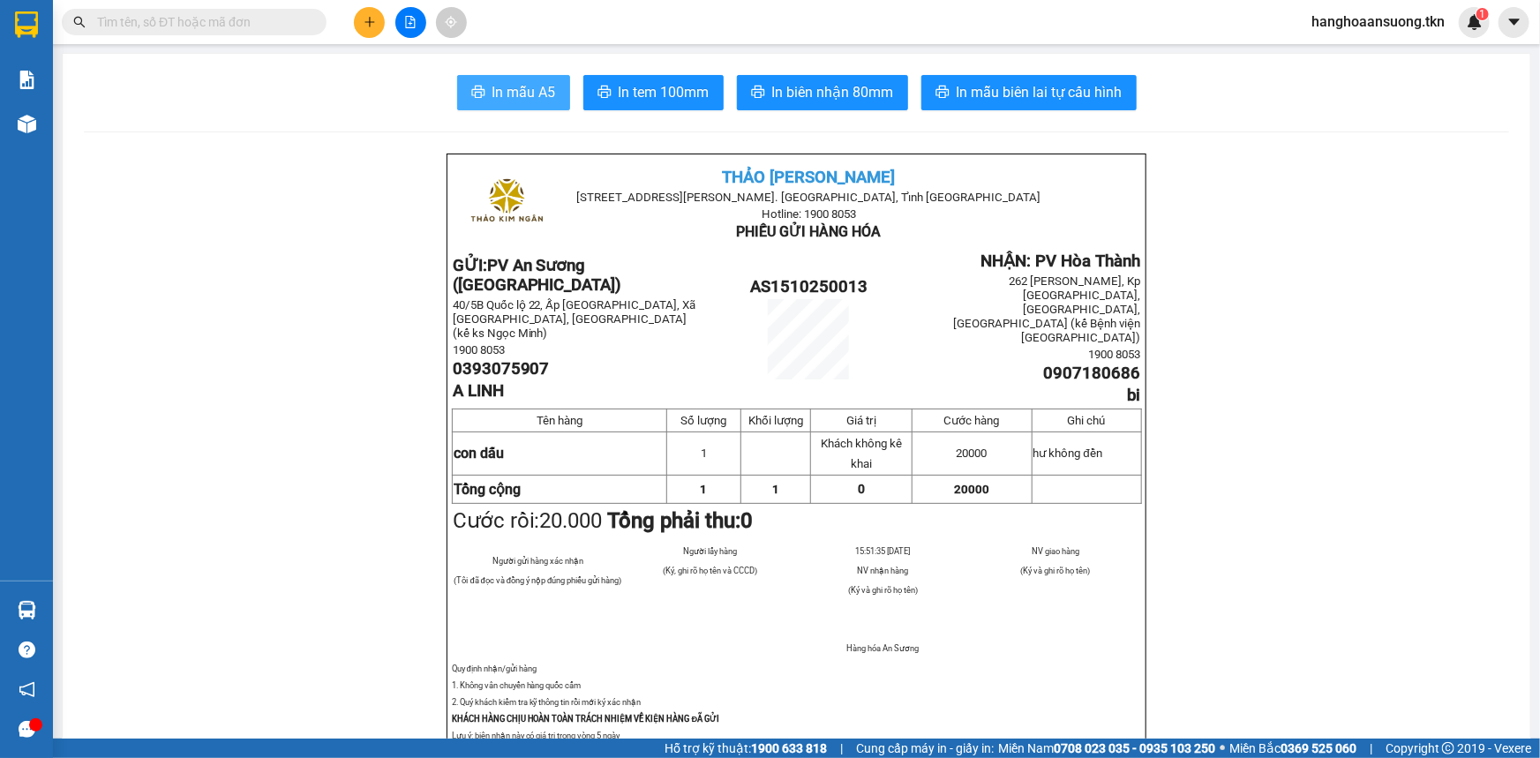
click at [501, 99] on span "In mẫu A5" at bounding box center [524, 92] width 64 height 22
